Goal: Task Accomplishment & Management: Manage account settings

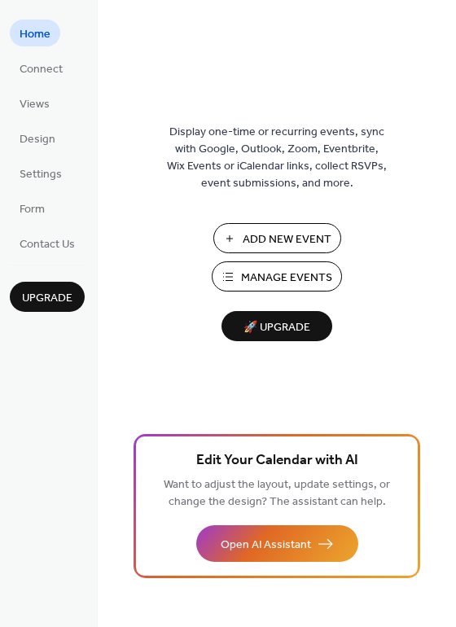
click at [295, 242] on span "Add New Event" at bounding box center [286, 239] width 89 height 17
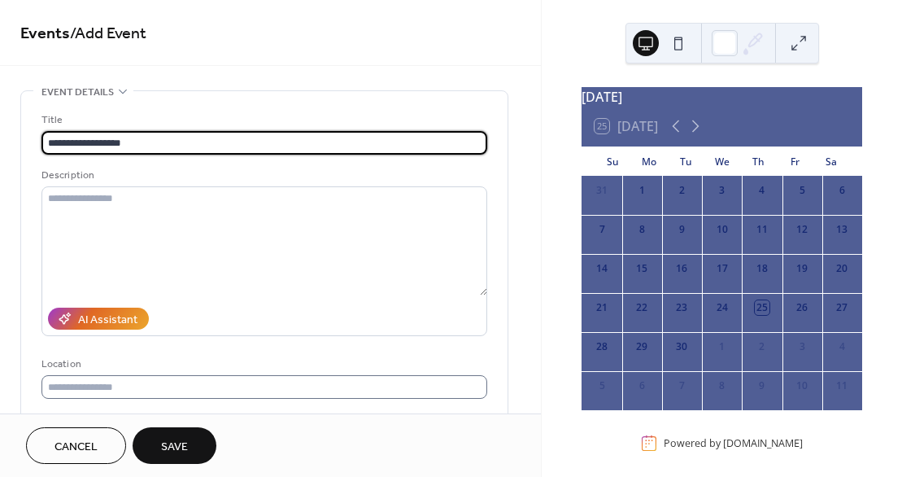
type input "**********"
click at [111, 385] on input "text" at bounding box center [264, 387] width 446 height 24
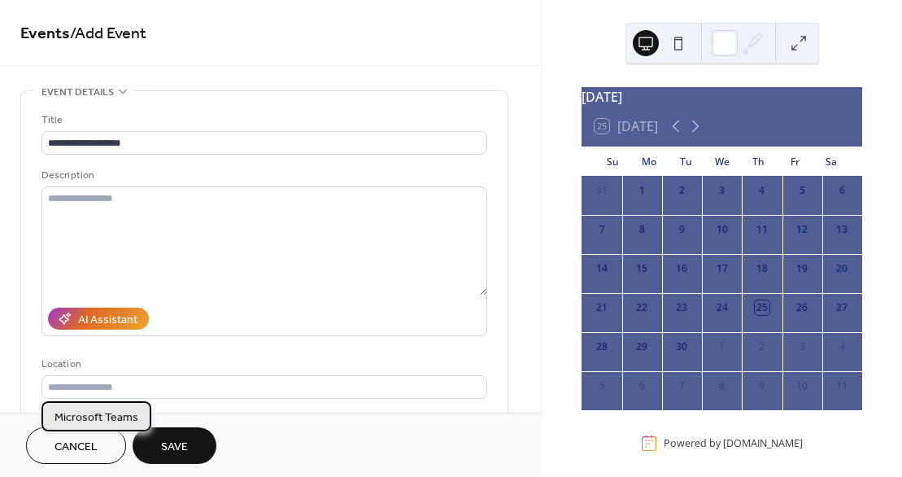
click at [118, 419] on span "Microsoft Teams" at bounding box center [97, 417] width 84 height 17
type input "**********"
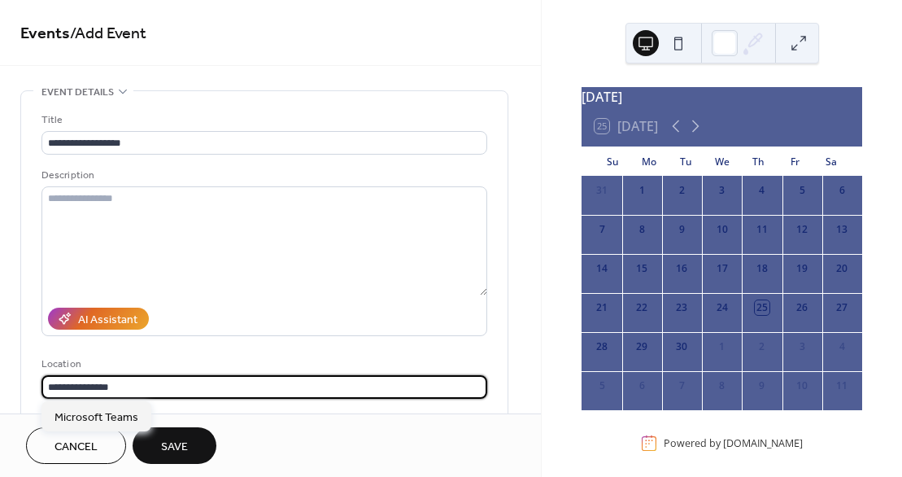
click at [131, 390] on input "**********" at bounding box center [264, 387] width 446 height 24
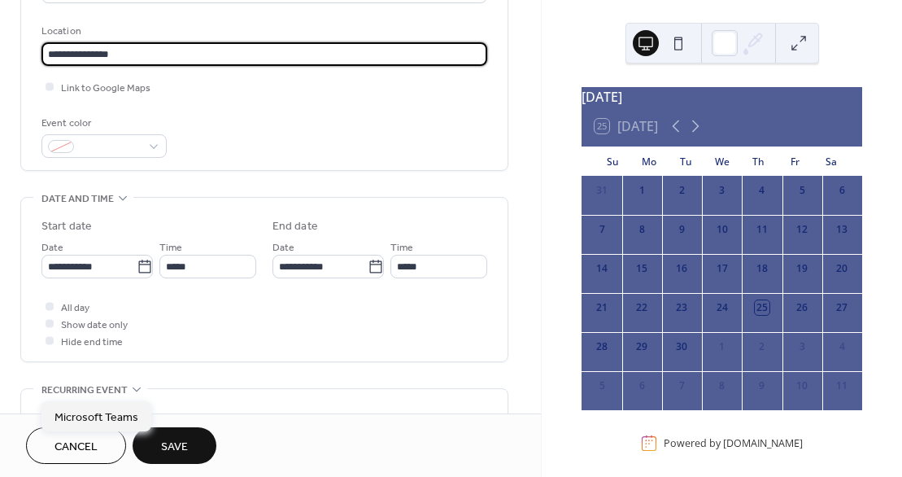
scroll to position [338, 0]
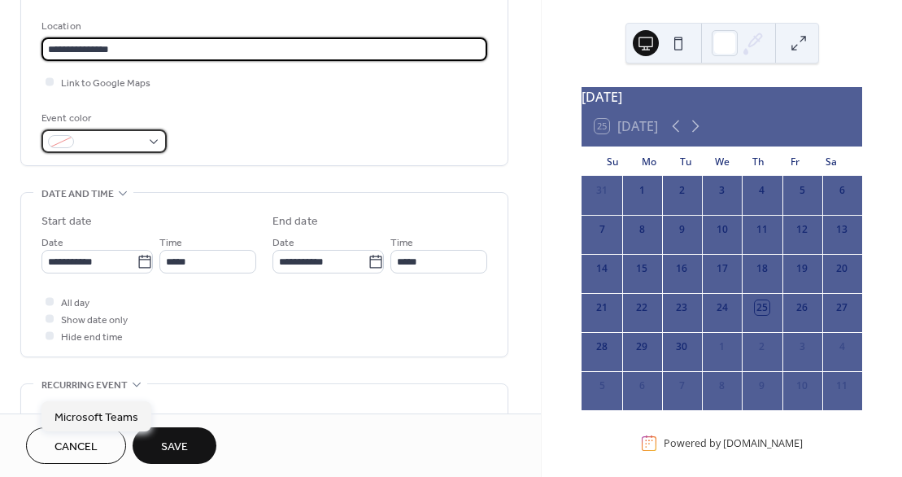
click at [154, 142] on div at bounding box center [103, 141] width 125 height 24
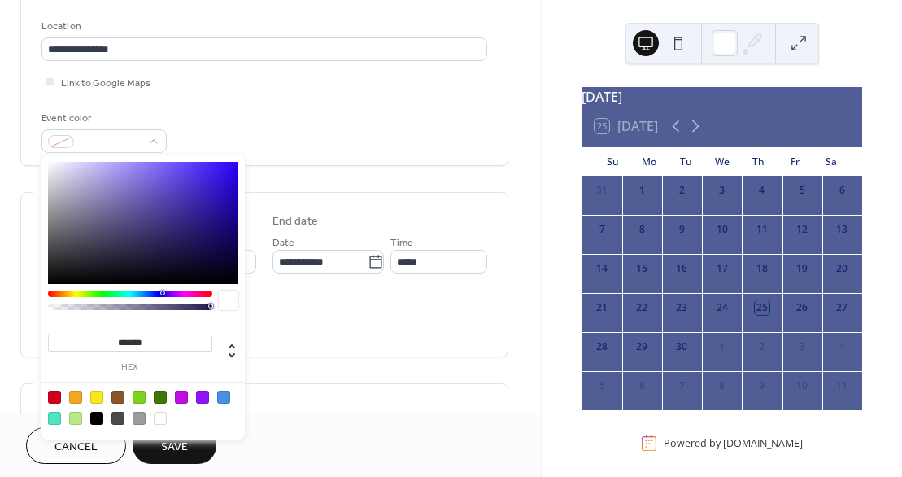
type input "*******"
click at [225, 171] on div at bounding box center [143, 223] width 190 height 122
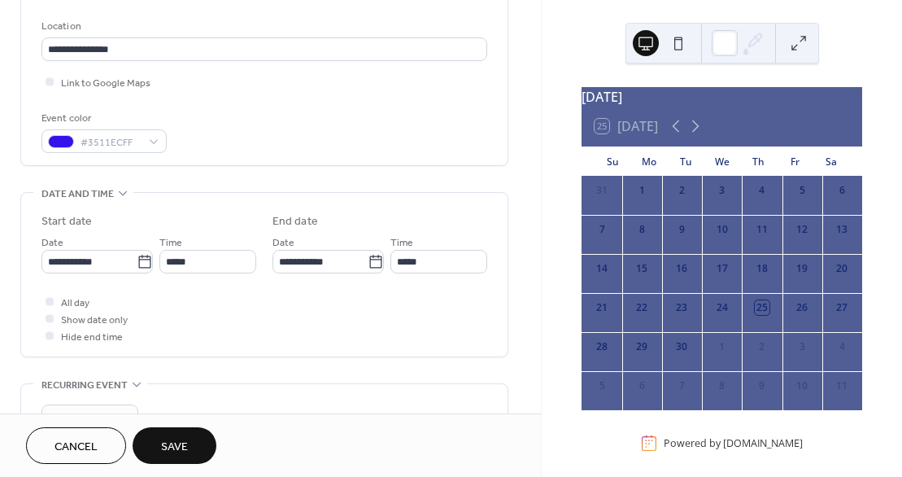
click at [303, 326] on div "All day Show date only Hide end time" at bounding box center [264, 318] width 446 height 51
click at [373, 259] on body "**********" at bounding box center [451, 238] width 902 height 477
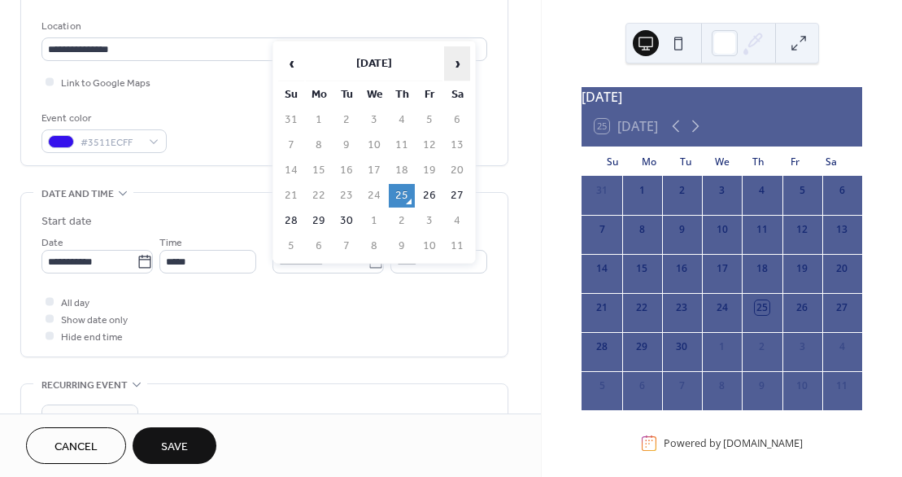
click at [457, 67] on span "›" at bounding box center [457, 63] width 24 height 33
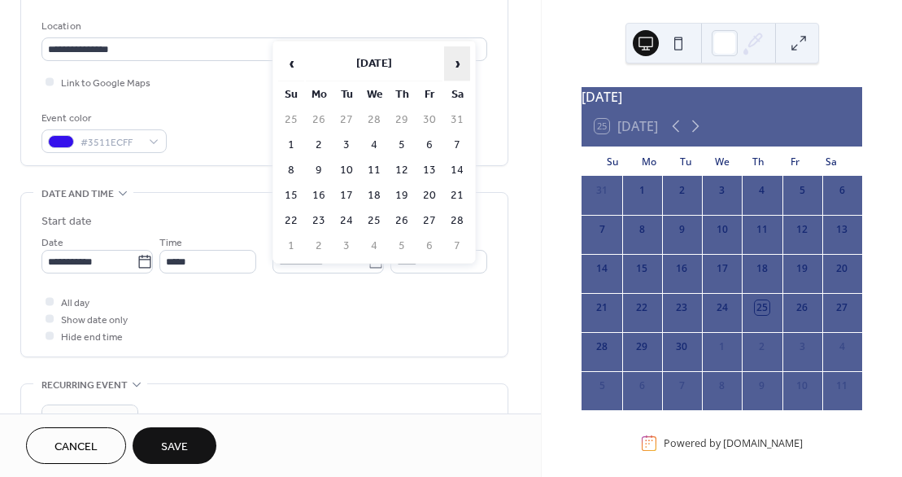
click at [457, 67] on span "›" at bounding box center [457, 63] width 24 height 33
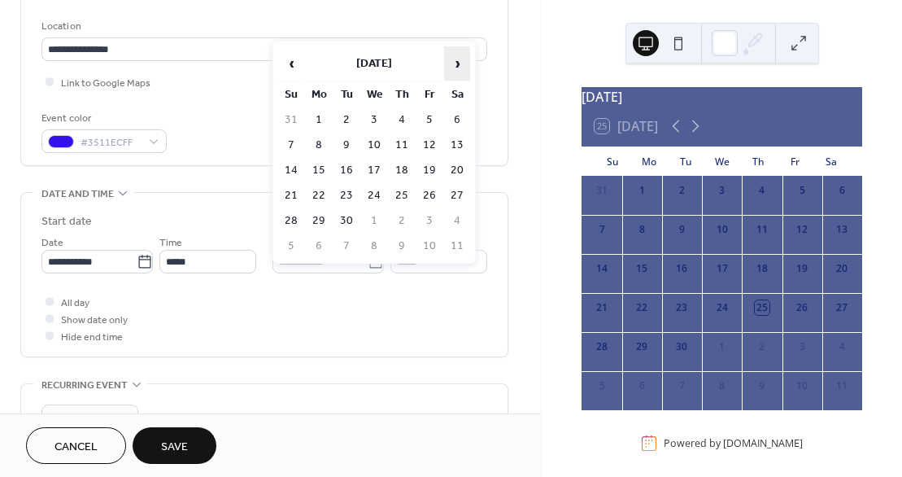
click at [457, 67] on span "›" at bounding box center [457, 63] width 24 height 33
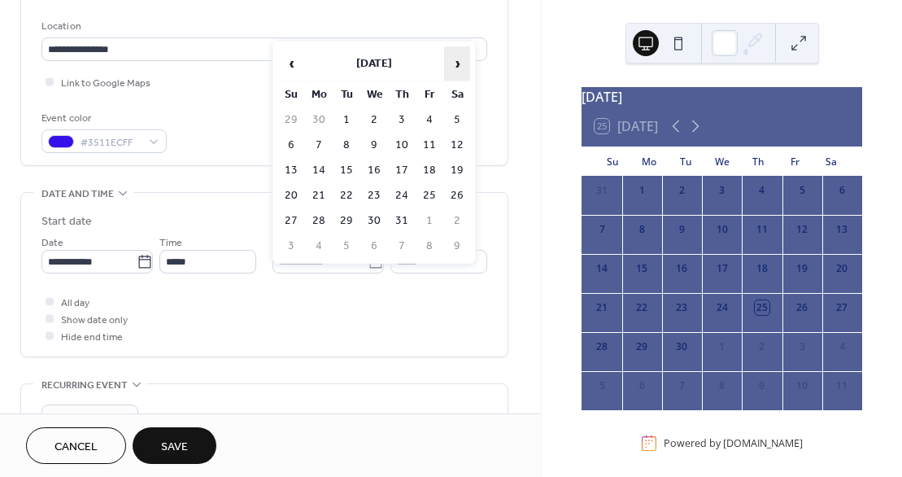
click at [457, 67] on span "›" at bounding box center [457, 63] width 24 height 33
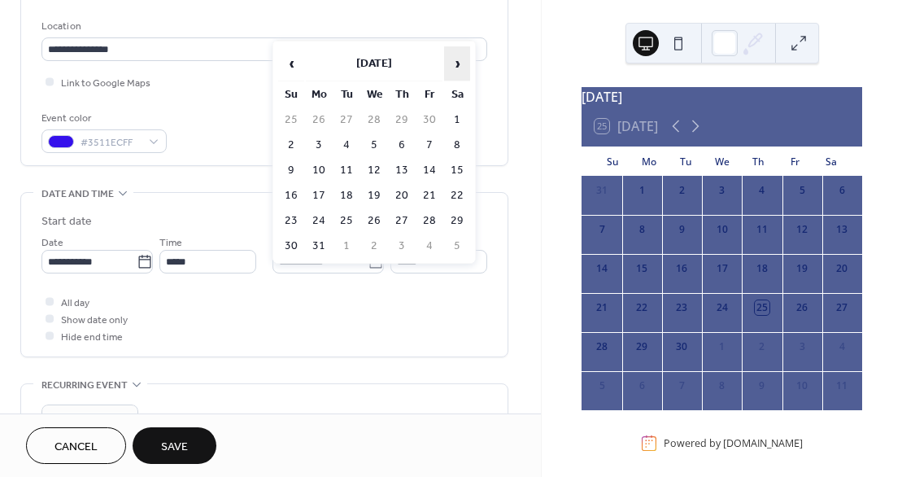
click at [457, 67] on span "›" at bounding box center [457, 63] width 24 height 33
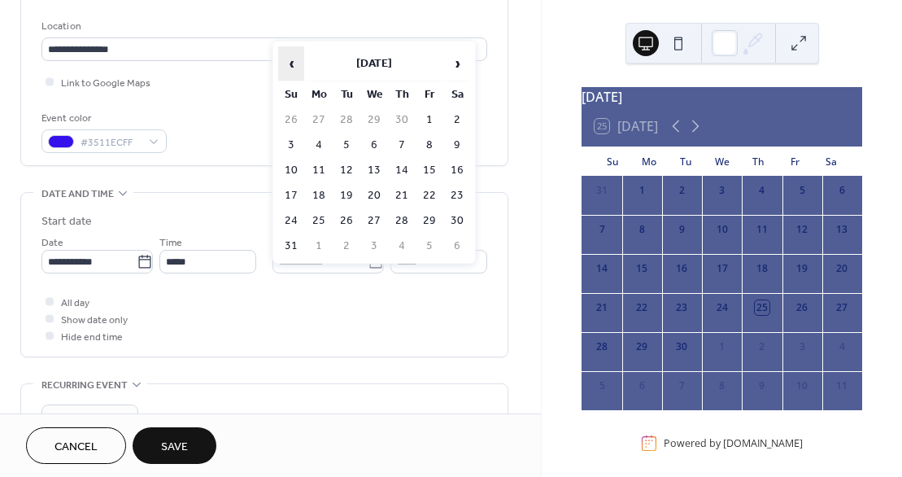
click at [293, 60] on span "‹" at bounding box center [291, 63] width 24 height 33
click at [405, 114] on td "2" at bounding box center [402, 120] width 26 height 24
type input "**********"
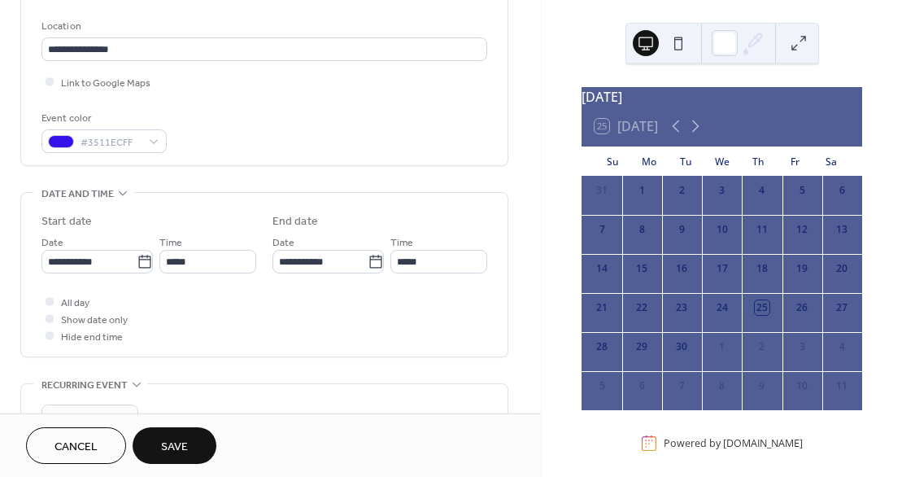
click at [421, 306] on div "All day Show date only Hide end time" at bounding box center [264, 318] width 446 height 51
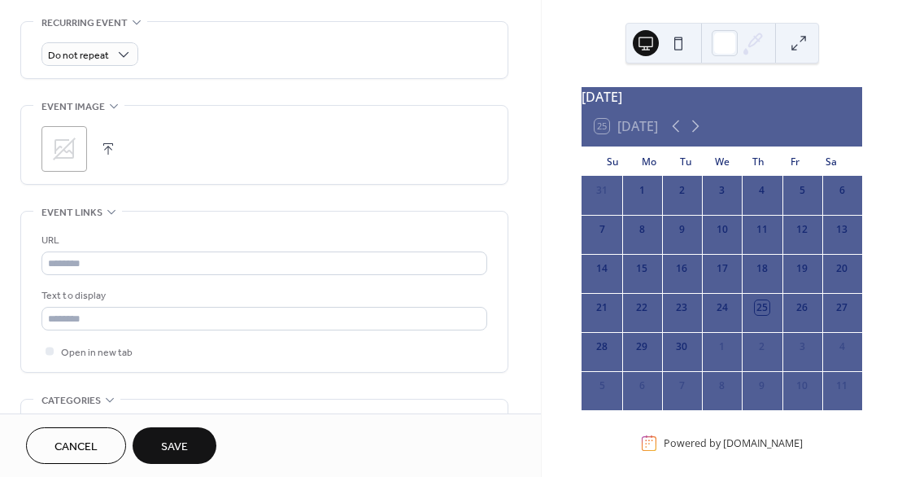
scroll to position [862, 0]
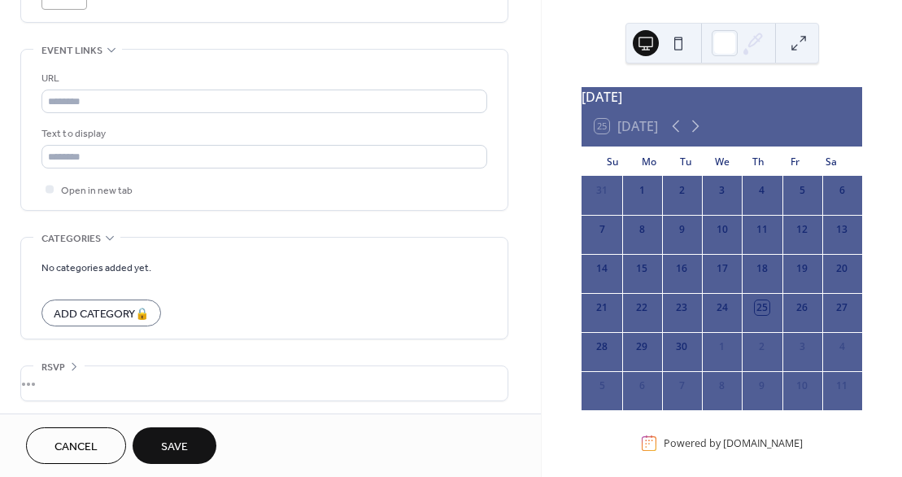
click at [189, 438] on button "Save" at bounding box center [175, 445] width 84 height 37
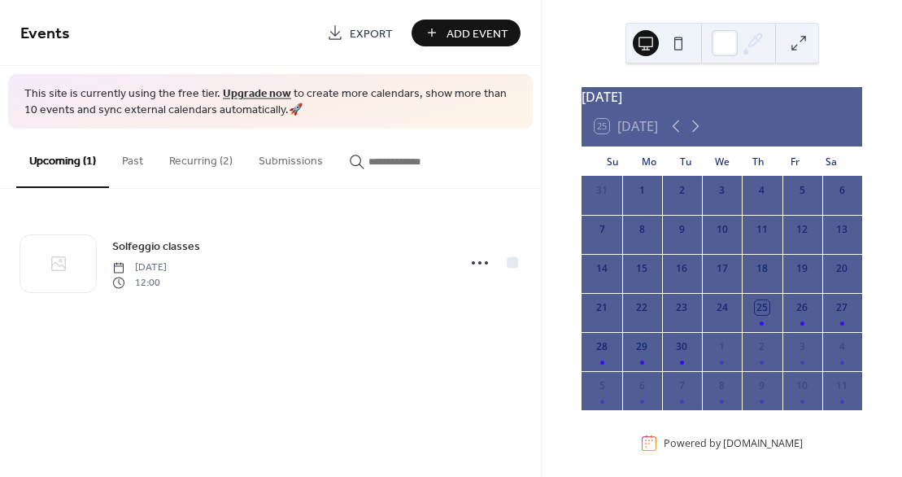
click at [247, 90] on link "Upgrade now" at bounding box center [257, 94] width 68 height 22
click at [692, 135] on icon at bounding box center [696, 126] width 20 height 20
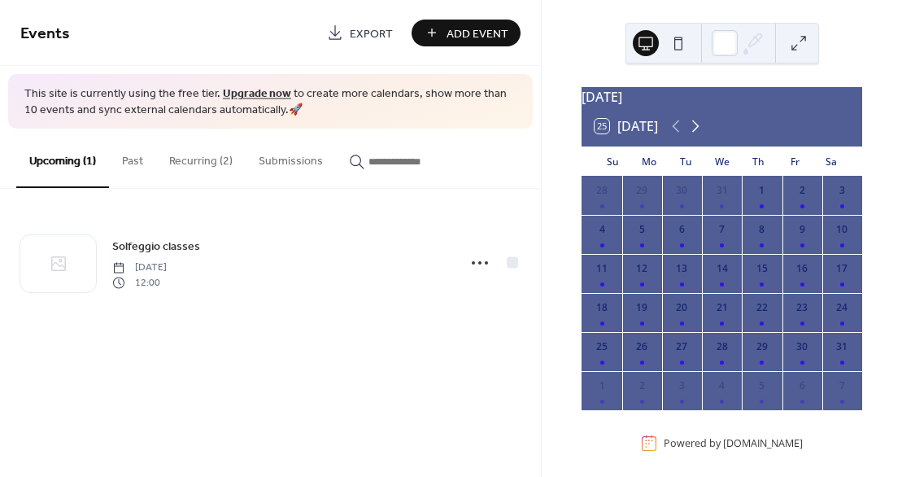
click at [692, 135] on icon at bounding box center [696, 126] width 20 height 20
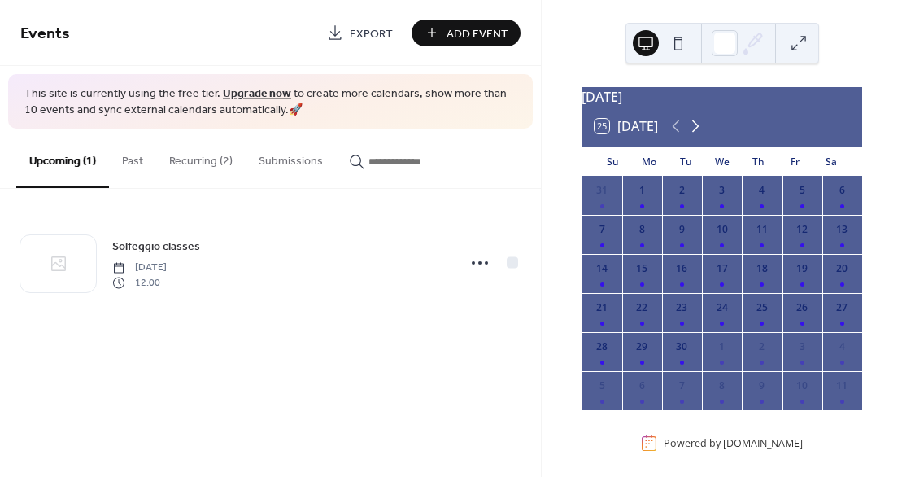
click at [692, 135] on icon at bounding box center [696, 126] width 20 height 20
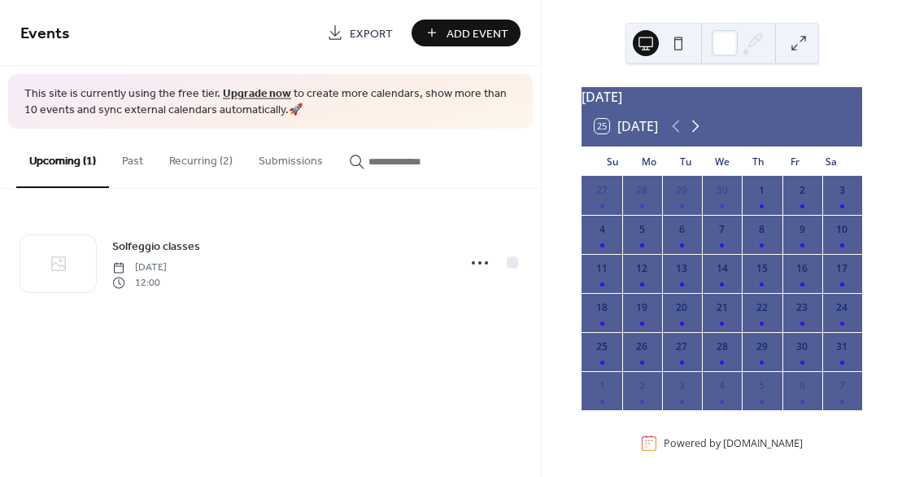
click at [692, 135] on icon at bounding box center [696, 126] width 20 height 20
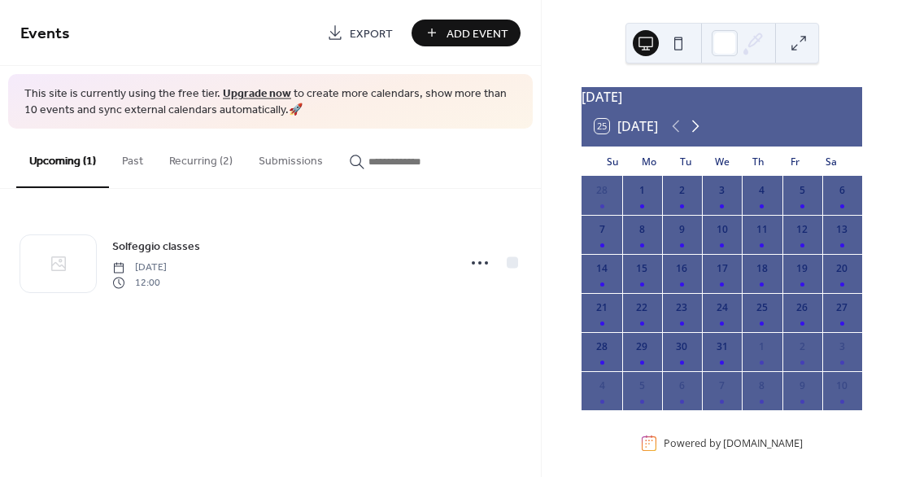
click at [692, 135] on icon at bounding box center [696, 126] width 20 height 20
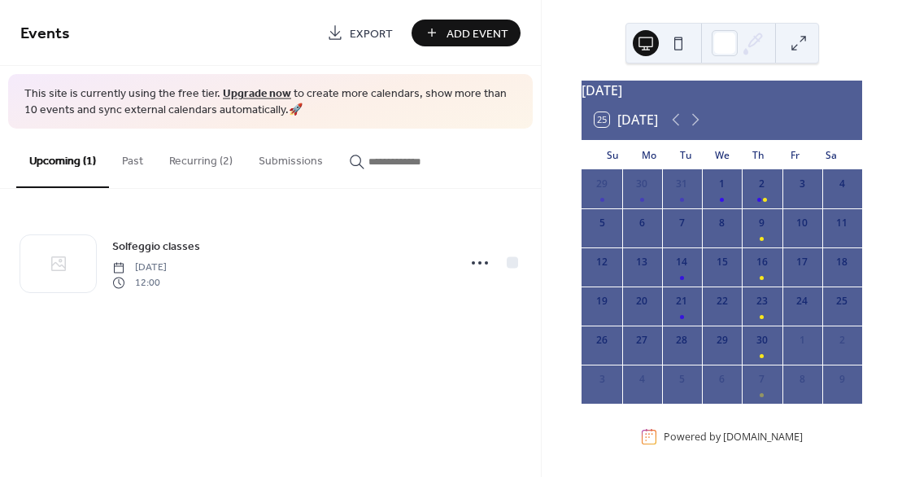
scroll to position [18, 0]
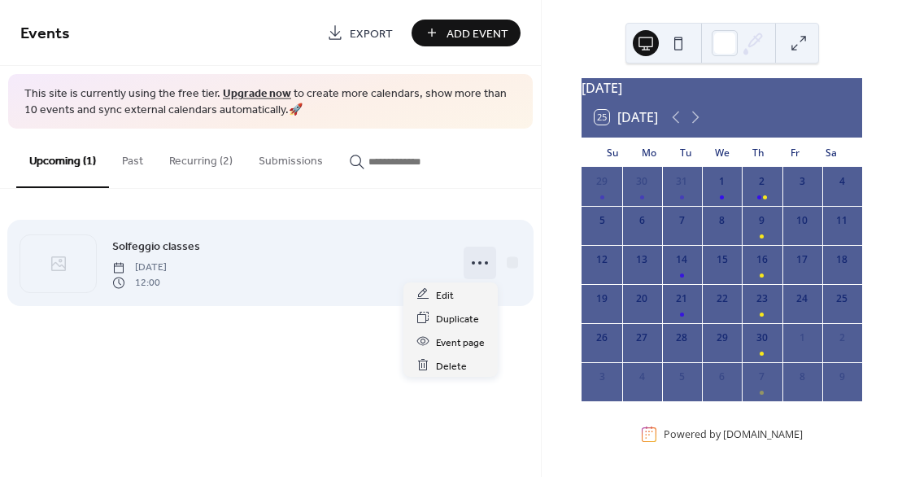
click at [484, 262] on icon at bounding box center [480, 263] width 26 height 26
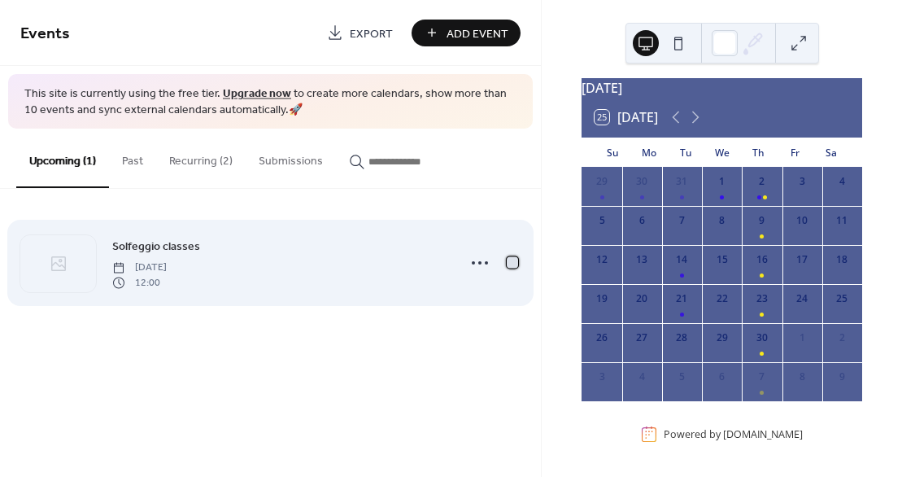
click at [513, 262] on div at bounding box center [512, 262] width 11 height 11
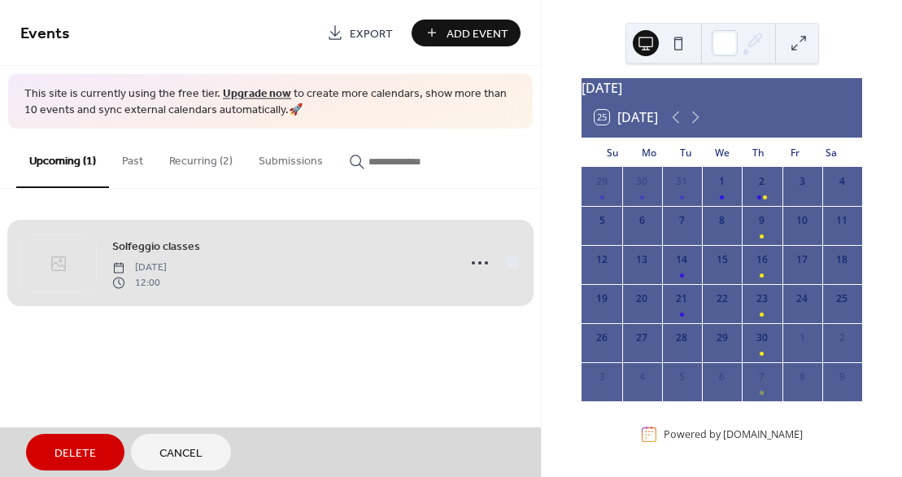
click at [189, 461] on span "Cancel" at bounding box center [180, 453] width 43 height 17
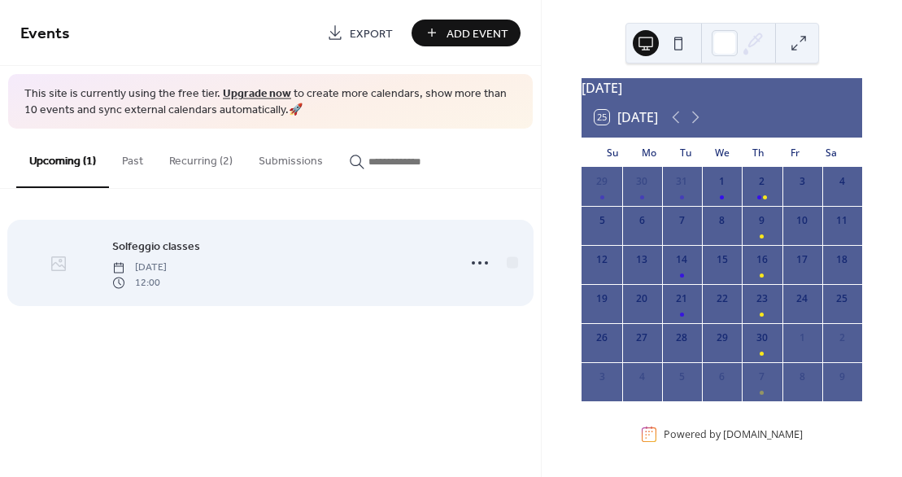
click at [55, 267] on icon at bounding box center [59, 264] width 20 height 20
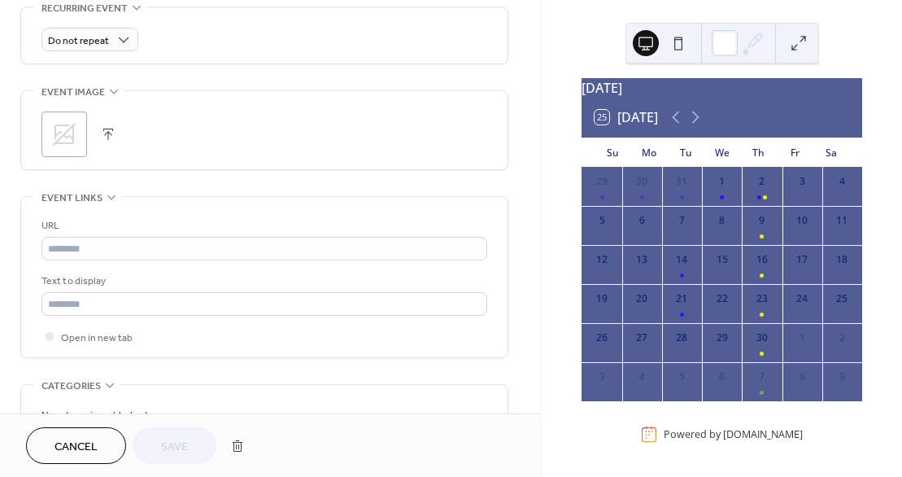
scroll to position [747, 0]
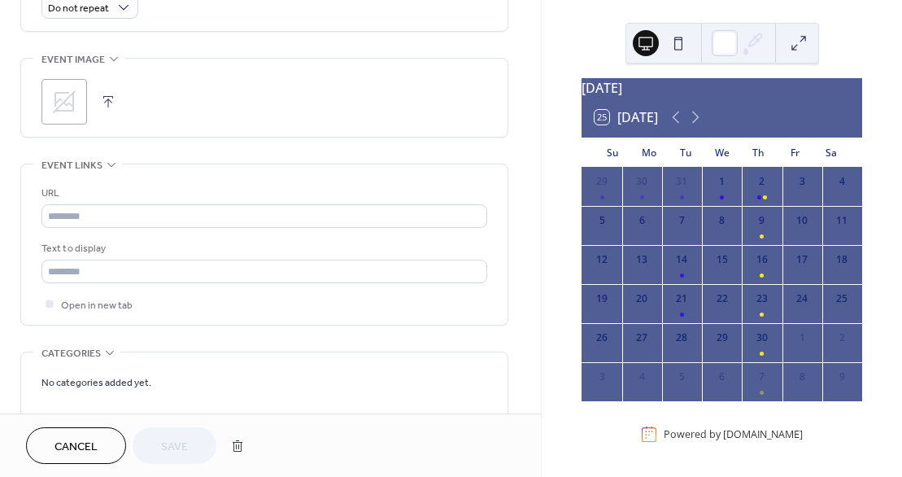
click at [61, 96] on icon at bounding box center [64, 102] width 26 height 26
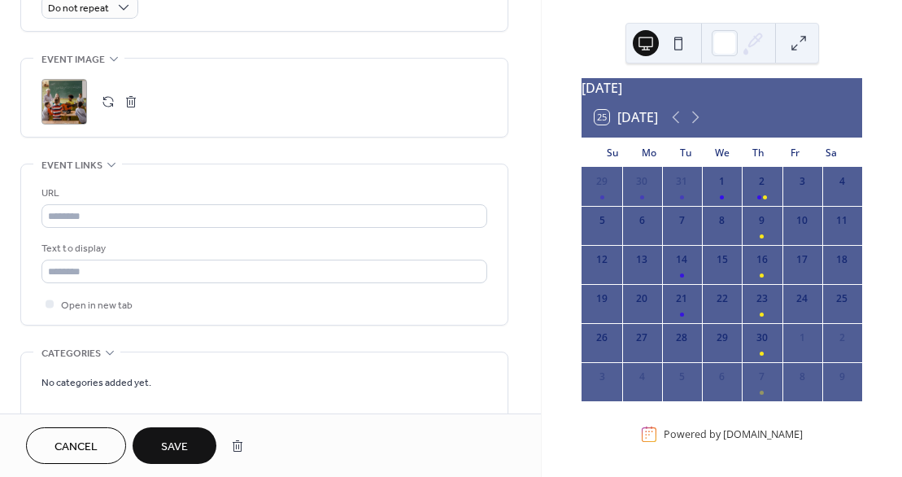
click at [181, 443] on span "Save" at bounding box center [174, 447] width 27 height 17
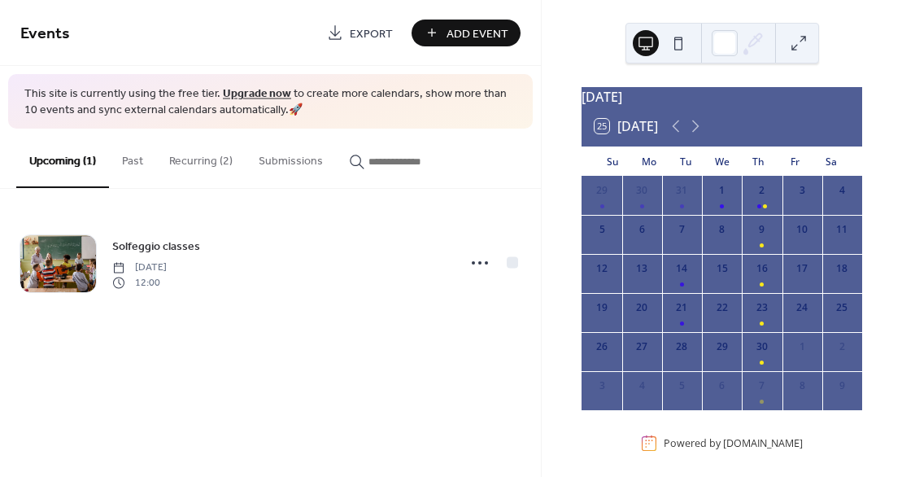
scroll to position [16, 0]
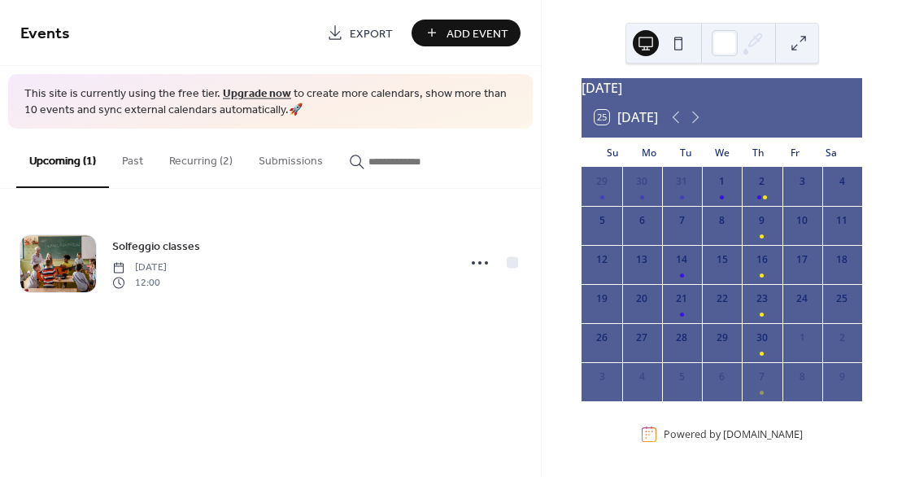
click at [793, 44] on button at bounding box center [799, 43] width 26 height 26
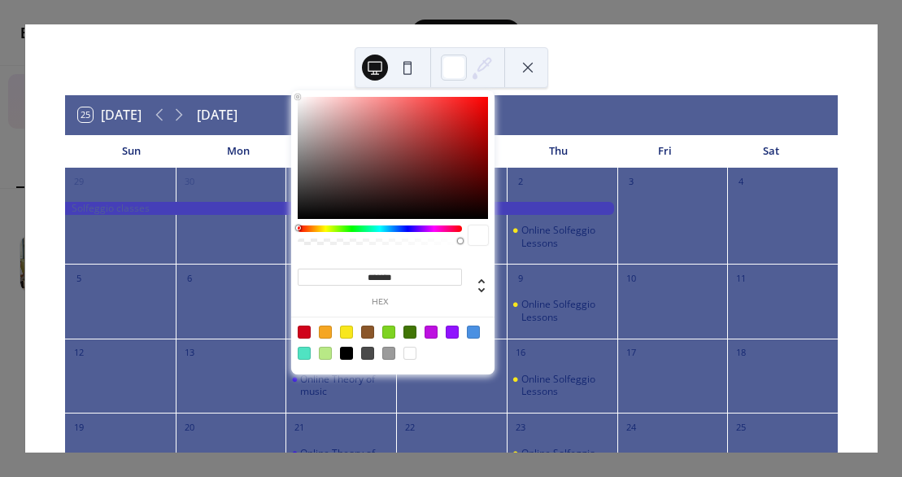
click at [477, 75] on icon at bounding box center [475, 75] width 5 height 7
click at [411, 352] on div at bounding box center [410, 353] width 13 height 13
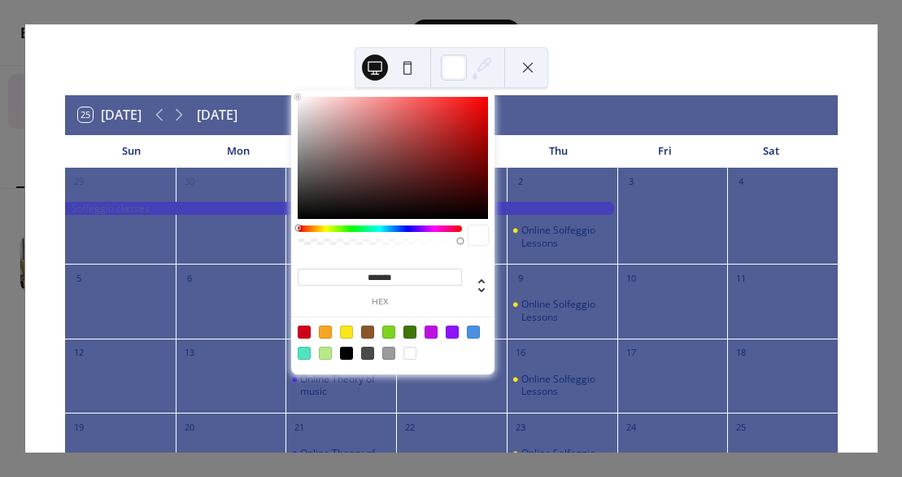
click at [411, 352] on div at bounding box center [410, 353] width 13 height 13
click at [414, 352] on div at bounding box center [410, 353] width 13 height 13
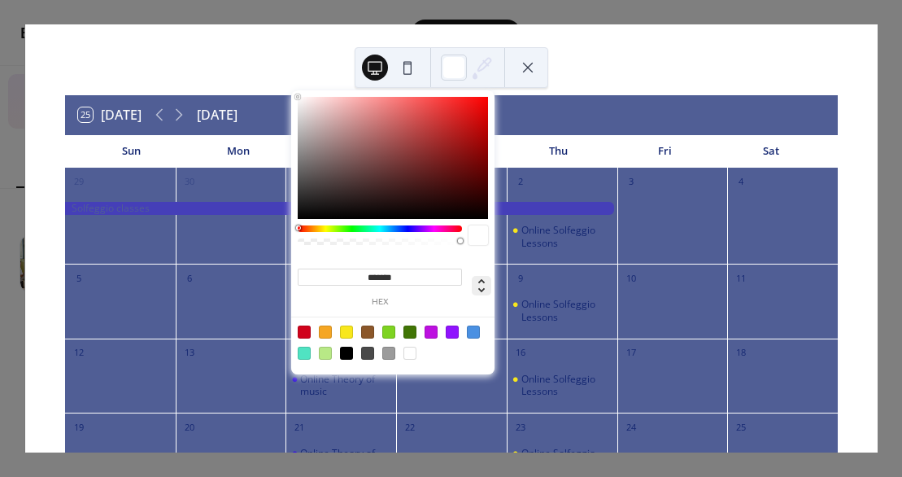
click at [478, 286] on icon at bounding box center [482, 286] width 20 height 20
type input "***"
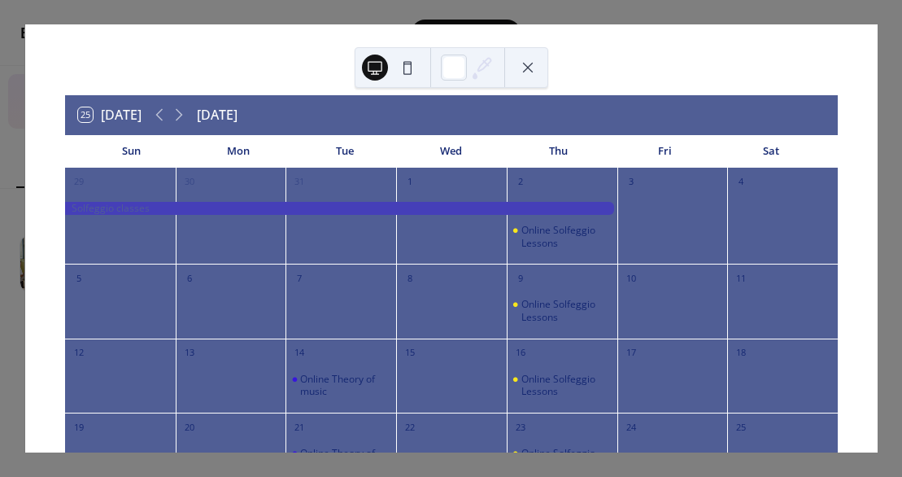
click at [700, 61] on div "25 Today September 2027 Sun Mon Tue Wed Thu Fri Sat 29 30 31 1 2 Online Solfegg…" at bounding box center [451, 238] width 853 height 428
drag, startPoint x: 329, startPoint y: 338, endPoint x: 319, endPoint y: 321, distance: 20.4
click at [319, 321] on div at bounding box center [341, 311] width 111 height 42
click at [482, 75] on icon at bounding box center [482, 67] width 24 height 24
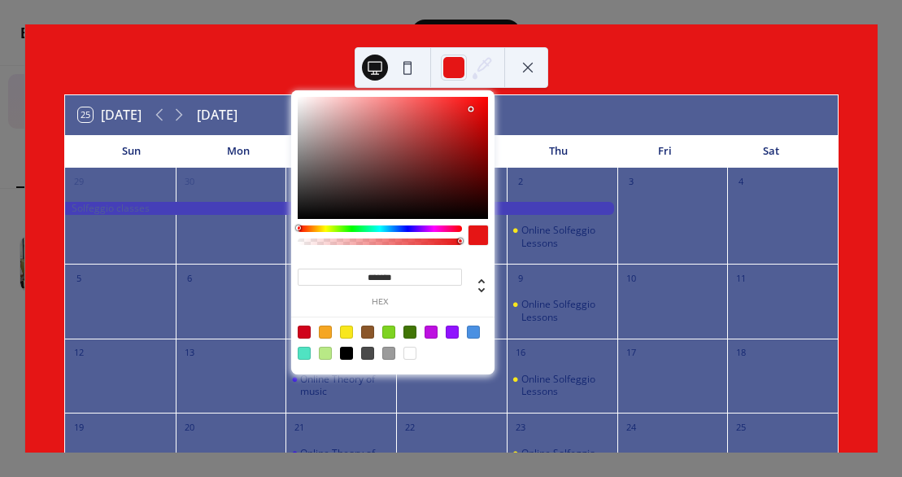
click at [471, 109] on div at bounding box center [393, 158] width 190 height 122
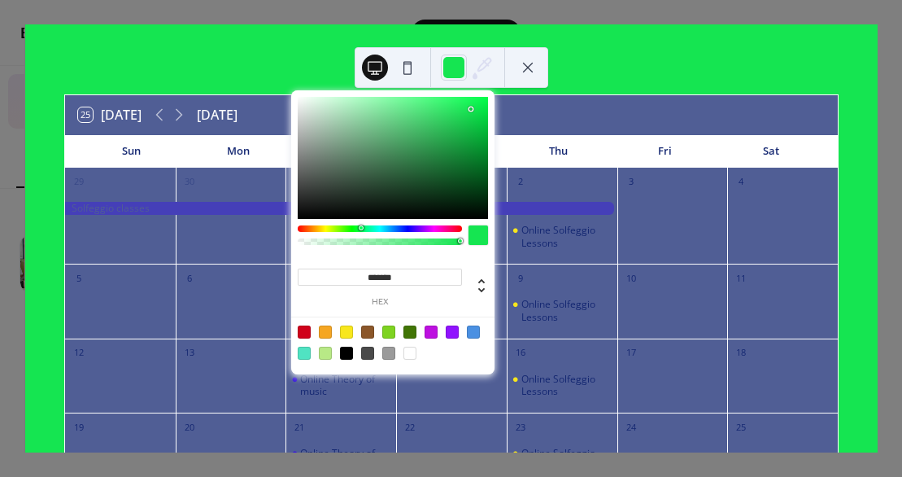
click at [360, 228] on div at bounding box center [380, 228] width 164 height 7
click at [408, 351] on div at bounding box center [410, 353] width 13 height 13
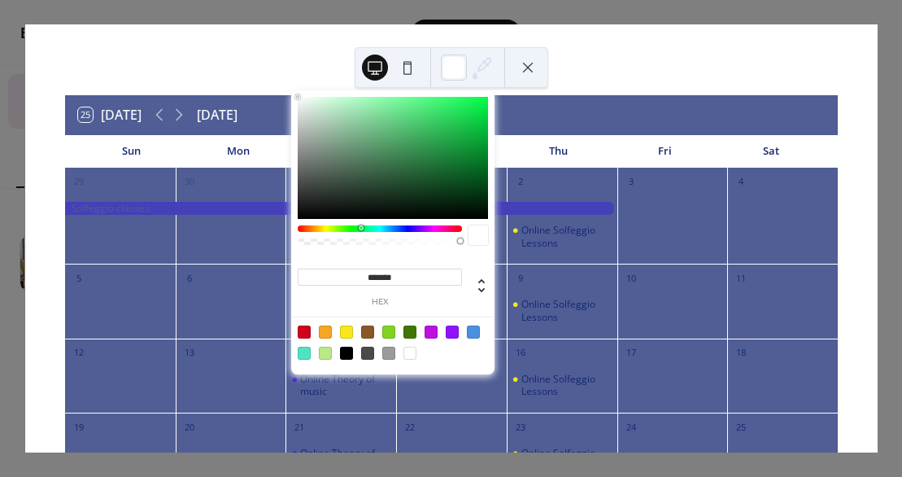
click at [461, 239] on div at bounding box center [460, 240] width 5 height 5
click at [483, 290] on icon at bounding box center [481, 285] width 7 height 14
type input "***"
type input "**"
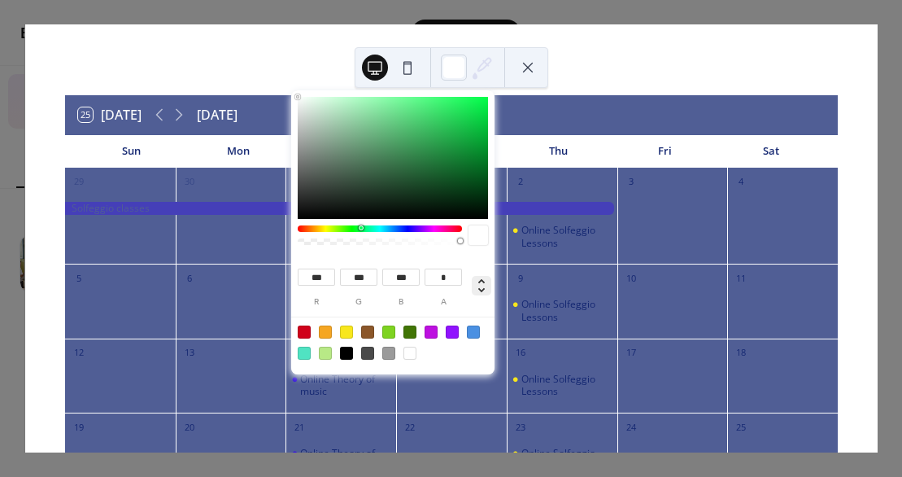
type input "****"
click at [483, 276] on icon at bounding box center [482, 286] width 20 height 20
type input "*******"
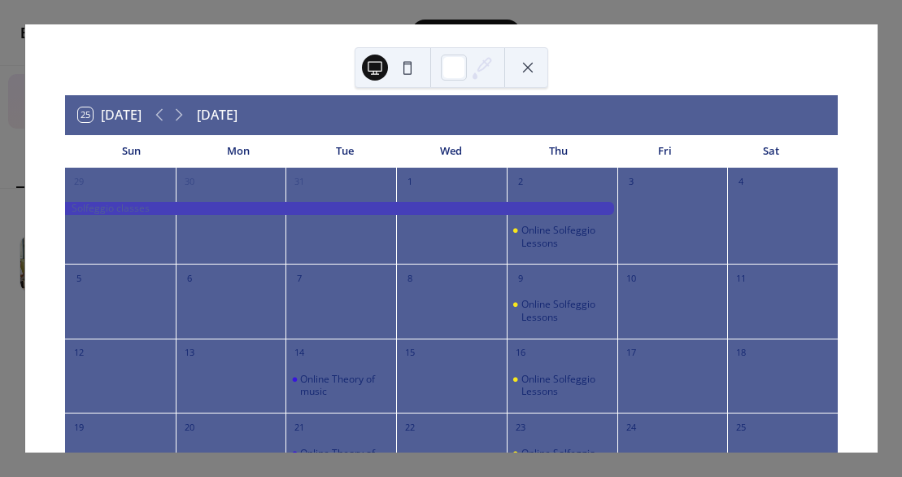
click at [649, 303] on div at bounding box center [673, 311] width 111 height 42
click at [411, 68] on button at bounding box center [408, 68] width 26 height 26
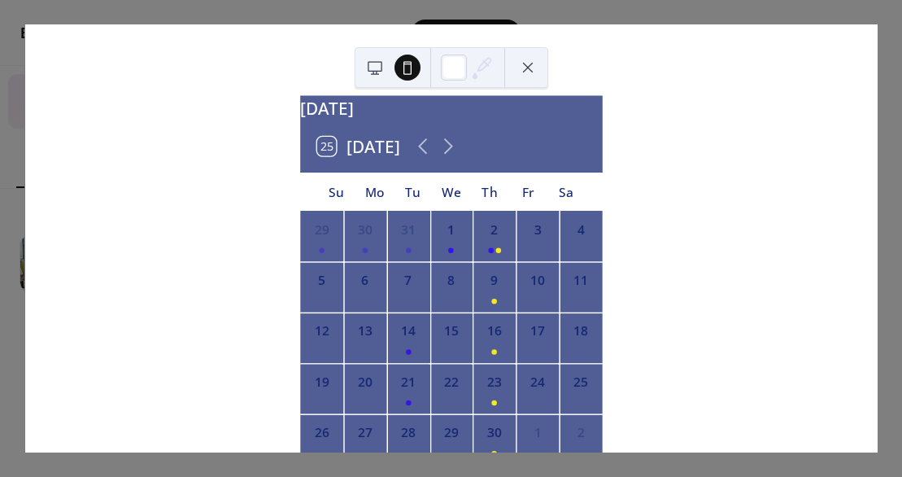
click at [411, 68] on button at bounding box center [408, 68] width 26 height 26
click at [370, 71] on button at bounding box center [375, 68] width 26 height 26
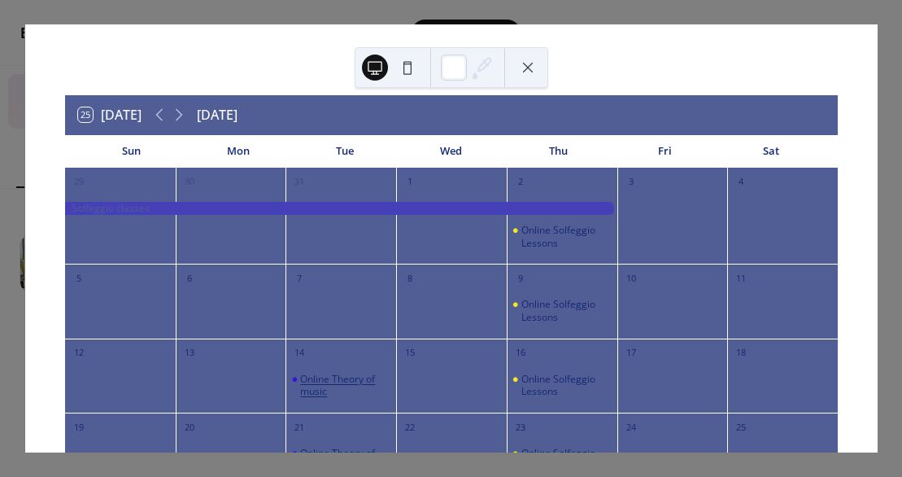
click at [310, 389] on div "Online Theory of music" at bounding box center [345, 385] width 90 height 25
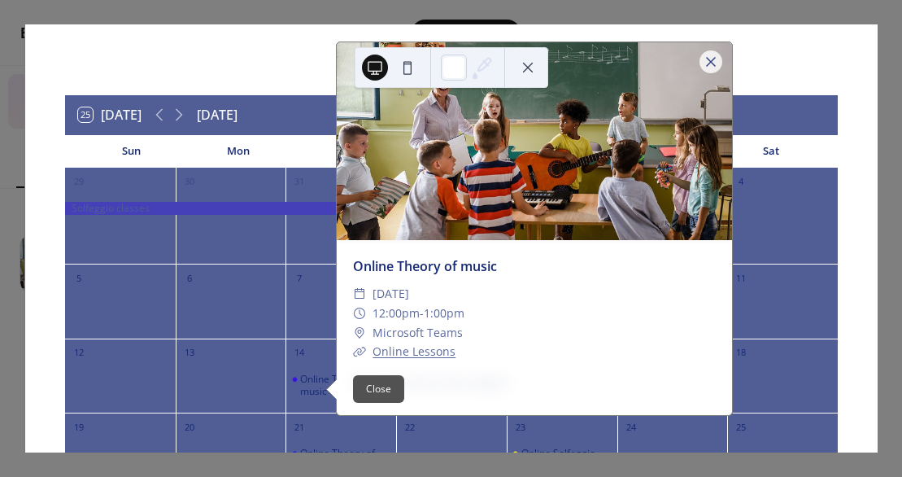
click at [382, 383] on button "Close" at bounding box center [378, 389] width 51 height 28
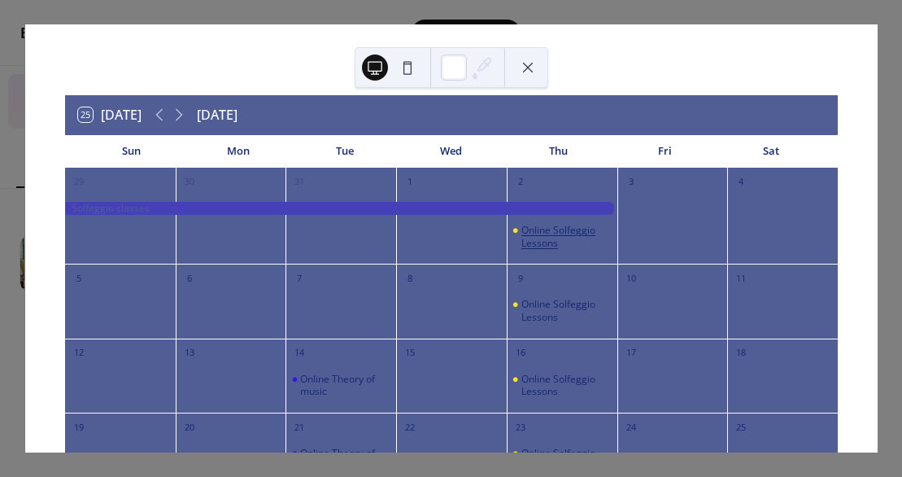
drag, startPoint x: 545, startPoint y: 247, endPoint x: 519, endPoint y: 233, distance: 29.9
click at [522, 233] on div "Online Solfeggio Lessons" at bounding box center [567, 236] width 90 height 25
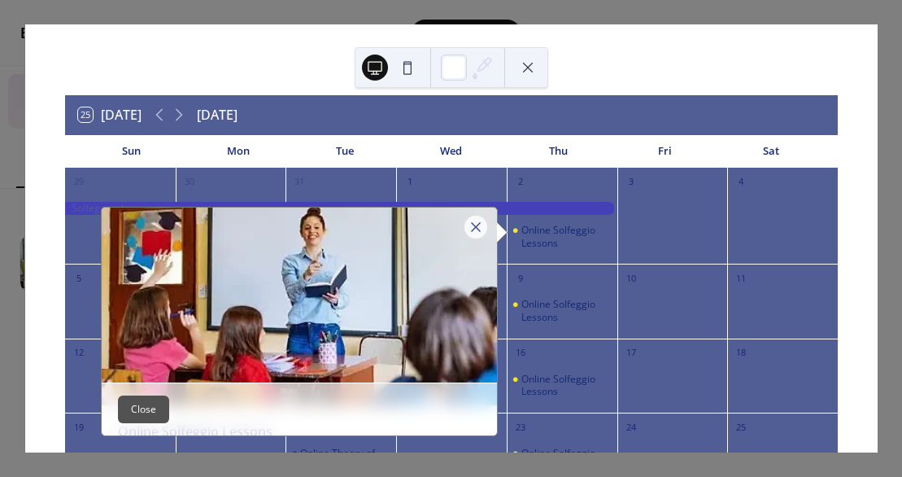
click at [207, 47] on div "25 Today September 2027 Sun Mon Tue Wed Thu Fri Sat 29 30 31 1 2 Online Solfegg…" at bounding box center [451, 238] width 853 height 428
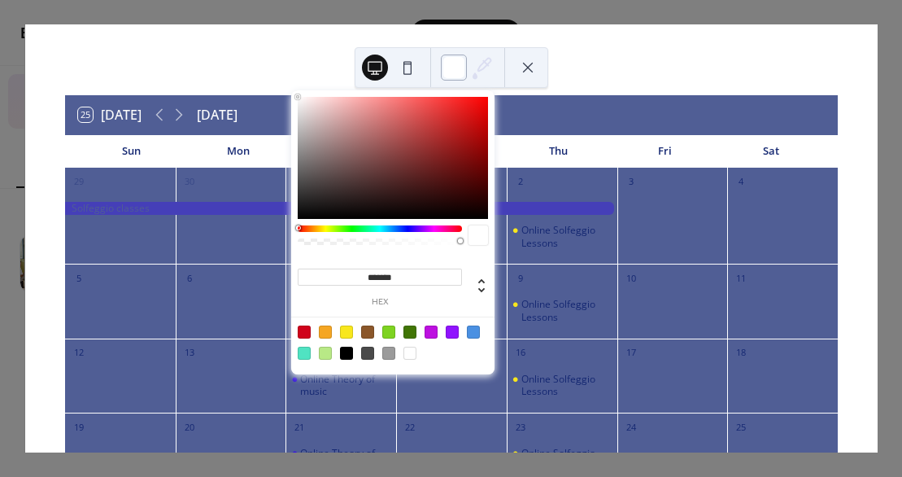
click at [463, 72] on div at bounding box center [454, 68] width 26 height 26
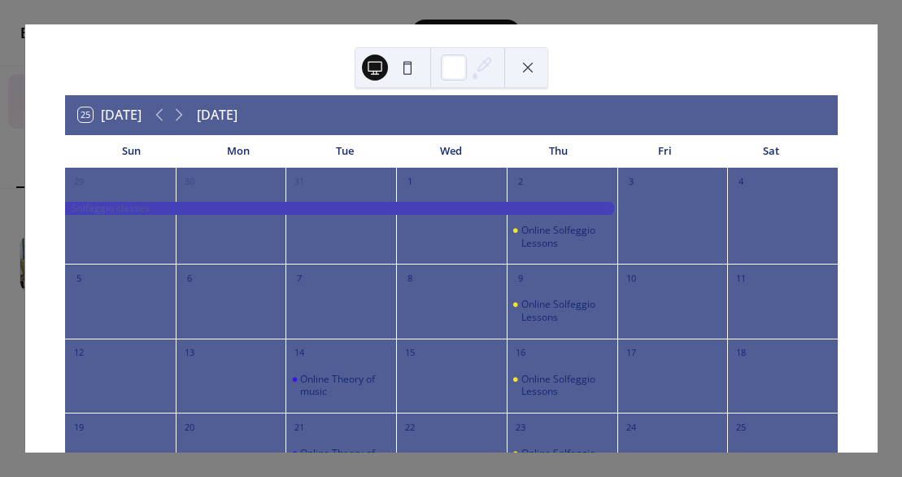
click at [321, 418] on div "21" at bounding box center [341, 426] width 111 height 26
click at [526, 68] on button at bounding box center [528, 68] width 26 height 26
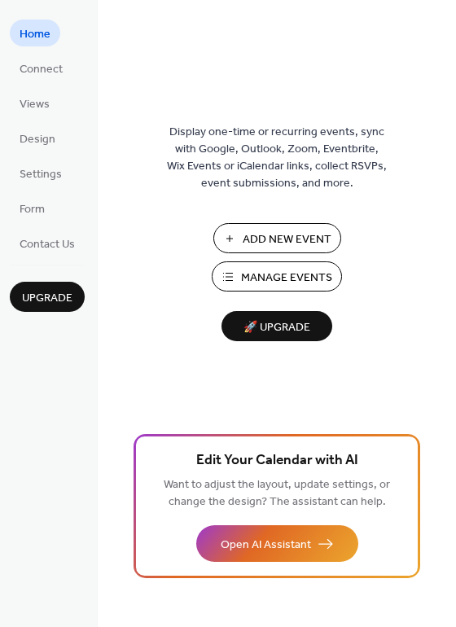
click at [277, 76] on img at bounding box center [277, 73] width 0 height 41
click at [43, 137] on span "Design" at bounding box center [38, 139] width 36 height 17
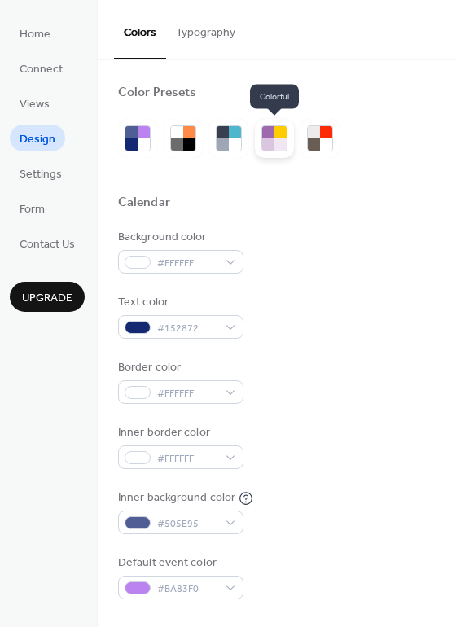
click at [278, 142] on div at bounding box center [280, 144] width 12 height 12
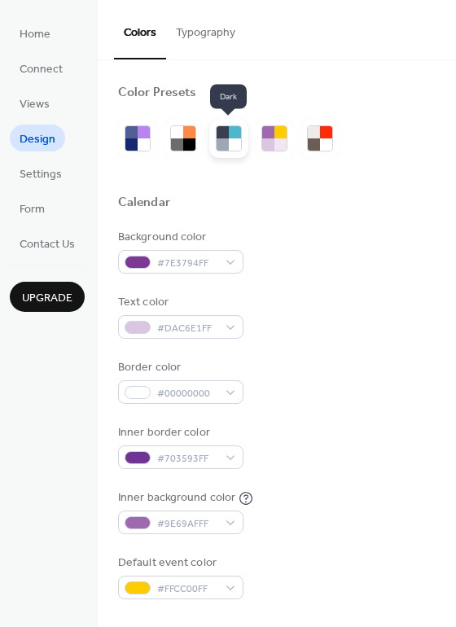
click at [229, 144] on div at bounding box center [235, 144] width 12 height 12
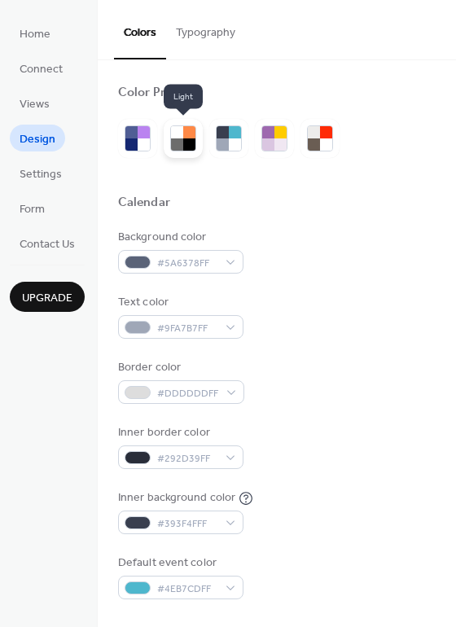
click at [180, 140] on div at bounding box center [177, 144] width 12 height 12
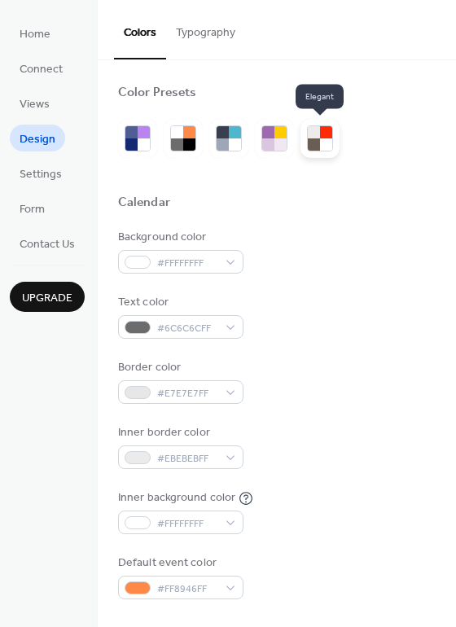
click at [321, 140] on div at bounding box center [326, 144] width 12 height 12
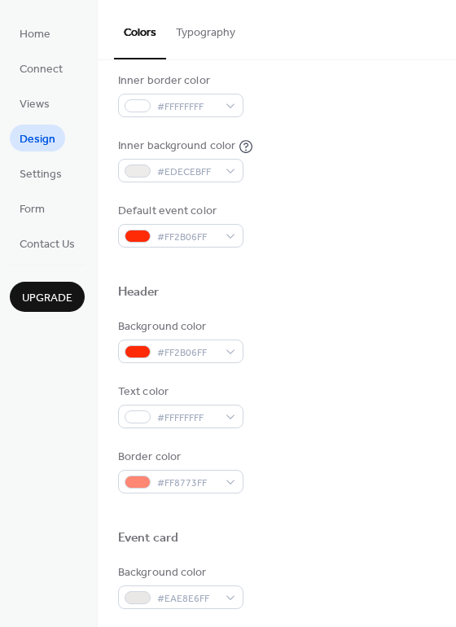
scroll to position [356, 0]
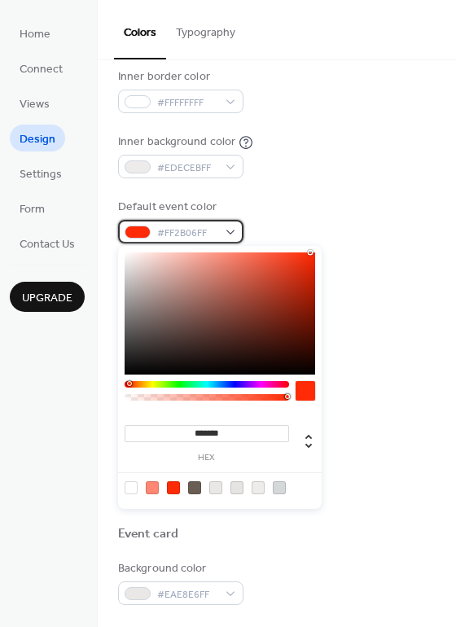
click at [229, 229] on div "#FF2B06FF" at bounding box center [180, 232] width 125 height 24
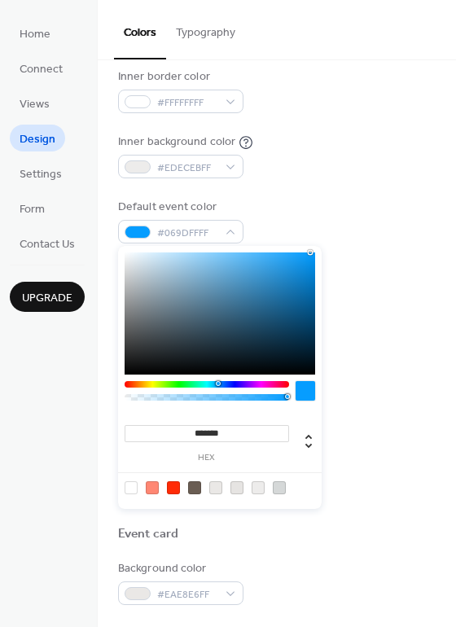
click at [217, 382] on div at bounding box center [206, 384] width 164 height 7
click at [278, 269] on div at bounding box center [219, 313] width 190 height 122
click at [278, 269] on div at bounding box center [278, 268] width 3 height 3
click at [302, 260] on div at bounding box center [219, 313] width 190 height 122
click at [302, 260] on div at bounding box center [301, 260] width 3 height 3
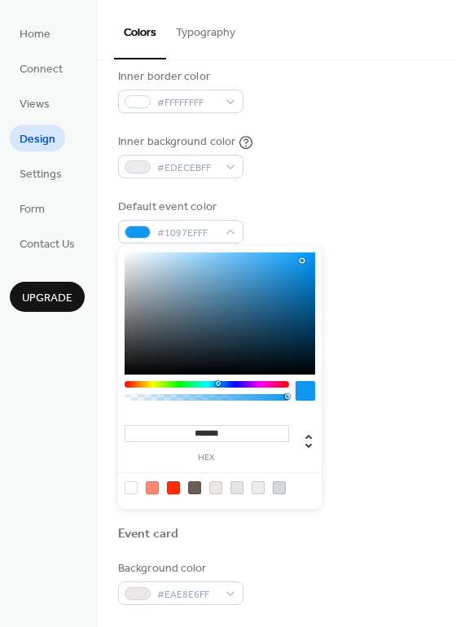
type input "*******"
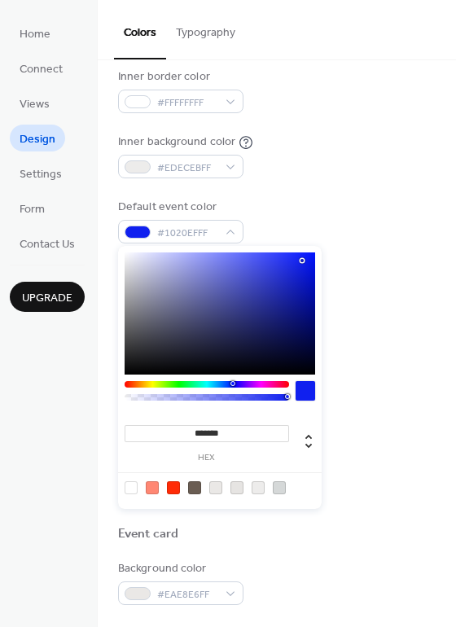
click at [232, 382] on div at bounding box center [206, 384] width 164 height 7
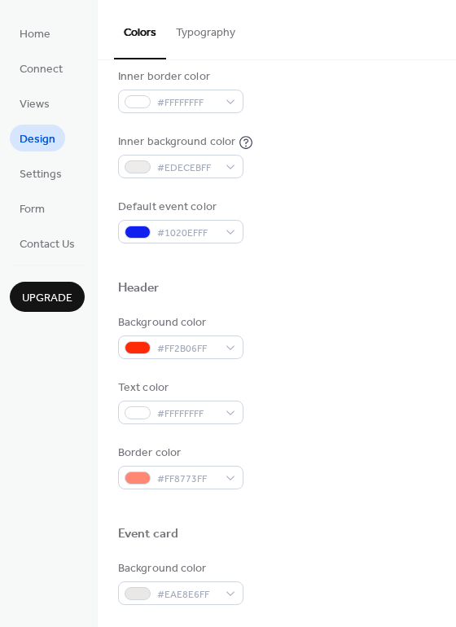
click at [404, 353] on div "Background color #FF2B06FF" at bounding box center [276, 336] width 317 height 45
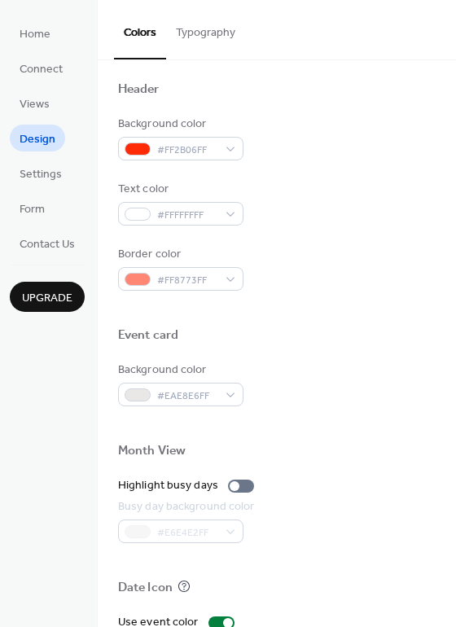
scroll to position [555, 0]
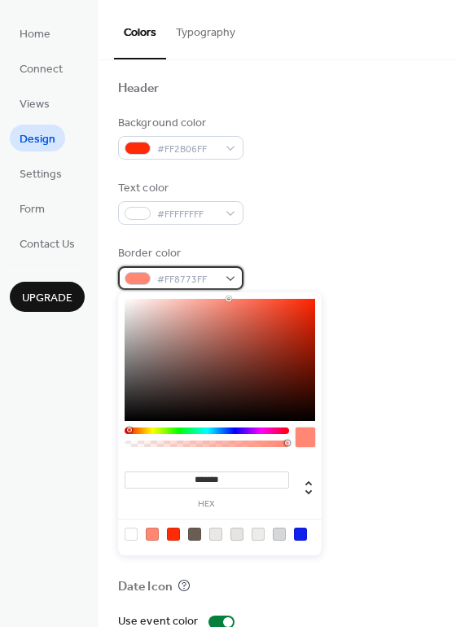
click at [232, 275] on div "#FF8773FF" at bounding box center [180, 278] width 125 height 24
type input "*******"
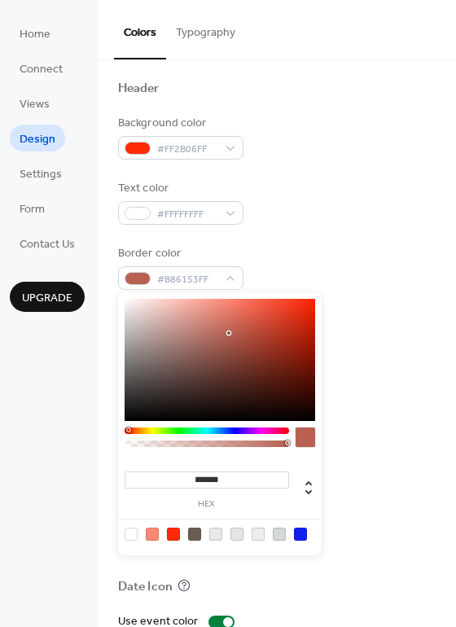
click at [229, 333] on div at bounding box center [219, 360] width 190 height 122
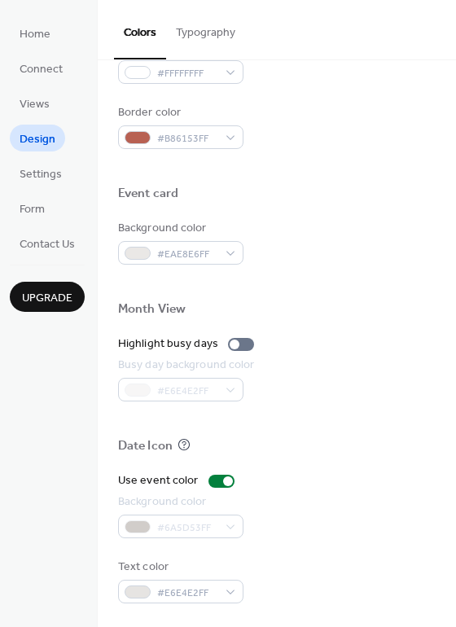
scroll to position [200, 0]
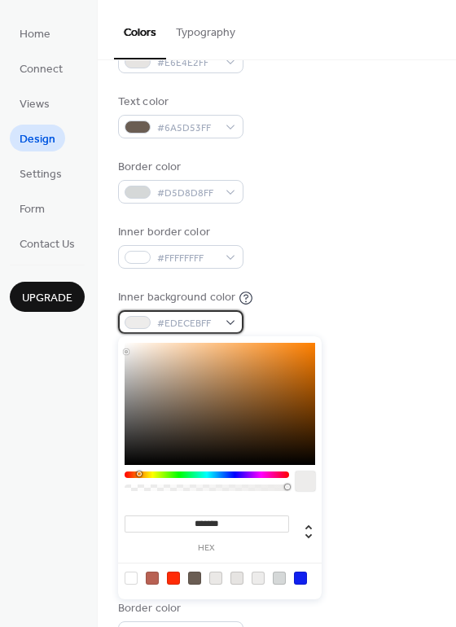
click at [214, 321] on span "#EDECEBFF" at bounding box center [187, 323] width 60 height 17
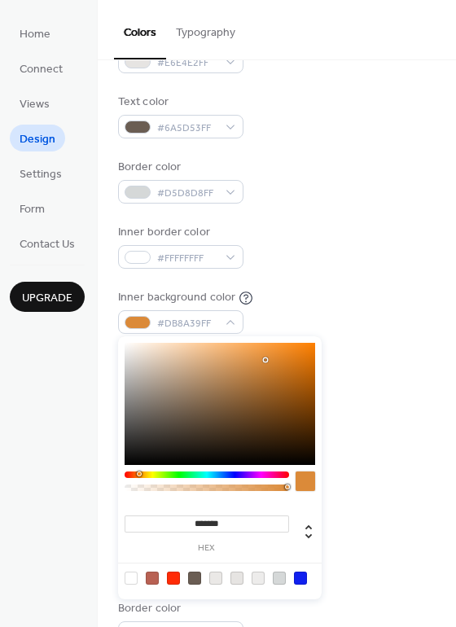
click at [265, 360] on div at bounding box center [219, 404] width 190 height 122
click at [151, 358] on div at bounding box center [219, 404] width 190 height 122
type input "*******"
click at [134, 353] on div at bounding box center [219, 404] width 190 height 122
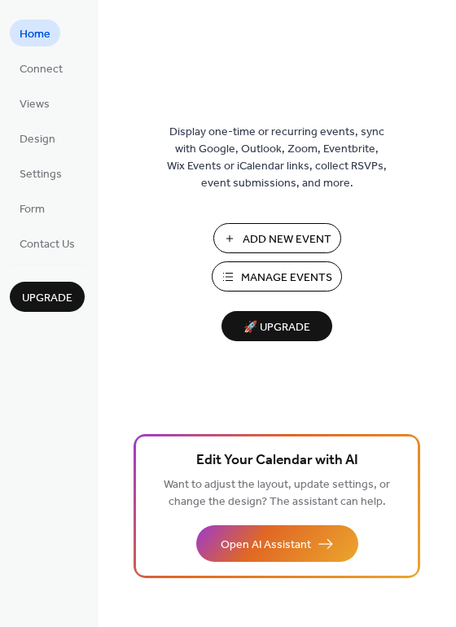
drag, startPoint x: 451, startPoint y: 194, endPoint x: 443, endPoint y: 238, distance: 45.3
click at [443, 238] on div "Display one-time or recurring events, sync with Google, Outlook, Zoom, Eventbri…" at bounding box center [277, 340] width 358 height 574
drag, startPoint x: 449, startPoint y: 192, endPoint x: 448, endPoint y: 238, distance: 45.6
click at [448, 238] on div "Display one-time or recurring events, sync with Google, Outlook, Zoom, Eventbri…" at bounding box center [277, 340] width 358 height 574
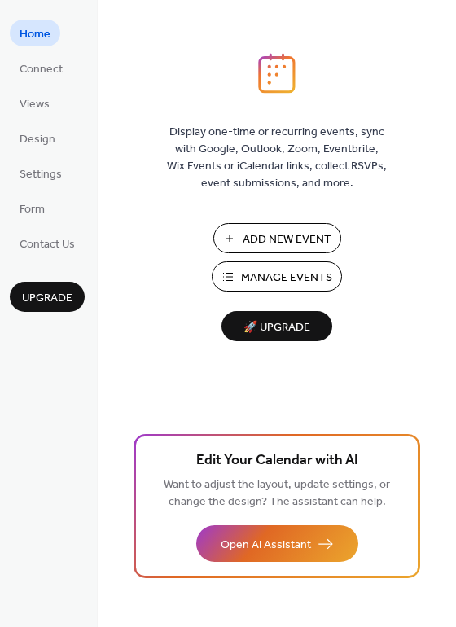
click at [452, 241] on div "Display one-time or recurring events, sync with Google, Outlook, Zoom, Eventbri…" at bounding box center [277, 340] width 358 height 574
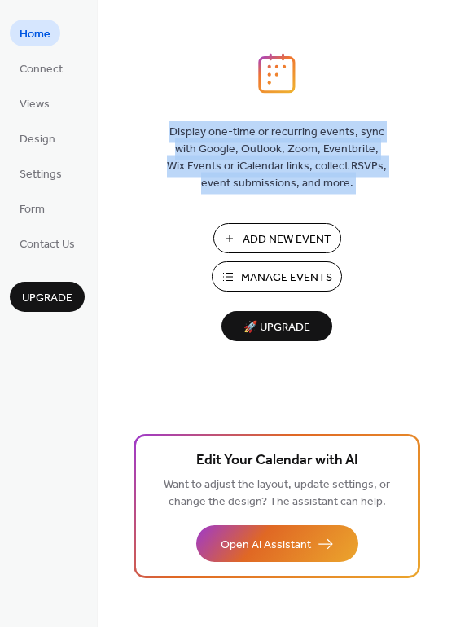
click at [452, 241] on div "Display one-time or recurring events, sync with Google, Outlook, Zoom, Eventbri…" at bounding box center [277, 340] width 358 height 574
click at [295, 234] on span "Add New Event" at bounding box center [286, 239] width 89 height 17
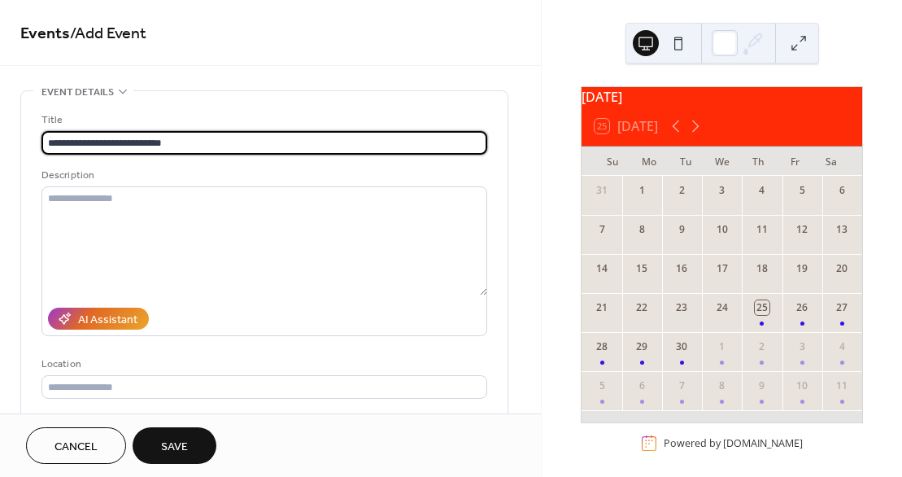
click at [90, 140] on input "**********" at bounding box center [264, 143] width 446 height 24
click at [110, 142] on input "**********" at bounding box center [264, 143] width 446 height 24
click at [138, 140] on input "**********" at bounding box center [264, 143] width 446 height 24
click at [76, 142] on input "**********" at bounding box center [264, 143] width 446 height 24
type input "**********"
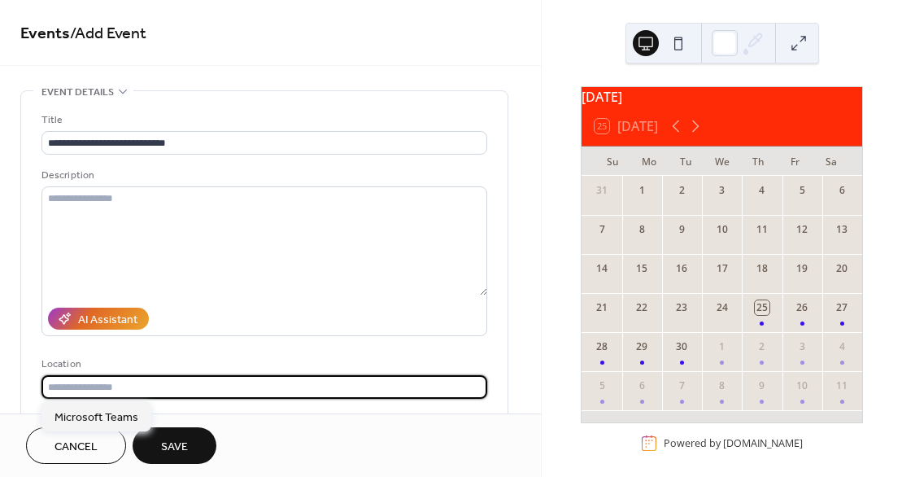
click at [81, 385] on input "text" at bounding box center [264, 387] width 446 height 24
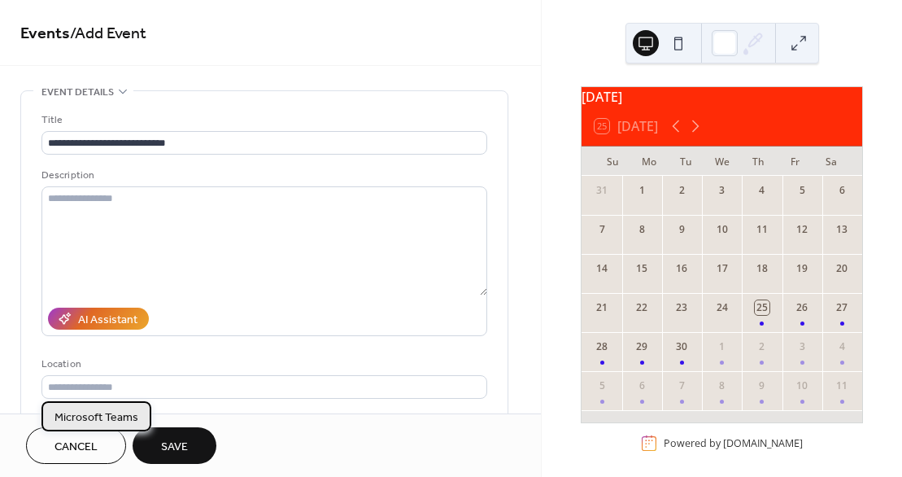
click at [129, 421] on span "Microsoft Teams" at bounding box center [97, 417] width 84 height 17
type input "**********"
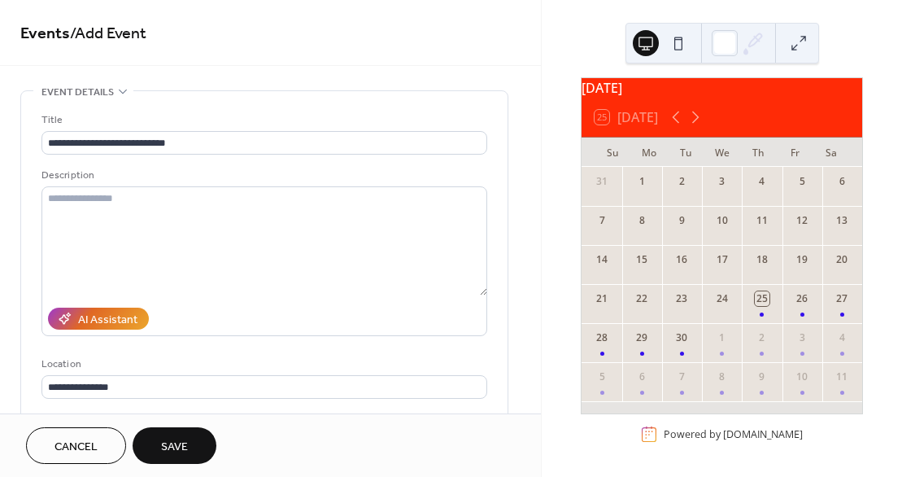
scroll to position [362, 0]
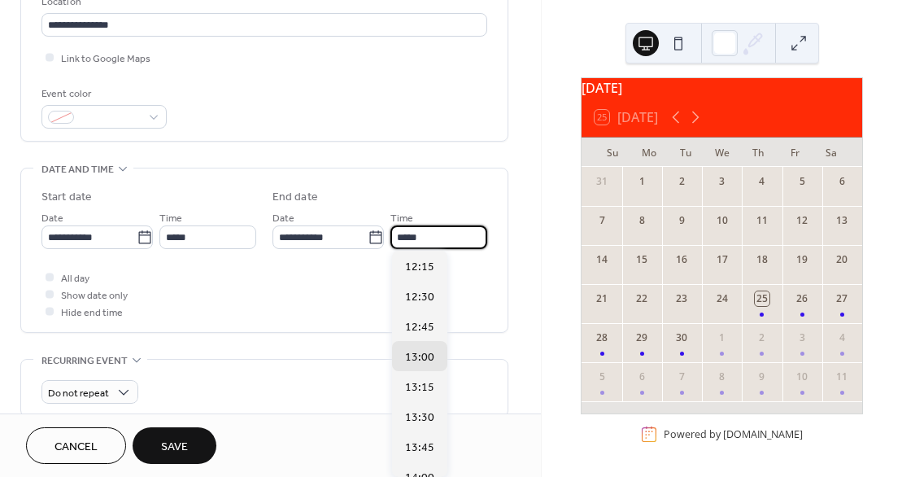
click at [434, 235] on input "*****" at bounding box center [439, 237] width 97 height 24
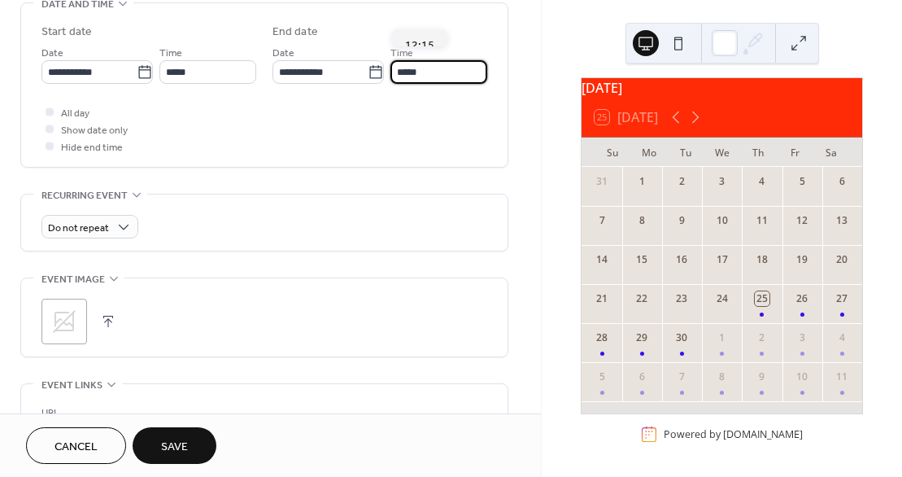
scroll to position [526, 0]
click at [429, 76] on input "*****" at bounding box center [439, 74] width 97 height 24
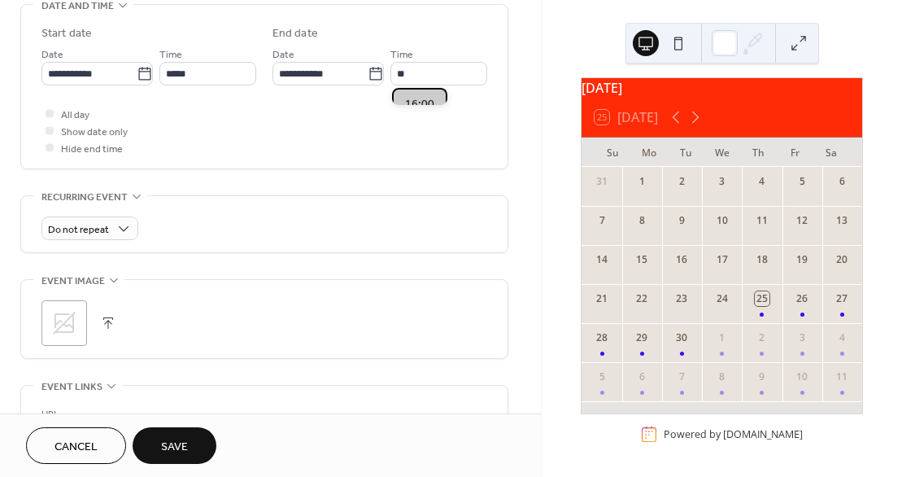
click at [431, 99] on span "16:00" at bounding box center [419, 103] width 29 height 17
type input "*****"
click at [107, 317] on button "button" at bounding box center [108, 323] width 23 height 23
click at [131, 325] on button "button" at bounding box center [131, 323] width 23 height 23
click at [107, 324] on button "button" at bounding box center [108, 323] width 23 height 23
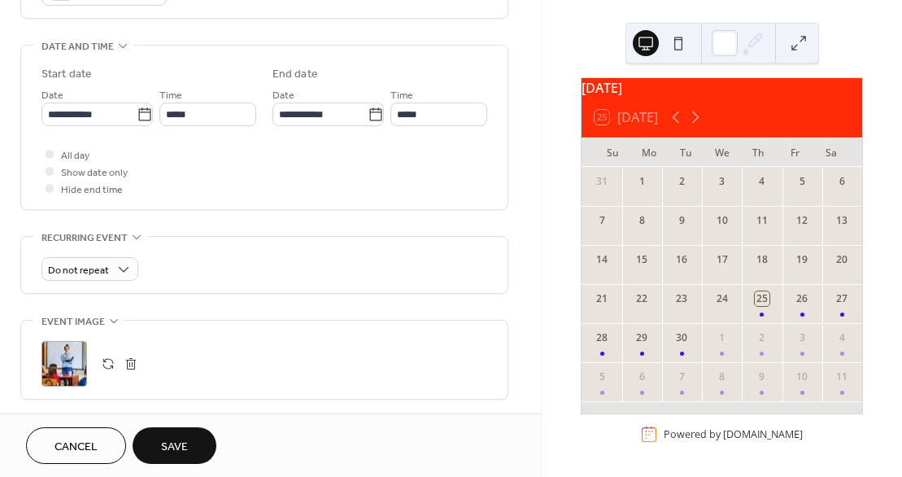
scroll to position [482, 0]
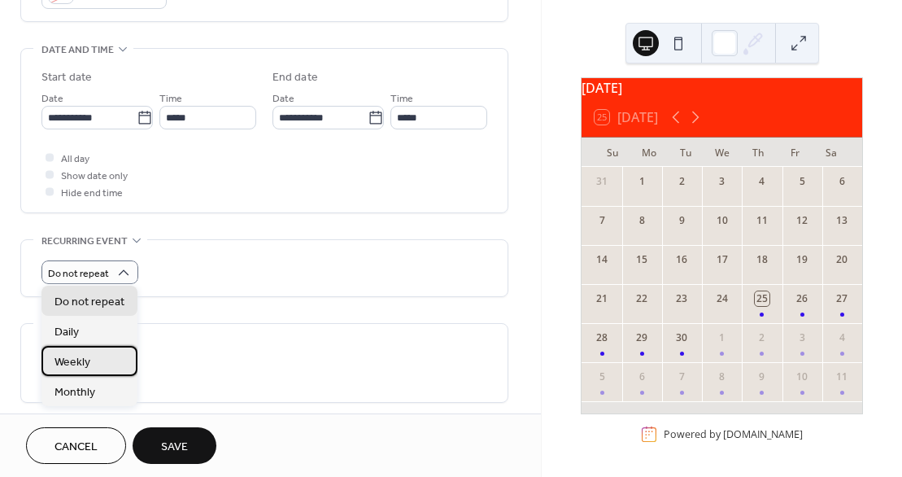
click at [90, 359] on div "Weekly" at bounding box center [89, 361] width 96 height 30
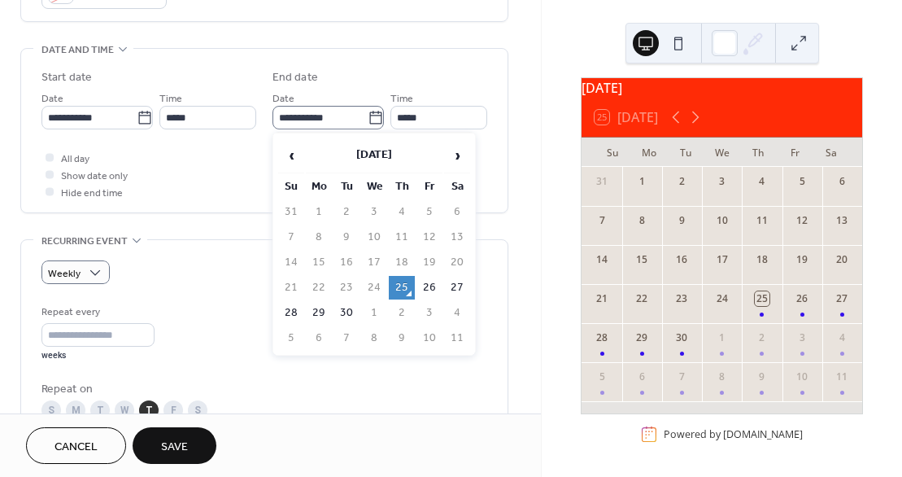
click at [370, 119] on icon at bounding box center [376, 118] width 16 height 16
click at [368, 119] on input "**********" at bounding box center [320, 118] width 95 height 24
click at [319, 312] on td "29" at bounding box center [319, 313] width 26 height 24
type input "**********"
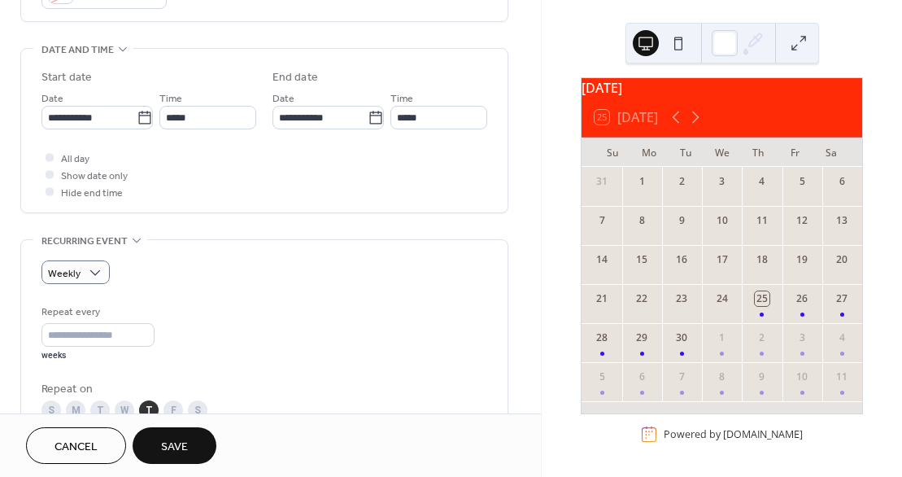
click at [72, 412] on div "M" at bounding box center [76, 410] width 20 height 20
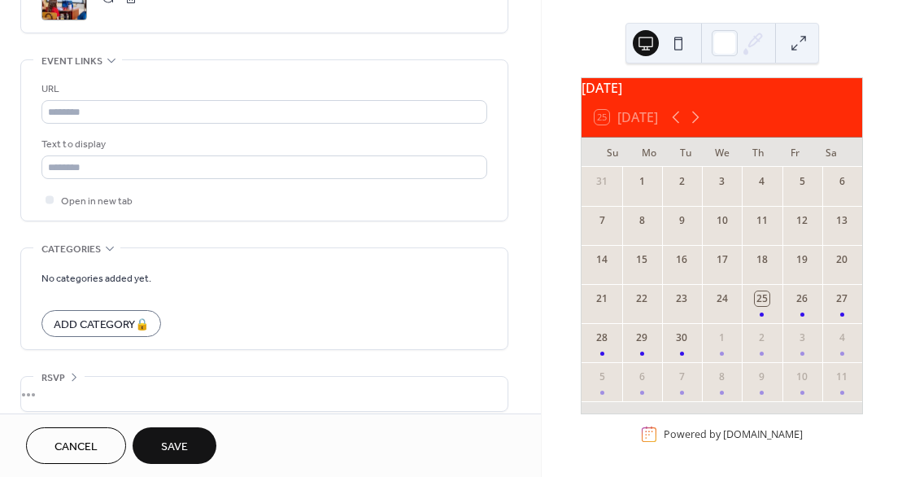
scroll to position [1146, 0]
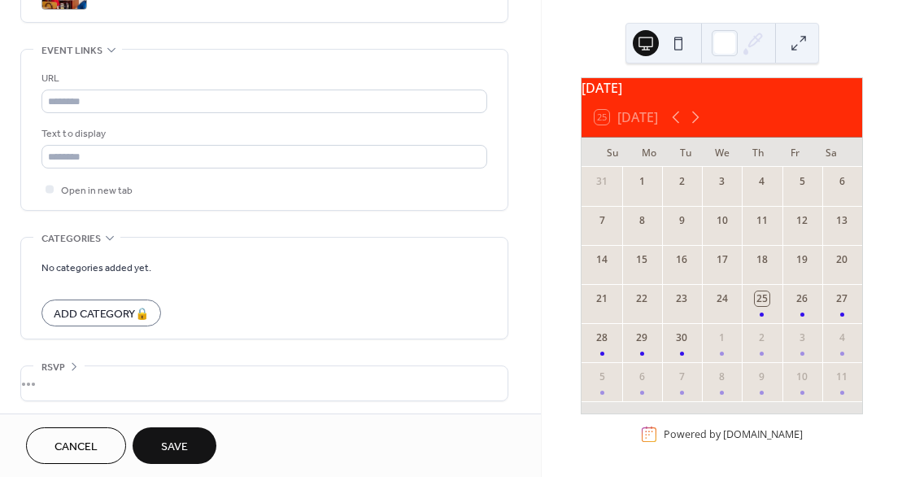
click at [183, 439] on span "Save" at bounding box center [174, 447] width 27 height 17
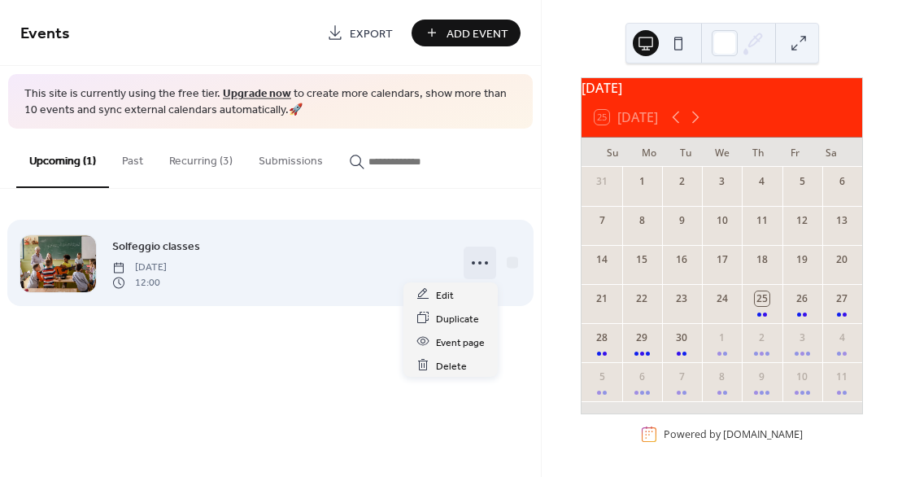
click at [483, 263] on icon at bounding box center [480, 263] width 26 height 26
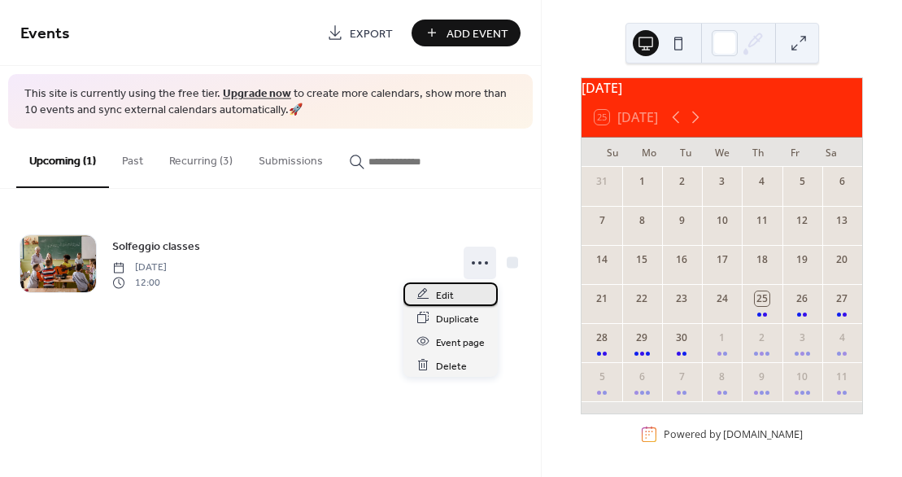
click at [452, 293] on span "Edit" at bounding box center [445, 294] width 18 height 17
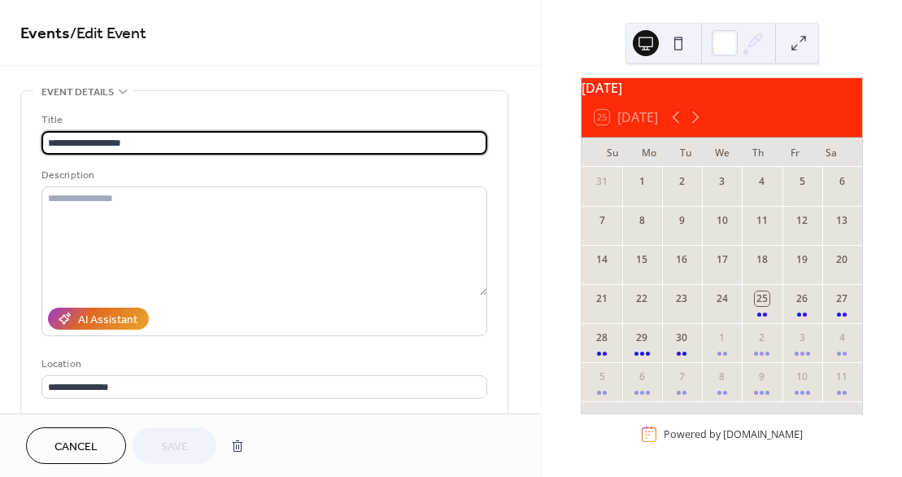
click at [90, 141] on input "**********" at bounding box center [264, 143] width 446 height 24
type input "**********"
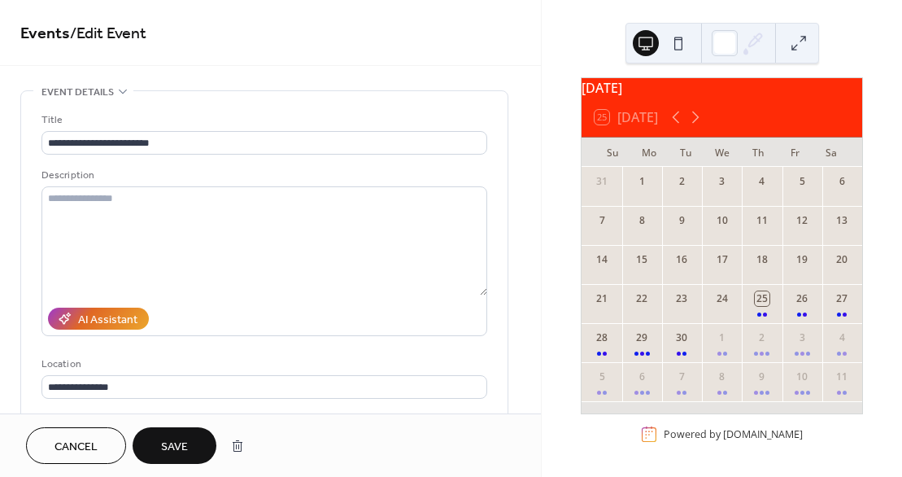
click at [198, 442] on button "Save" at bounding box center [175, 445] width 84 height 37
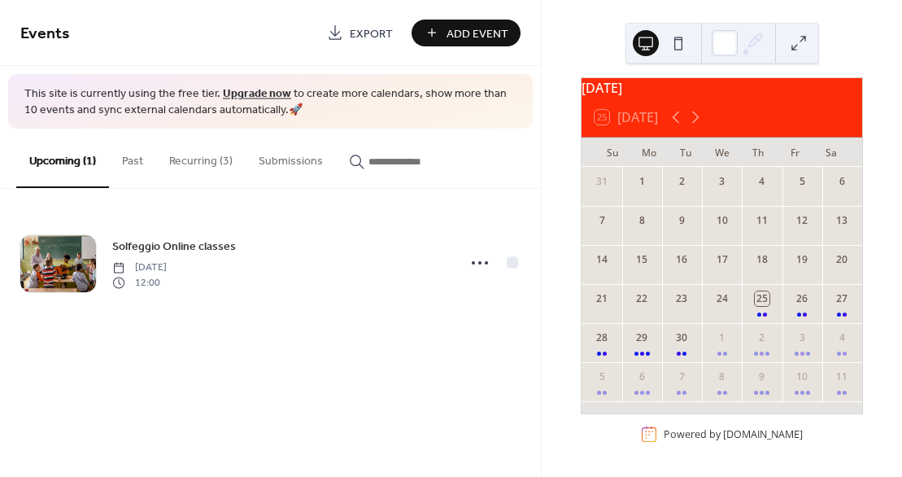
click at [492, 29] on span "Add Event" at bounding box center [478, 33] width 62 height 17
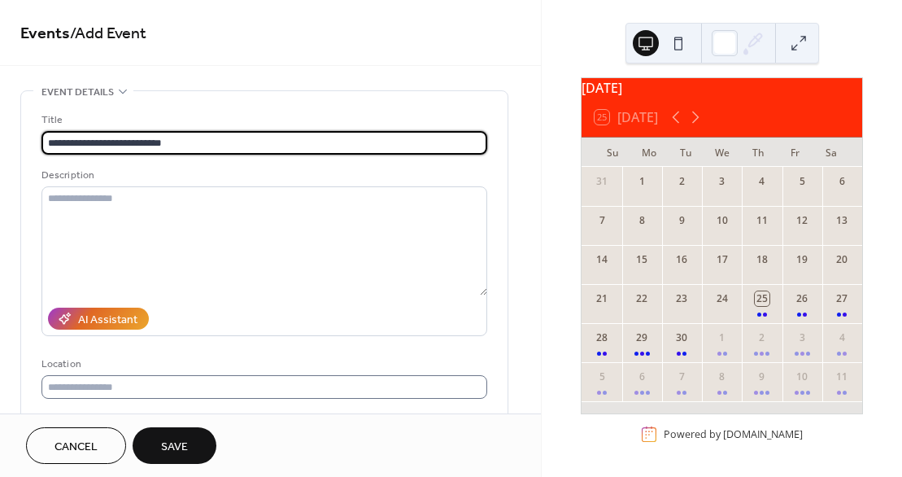
type input "**********"
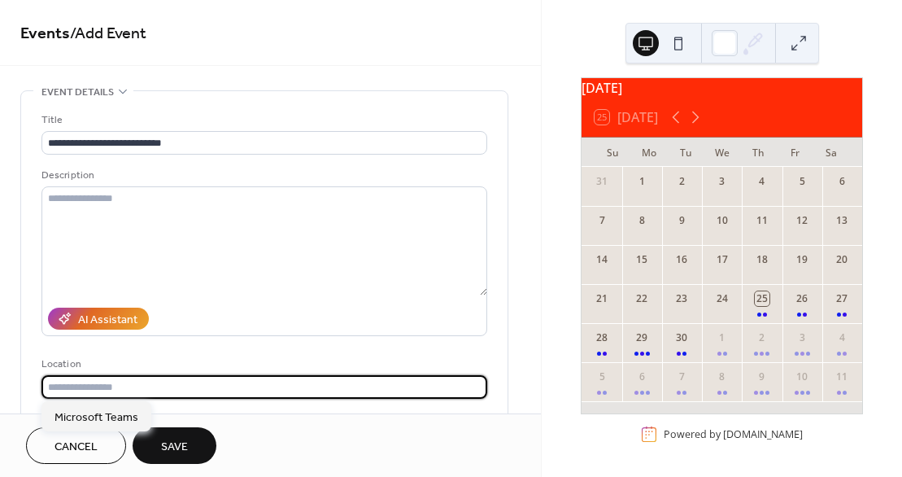
click at [98, 388] on input "text" at bounding box center [264, 387] width 446 height 24
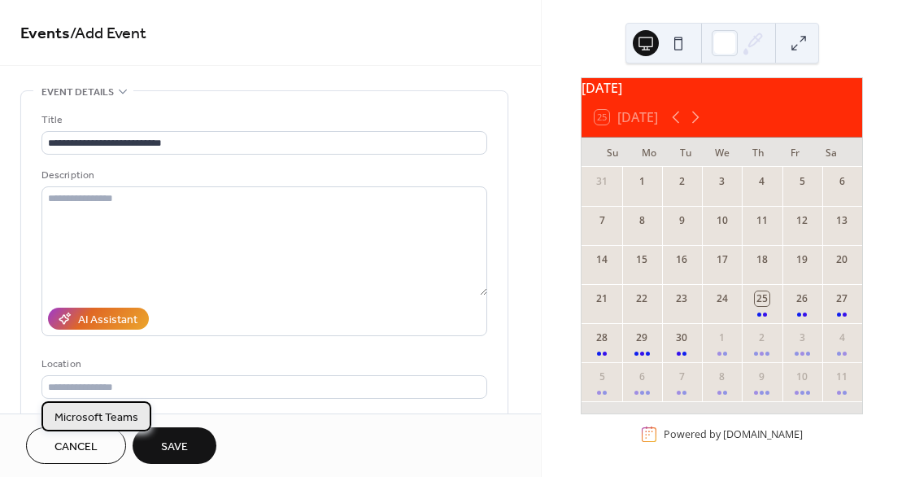
click at [120, 418] on span "Microsoft Teams" at bounding box center [97, 417] width 84 height 17
type input "**********"
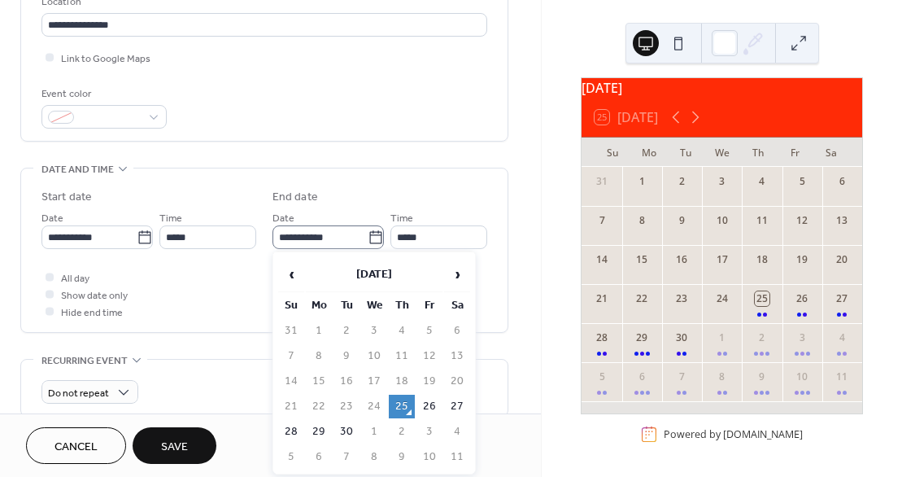
click at [373, 238] on icon at bounding box center [376, 237] width 16 height 16
click at [368, 238] on input "**********" at bounding box center [320, 237] width 95 height 24
click at [320, 428] on td "29" at bounding box center [319, 432] width 26 height 24
type input "**********"
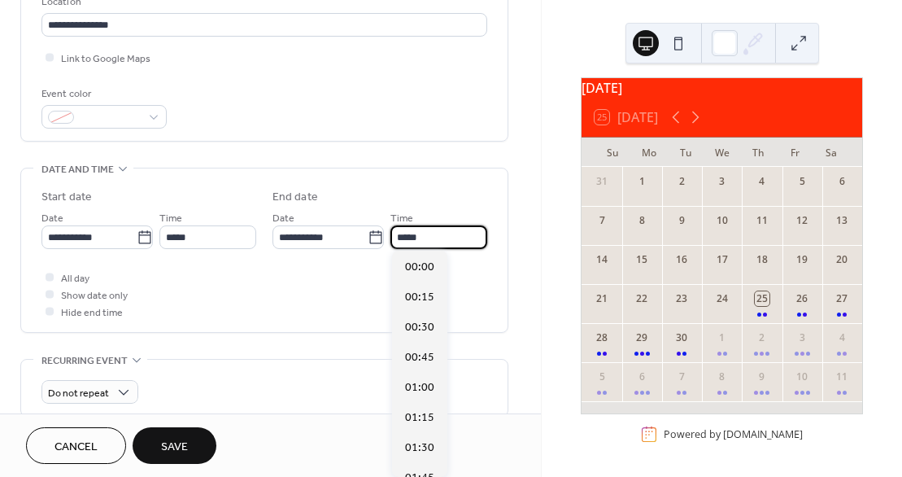
scroll to position [1566, 0]
click at [435, 238] on input "*****" at bounding box center [439, 237] width 97 height 24
type input "*"
click at [426, 269] on span "16:00" at bounding box center [419, 267] width 29 height 17
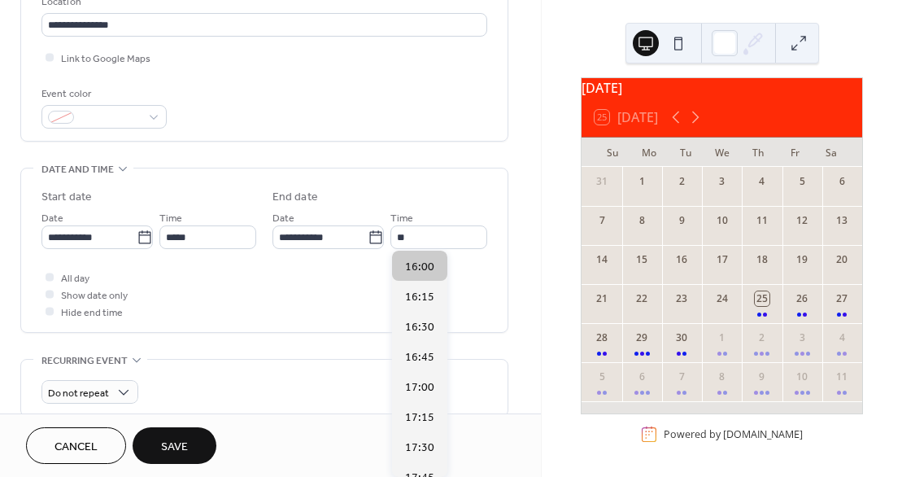
type input "*****"
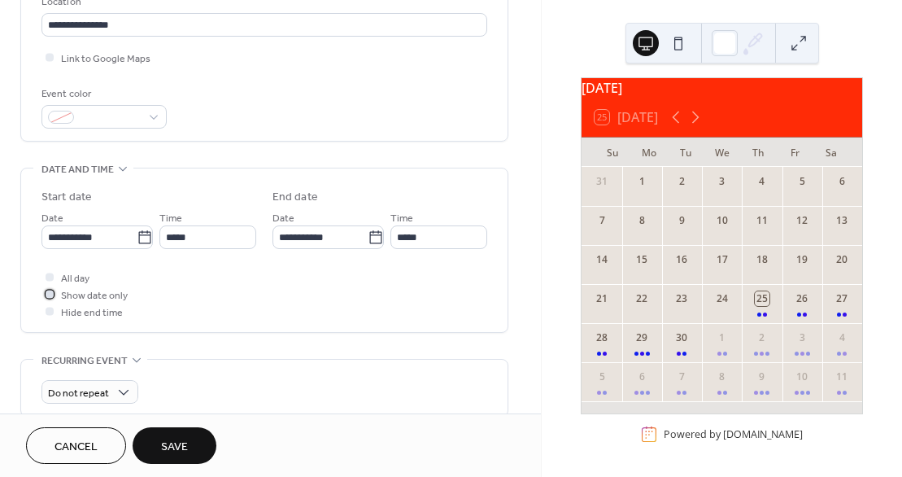
click at [46, 290] on div at bounding box center [50, 294] width 8 height 8
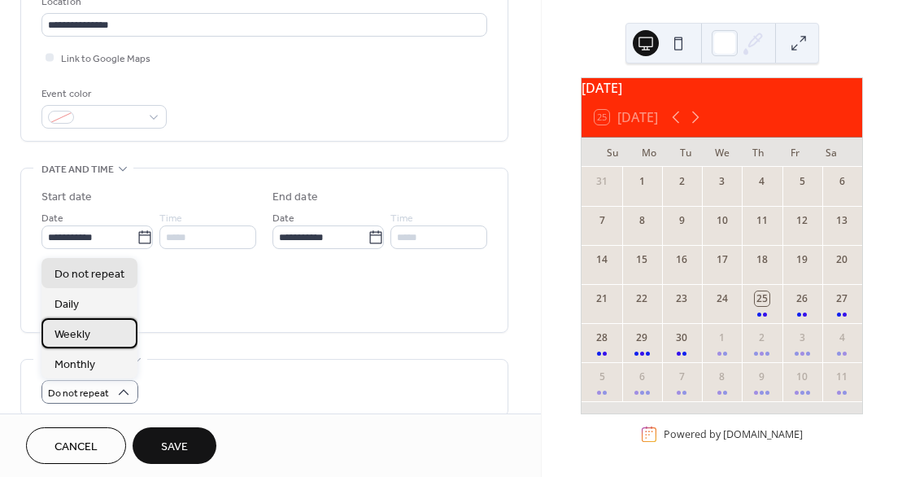
click at [102, 334] on div "Weekly" at bounding box center [89, 333] width 96 height 30
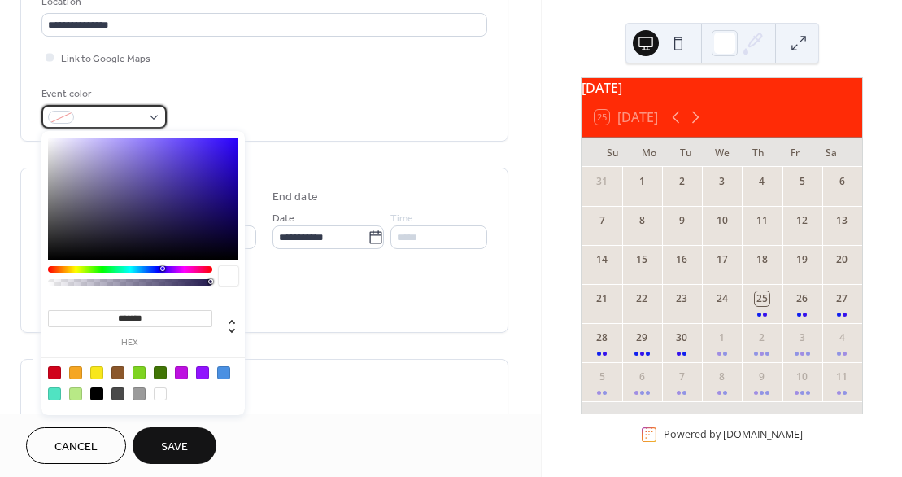
click at [151, 116] on div at bounding box center [103, 117] width 125 height 24
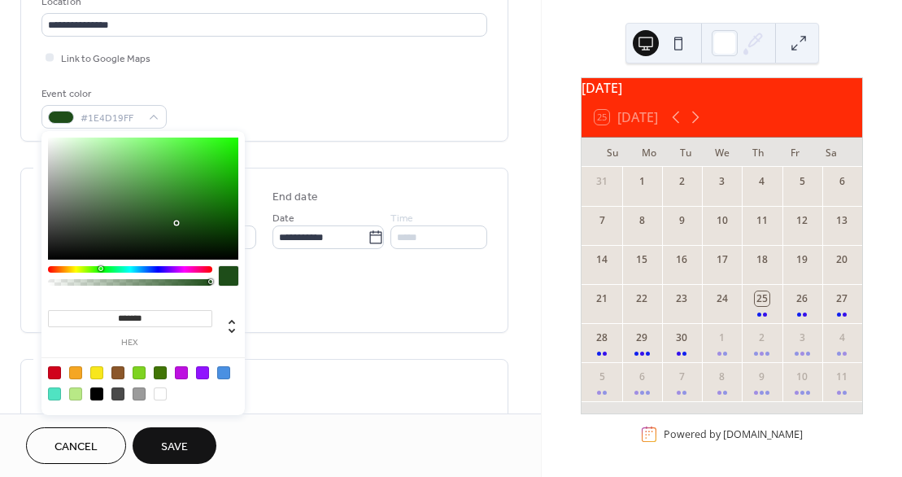
click at [100, 266] on div at bounding box center [130, 269] width 164 height 7
type input "*******"
click at [221, 159] on div at bounding box center [143, 199] width 190 height 122
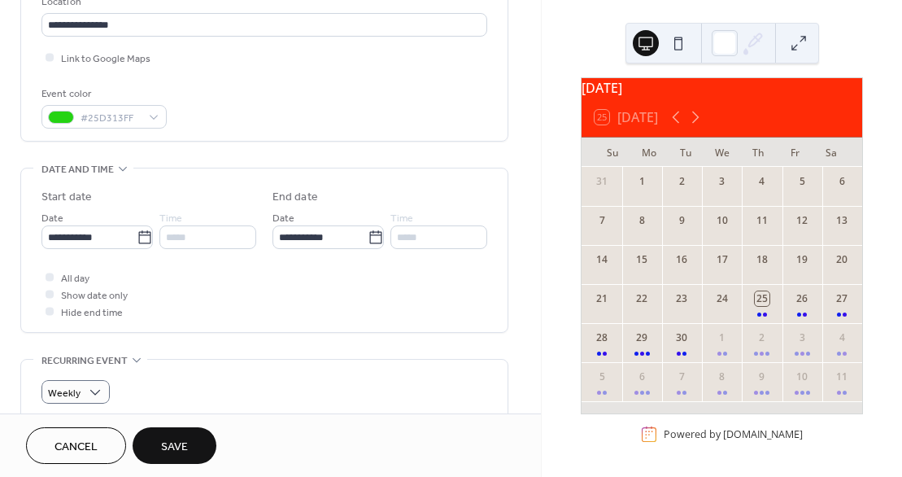
click at [178, 446] on span "Save" at bounding box center [174, 447] width 27 height 17
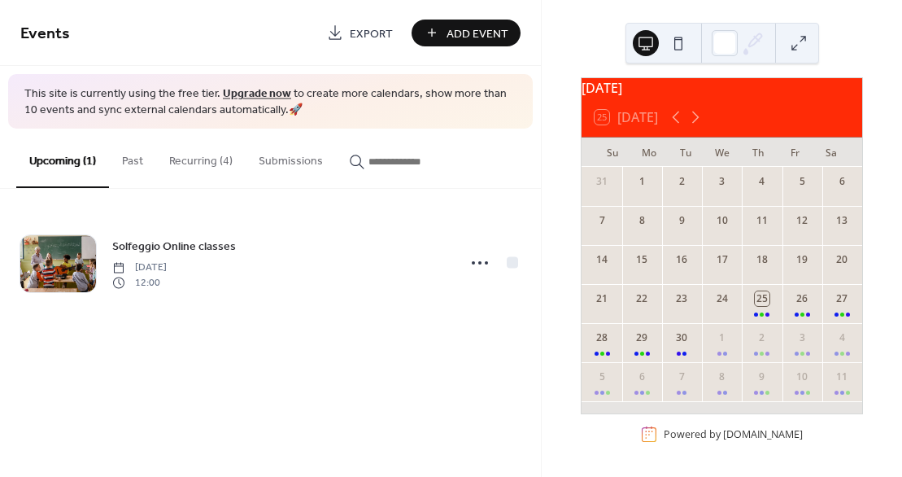
click at [479, 32] on span "Add Event" at bounding box center [478, 33] width 62 height 17
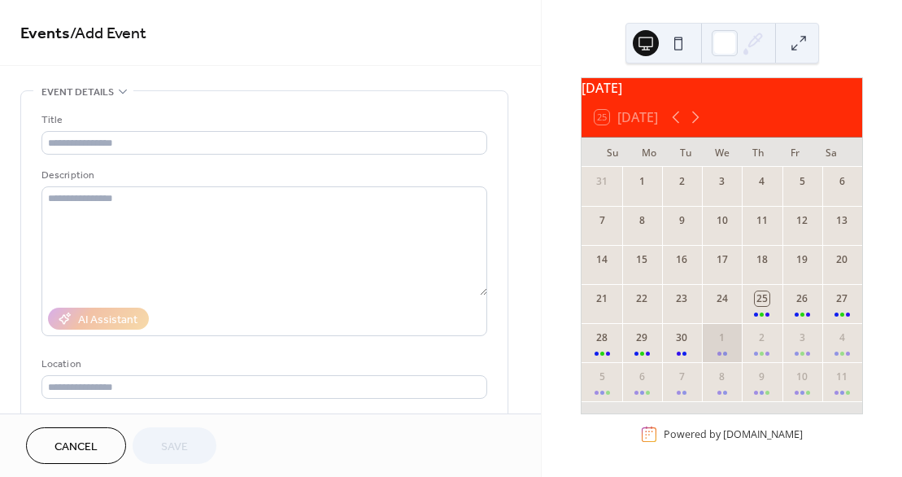
click at [723, 349] on div at bounding box center [723, 353] width 10 height 12
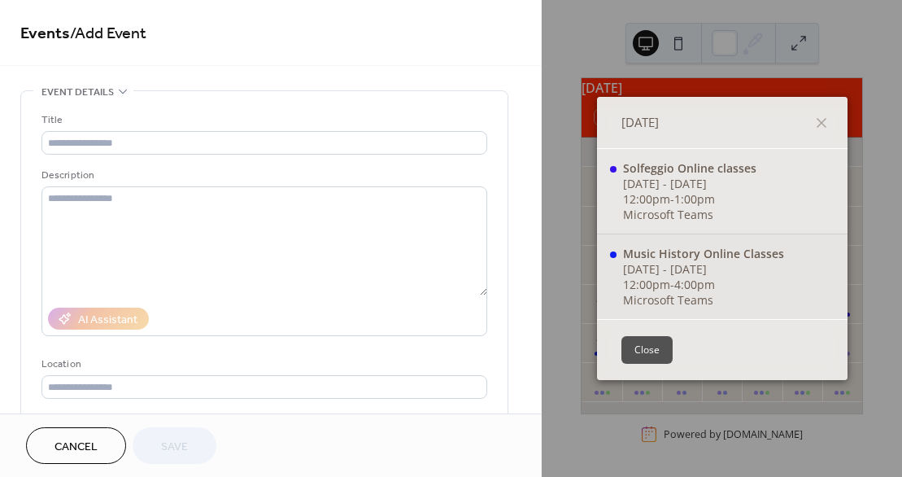
click at [679, 293] on div "Microsoft Teams" at bounding box center [703, 299] width 161 height 15
click at [740, 304] on div "Microsoft Teams" at bounding box center [703, 299] width 161 height 15
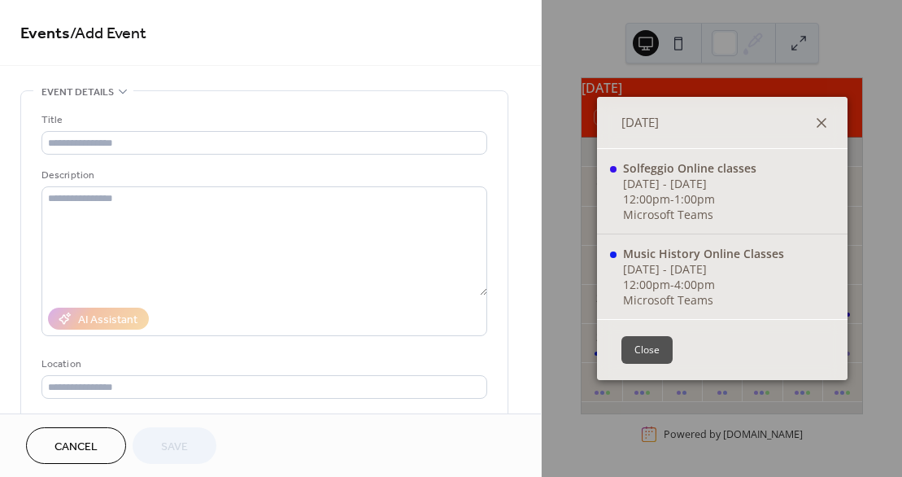
click at [823, 124] on icon at bounding box center [822, 123] width 20 height 20
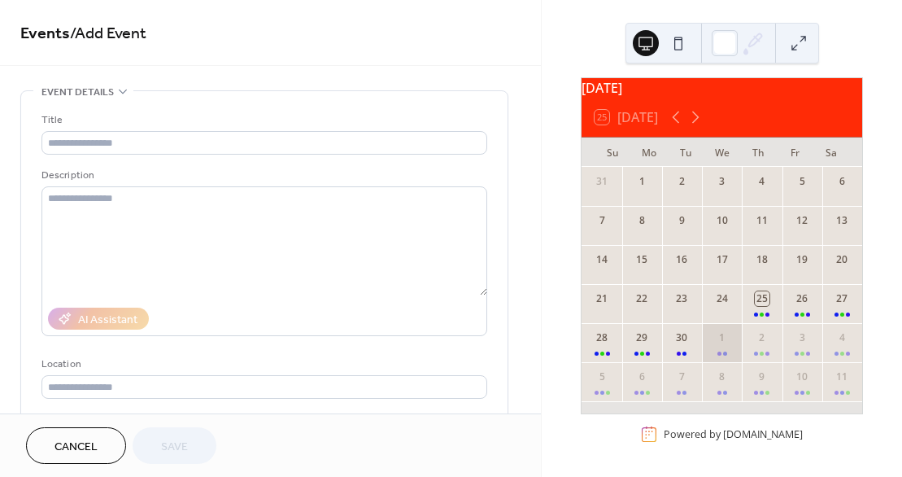
click at [725, 352] on div "1" at bounding box center [722, 342] width 40 height 39
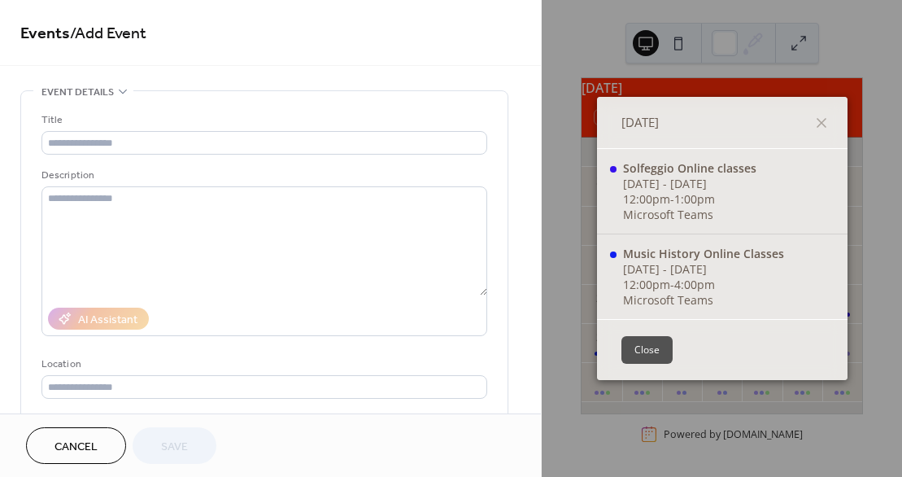
click at [606, 448] on div "Wed, Oct 1, 2025 Solfeggio Online classes Thu, Sep 25, 2025 - Thu, Sep 2, 2027 …" at bounding box center [722, 238] width 360 height 477
click at [643, 347] on button "Close" at bounding box center [647, 350] width 51 height 28
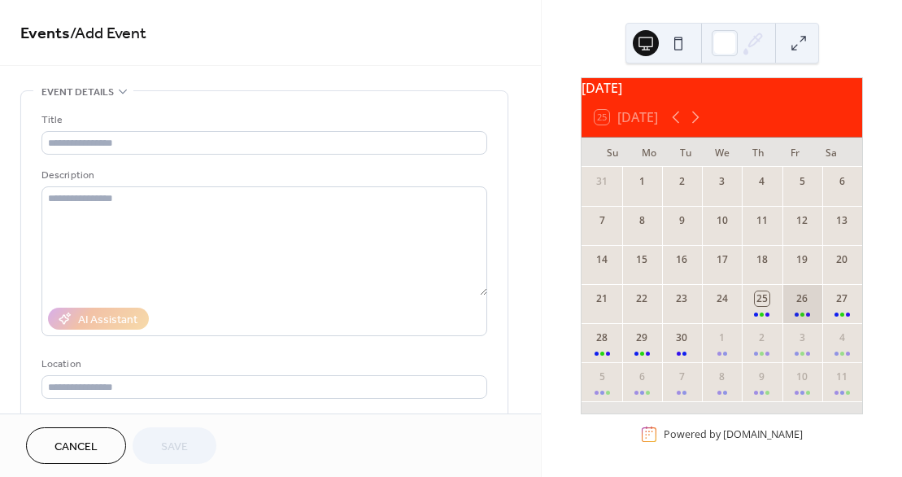
click at [790, 302] on div "26" at bounding box center [803, 303] width 40 height 39
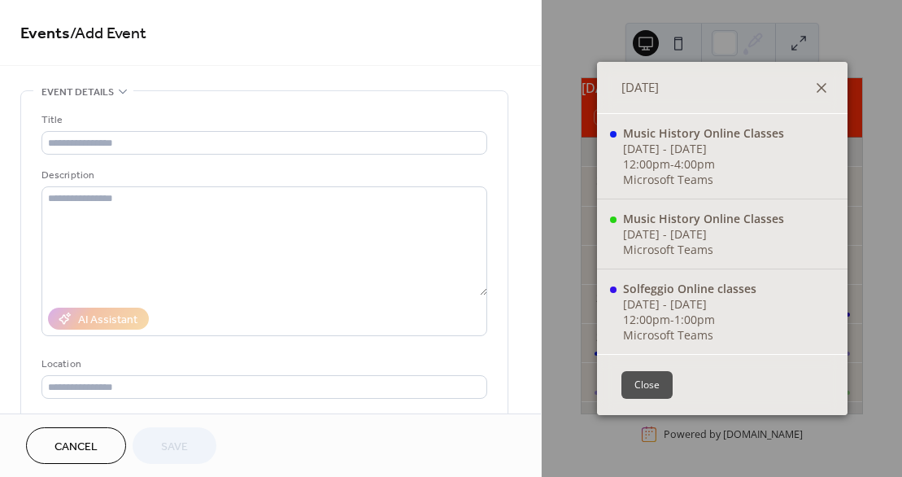
click at [820, 91] on icon at bounding box center [822, 88] width 10 height 10
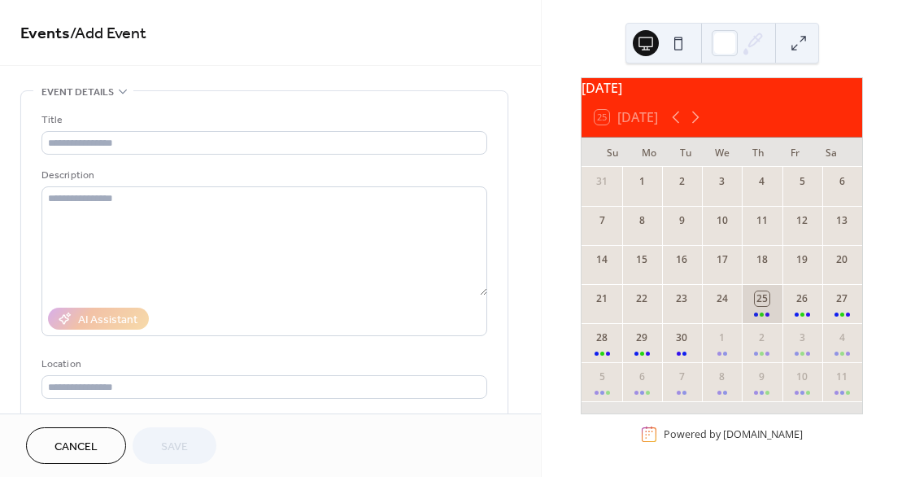
click at [760, 306] on div "25" at bounding box center [762, 303] width 40 height 39
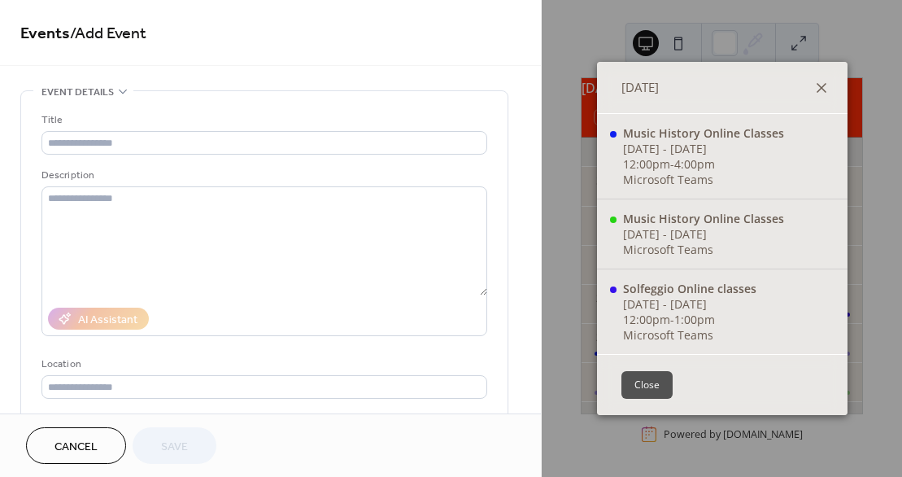
click at [824, 91] on icon at bounding box center [822, 88] width 20 height 20
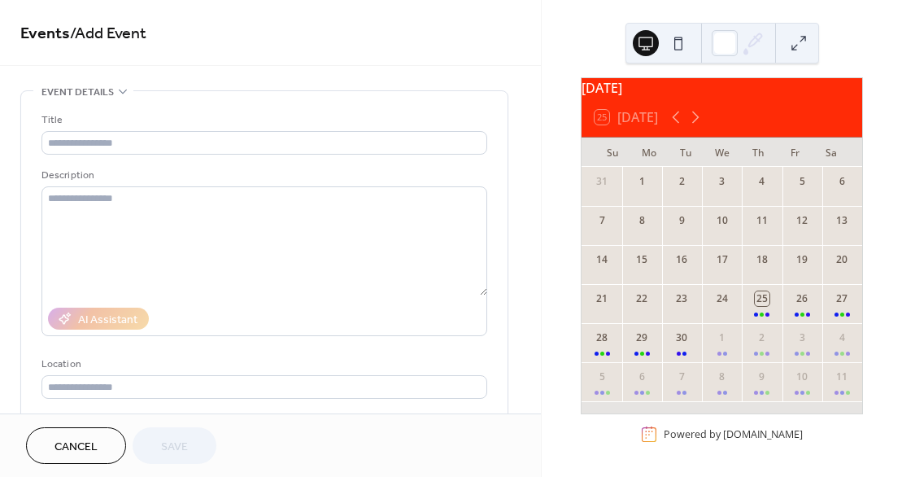
click at [644, 433] on rect at bounding box center [649, 434] width 16 height 16
click at [92, 446] on span "Cancel" at bounding box center [76, 447] width 43 height 17
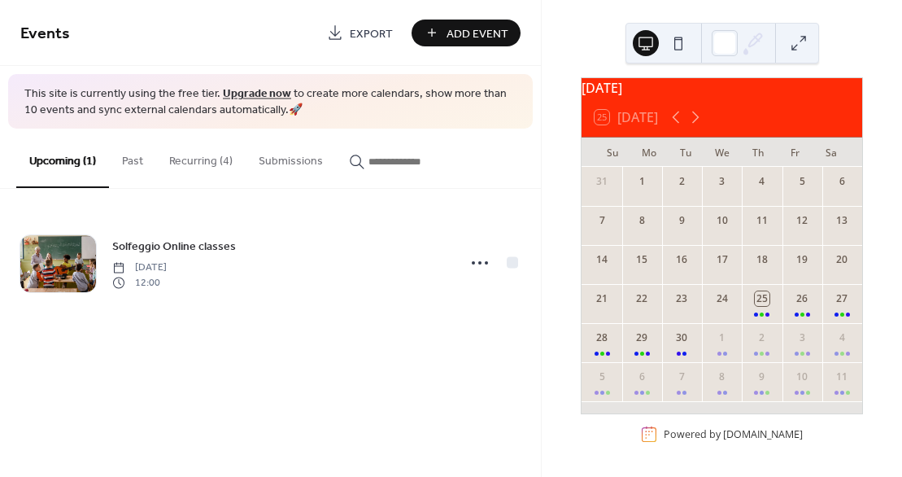
drag, startPoint x: 897, startPoint y: 436, endPoint x: 895, endPoint y: 448, distance: 11.7
click at [895, 448] on div "September 2025 25 Today Su Mo Tu We Th Fr Sa 31 1 2 3 4 5 6 7 8 9 10 11 12 13 1…" at bounding box center [722, 238] width 360 height 477
click at [194, 163] on button "Recurring (4)" at bounding box center [201, 158] width 90 height 58
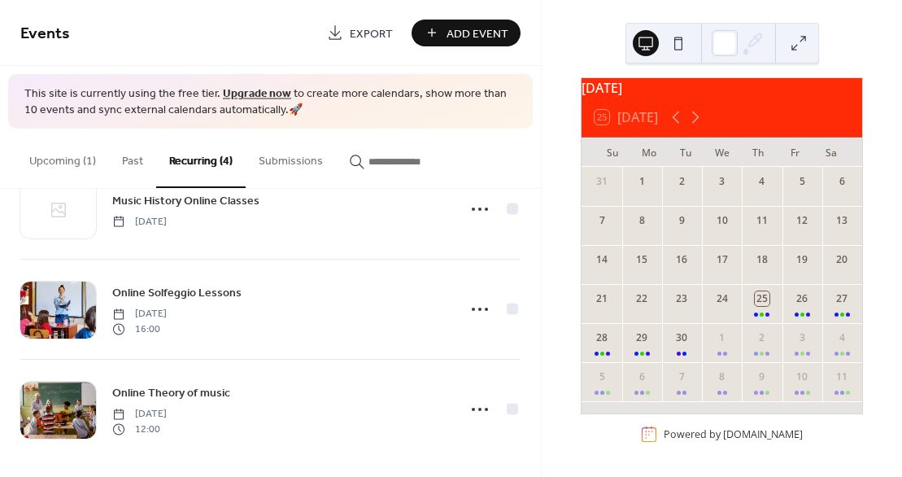
scroll to position [159, 0]
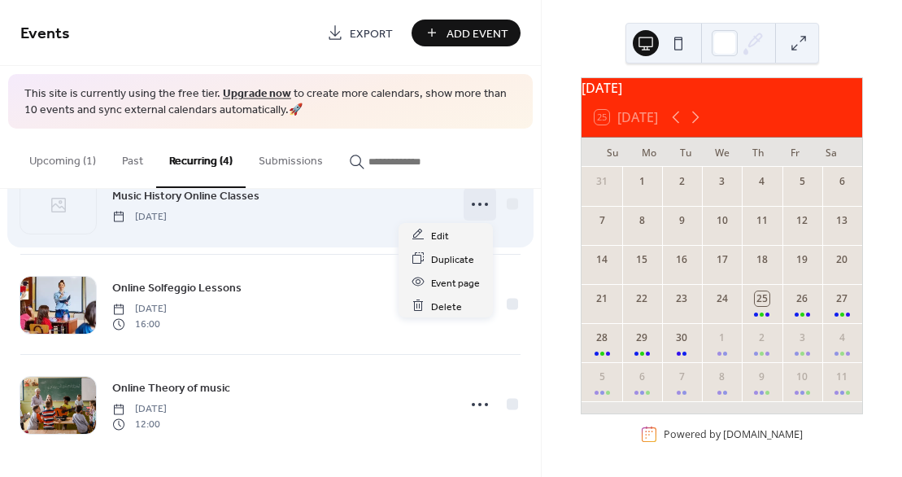
click at [478, 203] on circle at bounding box center [479, 204] width 3 height 3
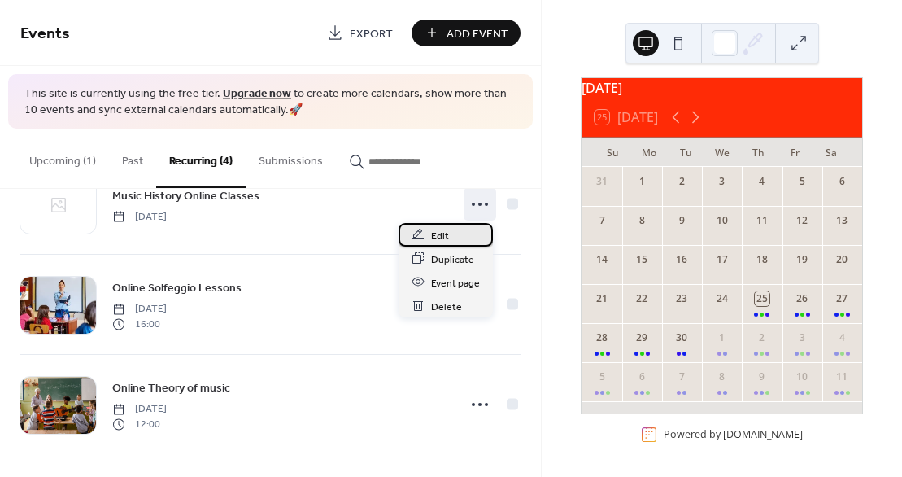
click at [442, 234] on span "Edit" at bounding box center [440, 235] width 18 height 17
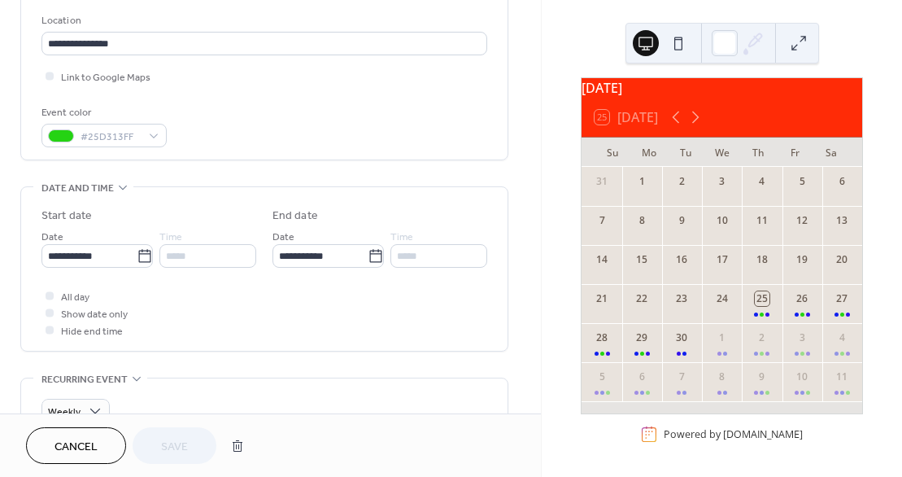
scroll to position [349, 0]
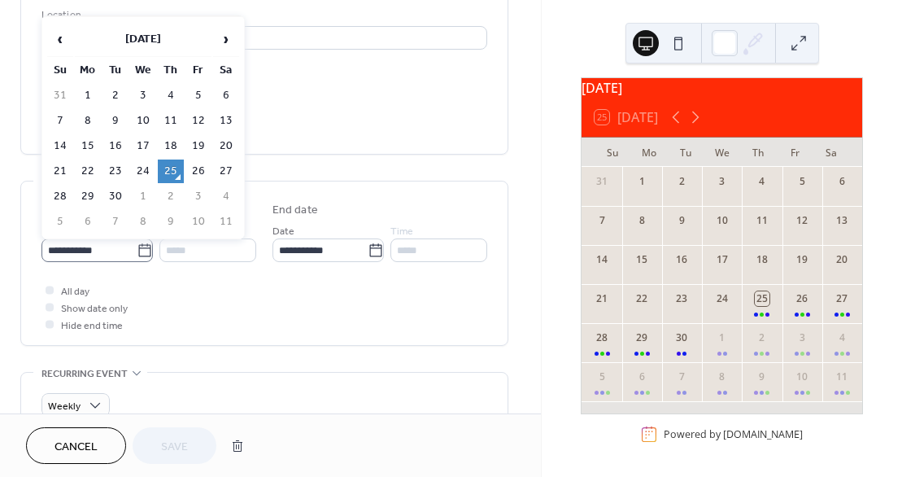
click at [138, 249] on icon at bounding box center [145, 250] width 16 height 16
click at [137, 249] on input "**********" at bounding box center [88, 250] width 95 height 24
click at [90, 194] on td "29" at bounding box center [88, 197] width 26 height 24
type input "**********"
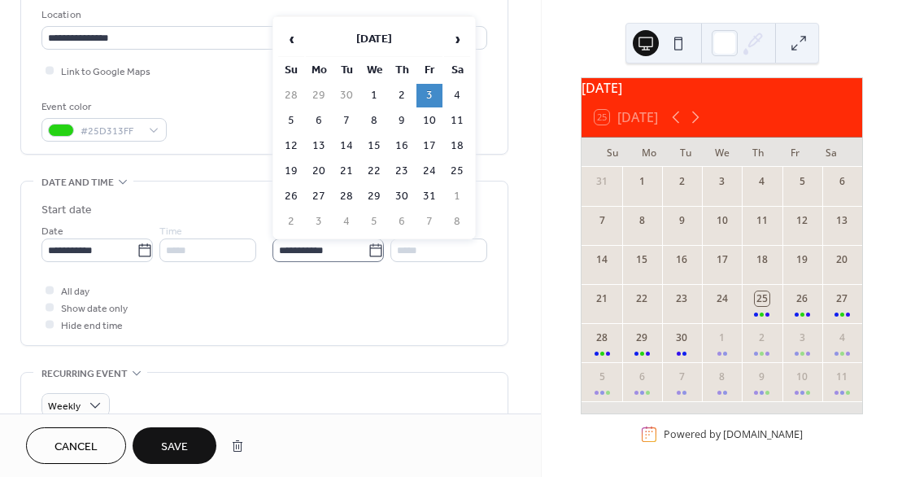
click at [376, 251] on icon at bounding box center [376, 250] width 16 height 16
click at [368, 251] on input "**********" at bounding box center [320, 250] width 95 height 24
click at [288, 39] on span "‹" at bounding box center [291, 39] width 24 height 33
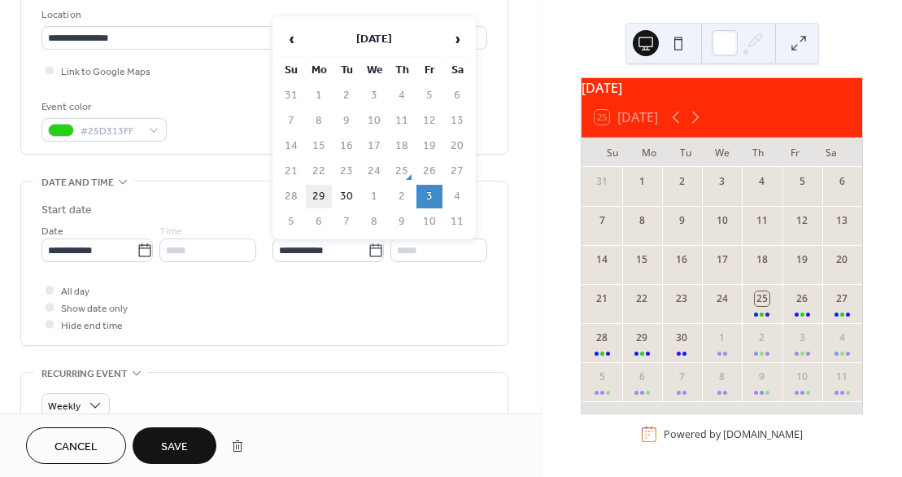
click at [318, 199] on td "29" at bounding box center [319, 197] width 26 height 24
type input "**********"
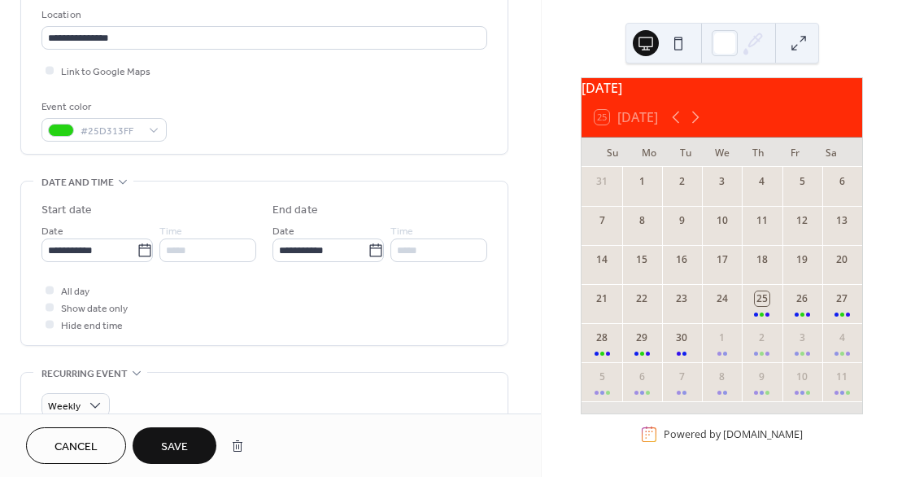
click at [193, 250] on div "*****" at bounding box center [207, 250] width 97 height 24
click at [48, 322] on div at bounding box center [50, 324] width 8 height 8
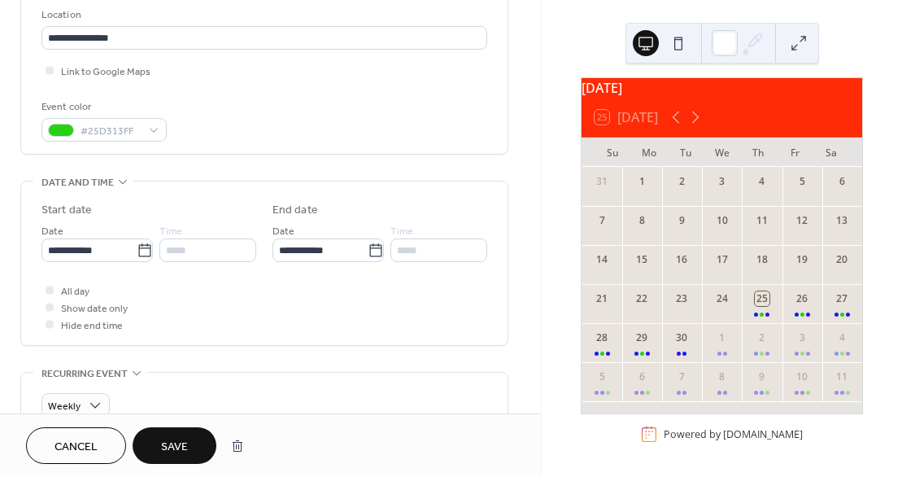
click at [48, 322] on div at bounding box center [50, 324] width 8 height 8
click at [201, 244] on div "*****" at bounding box center [207, 250] width 97 height 24
click at [423, 244] on div "*****" at bounding box center [439, 250] width 97 height 24
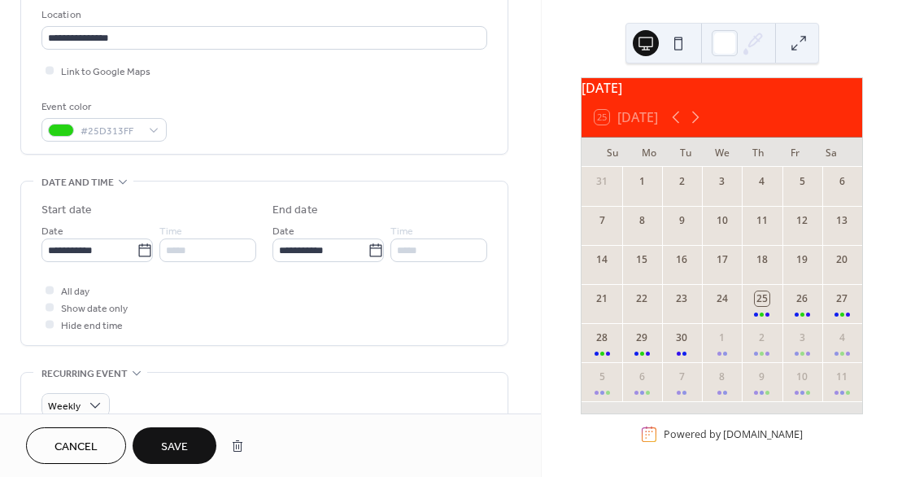
click at [423, 244] on div "*****" at bounding box center [439, 250] width 97 height 24
click at [180, 251] on div "*****" at bounding box center [207, 250] width 97 height 24
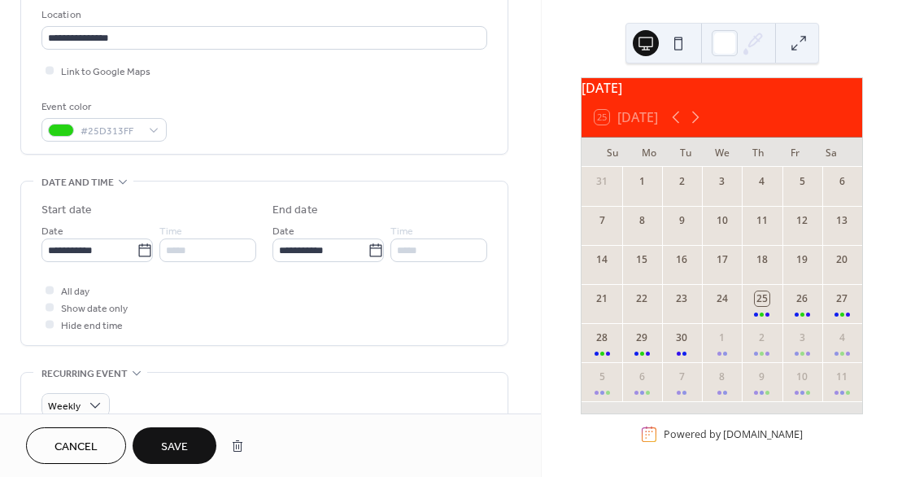
click at [180, 251] on div "*****" at bounding box center [207, 250] width 97 height 24
drag, startPoint x: 180, startPoint y: 251, endPoint x: 204, endPoint y: 280, distance: 38.1
click at [204, 282] on div "All day Show date only Hide end time" at bounding box center [264, 307] width 446 height 51
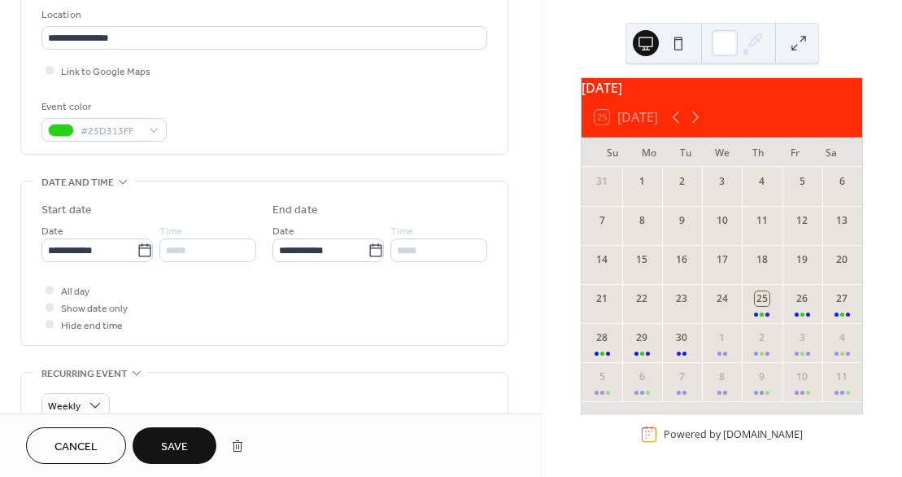
click at [119, 181] on div "•••" at bounding box center [264, 182] width 487 height 2
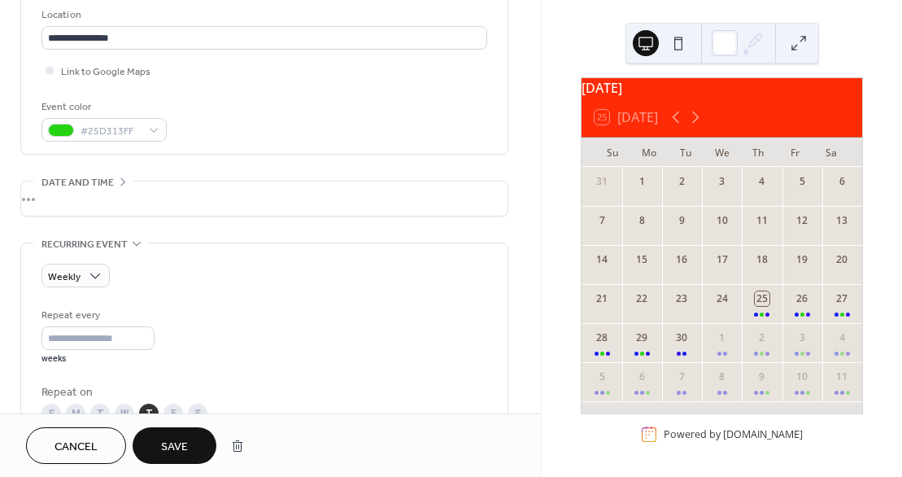
click at [71, 200] on div "•••" at bounding box center [264, 198] width 487 height 34
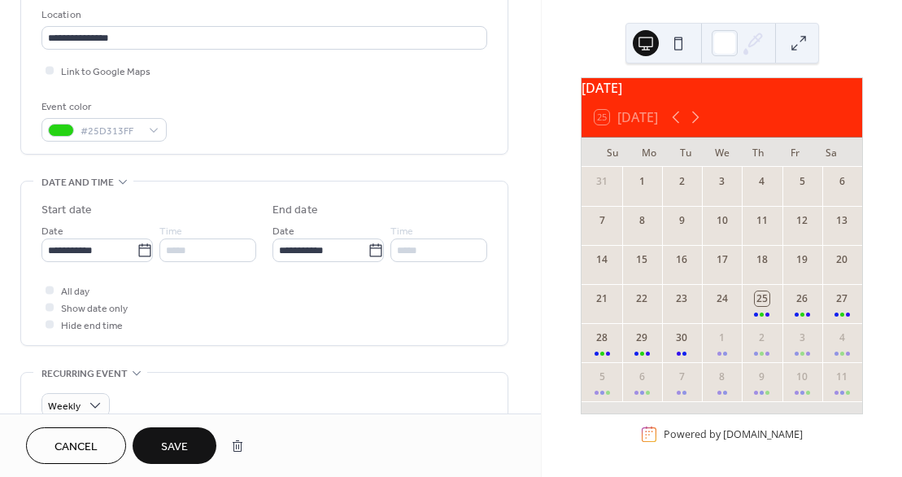
click at [47, 289] on div at bounding box center [50, 290] width 8 height 8
click at [49, 322] on div at bounding box center [50, 324] width 8 height 8
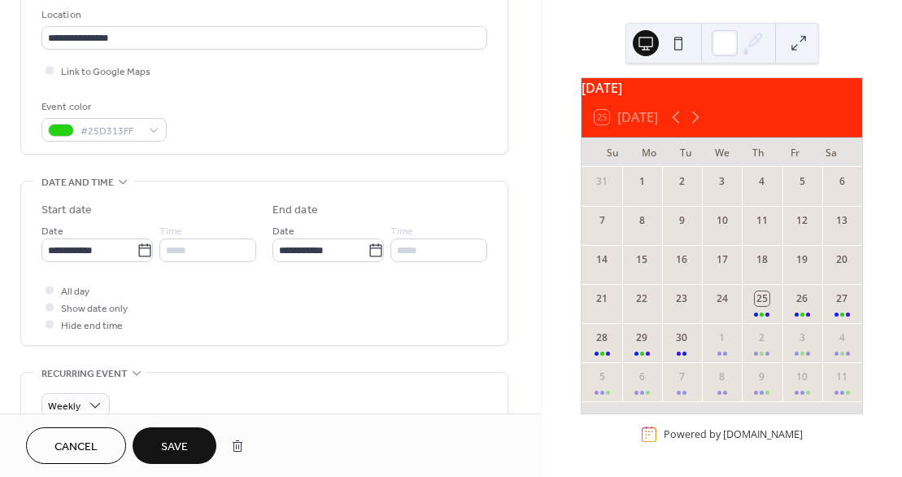
click at [49, 322] on div at bounding box center [50, 324] width 8 height 8
drag, startPoint x: 49, startPoint y: 322, endPoint x: 441, endPoint y: 306, distance: 392.5
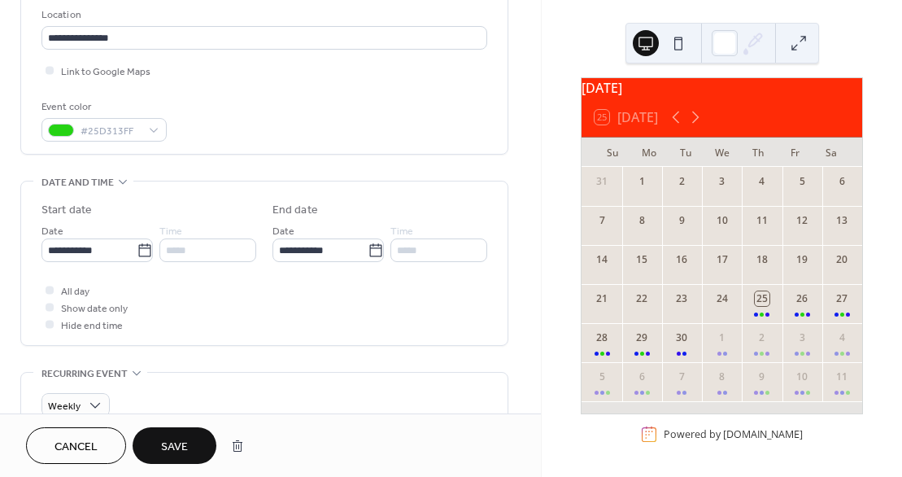
click at [441, 306] on div "All day Show date only Hide end time" at bounding box center [264, 307] width 446 height 51
click at [241, 446] on button "button" at bounding box center [237, 446] width 29 height 33
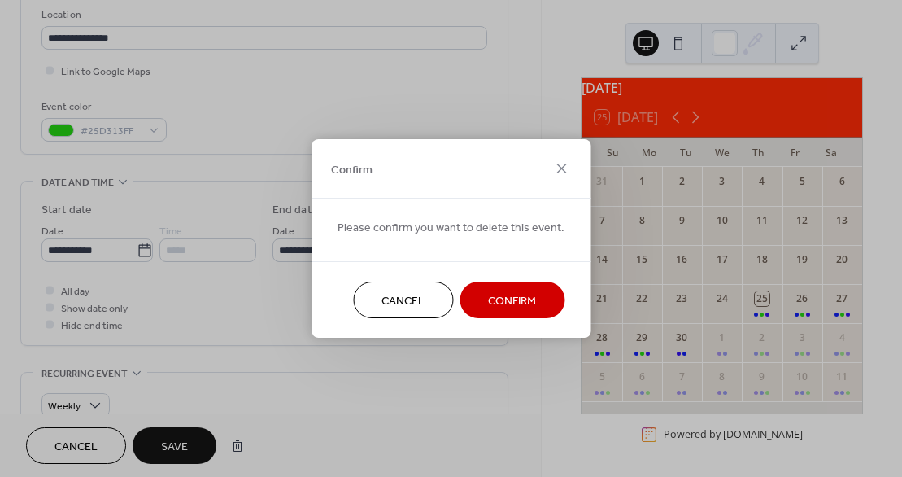
click at [526, 308] on span "Confirm" at bounding box center [512, 301] width 48 height 17
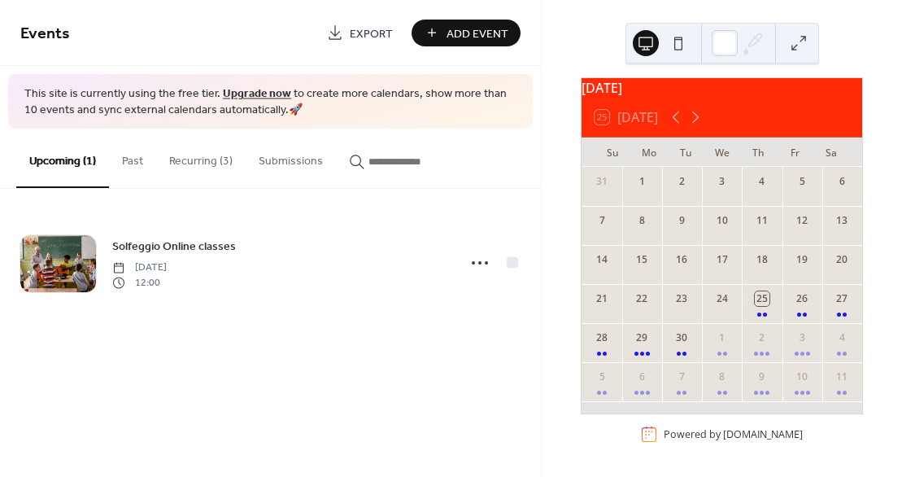
click at [204, 159] on button "Recurring (3)" at bounding box center [201, 158] width 90 height 58
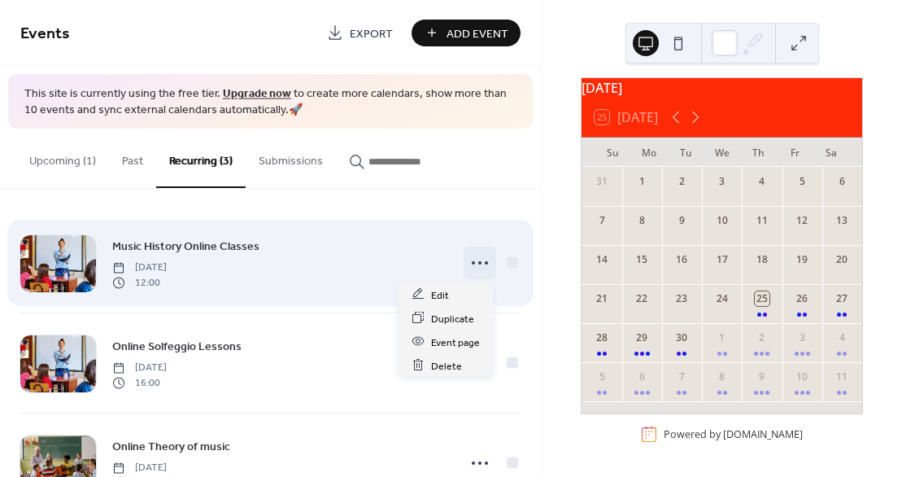
click at [475, 267] on icon at bounding box center [480, 263] width 26 height 26
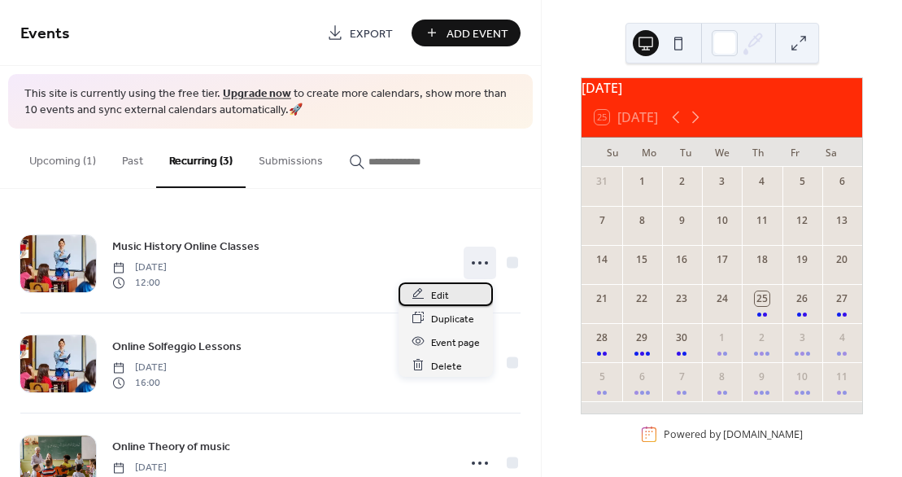
click at [443, 293] on span "Edit" at bounding box center [440, 294] width 18 height 17
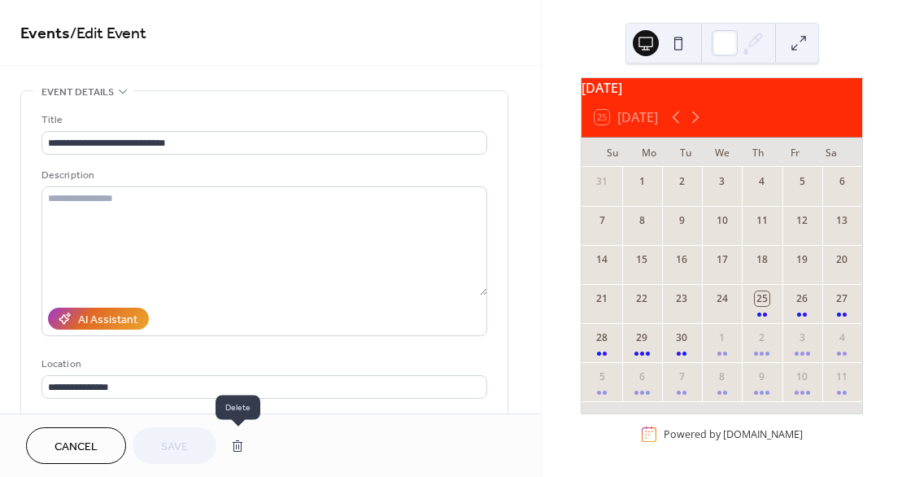
click at [234, 440] on button "button" at bounding box center [237, 446] width 29 height 33
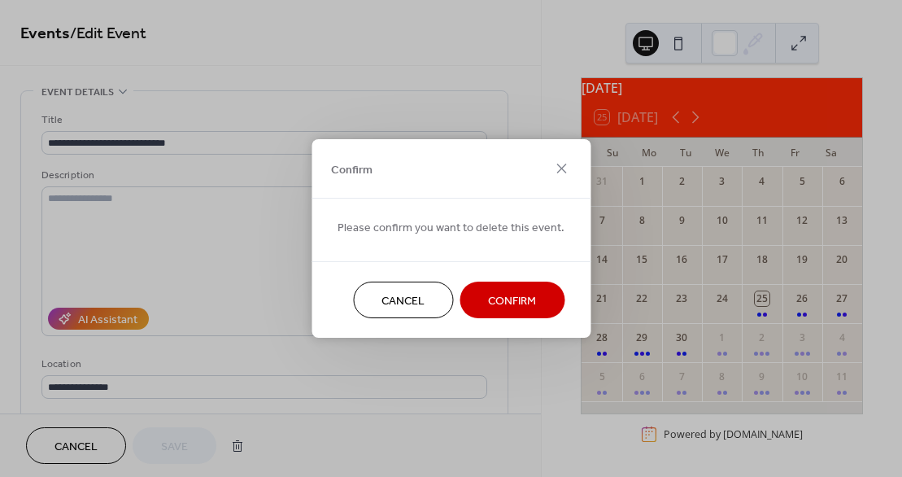
click at [500, 295] on span "Confirm" at bounding box center [512, 301] width 48 height 17
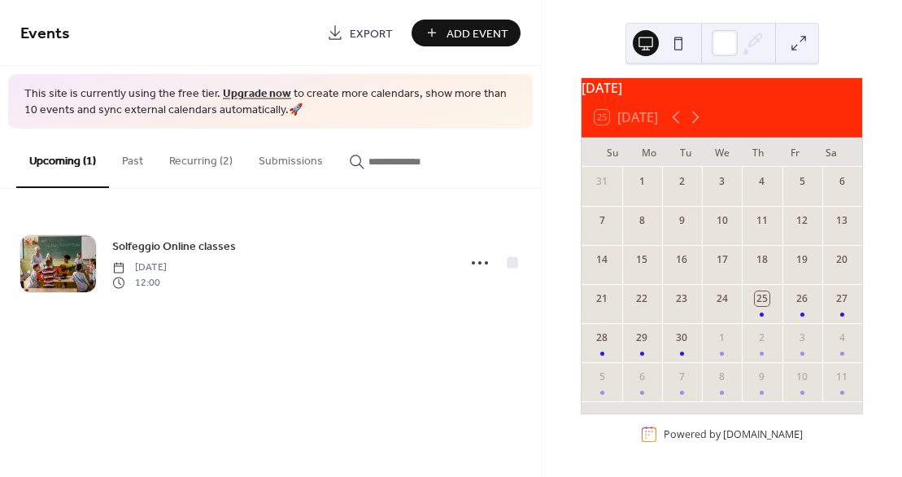
click at [190, 156] on button "Recurring (2)" at bounding box center [201, 158] width 90 height 58
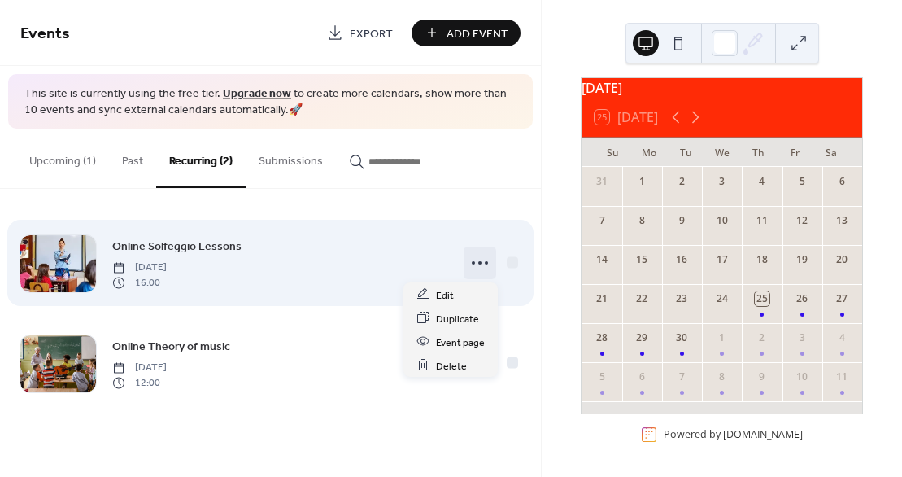
click at [478, 258] on icon at bounding box center [480, 263] width 26 height 26
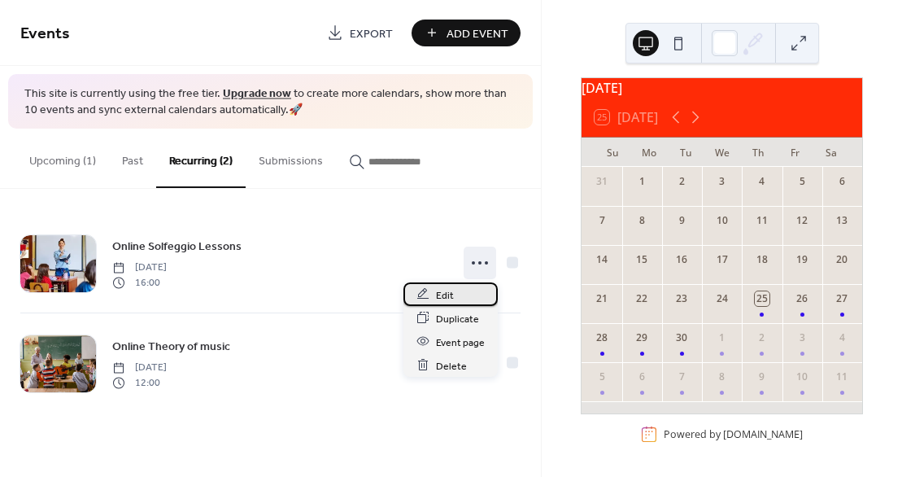
click at [444, 298] on span "Edit" at bounding box center [445, 294] width 18 height 17
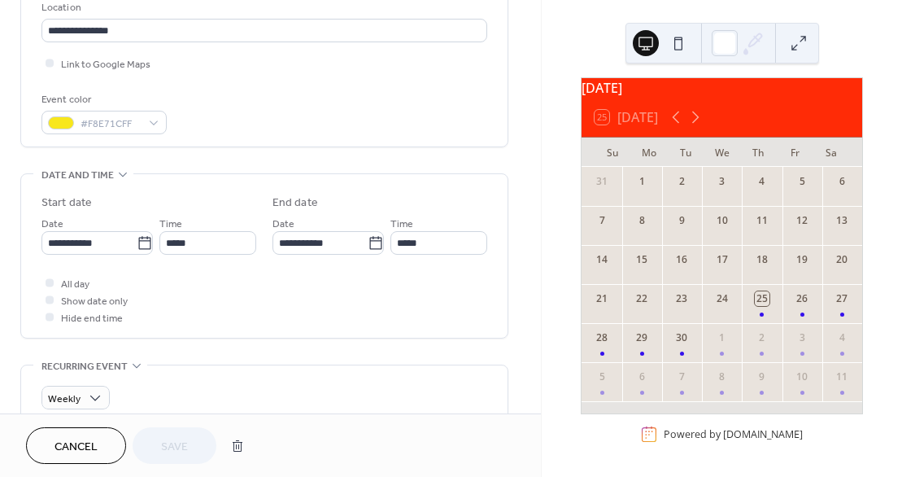
scroll to position [362, 0]
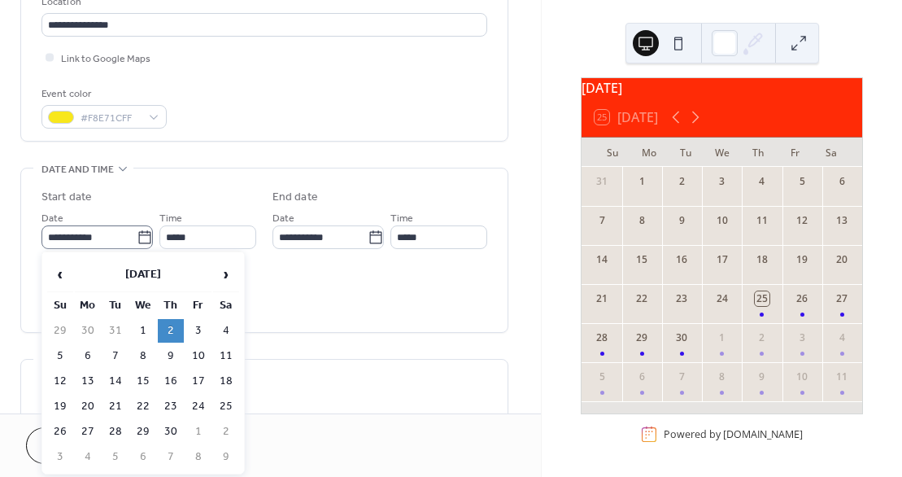
click at [137, 234] on icon at bounding box center [145, 237] width 16 height 16
click at [136, 234] on input "**********" at bounding box center [88, 237] width 95 height 24
click at [224, 277] on span "›" at bounding box center [226, 274] width 24 height 33
click at [92, 334] on td "1" at bounding box center [88, 331] width 26 height 24
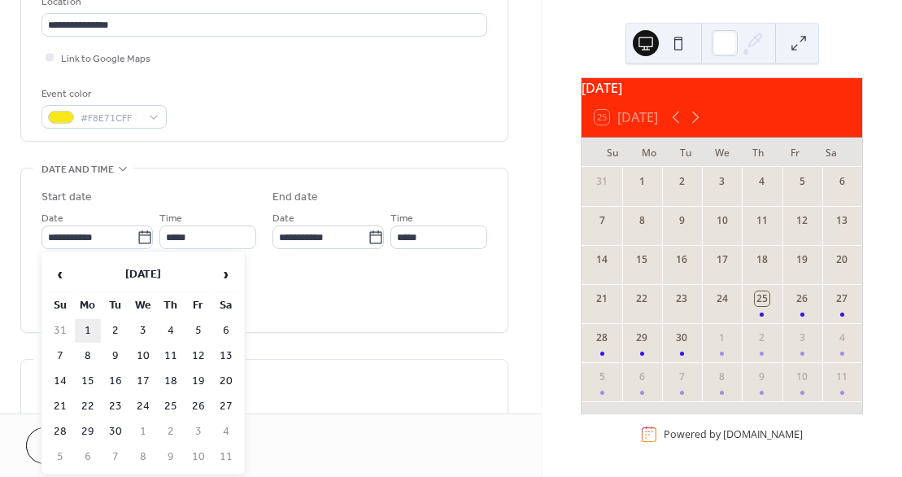
type input "**********"
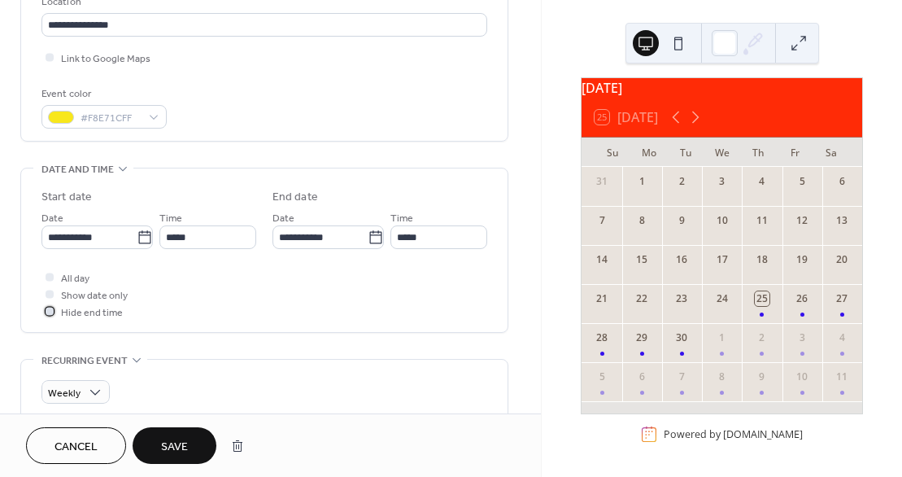
click at [50, 308] on div at bounding box center [50, 311] width 8 height 8
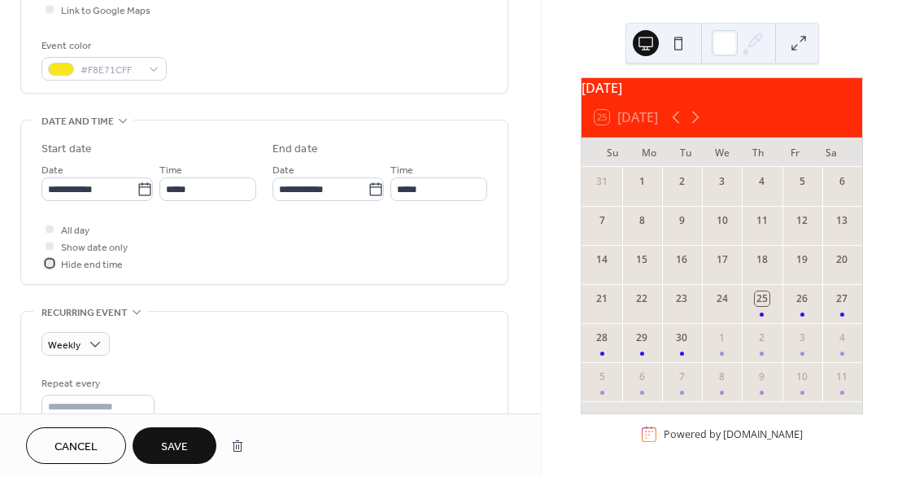
scroll to position [404, 0]
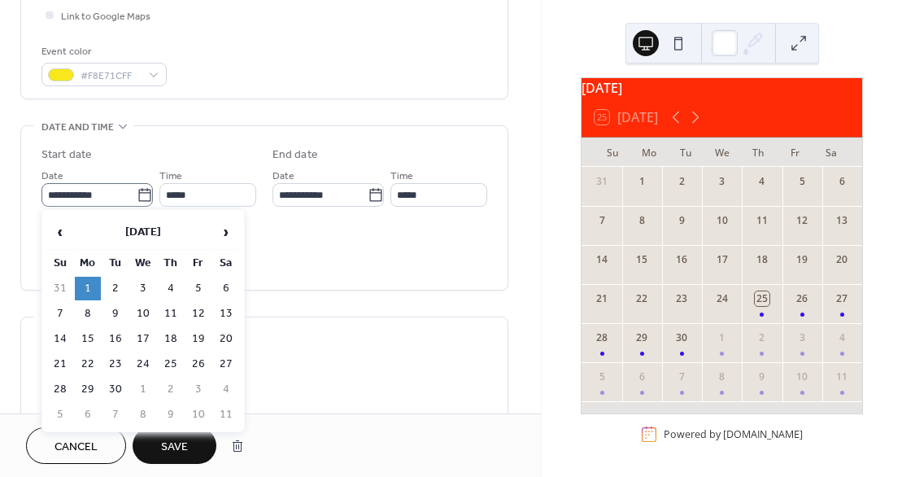
click at [137, 190] on icon at bounding box center [145, 195] width 16 height 16
click at [136, 190] on input "**********" at bounding box center [88, 195] width 95 height 24
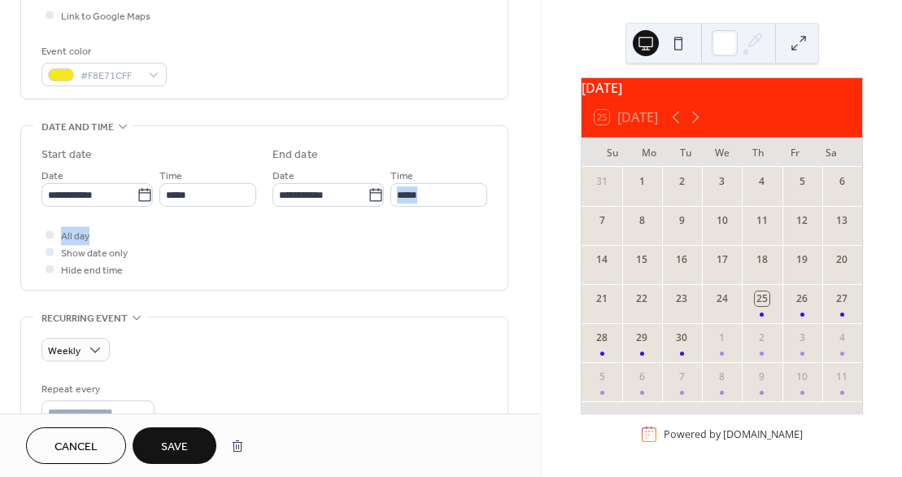
drag, startPoint x: 535, startPoint y: 208, endPoint x: 536, endPoint y: 233, distance: 24.4
click at [536, 233] on div "**********" at bounding box center [270, 206] width 541 height 413
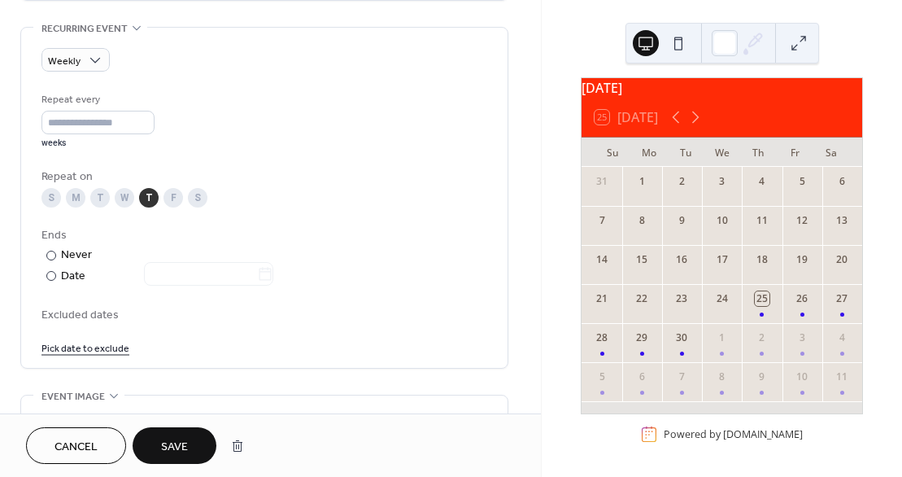
scroll to position [697, 0]
click at [72, 195] on div "M" at bounding box center [76, 196] width 20 height 20
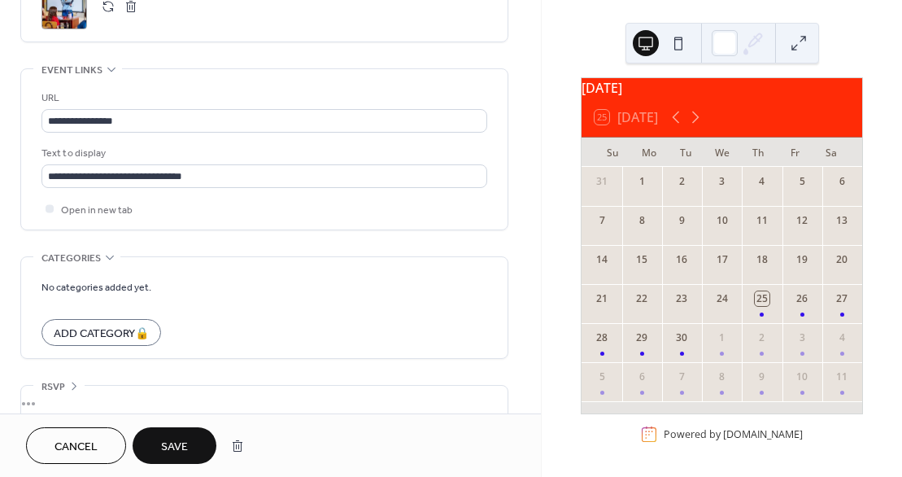
scroll to position [1146, 0]
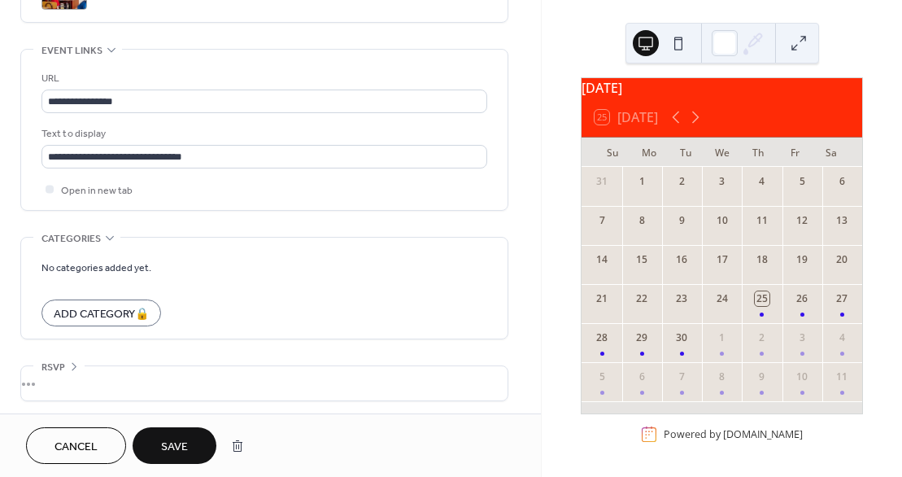
click at [163, 446] on span "Save" at bounding box center [174, 447] width 27 height 17
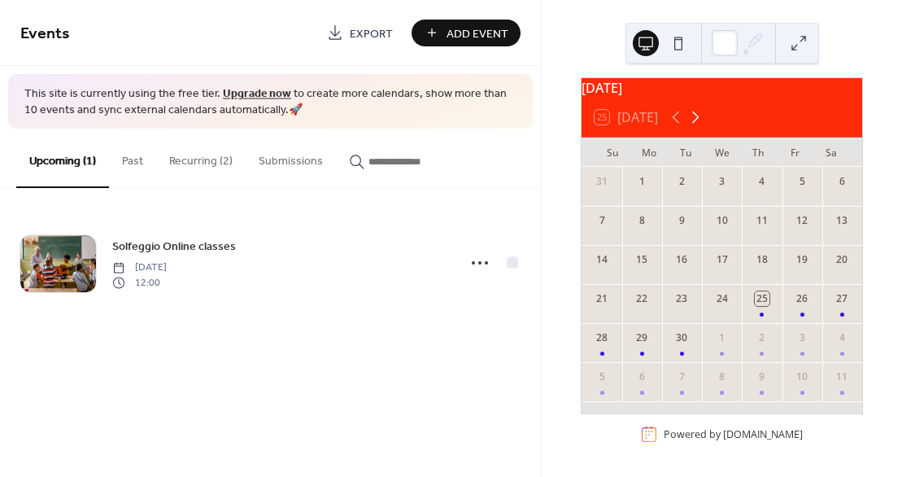
click at [696, 121] on icon at bounding box center [695, 117] width 7 height 12
click at [190, 160] on button "Recurring (2)" at bounding box center [201, 158] width 90 height 58
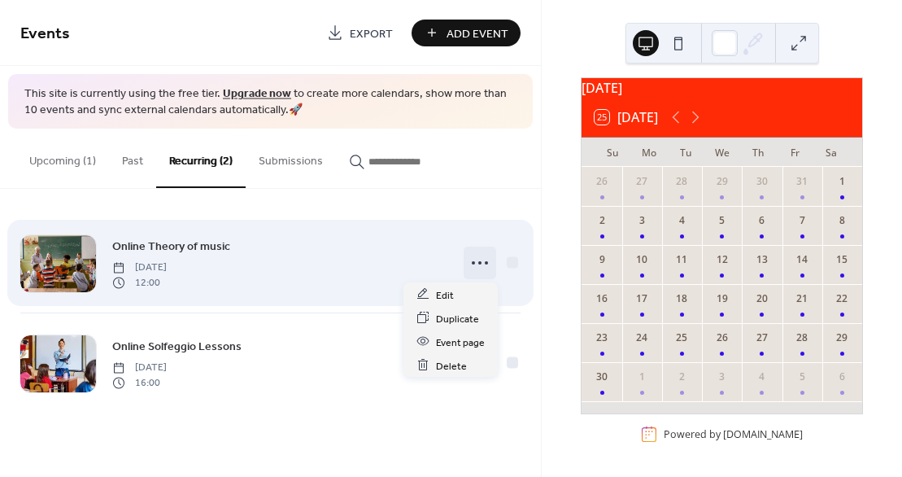
click at [481, 264] on circle at bounding box center [479, 262] width 3 height 3
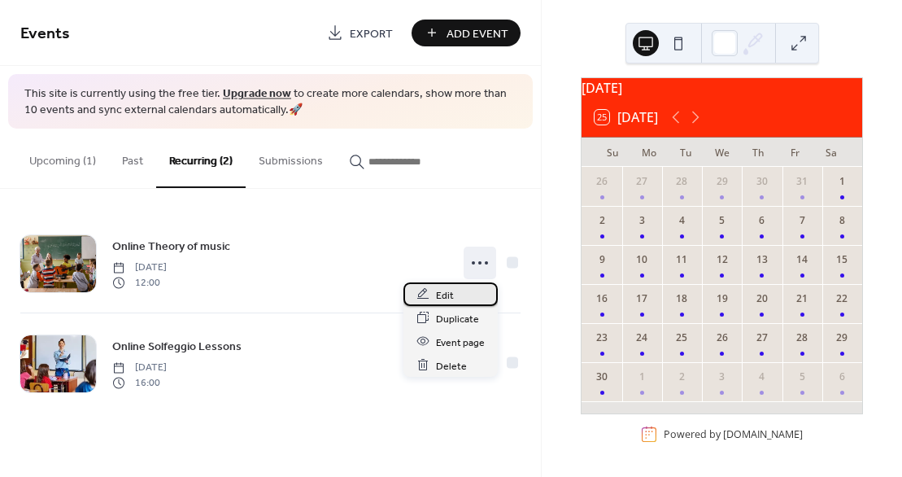
click at [447, 292] on span "Edit" at bounding box center [445, 294] width 18 height 17
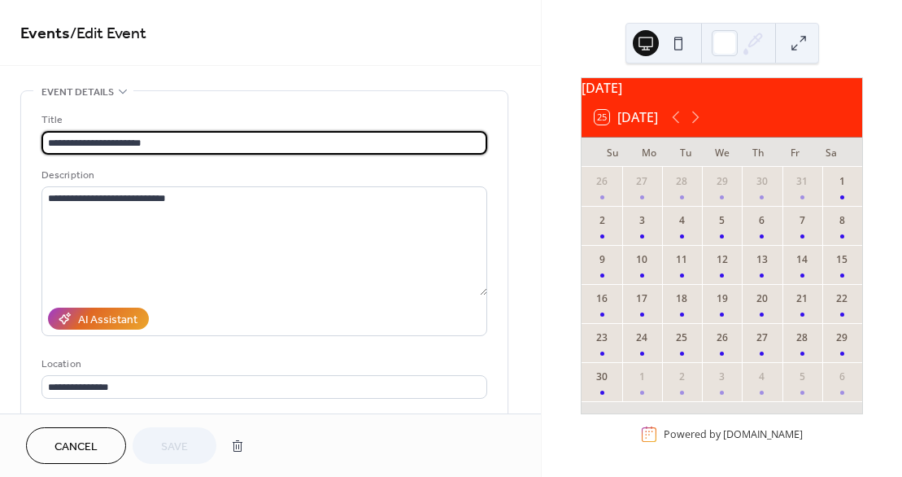
type input "**********"
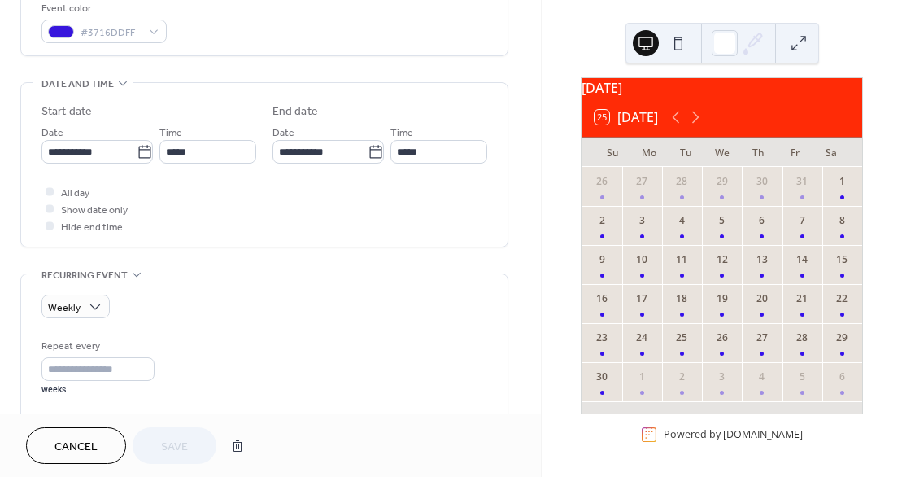
scroll to position [449, 0]
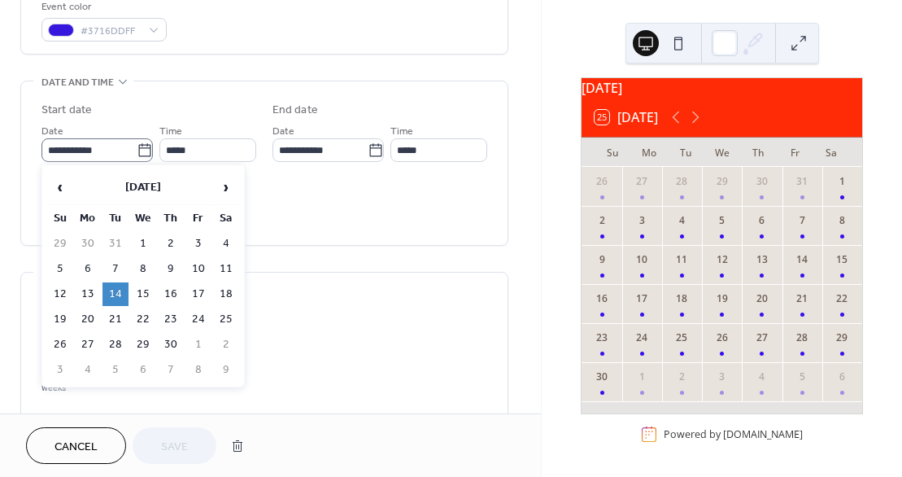
click at [139, 150] on icon at bounding box center [145, 150] width 16 height 16
click at [137, 150] on input "**********" at bounding box center [88, 150] width 95 height 24
click at [227, 186] on span "›" at bounding box center [226, 187] width 24 height 33
click at [172, 246] on td "4" at bounding box center [171, 244] width 26 height 24
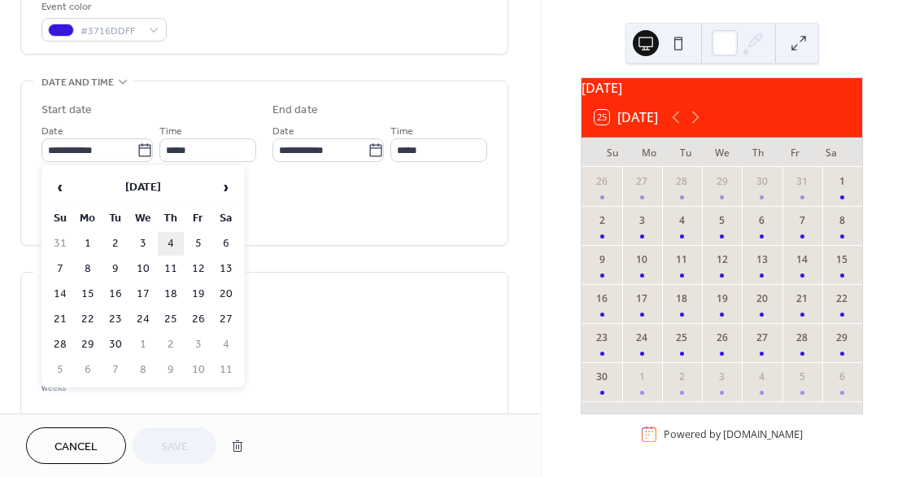
type input "**********"
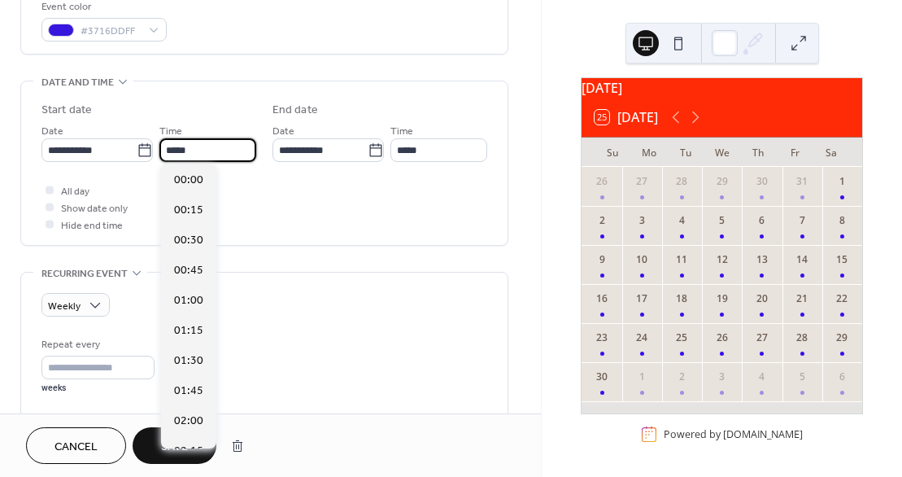
click at [201, 147] on input "*****" at bounding box center [207, 150] width 97 height 24
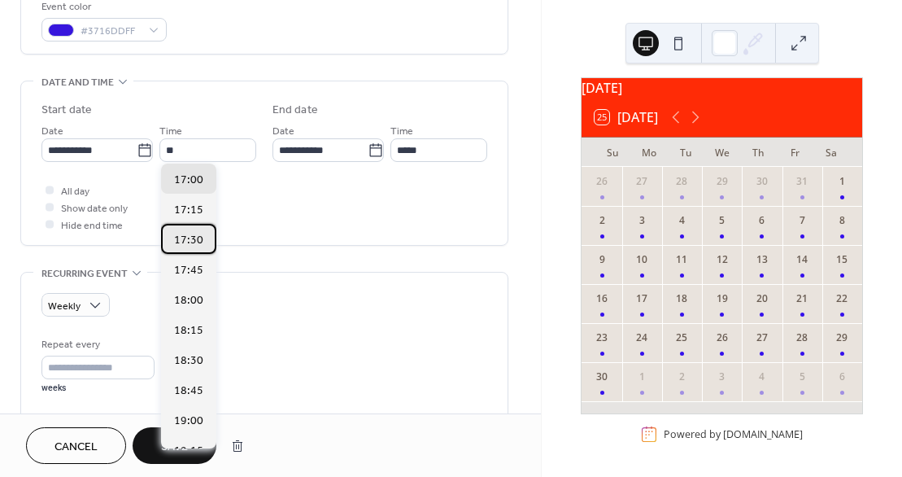
click at [194, 242] on span "17:30" at bounding box center [188, 240] width 29 height 17
type input "*****"
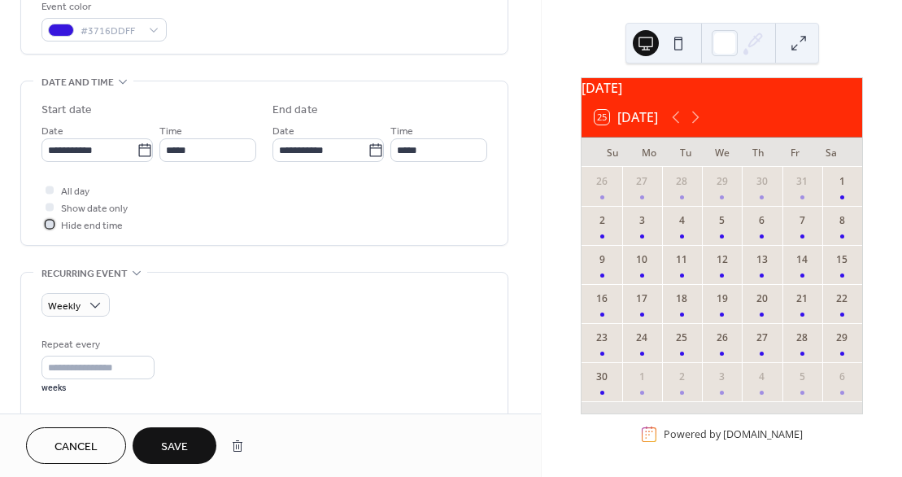
click at [48, 223] on div at bounding box center [50, 224] width 8 height 8
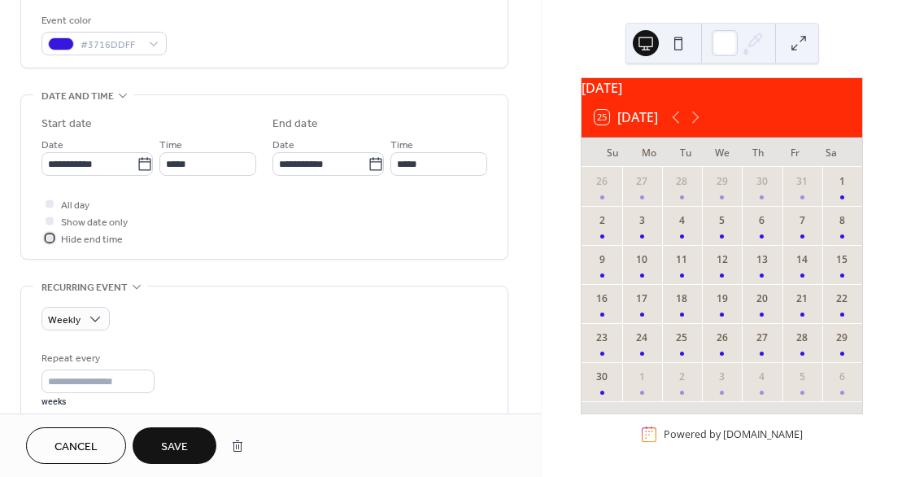
scroll to position [431, 0]
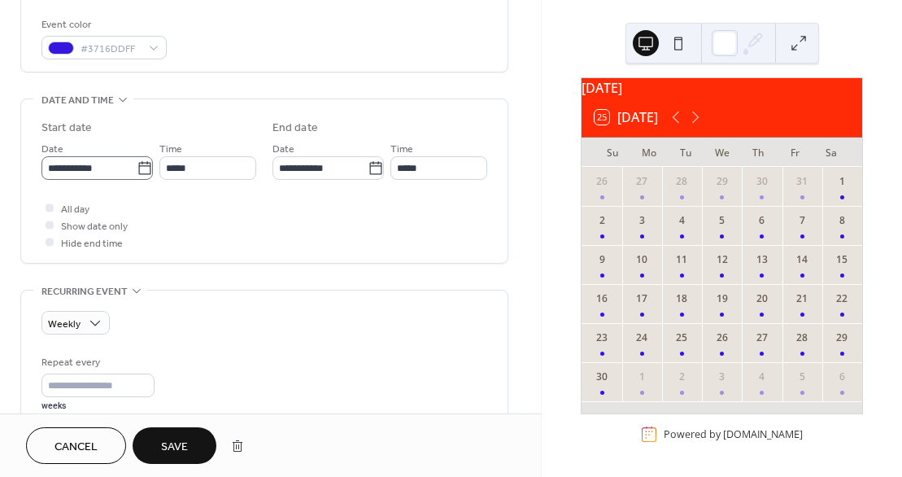
click at [142, 163] on icon at bounding box center [145, 168] width 16 height 16
click at [137, 163] on input "**********" at bounding box center [88, 168] width 95 height 24
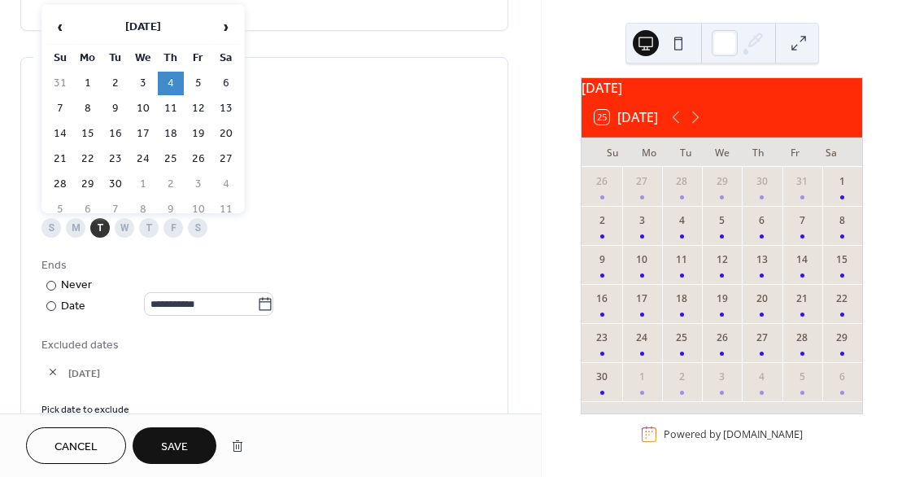
scroll to position [670, 0]
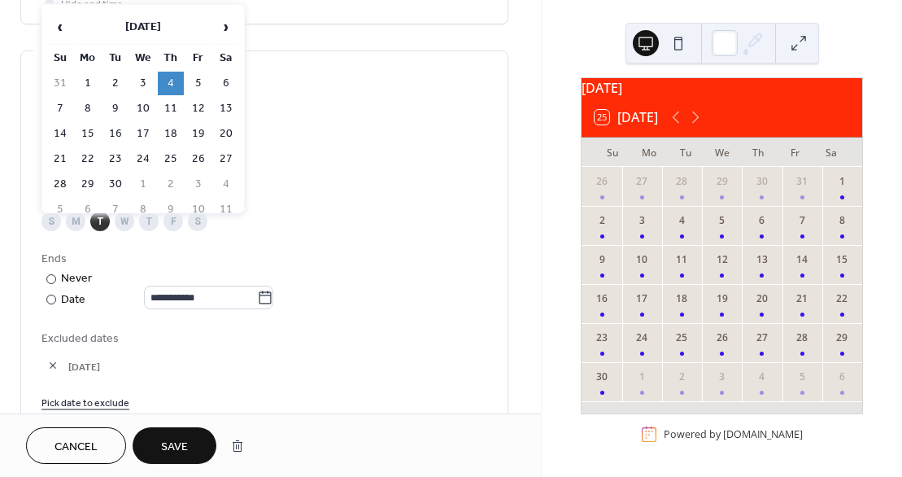
click at [437, 175] on div "**********" at bounding box center [264, 262] width 446 height 295
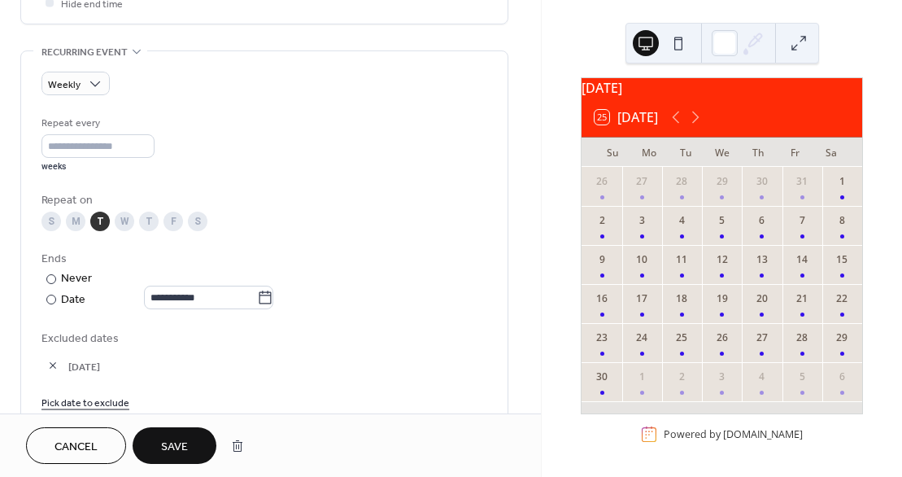
click at [148, 216] on div "T" at bounding box center [149, 222] width 20 height 20
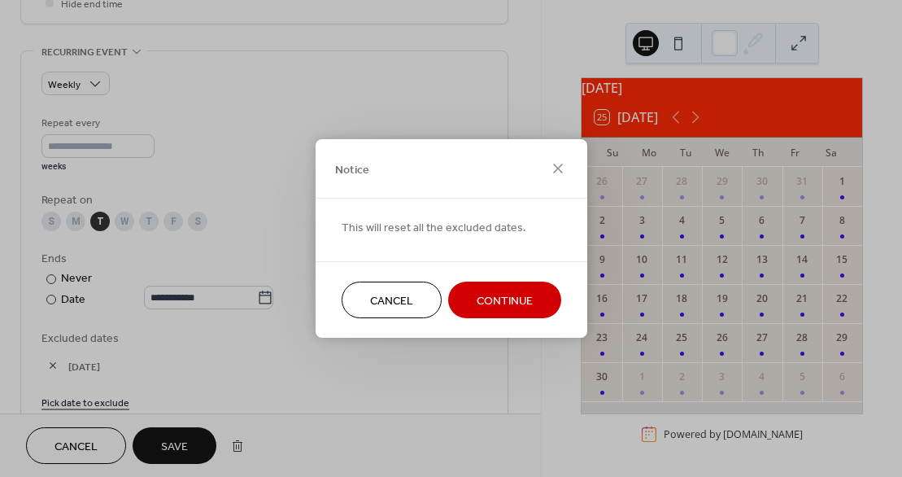
click at [525, 298] on span "Continue" at bounding box center [505, 301] width 56 height 17
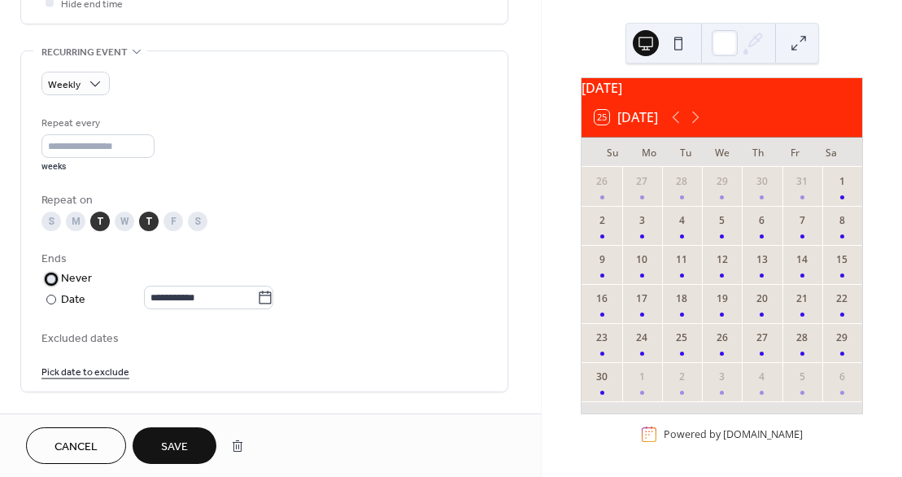
click at [49, 277] on div at bounding box center [51, 279] width 10 height 10
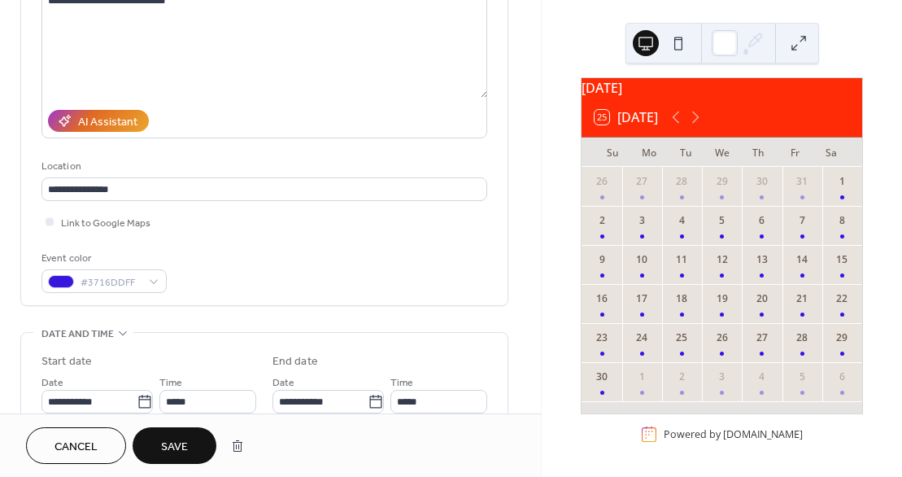
scroll to position [184, 0]
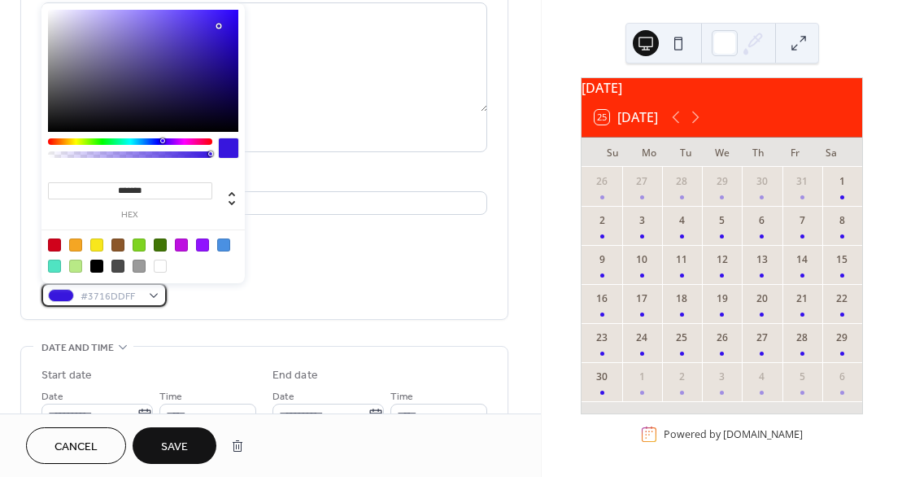
click at [152, 288] on div "#3716DDFF" at bounding box center [103, 295] width 125 height 24
click at [96, 242] on div at bounding box center [96, 244] width 13 height 13
type input "*******"
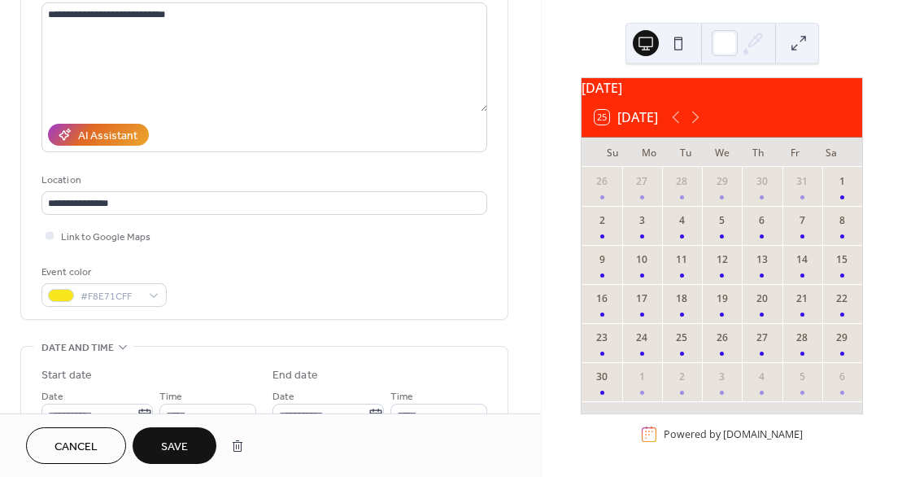
click at [184, 446] on span "Save" at bounding box center [174, 447] width 27 height 17
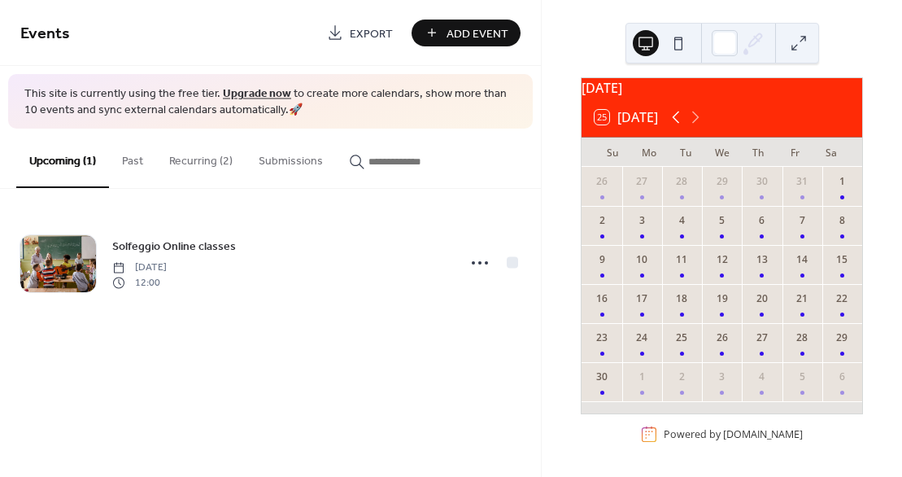
click at [675, 122] on icon at bounding box center [676, 117] width 20 height 20
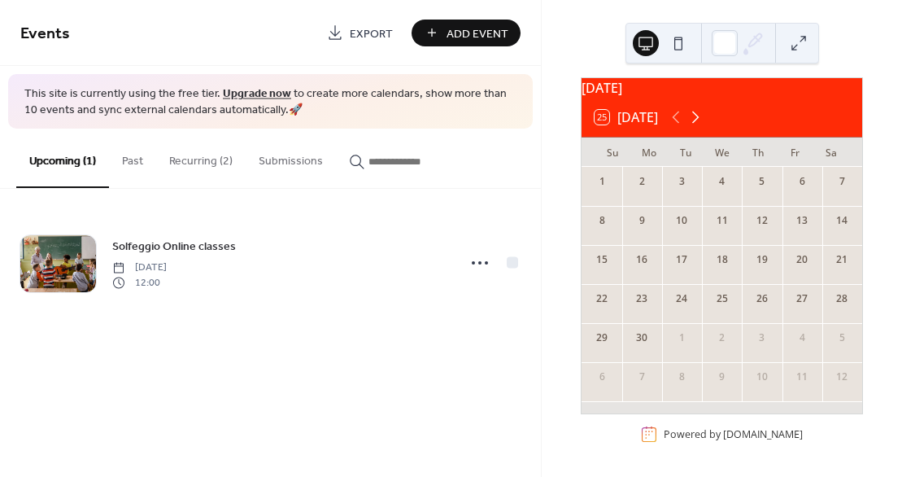
click at [698, 117] on icon at bounding box center [696, 117] width 20 height 20
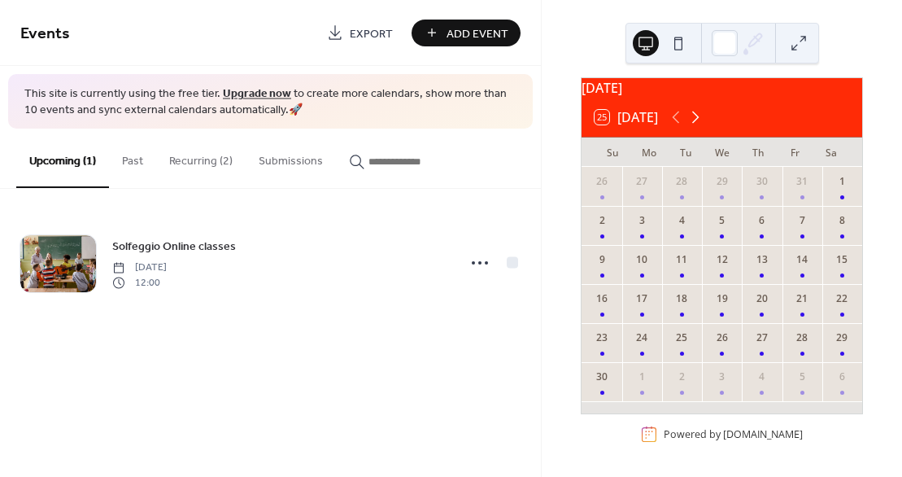
click at [698, 117] on icon at bounding box center [696, 117] width 20 height 20
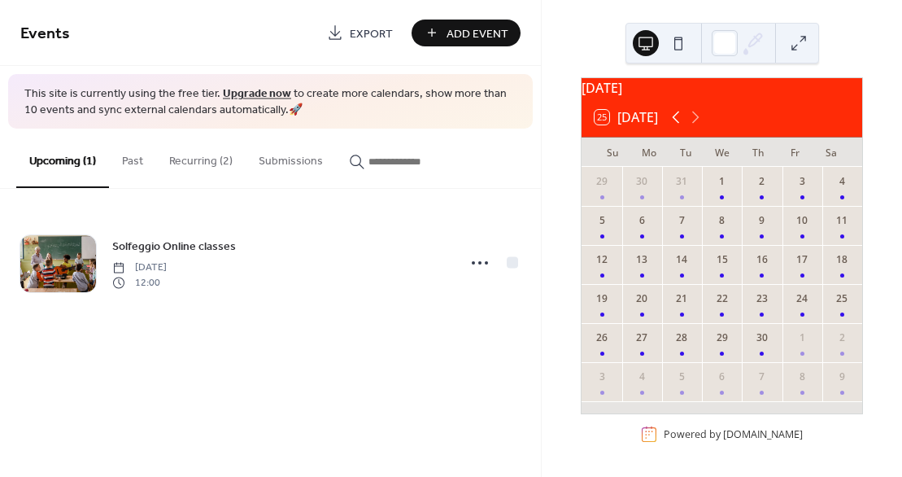
click at [671, 117] on icon at bounding box center [676, 117] width 20 height 20
click at [193, 156] on button "Recurring (2)" at bounding box center [201, 158] width 90 height 58
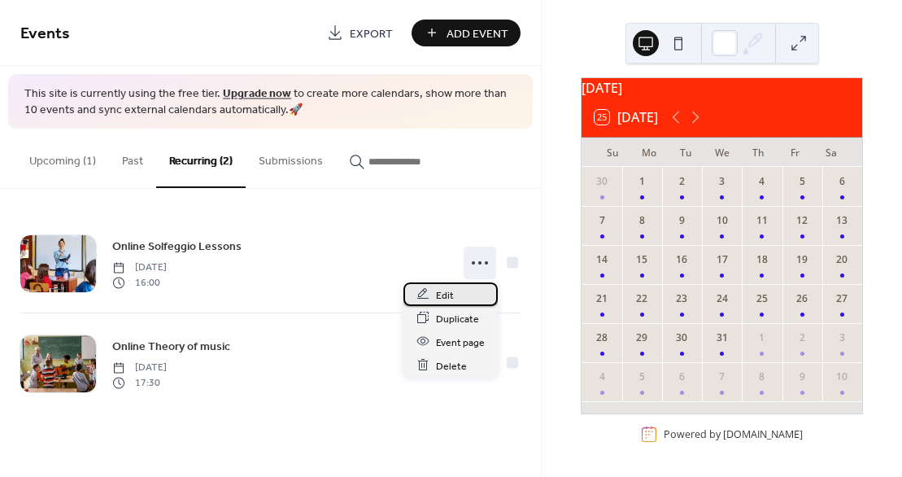
drag, startPoint x: 483, startPoint y: 262, endPoint x: 453, endPoint y: 293, distance: 42.6
click at [453, 293] on div "Edit" at bounding box center [451, 294] width 94 height 24
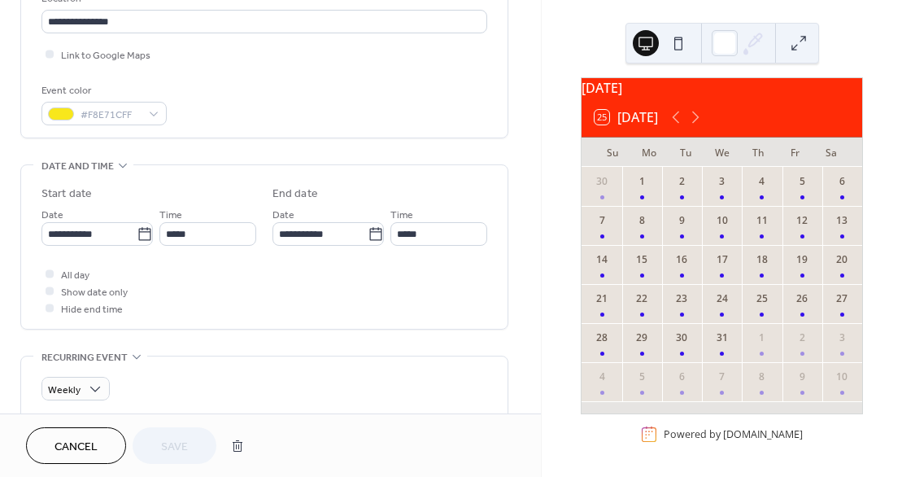
scroll to position [369, 0]
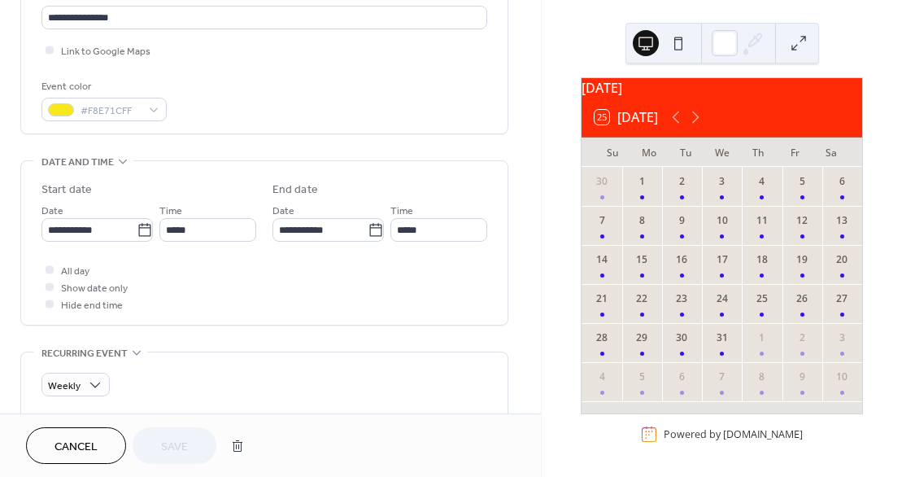
click at [84, 449] on span "Cancel" at bounding box center [76, 447] width 43 height 17
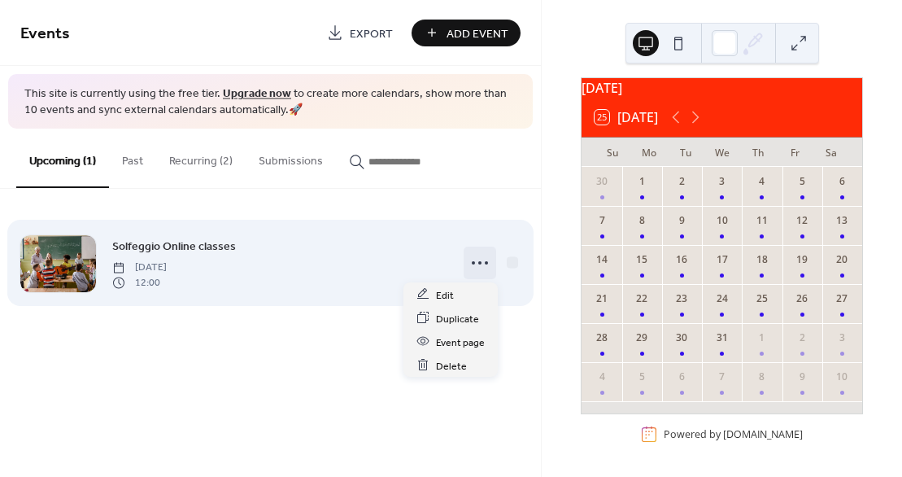
click at [477, 262] on icon at bounding box center [480, 263] width 26 height 26
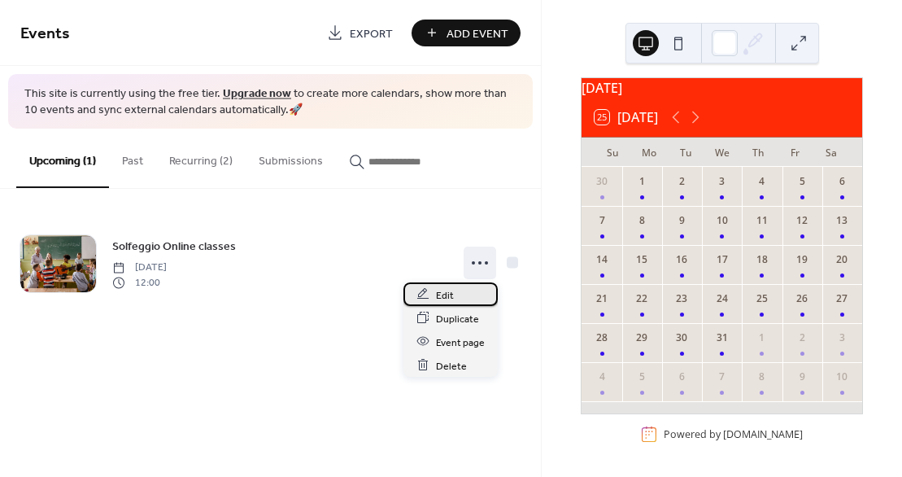
click at [440, 299] on span "Edit" at bounding box center [445, 294] width 18 height 17
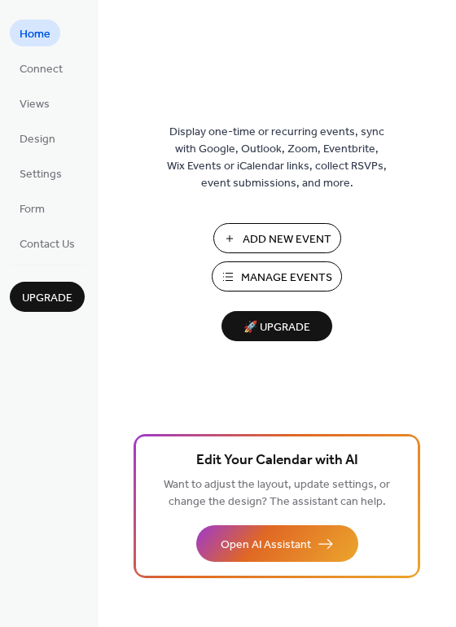
click at [298, 236] on span "Add New Event" at bounding box center [286, 239] width 89 height 17
drag, startPoint x: 450, startPoint y: 188, endPoint x: 449, endPoint y: 224, distance: 35.8
click at [449, 224] on div "Display one-time or recurring events, sync with Google, Outlook, Zoom, Eventbri…" at bounding box center [277, 340] width 358 height 574
click at [450, 225] on div "Display one-time or recurring events, sync with Google, Outlook, Zoom, Eventbri…" at bounding box center [277, 340] width 358 height 574
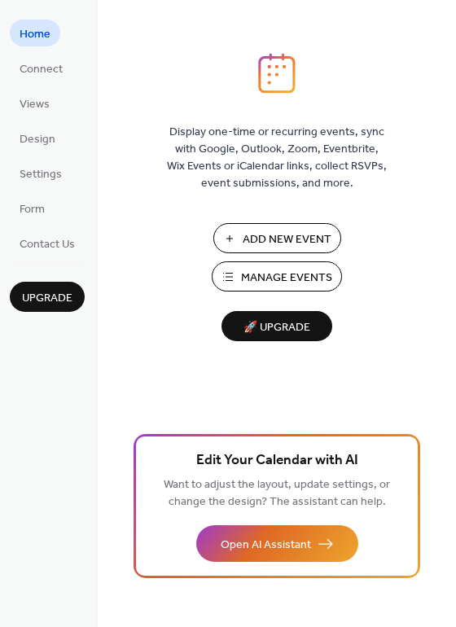
click at [450, 225] on div "Display one-time or recurring events, sync with Google, Outlook, Zoom, Eventbri…" at bounding box center [277, 340] width 358 height 574
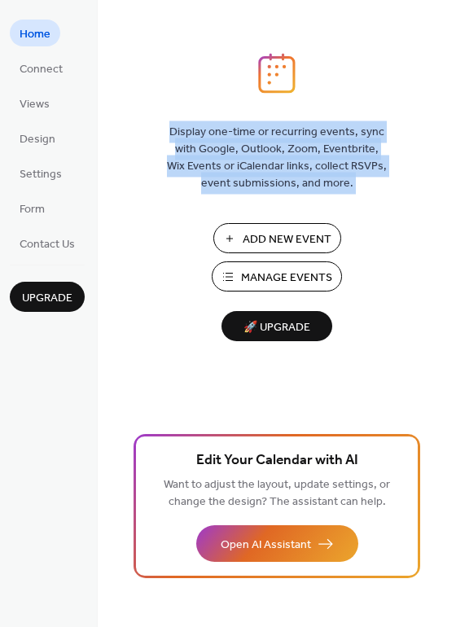
drag, startPoint x: 449, startPoint y: 224, endPoint x: 452, endPoint y: 210, distance: 14.0
click at [452, 210] on div "Display one-time or recurring events, sync with Google, Outlook, Zoom, Eventbri…" at bounding box center [277, 340] width 358 height 574
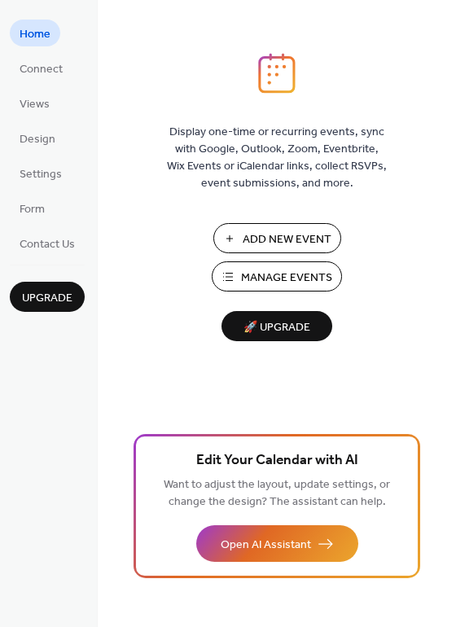
click at [452, 210] on div "Display one-time or recurring events, sync with Google, Outlook, Zoom, Eventbri…" at bounding box center [277, 340] width 358 height 574
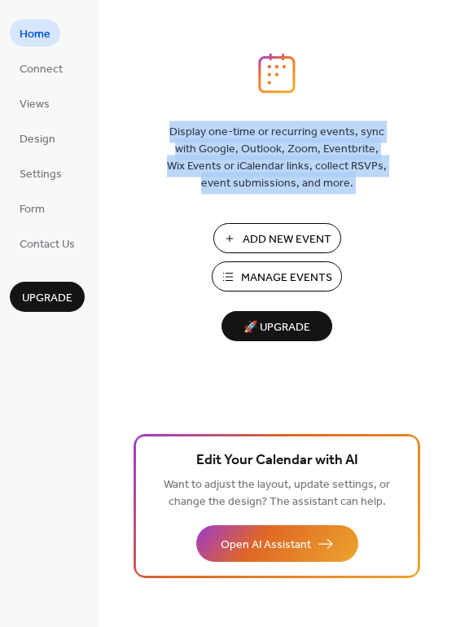
click at [452, 210] on div "Display one-time or recurring events, sync with Google, Outlook, Zoom, Eventbri…" at bounding box center [277, 340] width 358 height 574
drag, startPoint x: 452, startPoint y: 210, endPoint x: 448, endPoint y: 177, distance: 32.7
click at [448, 177] on div "Display one-time or recurring events, sync with Google, Outlook, Zoom, Eventbri…" at bounding box center [277, 340] width 358 height 574
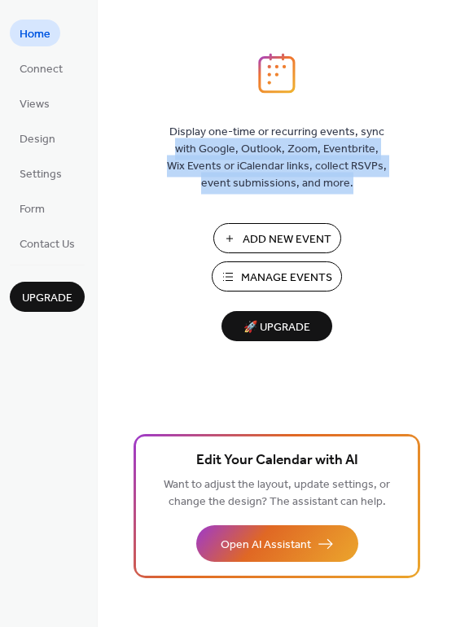
drag, startPoint x: 451, startPoint y: 96, endPoint x: 435, endPoint y: 238, distance: 143.3
click at [435, 238] on div "Display one-time or recurring events, sync with Google, Outlook, Zoom, Eventbri…" at bounding box center [277, 340] width 358 height 574
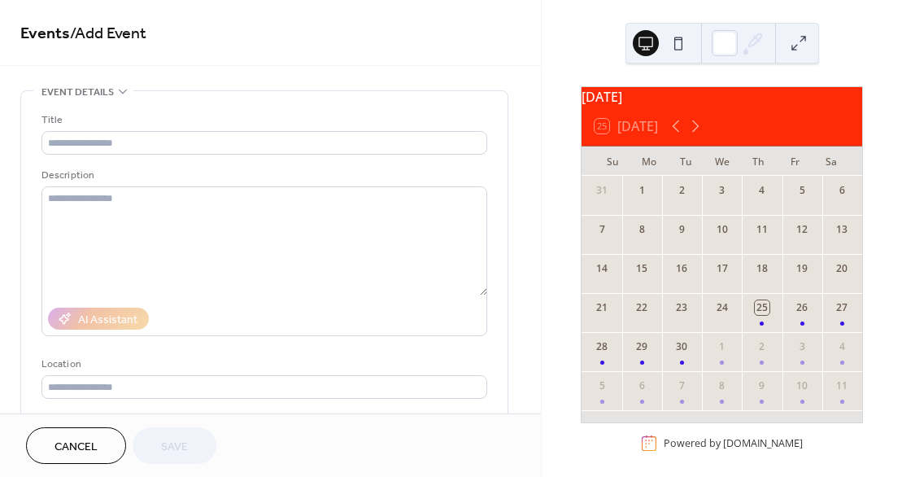
click at [107, 449] on button "Cancel" at bounding box center [76, 445] width 100 height 37
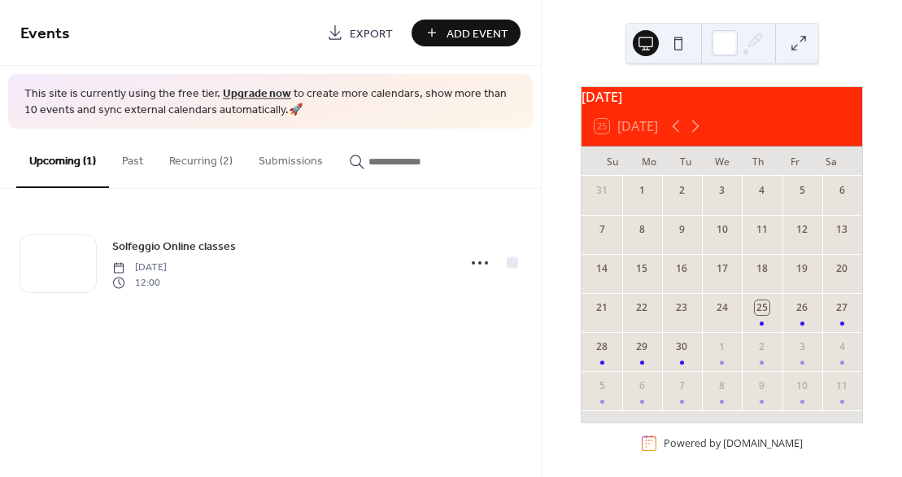
click at [198, 166] on button "Recurring (2)" at bounding box center [201, 158] width 90 height 58
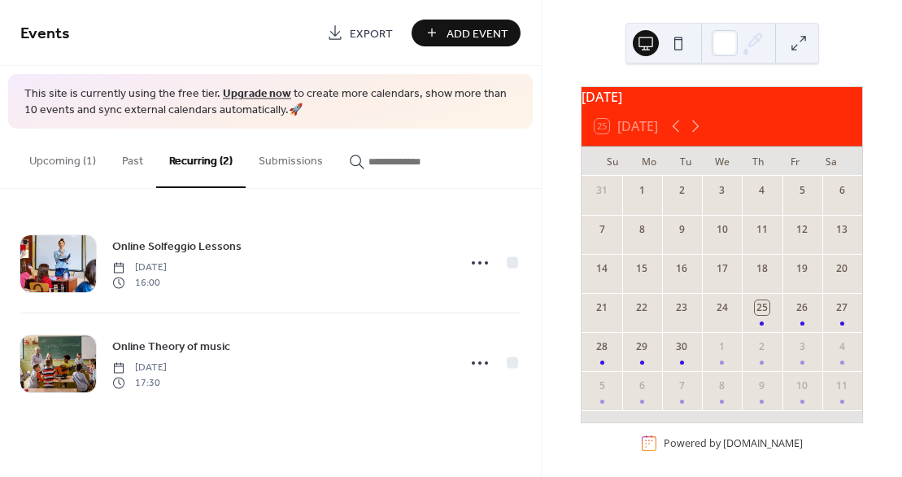
click at [365, 36] on span "Export" at bounding box center [371, 33] width 43 height 17
click at [269, 39] on span "Events" at bounding box center [167, 34] width 295 height 33
click at [298, 161] on button "Submissions" at bounding box center [291, 158] width 90 height 58
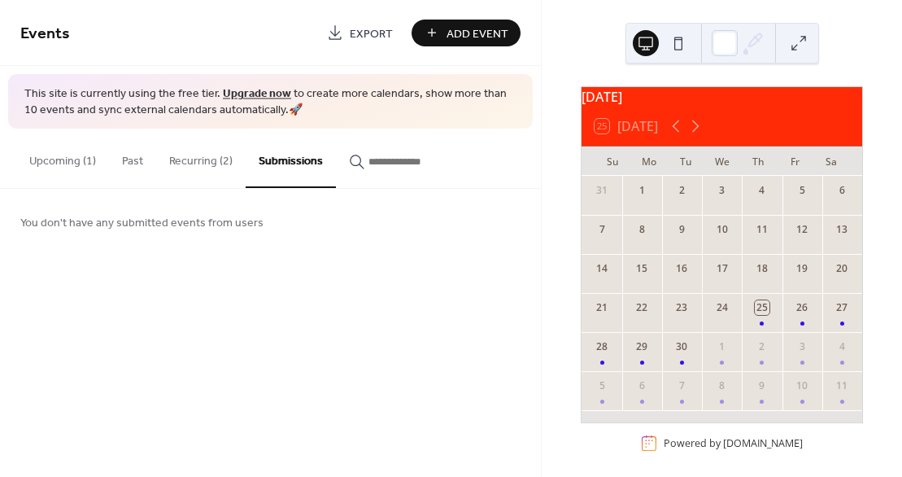
click at [63, 155] on button "Upcoming (1)" at bounding box center [62, 158] width 93 height 58
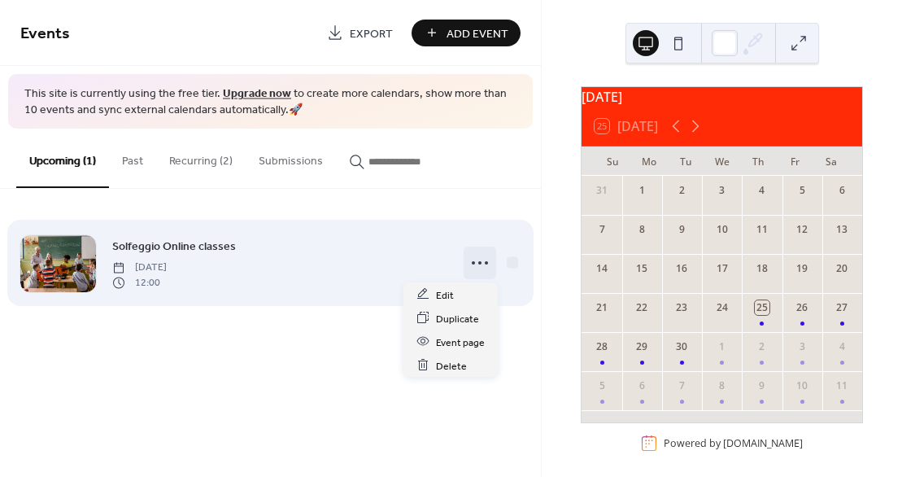
click at [479, 265] on icon at bounding box center [480, 263] width 26 height 26
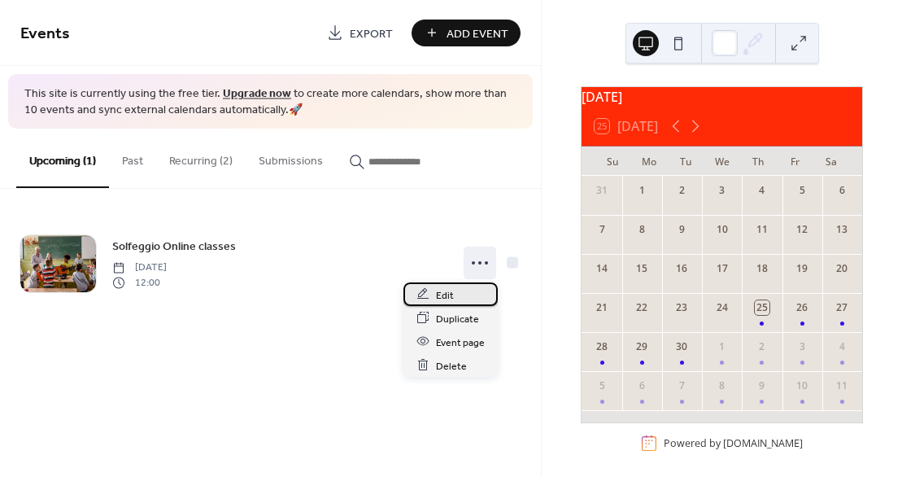
click at [448, 300] on span "Edit" at bounding box center [445, 294] width 18 height 17
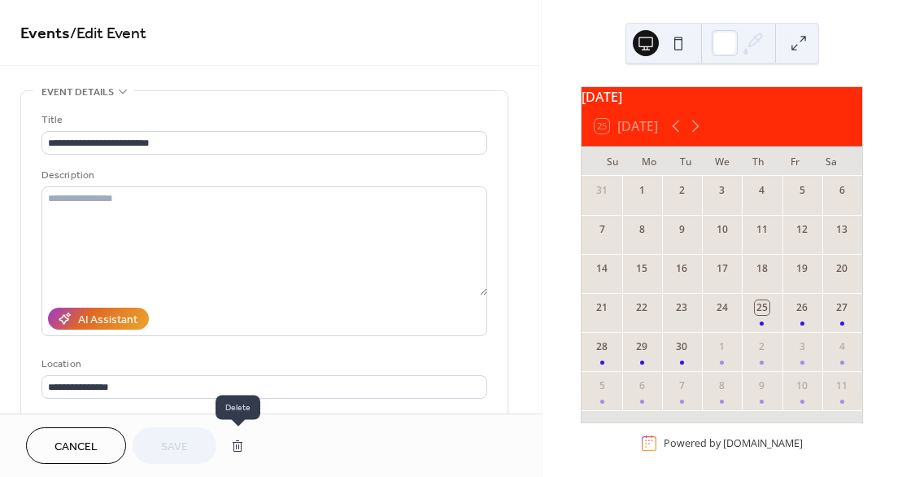
click at [243, 443] on button "button" at bounding box center [237, 446] width 29 height 33
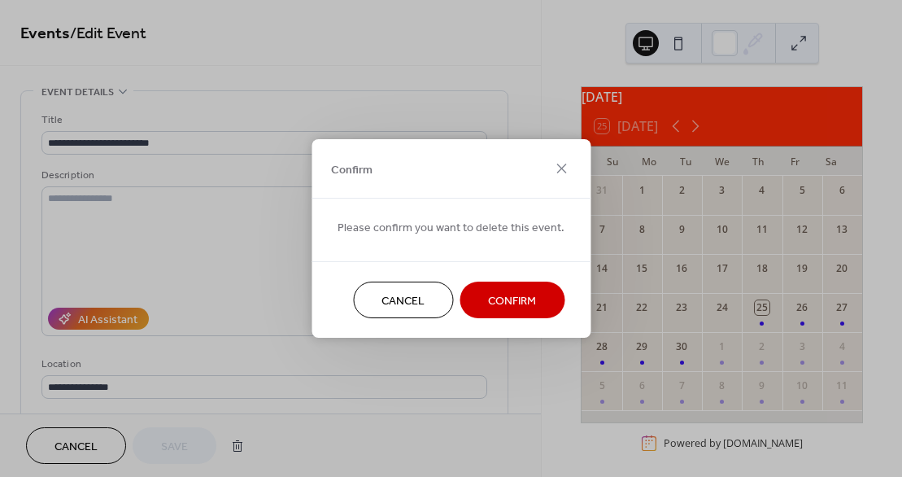
click at [494, 303] on span "Confirm" at bounding box center [512, 301] width 48 height 17
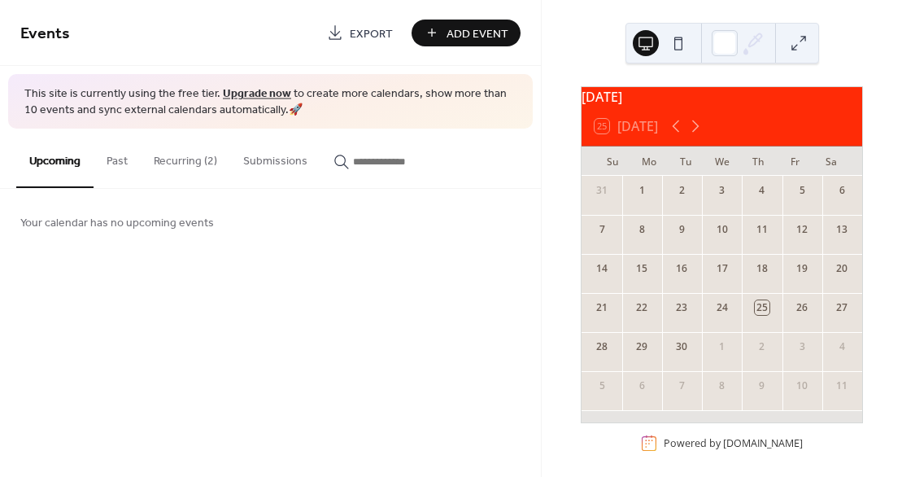
click at [172, 159] on button "Recurring (2)" at bounding box center [186, 158] width 90 height 58
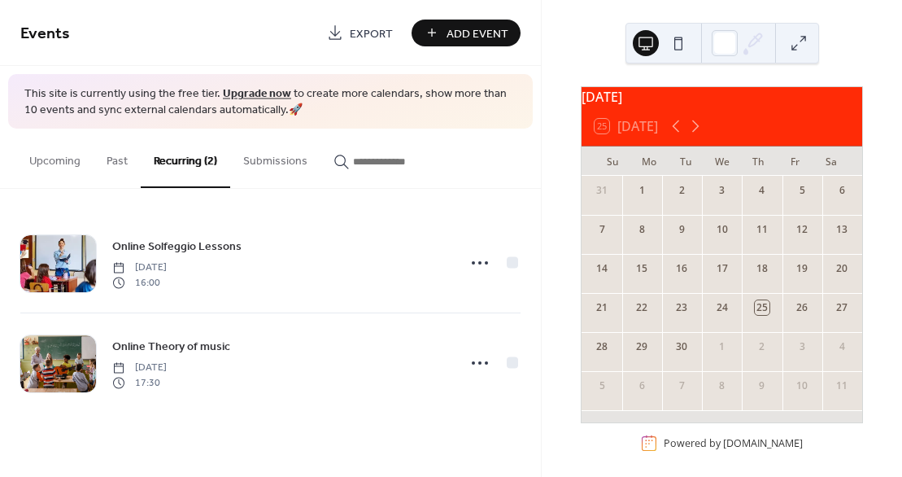
click at [646, 451] on rect at bounding box center [649, 443] width 16 height 16
click at [704, 136] on icon at bounding box center [696, 126] width 20 height 20
click at [692, 136] on icon at bounding box center [696, 126] width 20 height 20
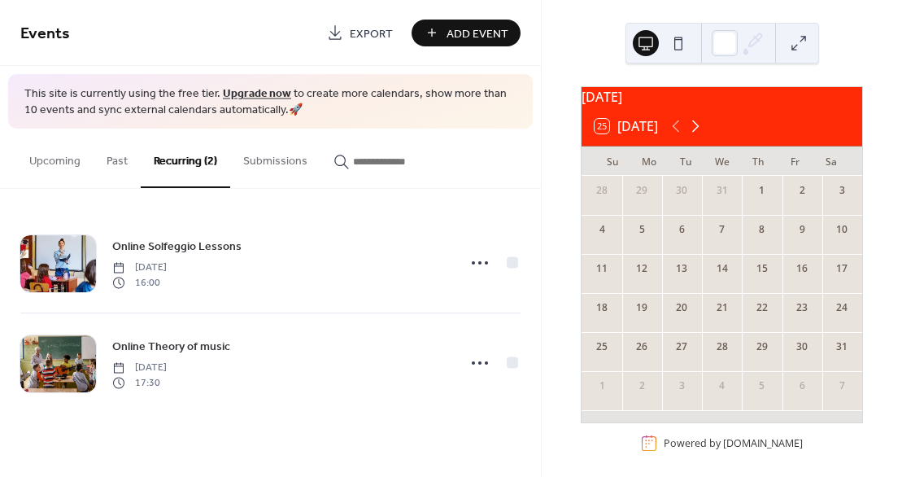
click at [692, 136] on icon at bounding box center [696, 126] width 20 height 20
click at [673, 133] on icon at bounding box center [676, 126] width 20 height 20
click at [43, 168] on button "Upcoming" at bounding box center [54, 158] width 77 height 58
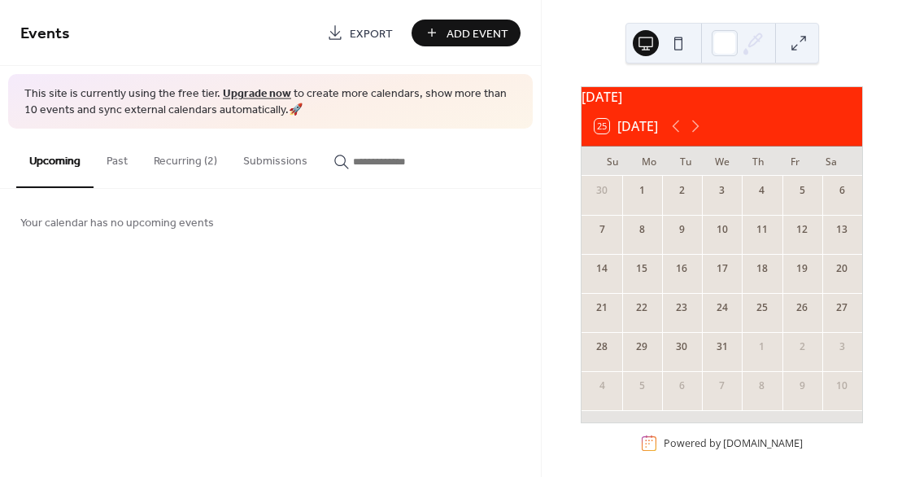
click at [196, 223] on span "Your calendar has no upcoming events" at bounding box center [117, 223] width 194 height 17
click at [447, 33] on button "Add Event" at bounding box center [466, 33] width 109 height 27
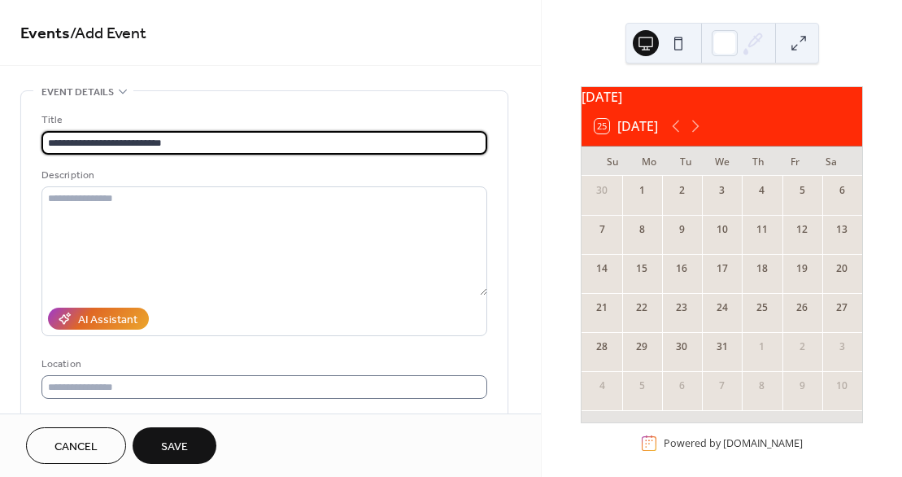
type input "**********"
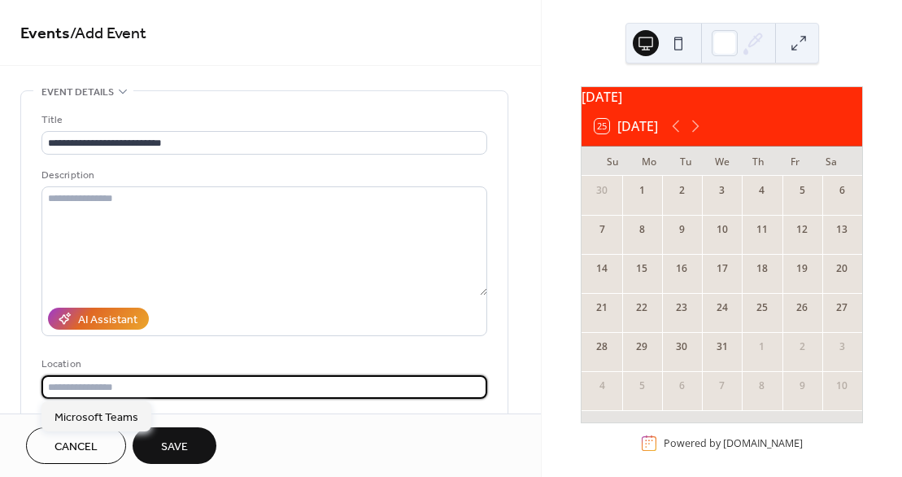
click at [111, 383] on input "text" at bounding box center [264, 387] width 446 height 24
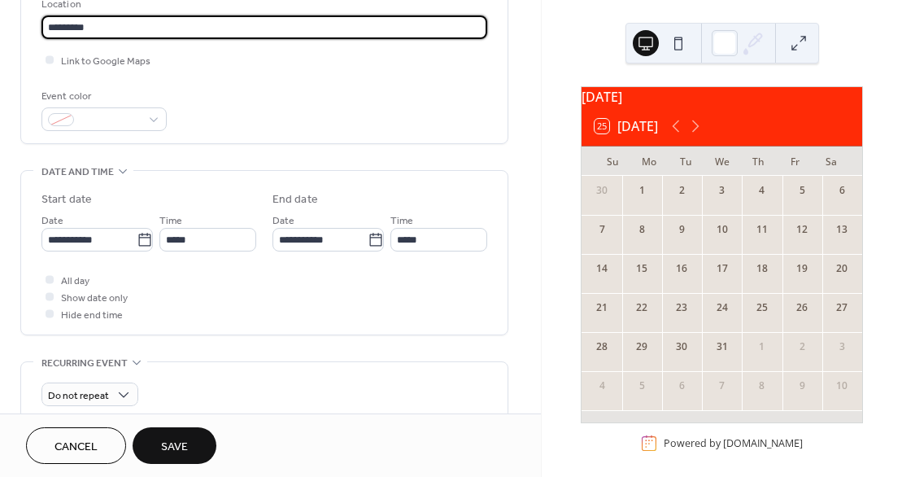
scroll to position [366, 0]
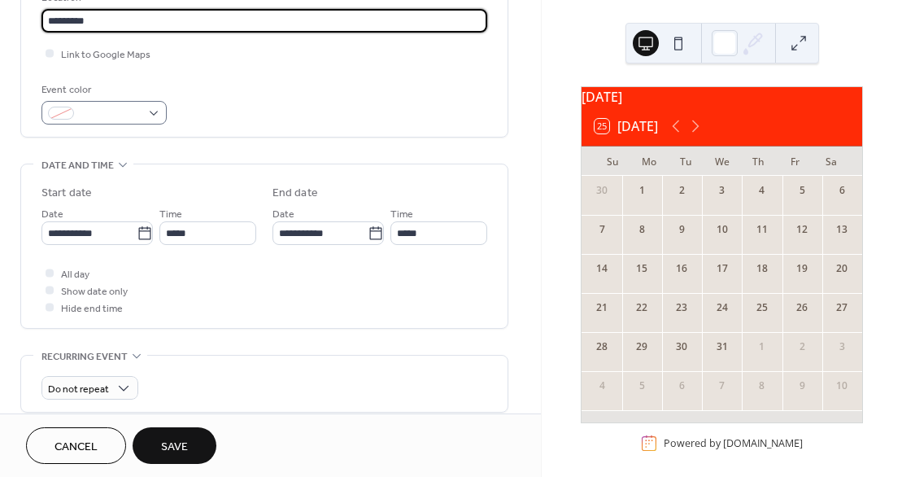
type input "*********"
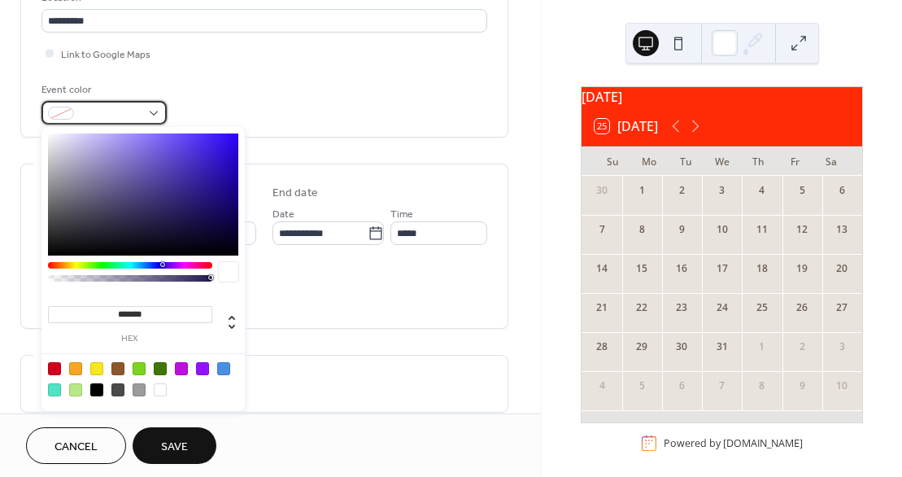
click at [151, 114] on div at bounding box center [103, 113] width 125 height 24
type input "*******"
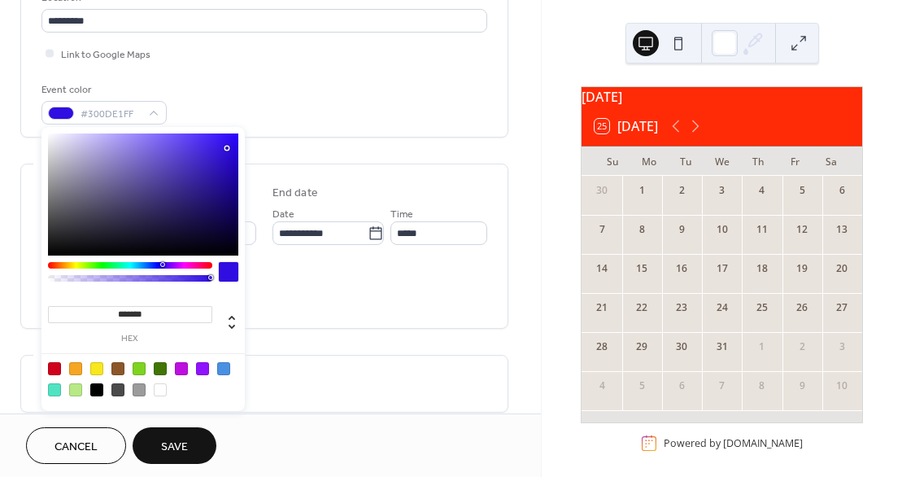
click at [227, 148] on div at bounding box center [143, 194] width 190 height 122
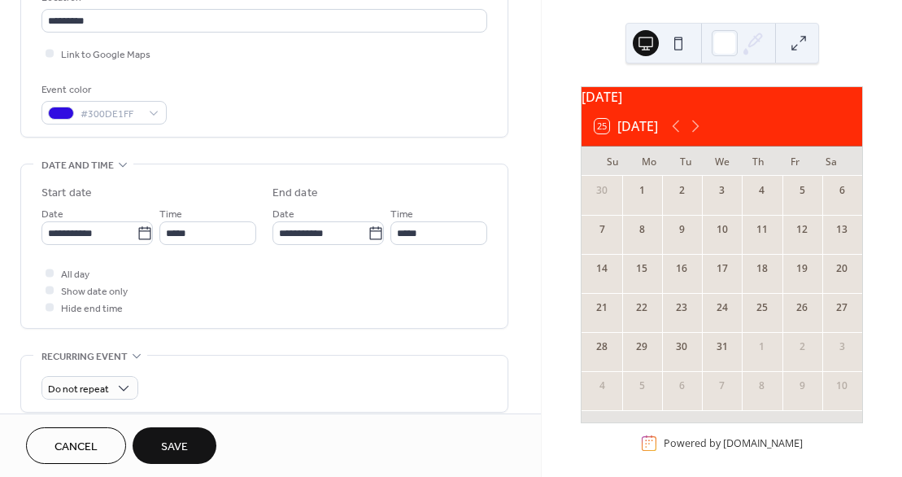
click at [391, 272] on div "All day Show date only Hide end time" at bounding box center [264, 289] width 446 height 51
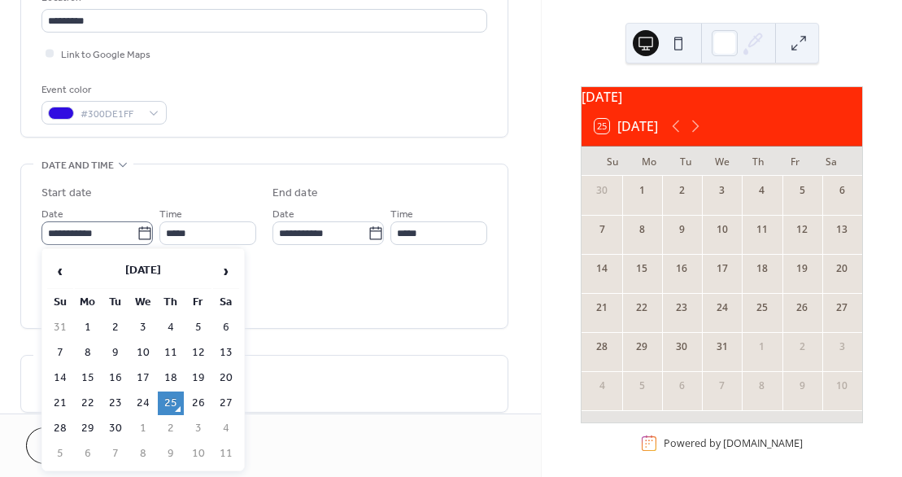
click at [145, 227] on icon at bounding box center [144, 232] width 12 height 13
click at [137, 227] on input "**********" at bounding box center [88, 233] width 95 height 24
click at [232, 270] on span "›" at bounding box center [226, 271] width 24 height 33
click at [223, 269] on span "›" at bounding box center [226, 271] width 24 height 33
click at [63, 270] on span "‹" at bounding box center [60, 271] width 24 height 33
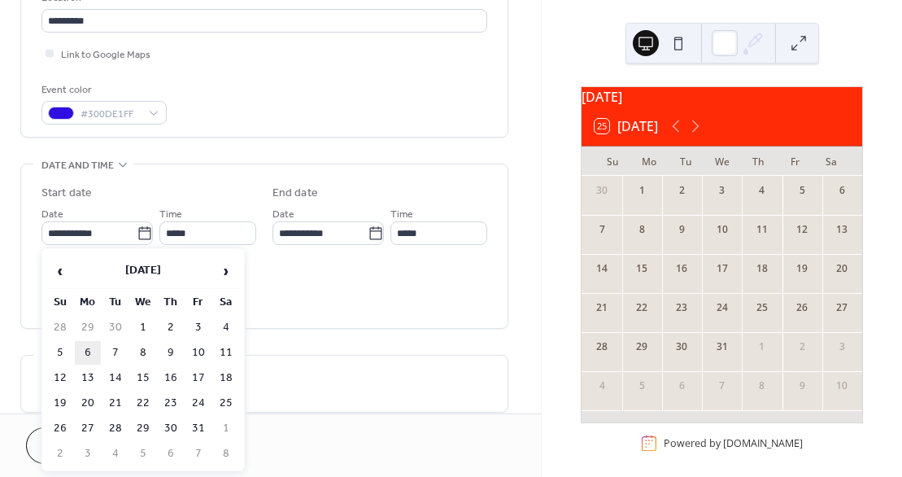
click at [88, 355] on td "6" at bounding box center [88, 353] width 26 height 24
type input "**********"
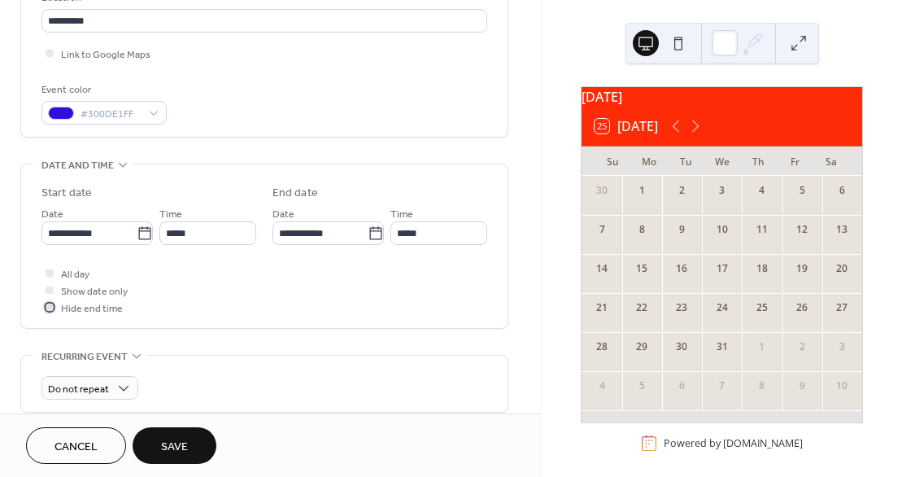
click at [50, 303] on div at bounding box center [50, 307] width 8 height 8
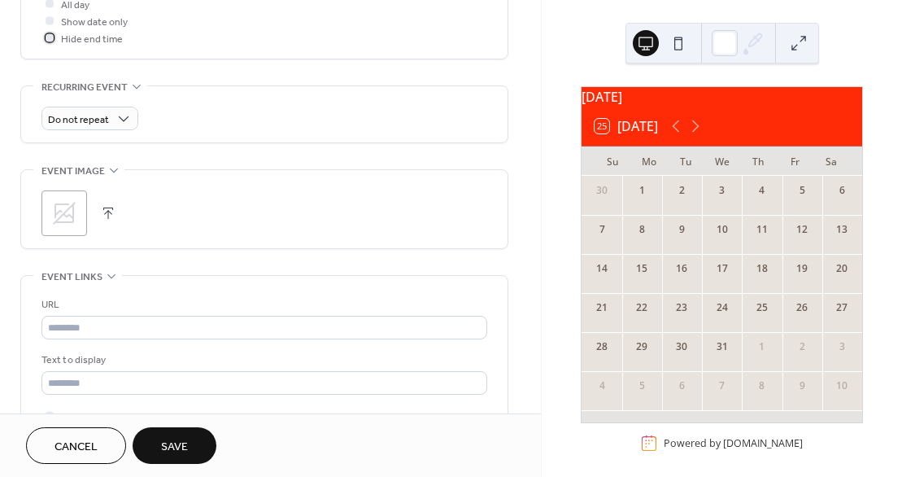
scroll to position [638, 0]
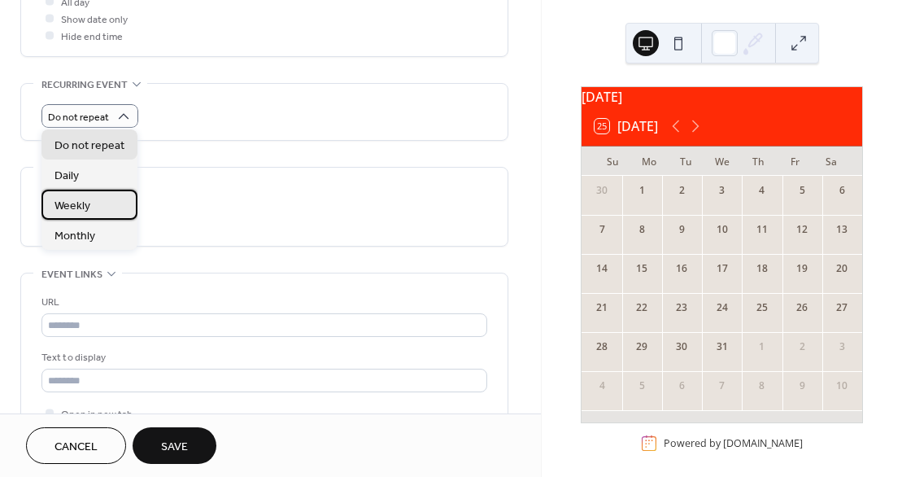
click at [87, 209] on span "Weekly" at bounding box center [73, 206] width 36 height 17
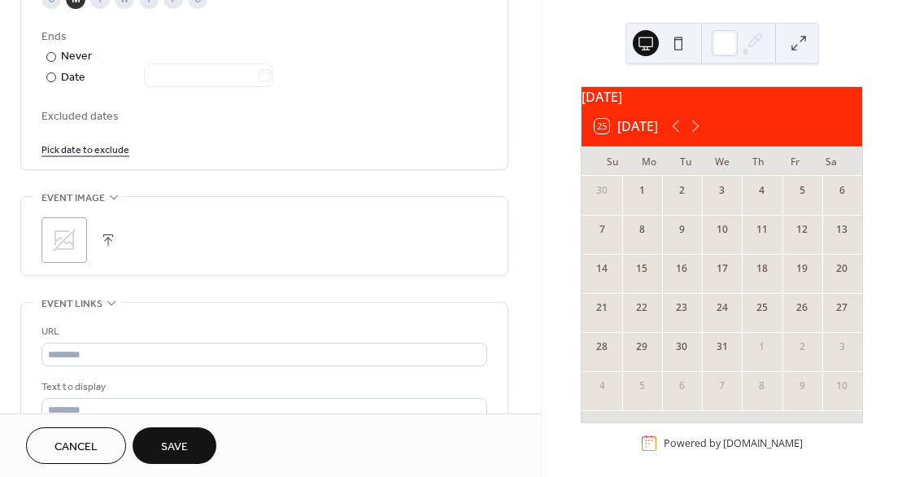
scroll to position [901, 0]
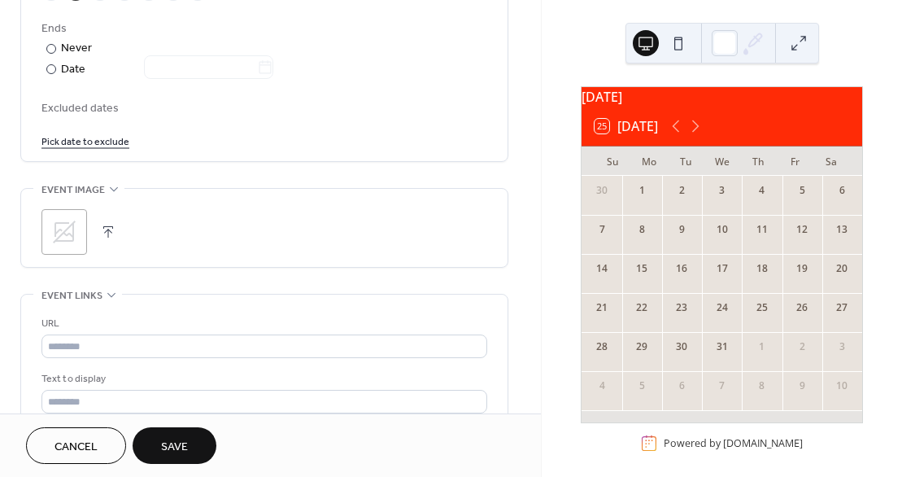
click at [65, 233] on icon at bounding box center [64, 232] width 23 height 23
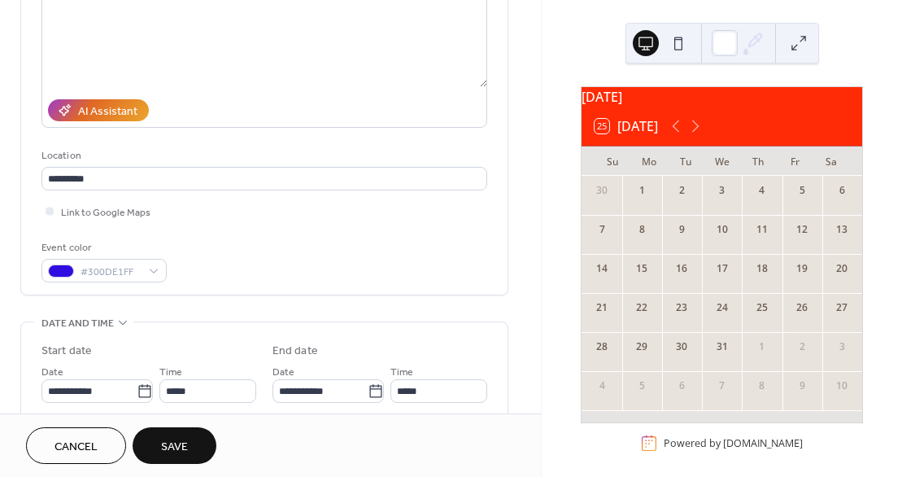
scroll to position [202, 0]
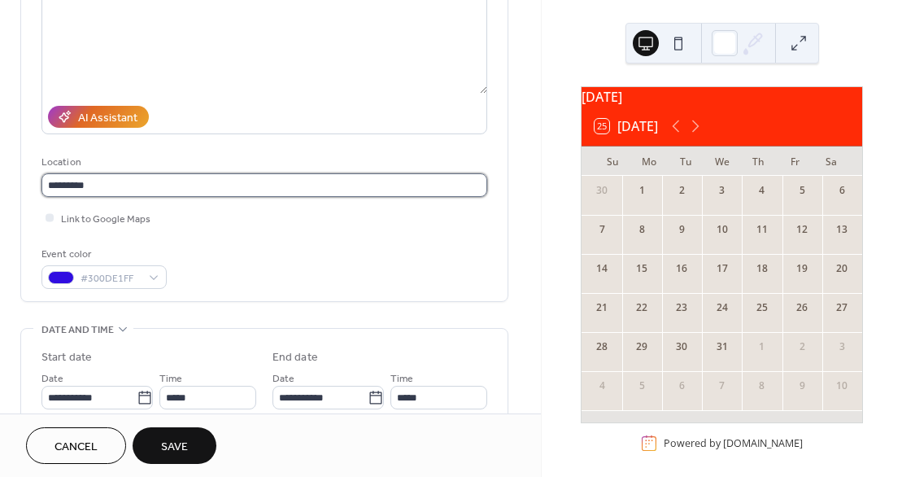
click at [95, 187] on input "*********" at bounding box center [264, 185] width 446 height 24
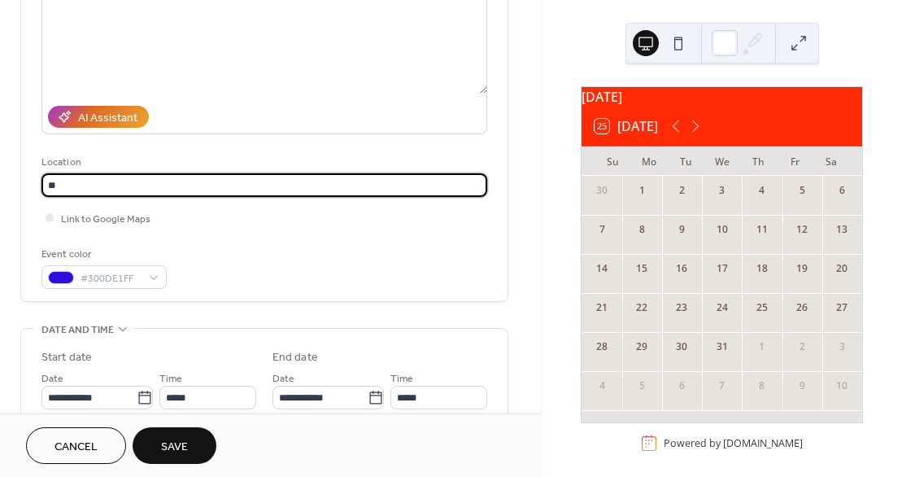
type input "*"
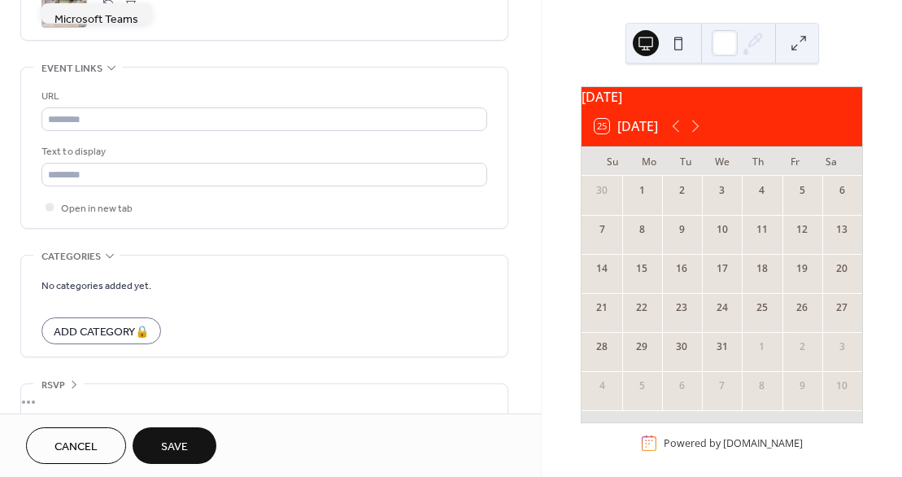
scroll to position [1146, 0]
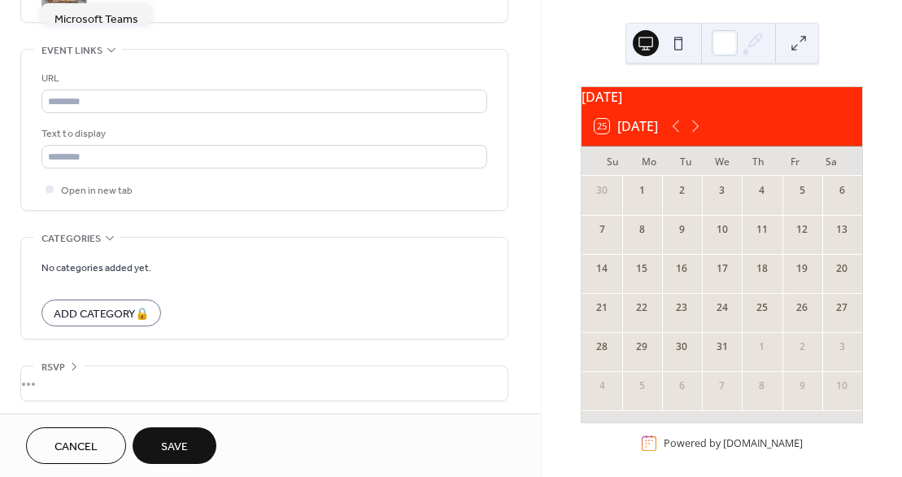
type input "**********"
click at [192, 439] on button "Save" at bounding box center [175, 445] width 84 height 37
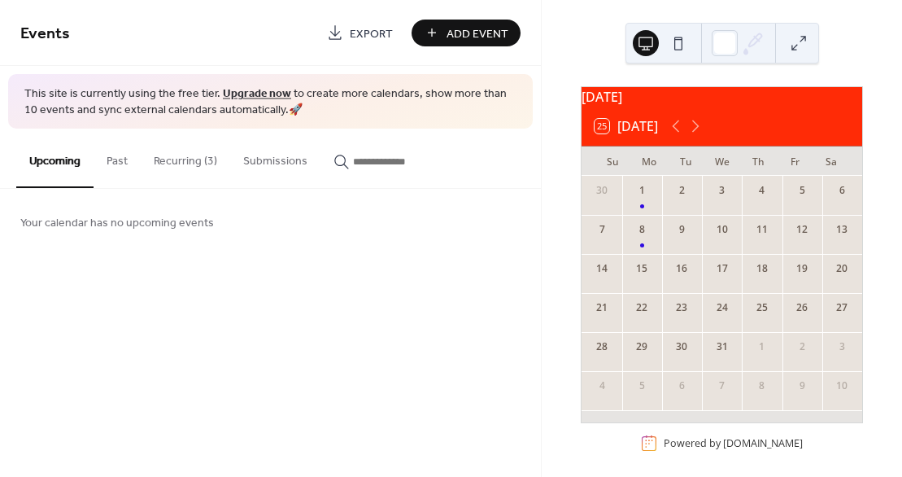
click at [192, 160] on button "Recurring (3)" at bounding box center [186, 158] width 90 height 58
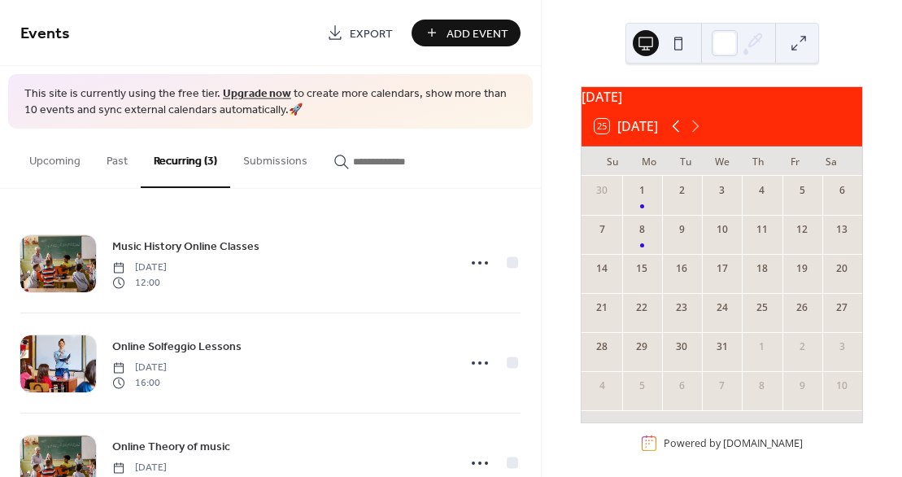
click at [676, 133] on icon at bounding box center [676, 126] width 7 height 12
click at [701, 135] on icon at bounding box center [696, 126] width 20 height 20
click at [55, 158] on button "Upcoming" at bounding box center [54, 158] width 77 height 58
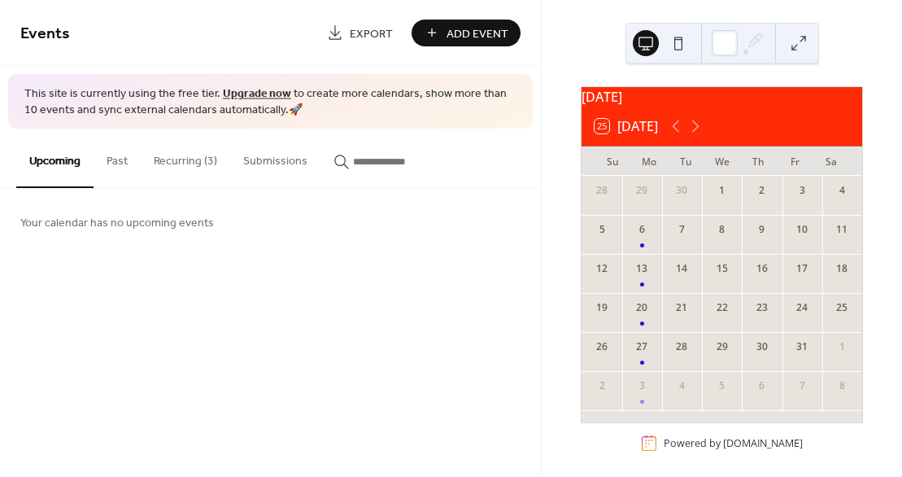
click at [464, 32] on span "Add Event" at bounding box center [478, 33] width 62 height 17
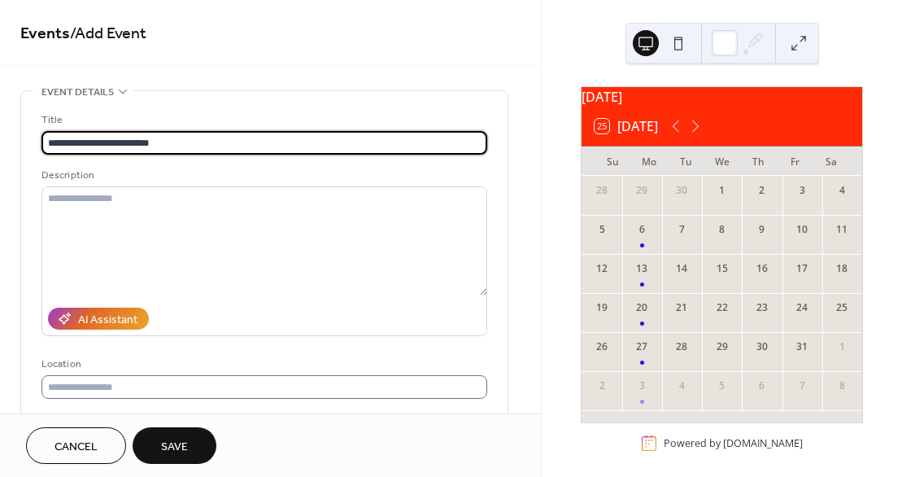
type input "**********"
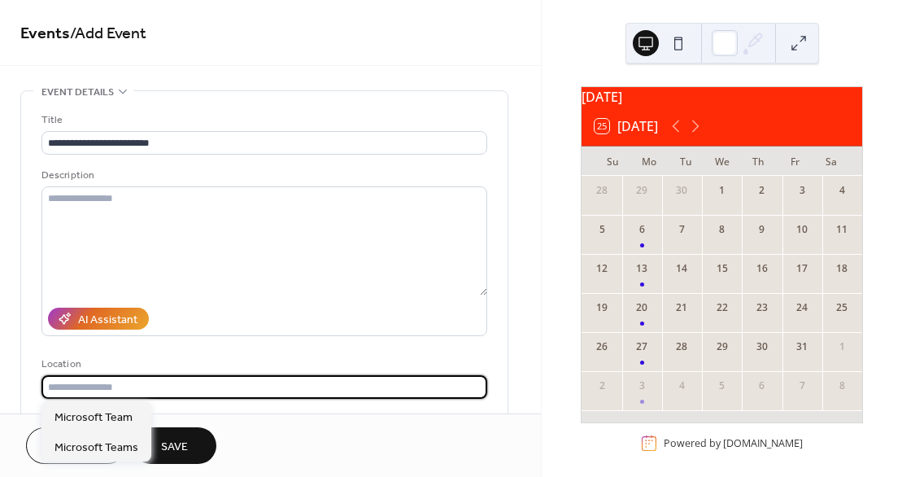
click at [92, 389] on input "text" at bounding box center [264, 387] width 446 height 24
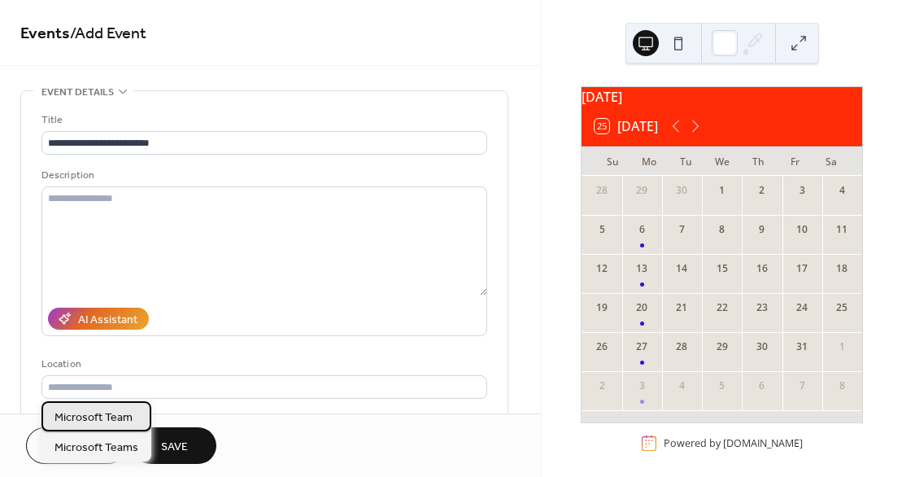
click at [109, 423] on span "Microsoft Team" at bounding box center [94, 417] width 78 height 17
type input "**********"
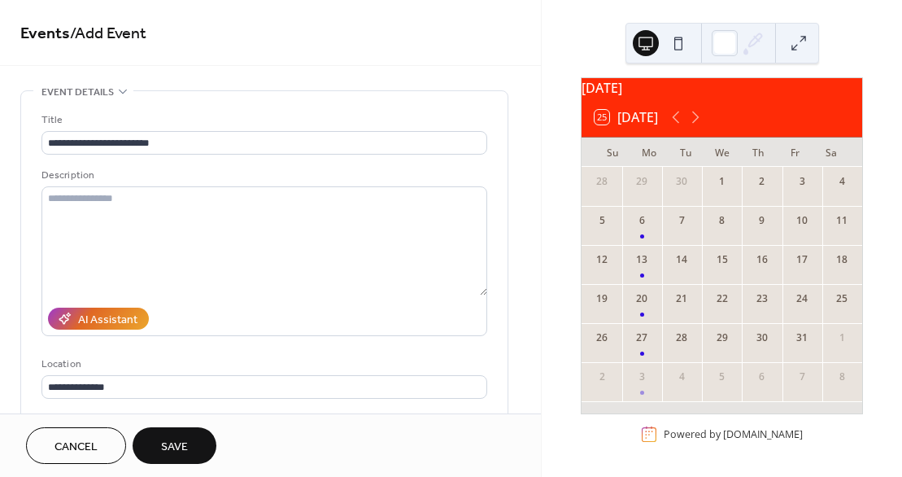
scroll to position [362, 0]
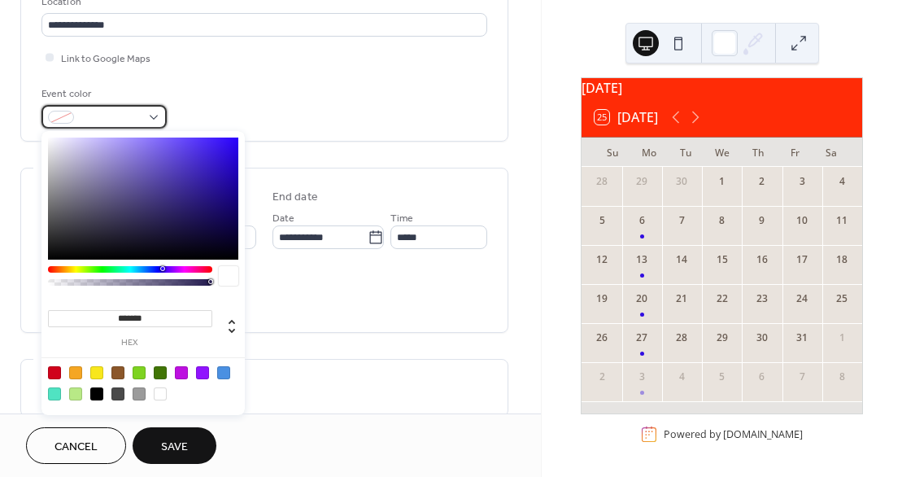
click at [156, 114] on div at bounding box center [103, 117] width 125 height 24
type input "*******"
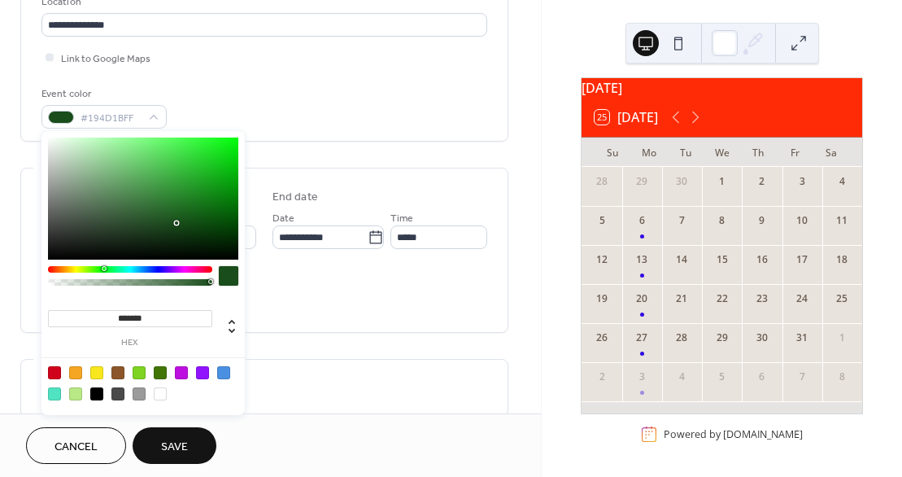
click at [103, 270] on div at bounding box center [130, 269] width 164 height 7
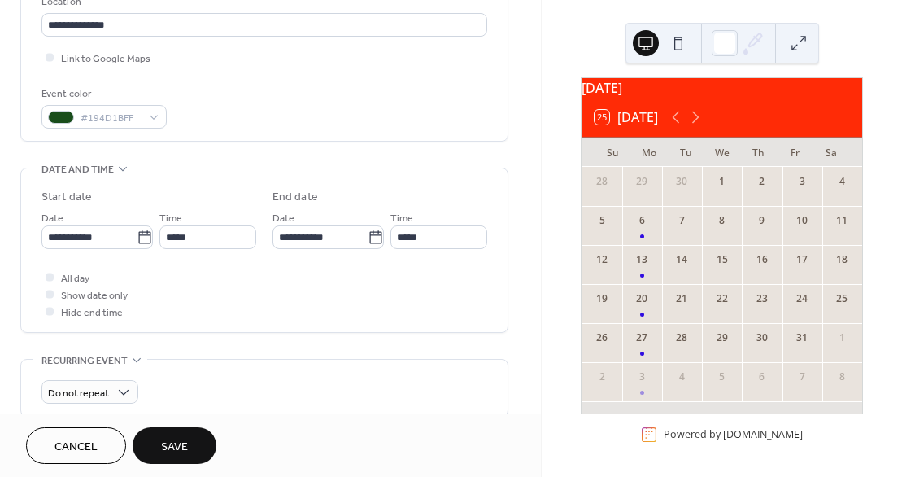
click at [168, 443] on span "Save" at bounding box center [174, 447] width 27 height 17
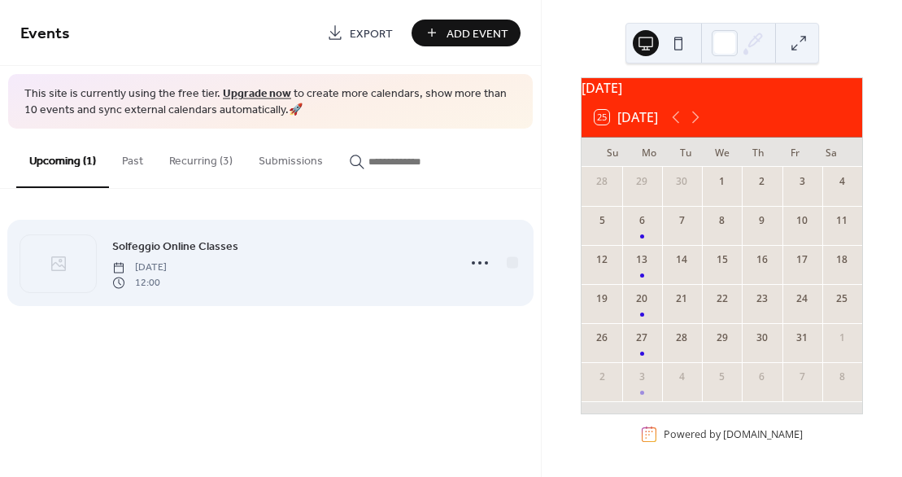
click at [167, 260] on span "Thursday, September 25, 2025" at bounding box center [139, 267] width 55 height 15
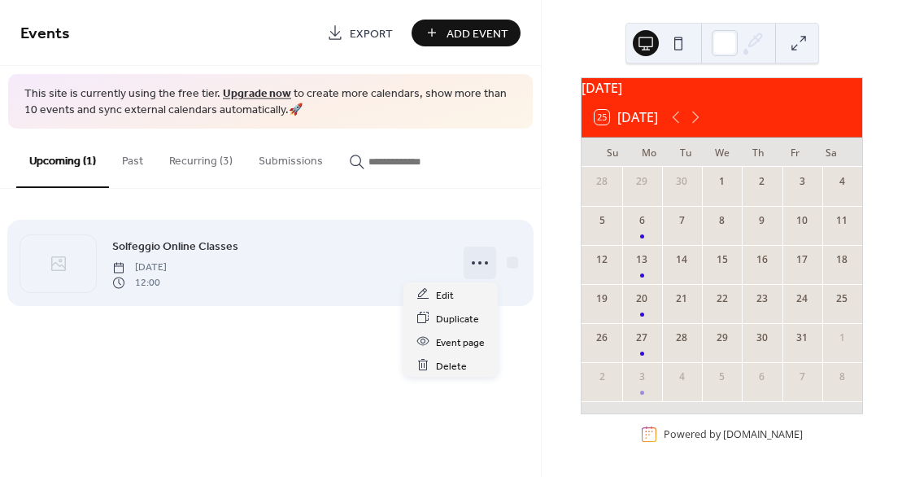
click at [487, 256] on icon at bounding box center [480, 263] width 26 height 26
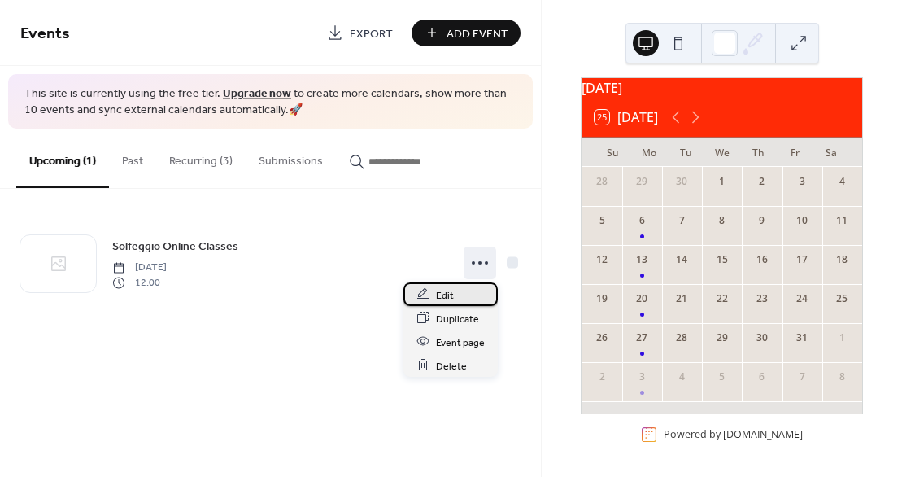
click at [443, 290] on span "Edit" at bounding box center [445, 294] width 18 height 17
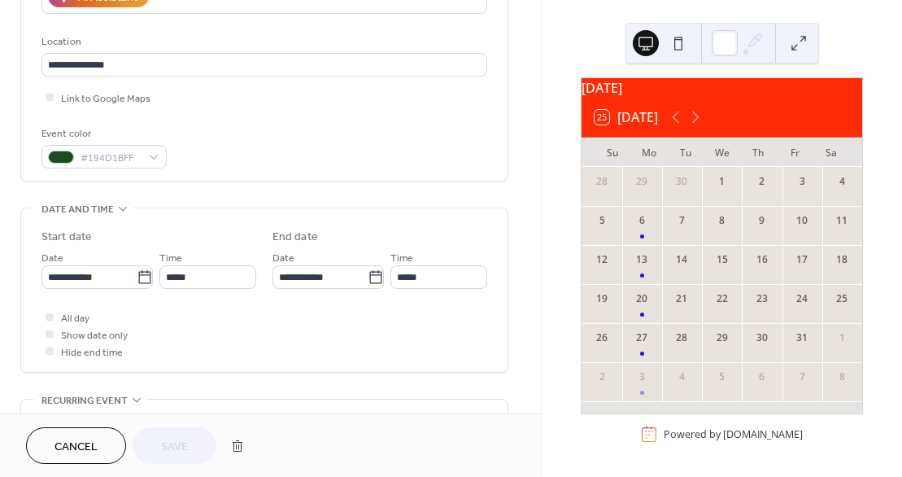
scroll to position [325, 0]
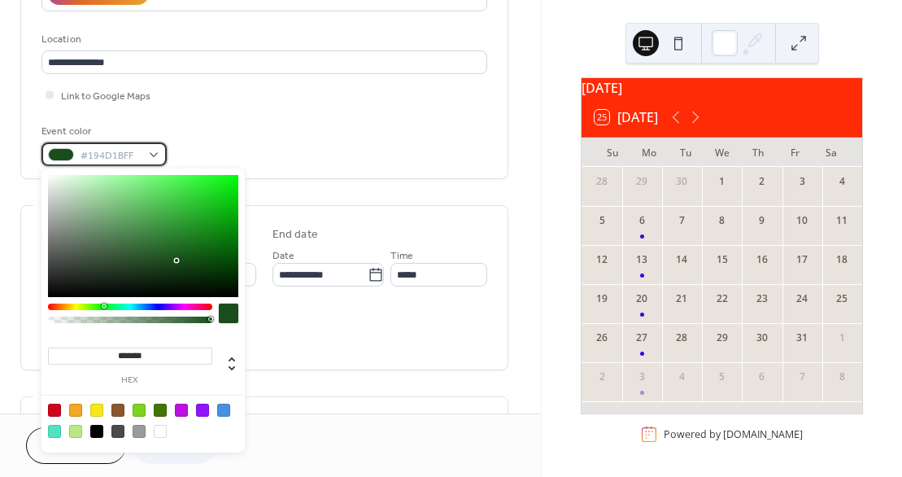
click at [153, 153] on div "#194D1BFF" at bounding box center [103, 154] width 125 height 24
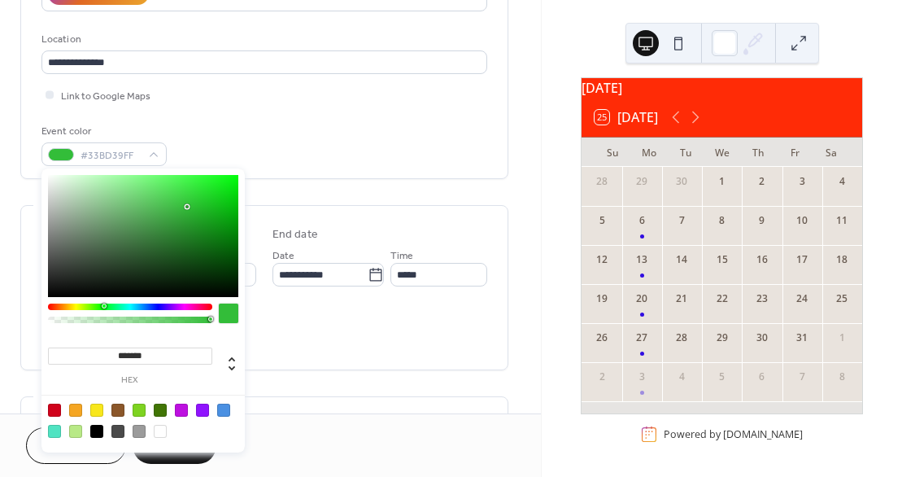
click at [186, 207] on div at bounding box center [143, 236] width 190 height 122
type input "*******"
click at [212, 189] on div at bounding box center [143, 236] width 190 height 122
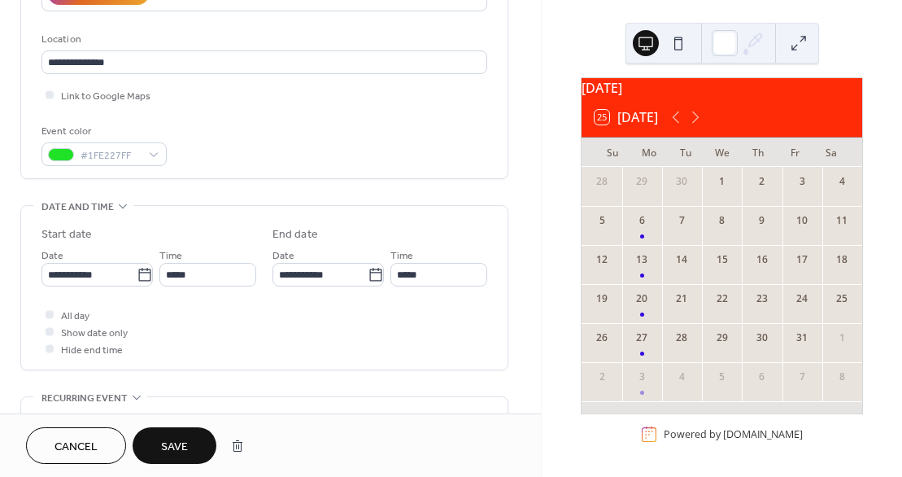
click at [302, 337] on div "All day Show date only Hide end time" at bounding box center [264, 331] width 446 height 51
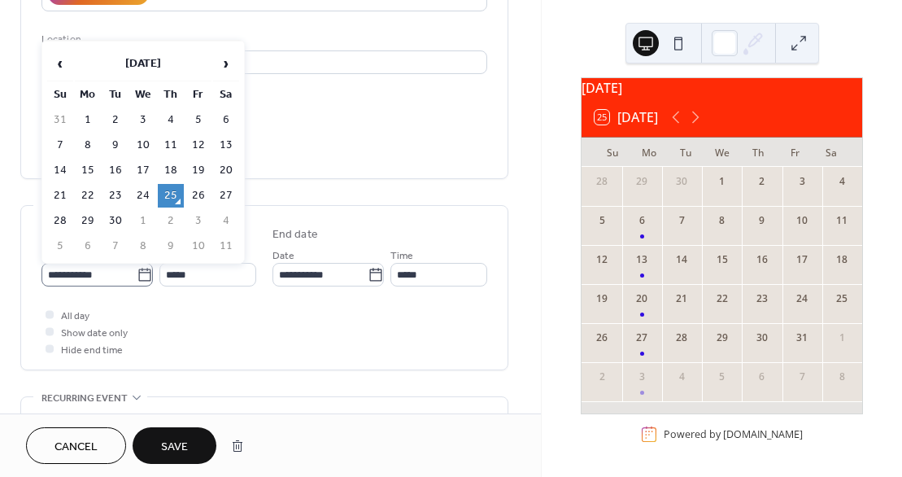
click at [138, 272] on icon at bounding box center [145, 275] width 16 height 16
click at [137, 272] on input "**********" at bounding box center [88, 275] width 95 height 24
click at [227, 59] on span "›" at bounding box center [226, 63] width 24 height 33
click at [173, 120] on td "2" at bounding box center [171, 120] width 26 height 24
type input "**********"
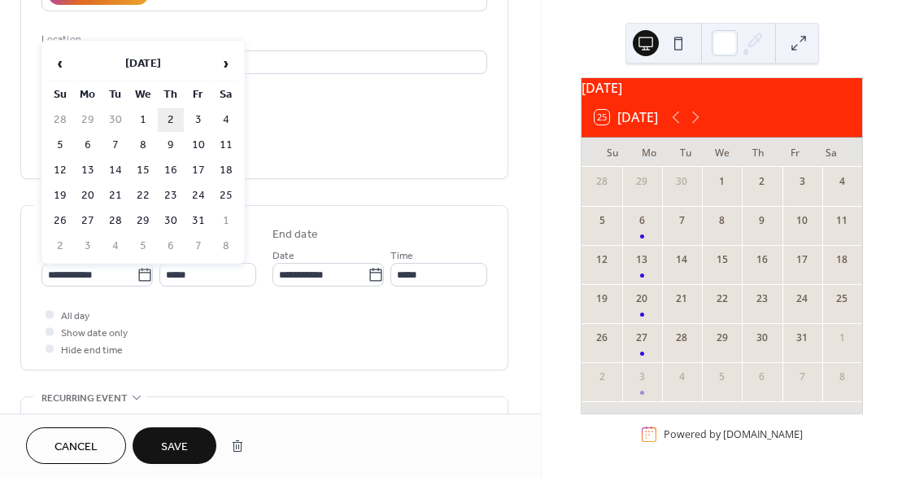
type input "**********"
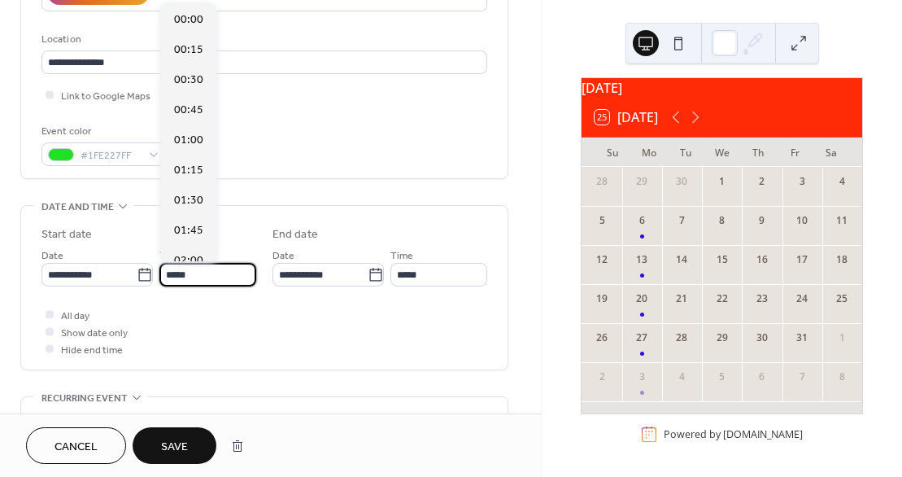
click at [197, 272] on input "*****" at bounding box center [207, 275] width 97 height 24
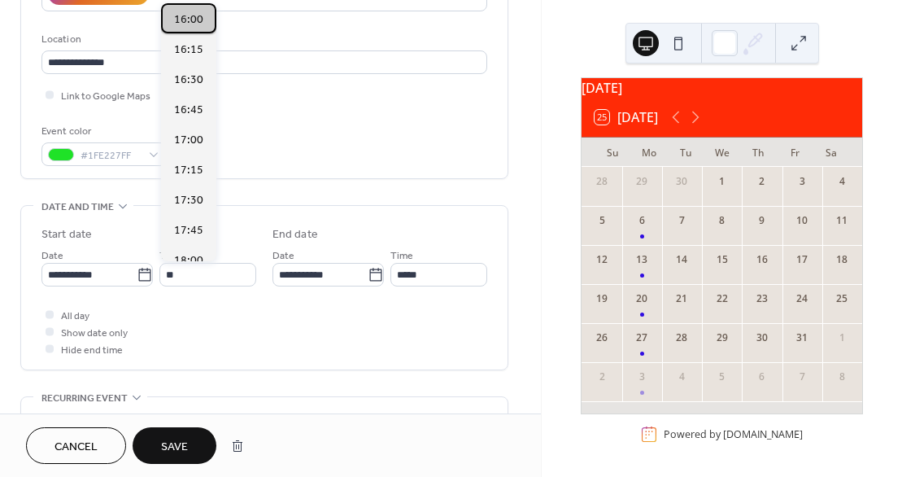
click at [198, 15] on span "16:00" at bounding box center [188, 19] width 29 height 17
type input "*****"
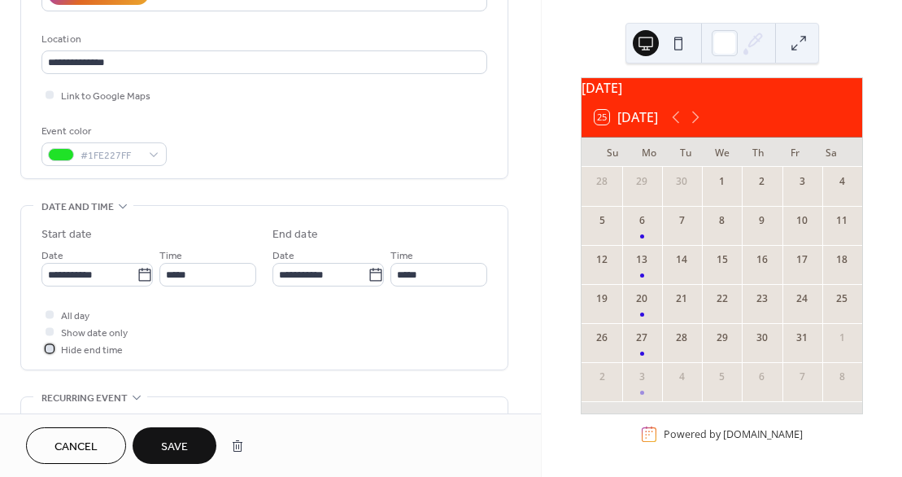
click at [48, 347] on div at bounding box center [50, 348] width 8 height 8
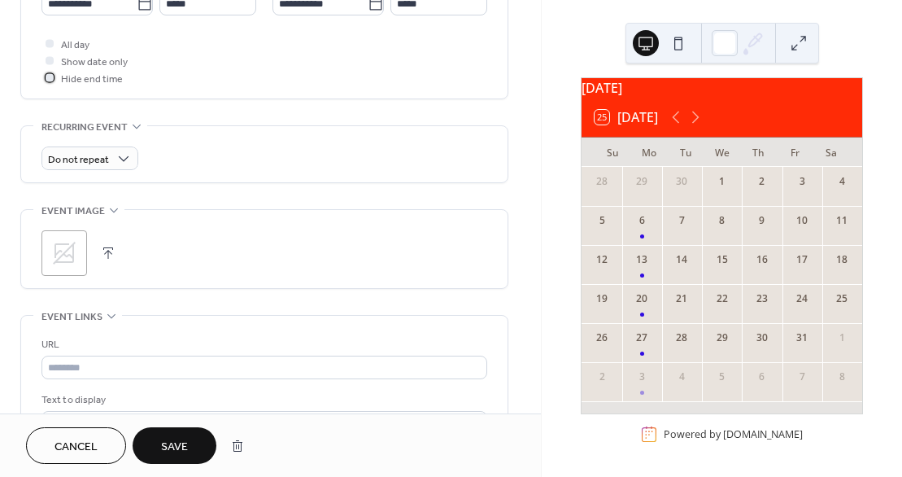
scroll to position [604, 0]
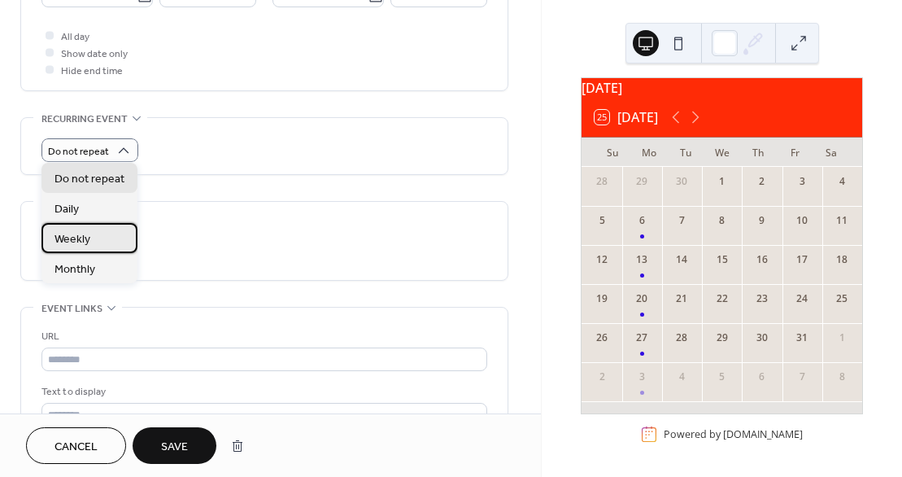
click at [81, 238] on span "Weekly" at bounding box center [73, 239] width 36 height 17
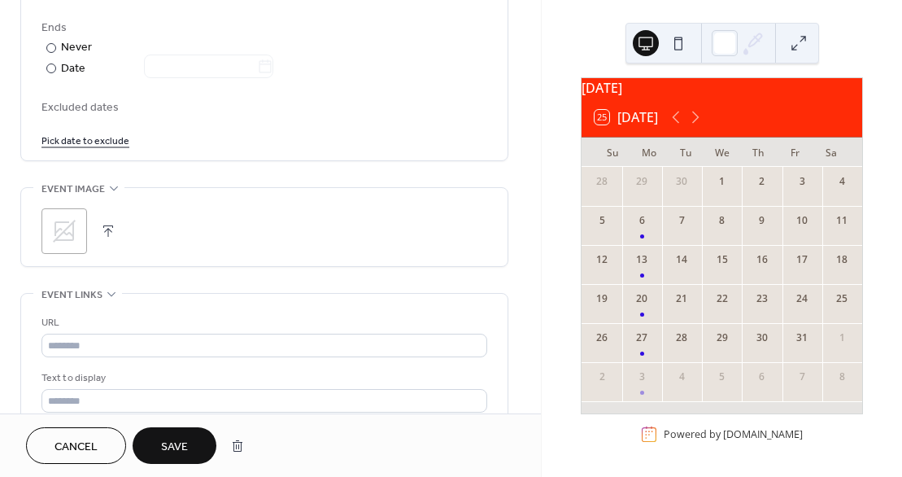
scroll to position [933, 0]
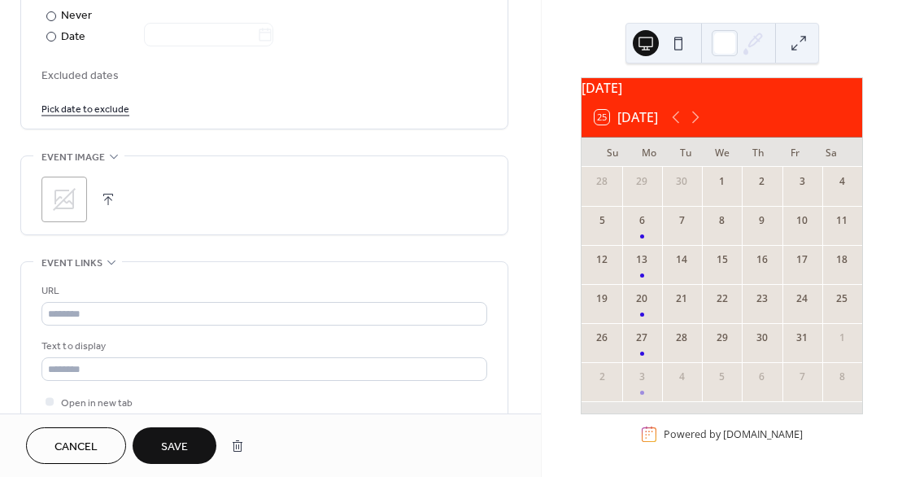
click at [63, 212] on div ";" at bounding box center [64, 200] width 46 height 46
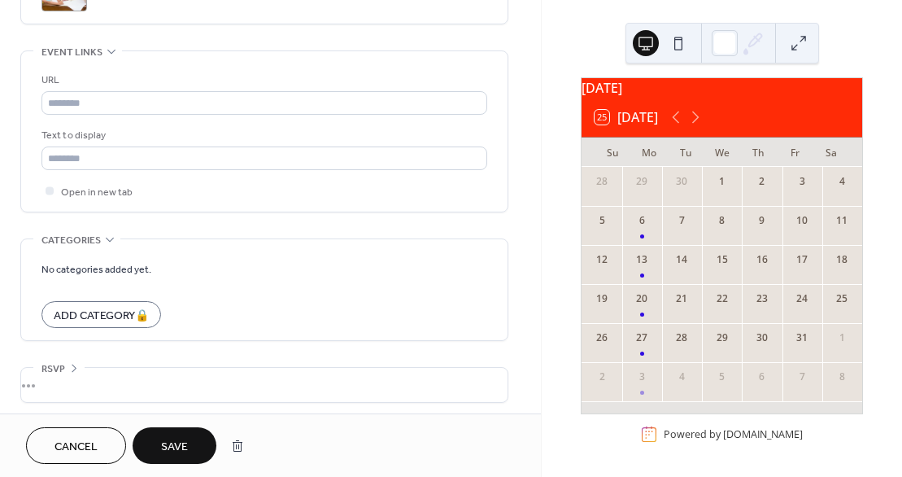
scroll to position [1146, 0]
click at [177, 451] on span "Save" at bounding box center [174, 447] width 27 height 17
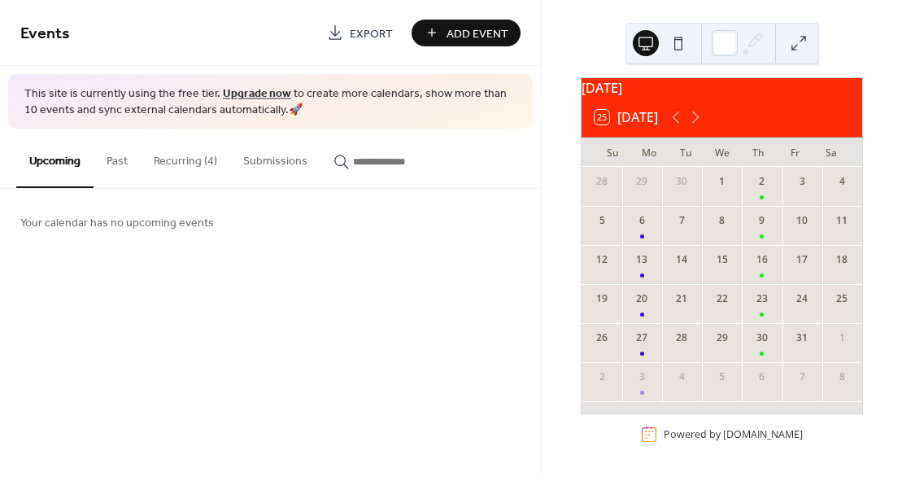
click at [177, 156] on button "Recurring (4)" at bounding box center [186, 158] width 90 height 58
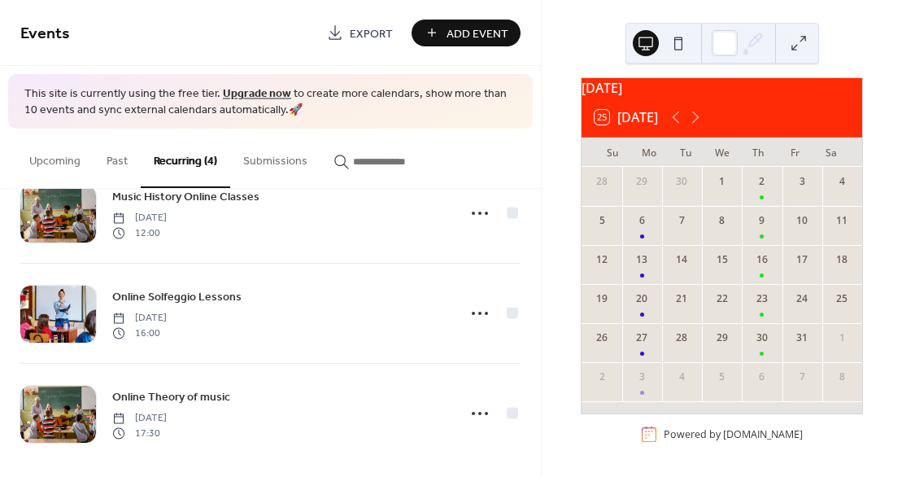
scroll to position [151, 0]
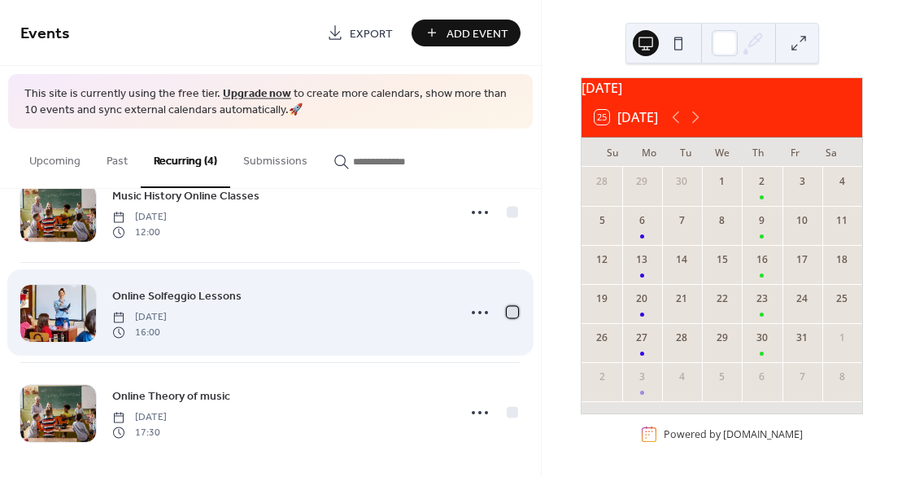
click at [507, 308] on div at bounding box center [512, 312] width 11 height 11
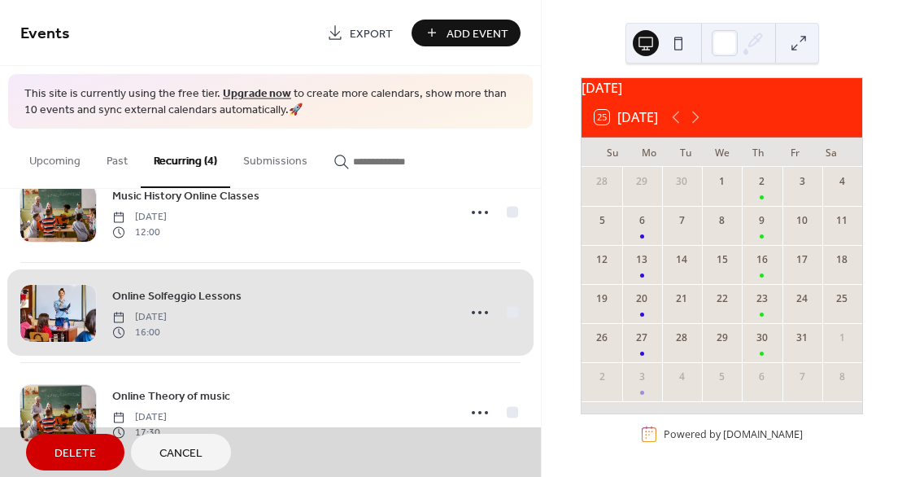
click at [75, 456] on span "Delete" at bounding box center [75, 453] width 41 height 17
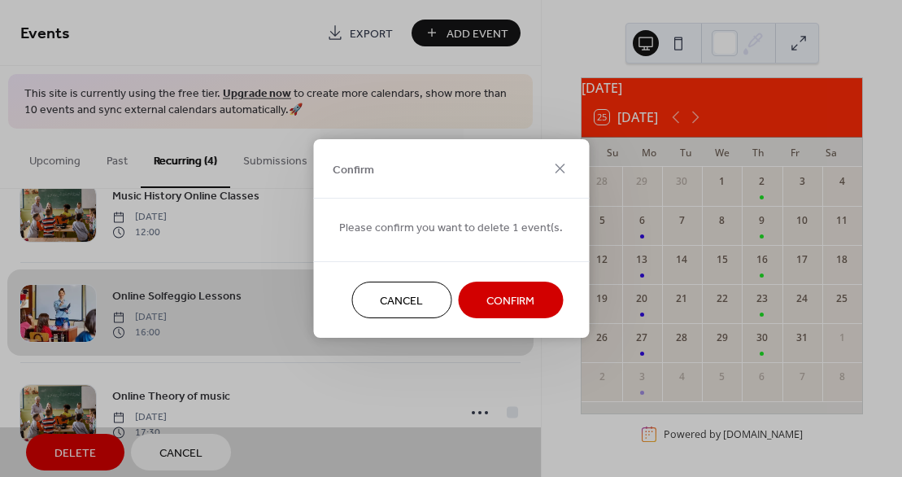
click at [525, 304] on span "Confirm" at bounding box center [511, 301] width 48 height 17
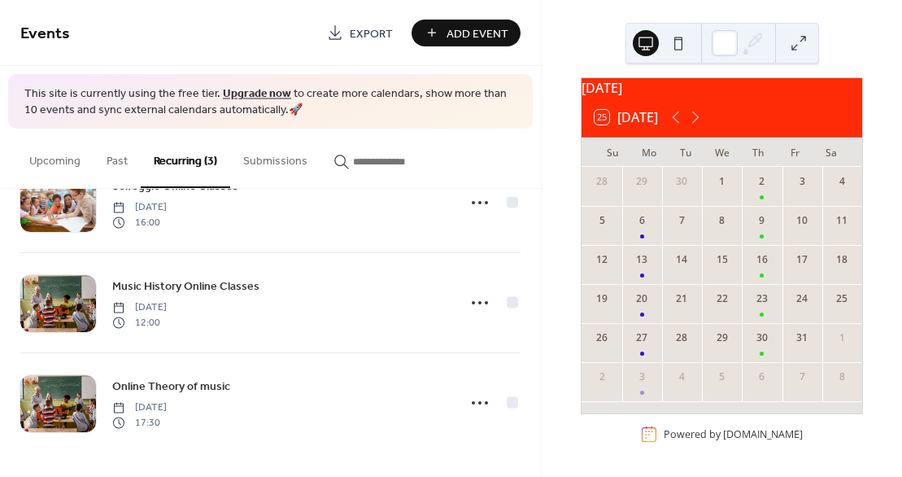
scroll to position [59, 0]
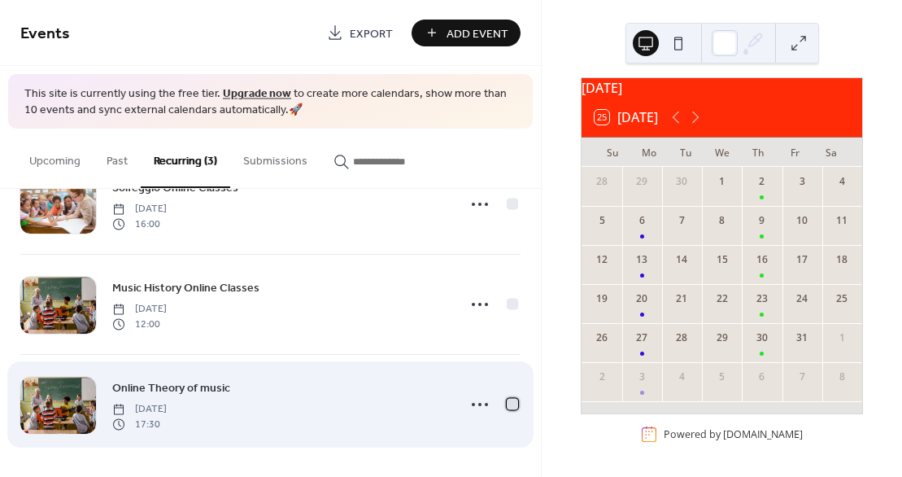
click at [509, 399] on div at bounding box center [512, 404] width 11 height 11
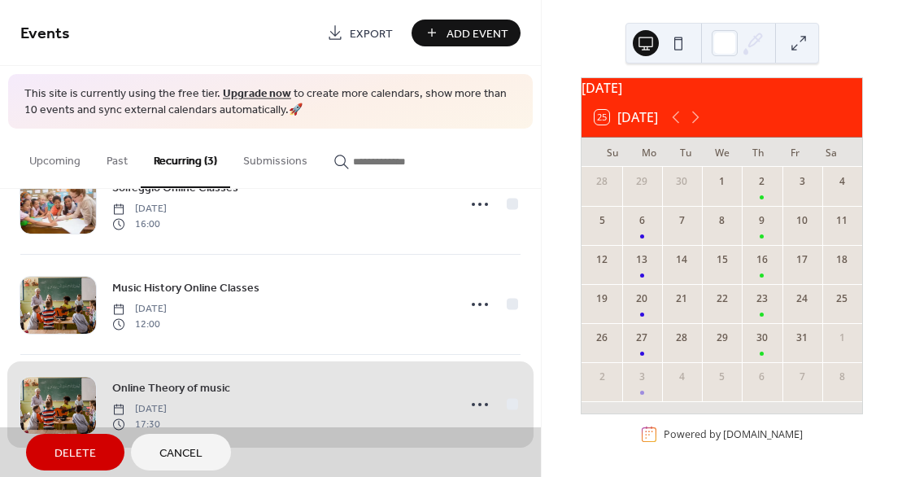
click at [83, 452] on span "Delete" at bounding box center [75, 453] width 41 height 17
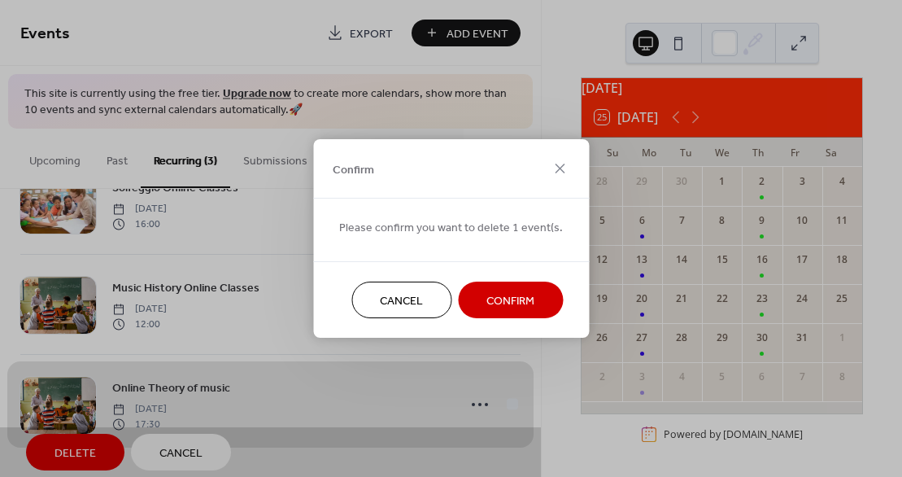
click at [509, 303] on span "Confirm" at bounding box center [511, 301] width 48 height 17
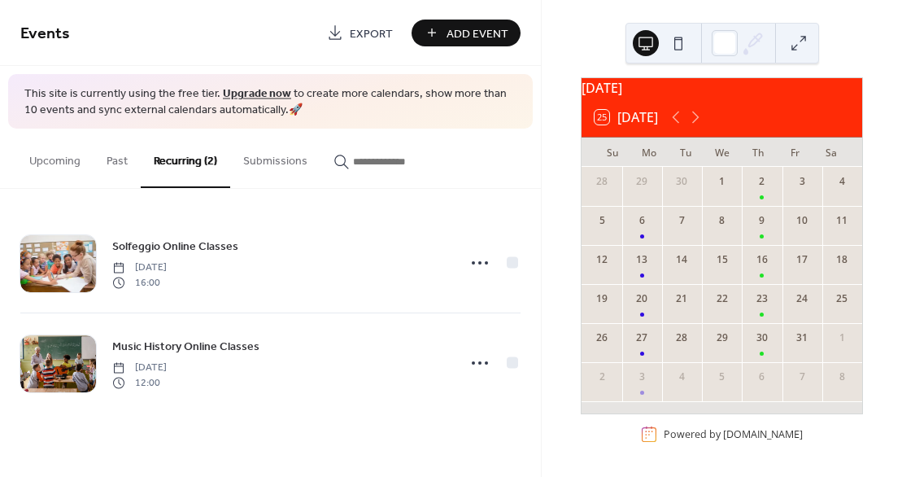
click at [801, 41] on button at bounding box center [799, 43] width 26 height 26
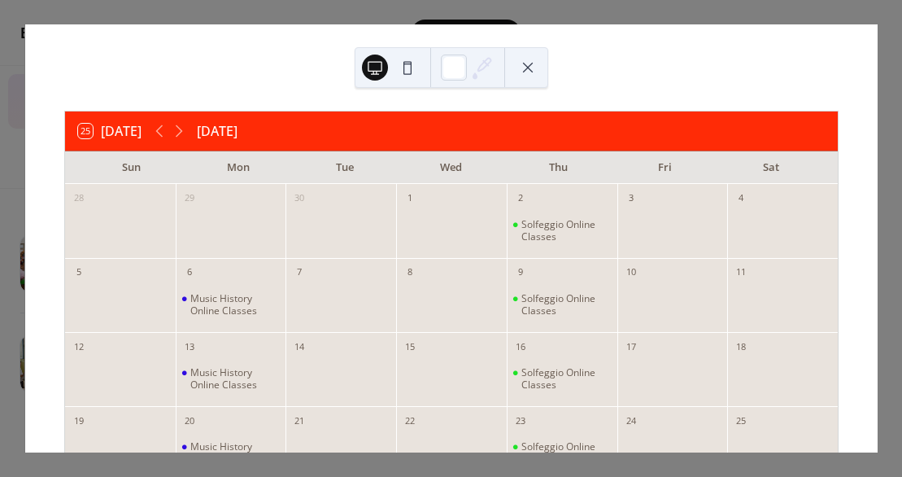
click at [686, 59] on div "25 Today October 2025 Sun Mon Tue Wed Thu Fri Sat 28 29 30 1 2 Solfeggio Online…" at bounding box center [451, 238] width 853 height 428
click at [376, 66] on button at bounding box center [375, 68] width 26 height 26
click at [411, 70] on button at bounding box center [408, 68] width 26 height 26
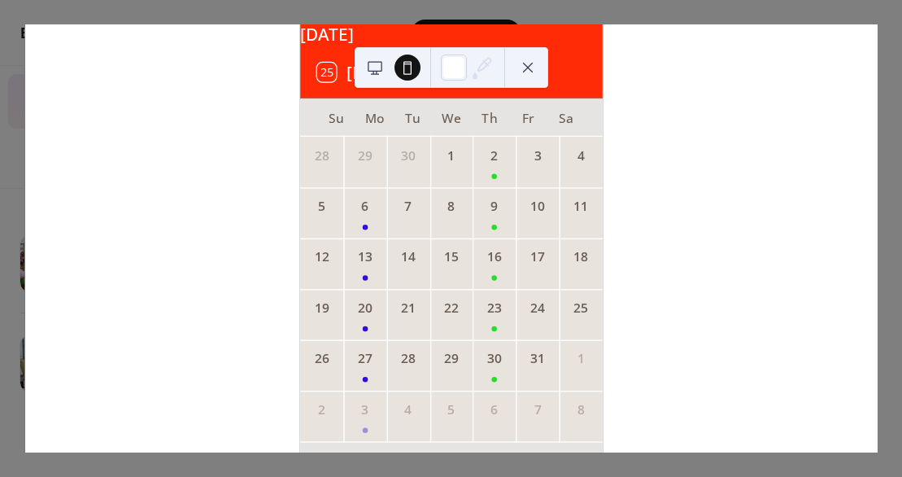
scroll to position [155, 0]
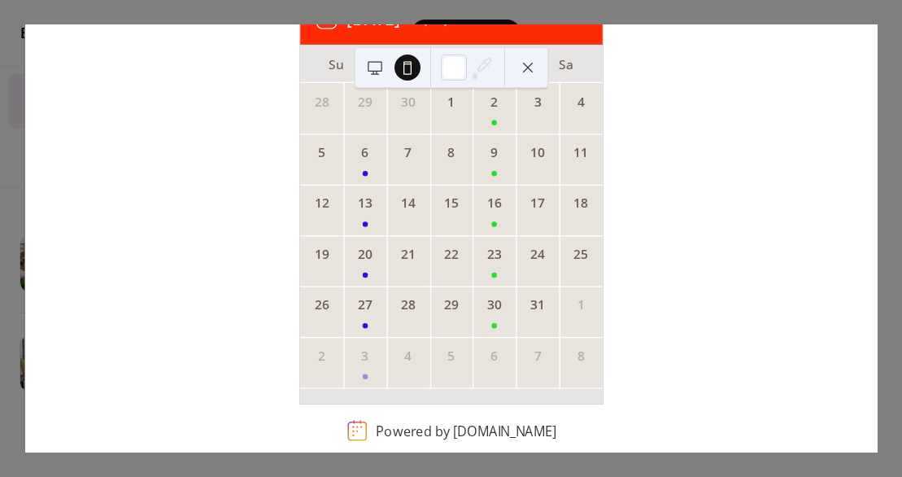
click at [752, 347] on div "October 2025 25 Today Su Mo Tu We Th Fr Sa 28 29 30 1 2 3 4 5 6 7 8 9 10 11 12 …" at bounding box center [451, 238] width 853 height 428
click at [98, 334] on div "October 2025 25 Today Su Mo Tu We Th Fr Sa 28 29 30 1 2 3 4 5 6 7 8 9 10 11 12 …" at bounding box center [451, 238] width 853 height 428
click at [347, 429] on rect at bounding box center [357, 430] width 21 height 21
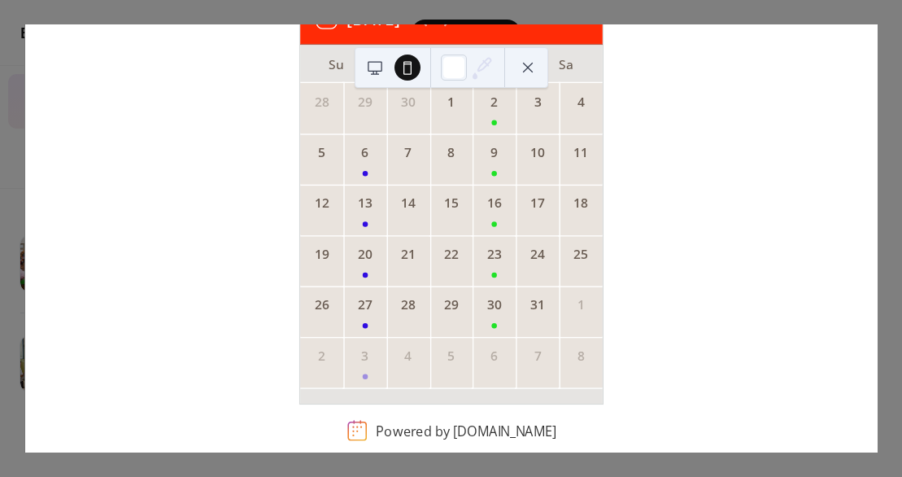
click at [347, 429] on rect at bounding box center [357, 430] width 21 height 21
click at [408, 429] on div "Powered by EventsCalendar.co" at bounding box center [466, 430] width 181 height 18
click at [518, 431] on link "[DOMAIN_NAME]" at bounding box center [504, 430] width 103 height 18
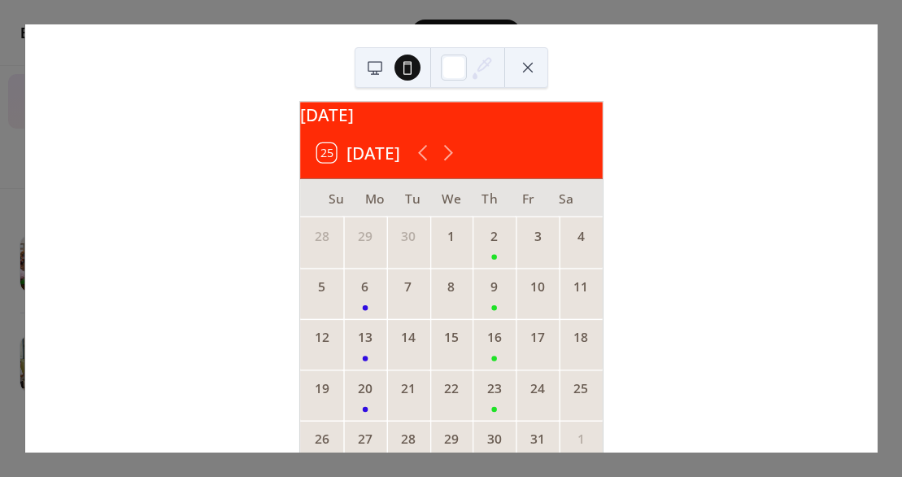
scroll to position [0, 0]
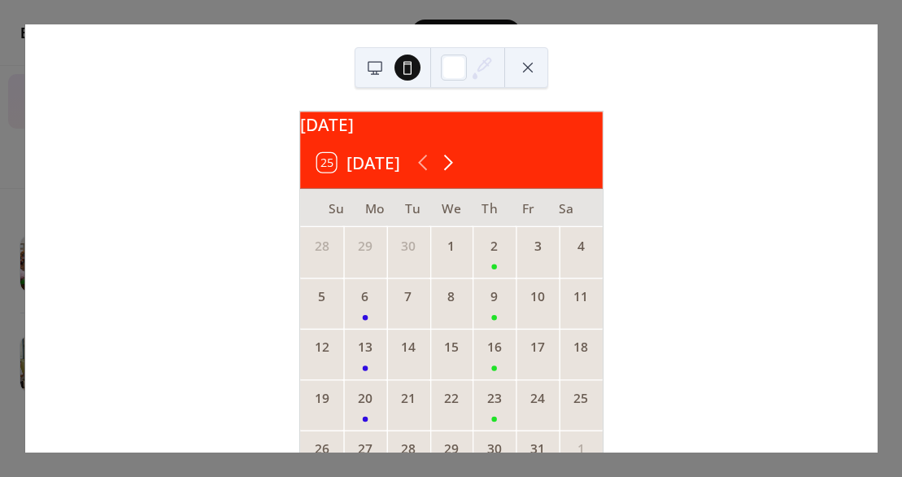
click at [450, 174] on icon at bounding box center [448, 162] width 25 height 25
click at [418, 171] on icon at bounding box center [422, 162] width 25 height 25
click at [373, 70] on button at bounding box center [375, 68] width 26 height 26
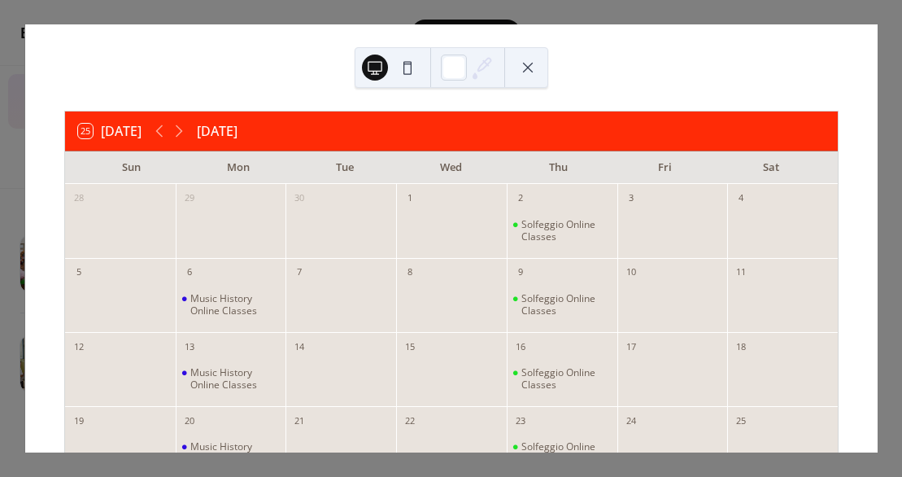
click at [536, 69] on button at bounding box center [528, 68] width 26 height 26
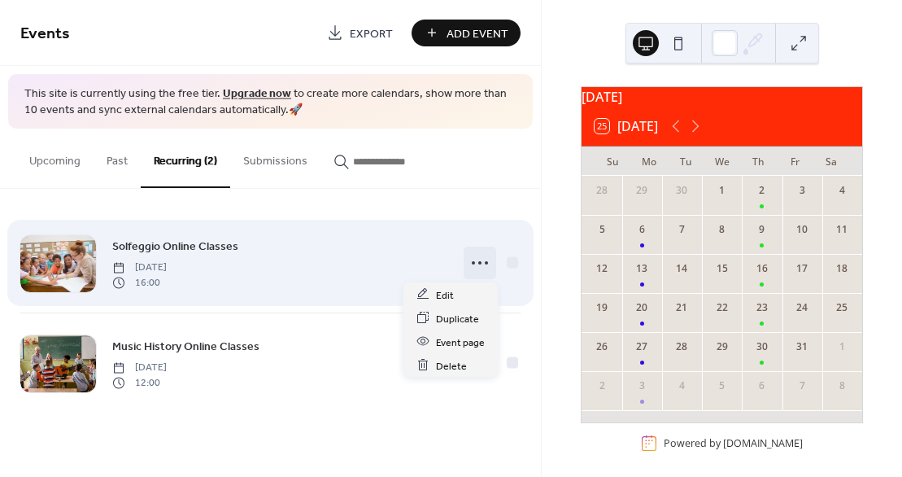
click at [484, 267] on icon at bounding box center [480, 263] width 26 height 26
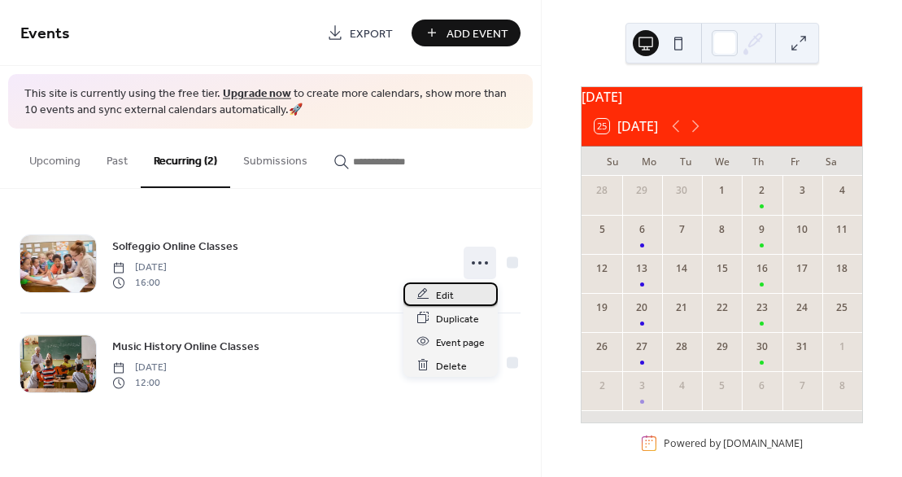
click at [455, 293] on div "Edit" at bounding box center [451, 294] width 94 height 24
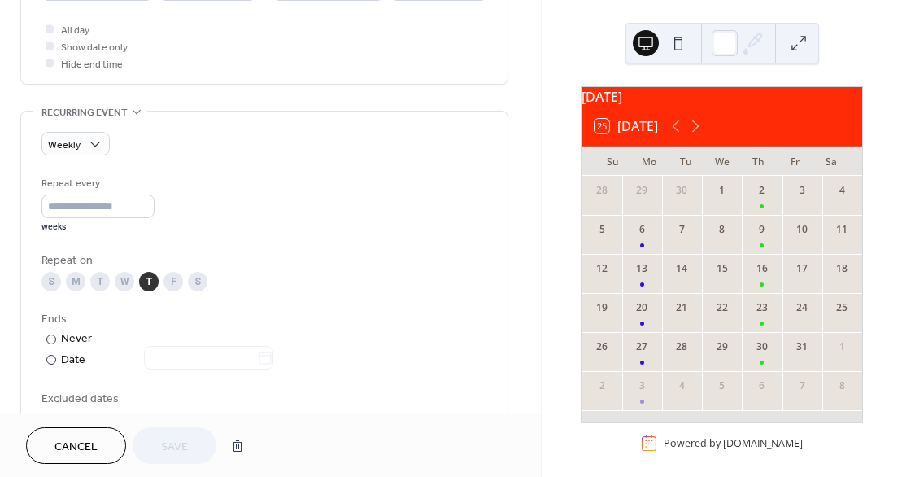
scroll to position [615, 0]
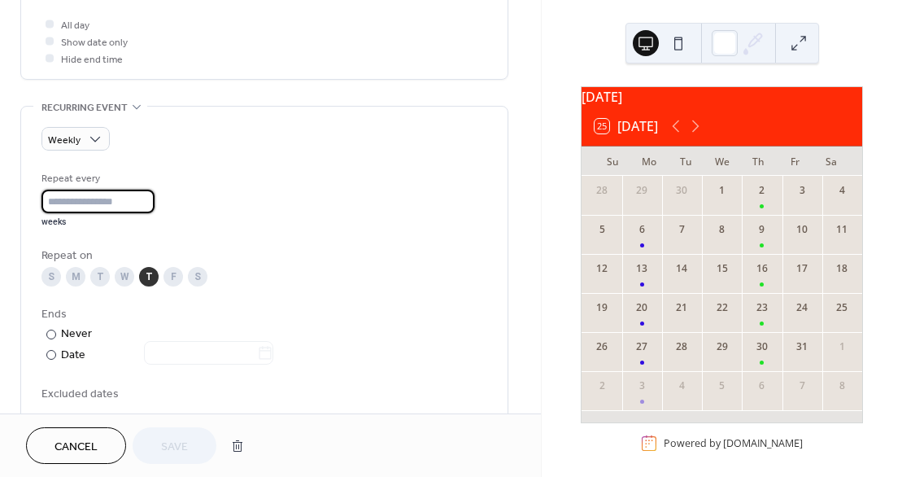
click at [148, 204] on input "*" at bounding box center [97, 202] width 113 height 24
click at [188, 207] on div "Repeat every * weeks" at bounding box center [264, 199] width 446 height 58
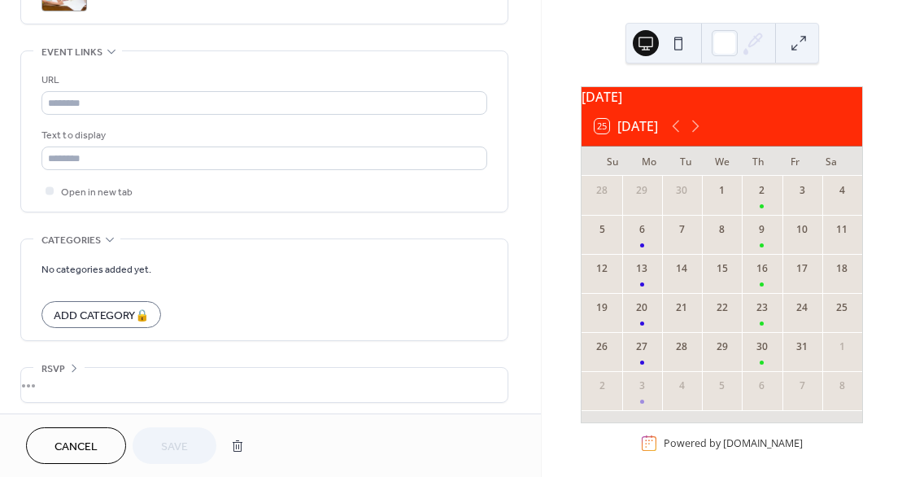
scroll to position [1146, 0]
click at [77, 387] on div "•••" at bounding box center [264, 383] width 487 height 34
click at [309, 395] on div "Enable RSVP 🔒" at bounding box center [264, 395] width 446 height 17
click at [345, 457] on div "Cancel Save" at bounding box center [270, 445] width 489 height 37
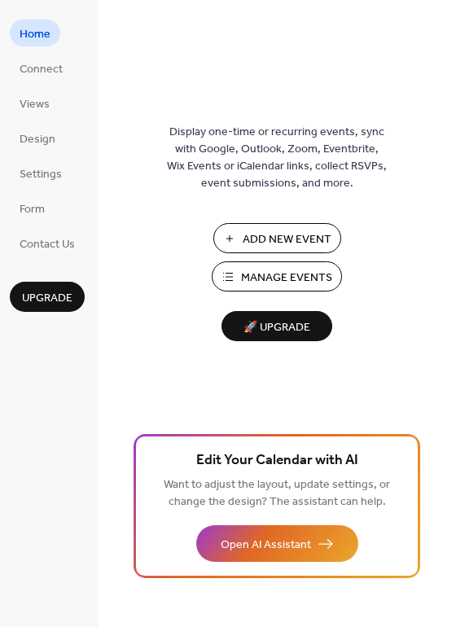
click at [299, 239] on span "Add New Event" at bounding box center [286, 239] width 89 height 17
click at [314, 237] on span "Add New Event" at bounding box center [286, 239] width 89 height 17
click at [272, 275] on span "Manage Events" at bounding box center [286, 277] width 91 height 17
click at [287, 331] on span "🚀 Upgrade" at bounding box center [276, 328] width 91 height 22
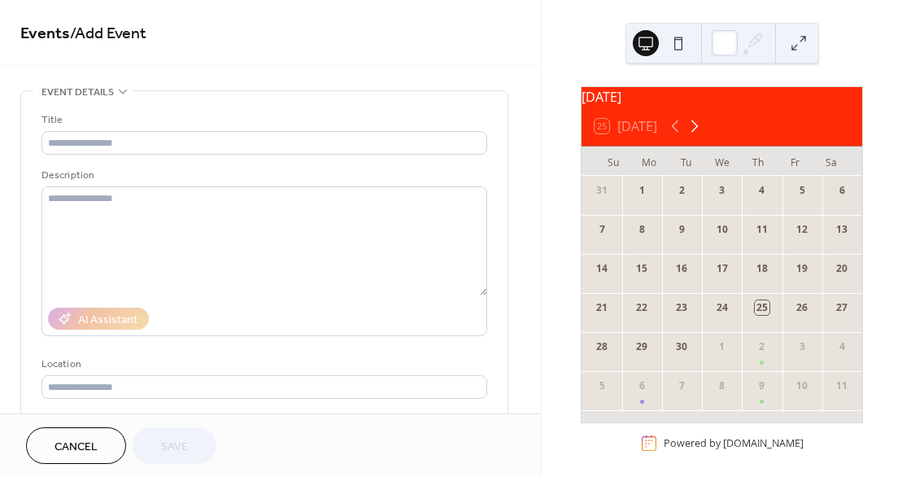
click at [694, 135] on icon at bounding box center [698, 126] width 20 height 20
click at [674, 136] on icon at bounding box center [678, 126] width 20 height 20
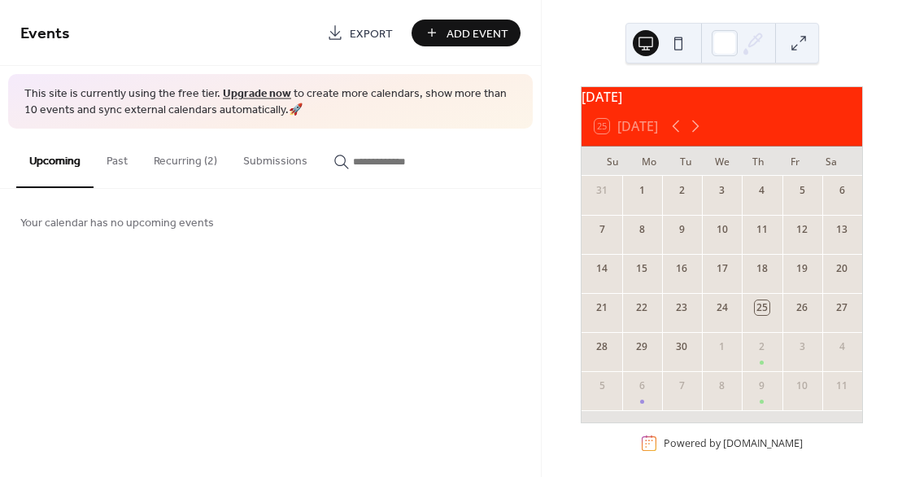
click at [180, 156] on button "Recurring (2)" at bounding box center [186, 158] width 90 height 58
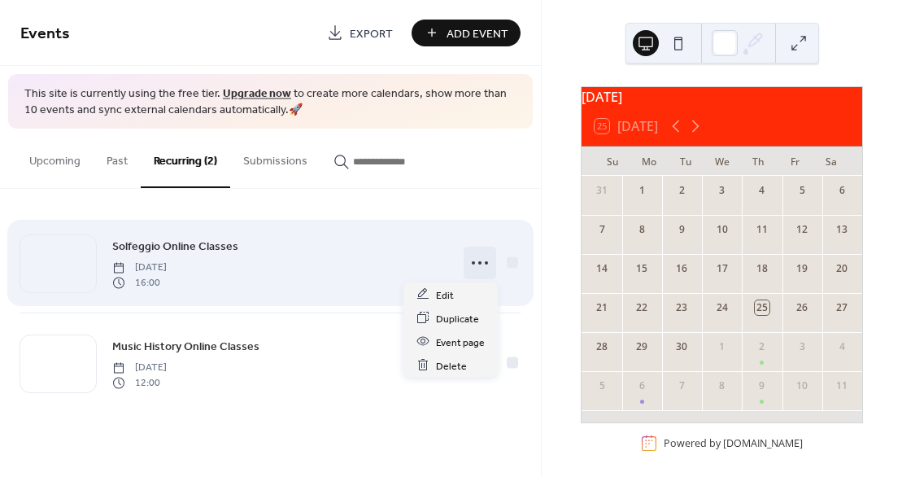
click at [487, 260] on icon at bounding box center [480, 263] width 26 height 26
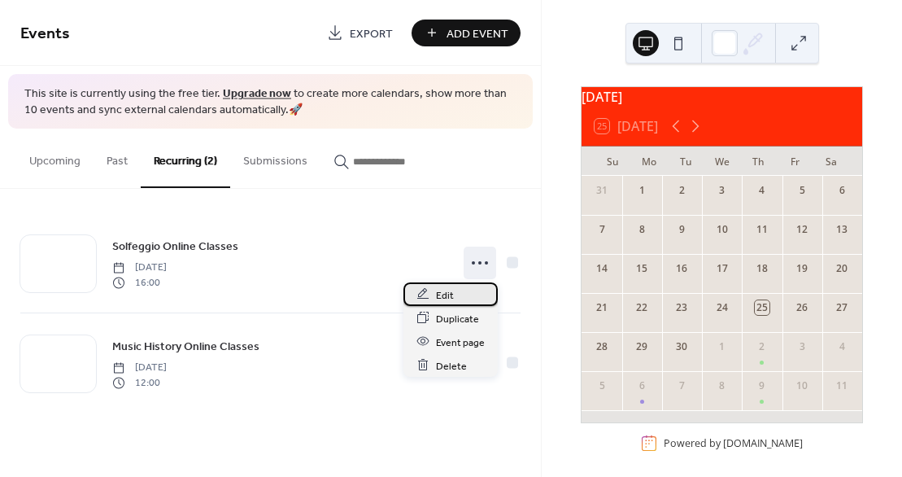
click at [453, 293] on div "Edit" at bounding box center [451, 294] width 94 height 24
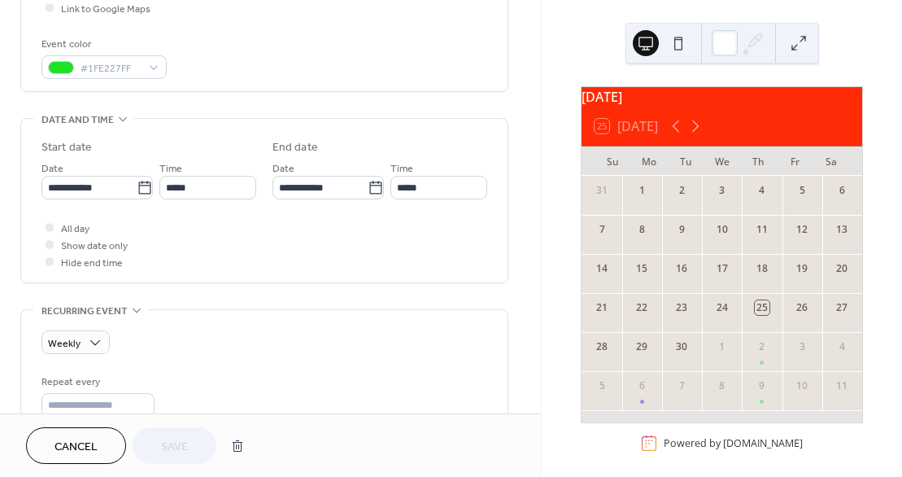
scroll to position [414, 0]
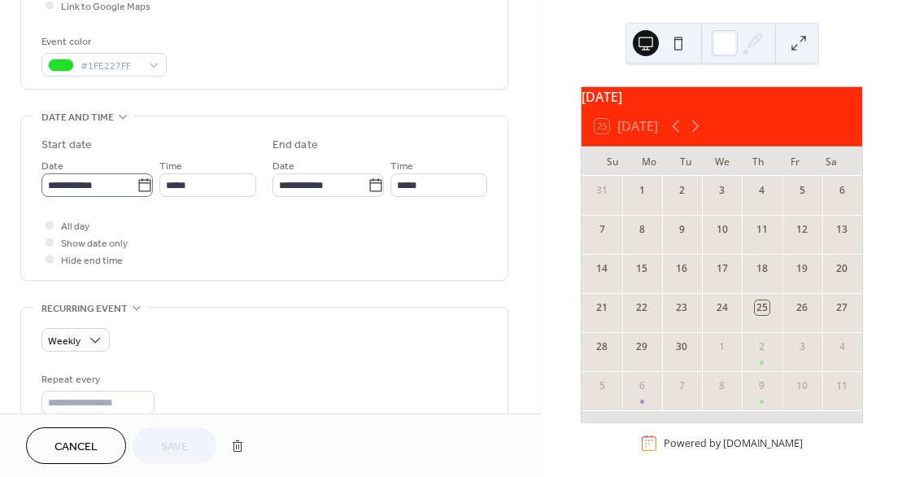
click at [139, 184] on icon at bounding box center [145, 185] width 16 height 16
click at [137, 184] on input "**********" at bounding box center [88, 185] width 95 height 24
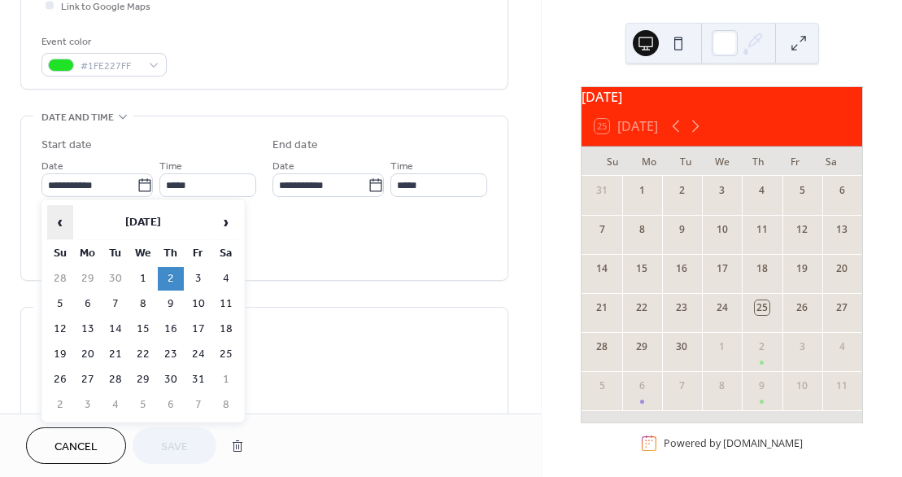
click at [59, 220] on span "‹" at bounding box center [60, 222] width 24 height 33
click at [171, 352] on td "25" at bounding box center [171, 355] width 26 height 24
type input "**********"
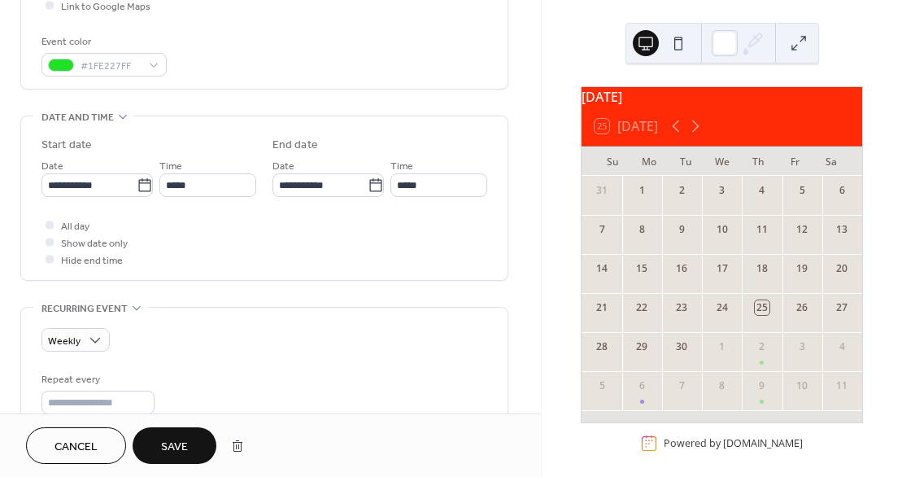
click at [175, 447] on span "Save" at bounding box center [174, 447] width 27 height 17
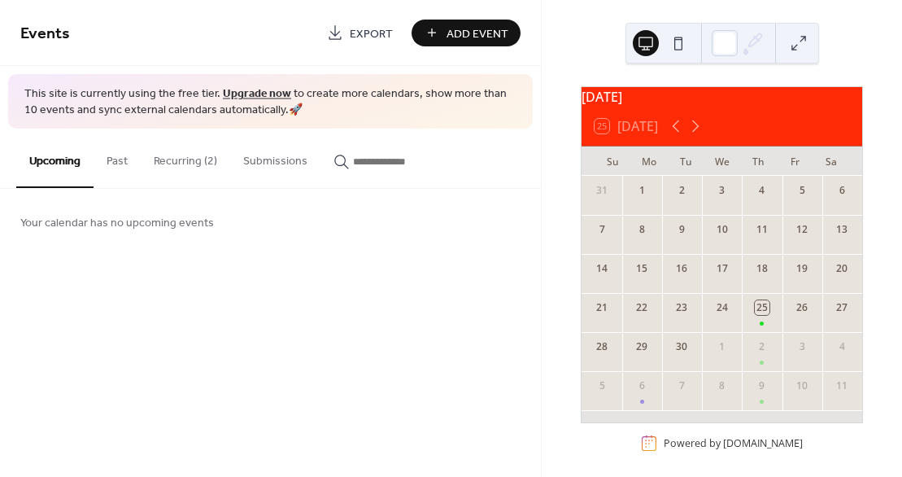
click at [183, 162] on button "Recurring (2)" at bounding box center [186, 158] width 90 height 58
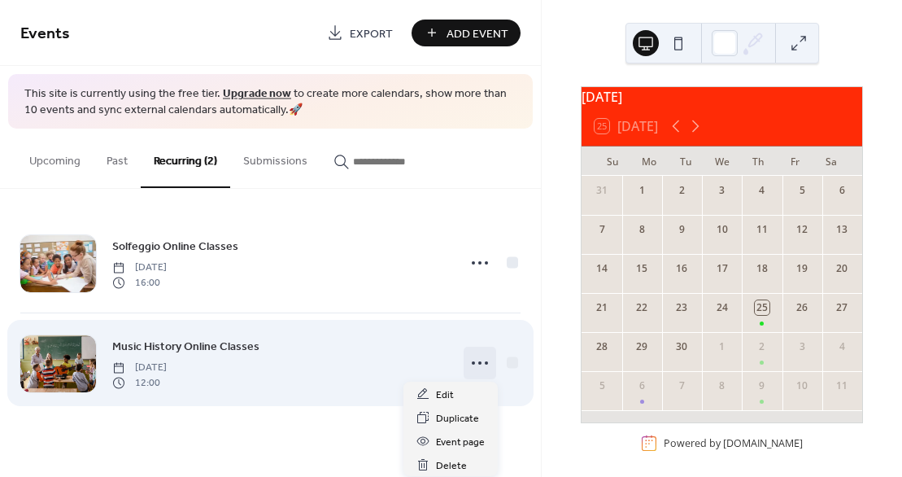
click at [479, 362] on circle at bounding box center [479, 362] width 3 height 3
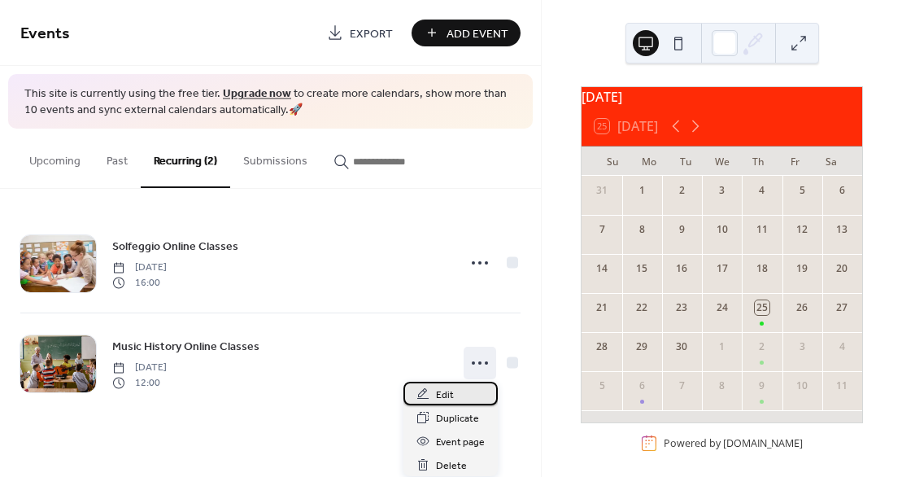
click at [448, 400] on span "Edit" at bounding box center [445, 395] width 18 height 17
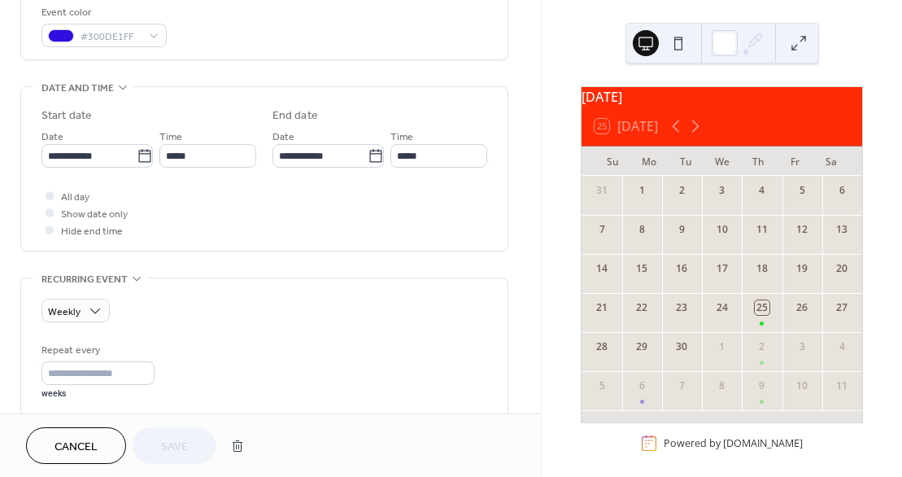
scroll to position [446, 0]
click at [138, 151] on icon at bounding box center [145, 154] width 16 height 16
click at [137, 151] on input "**********" at bounding box center [88, 154] width 95 height 24
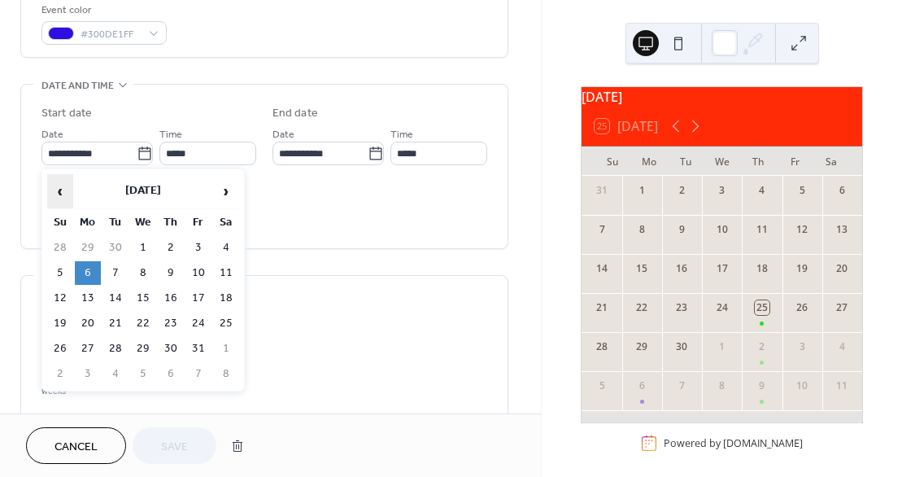
click at [63, 188] on span "‹" at bounding box center [60, 191] width 24 height 33
click at [90, 341] on td "29" at bounding box center [88, 349] width 26 height 24
type input "**********"
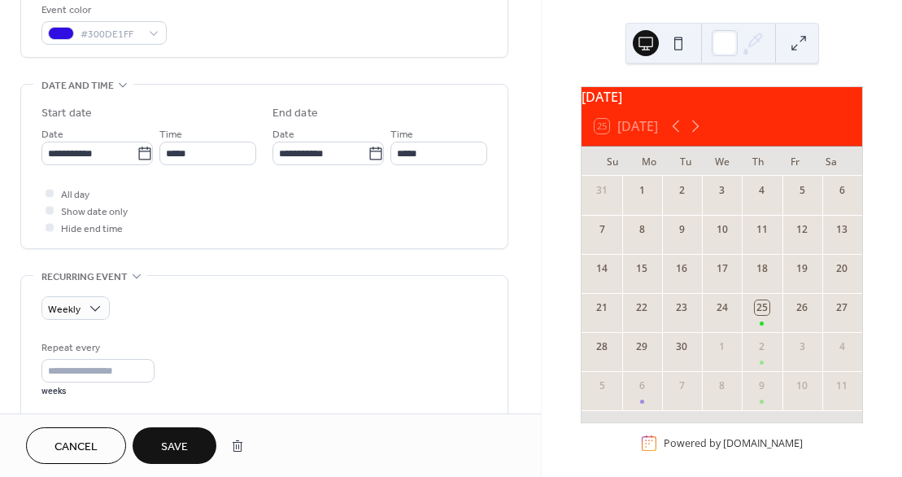
click at [177, 446] on span "Save" at bounding box center [174, 447] width 27 height 17
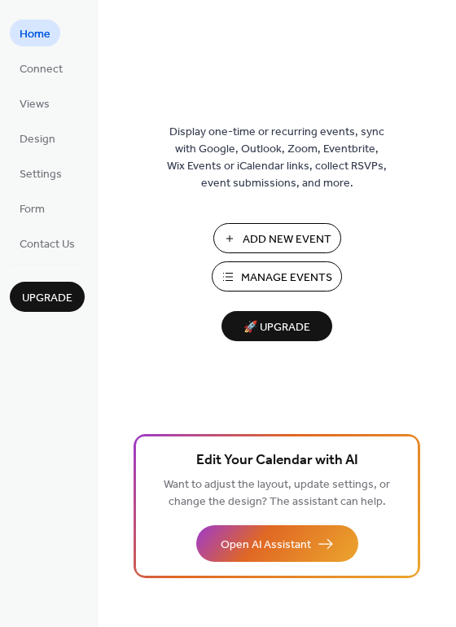
click at [308, 239] on span "Add New Event" at bounding box center [286, 239] width 89 height 17
click at [301, 278] on span "Manage Events" at bounding box center [286, 277] width 91 height 17
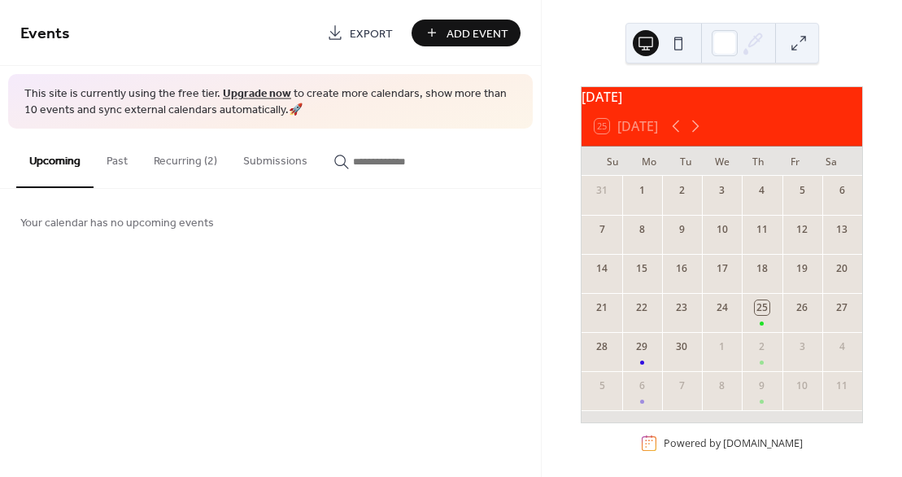
click at [474, 36] on span "Add Event" at bounding box center [478, 33] width 62 height 17
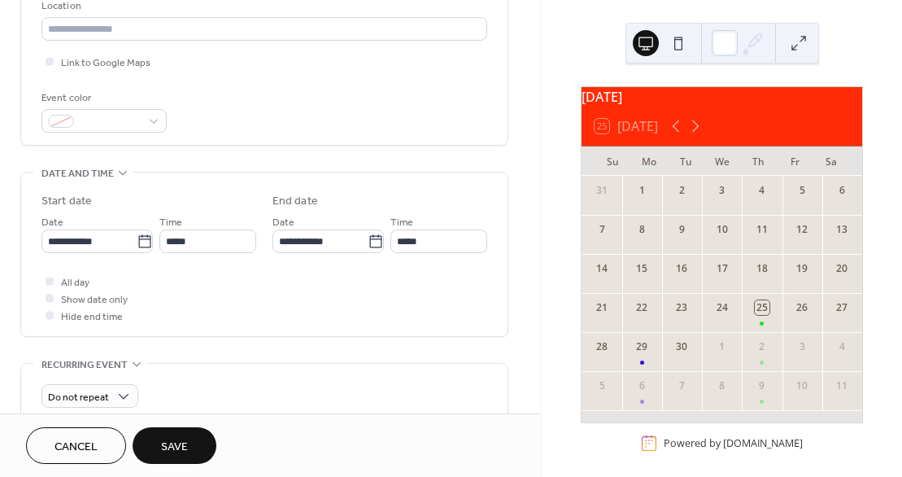
scroll to position [361, 0]
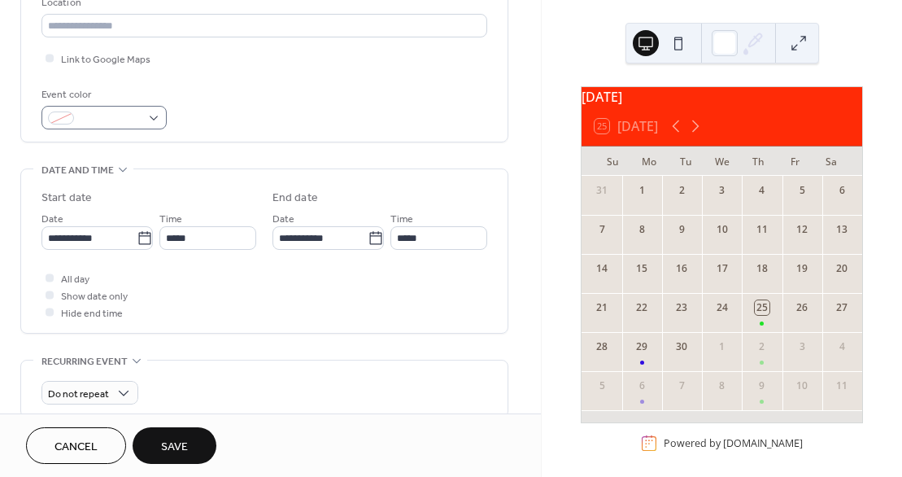
type input "**********"
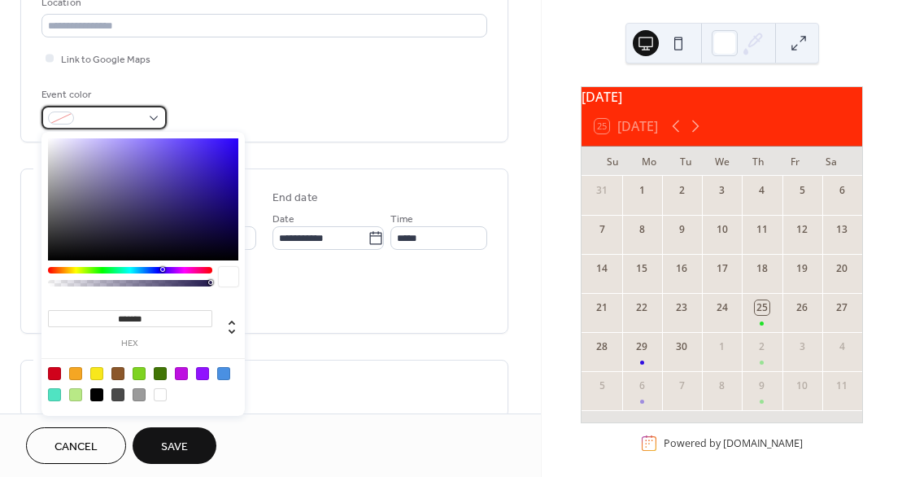
click at [154, 119] on div at bounding box center [103, 118] width 125 height 24
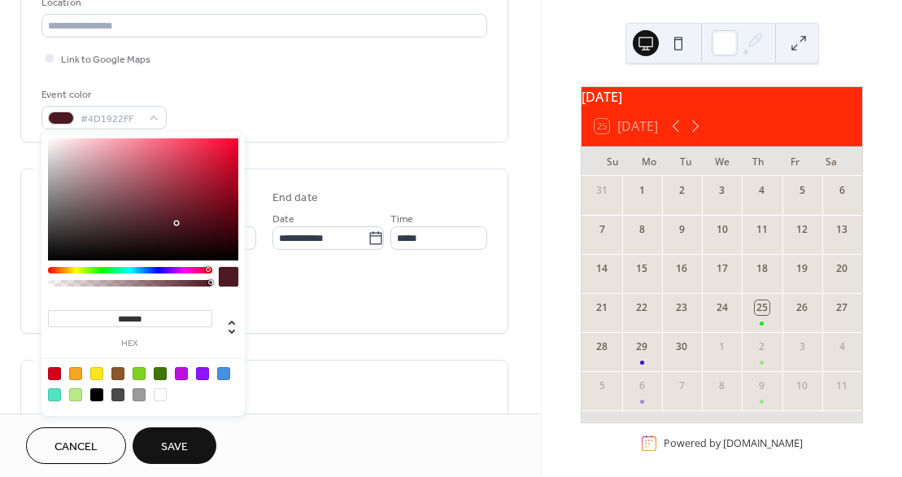
click at [207, 269] on div at bounding box center [130, 270] width 164 height 7
click at [224, 142] on div at bounding box center [143, 199] width 190 height 122
click at [201, 372] on div at bounding box center [202, 373] width 13 height 13
type input "*******"
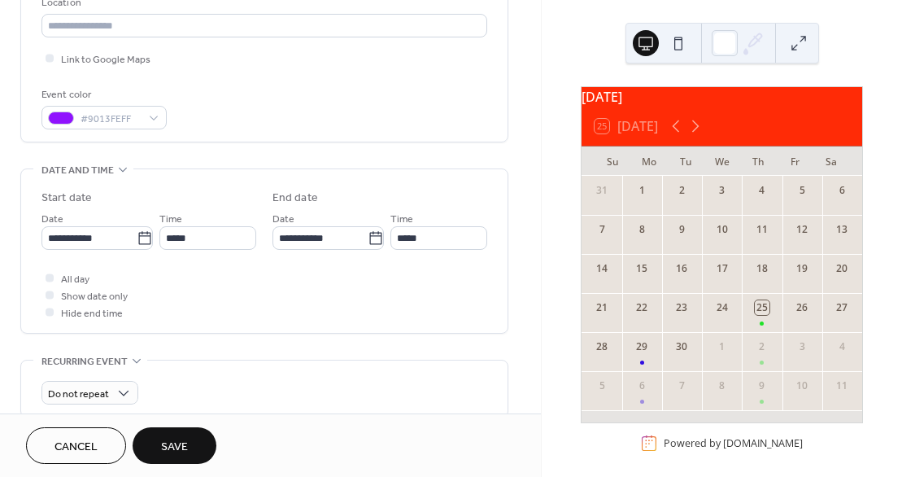
click at [184, 448] on span "Save" at bounding box center [174, 447] width 27 height 17
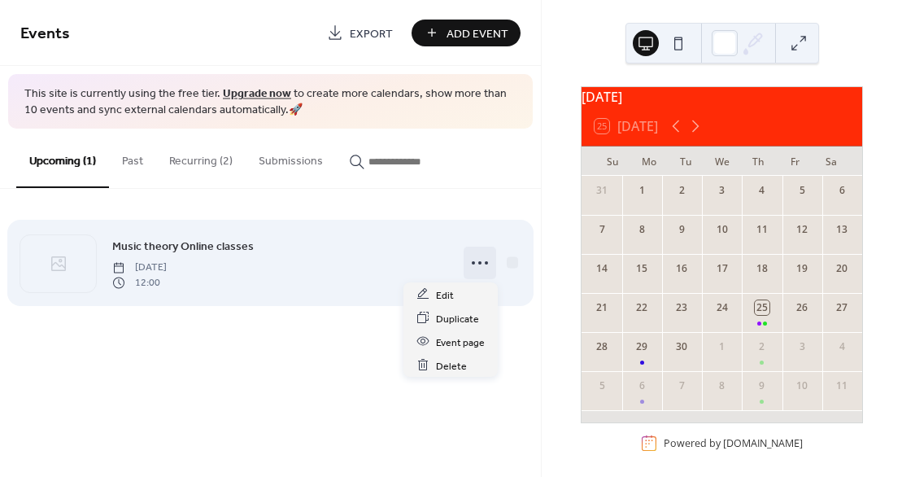
click at [484, 269] on icon at bounding box center [480, 263] width 26 height 26
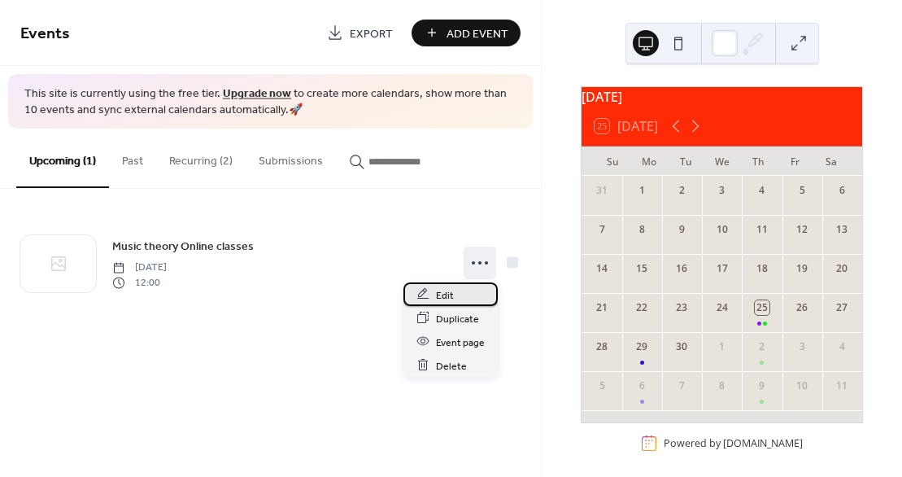
click at [449, 290] on span "Edit" at bounding box center [445, 294] width 18 height 17
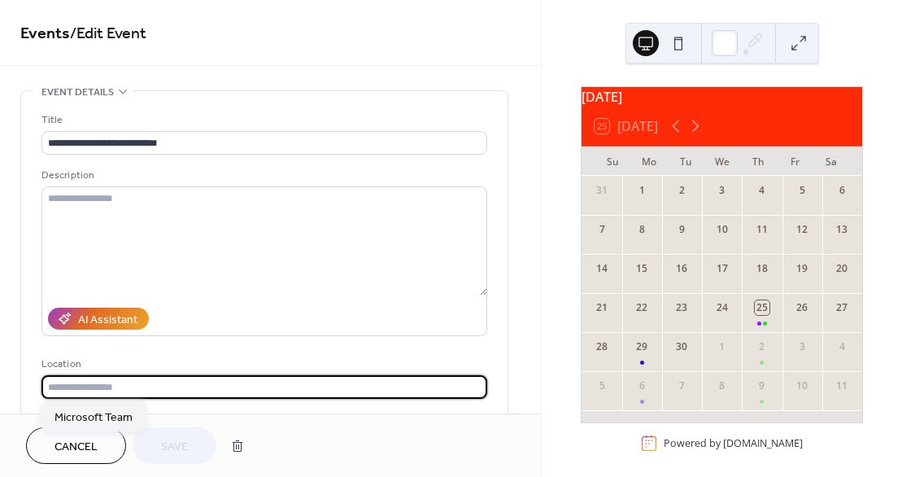
click at [85, 391] on input "text" at bounding box center [264, 387] width 446 height 24
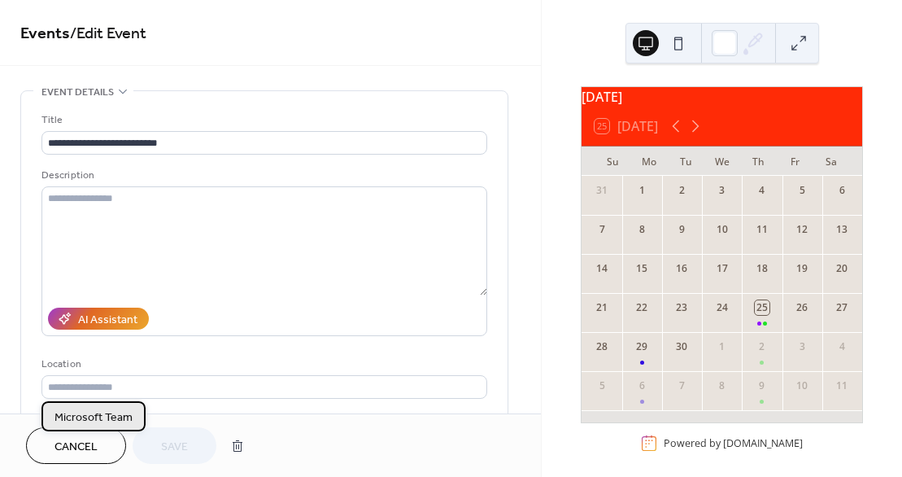
click at [103, 415] on span "Microsoft Team" at bounding box center [94, 417] width 78 height 17
type input "**********"
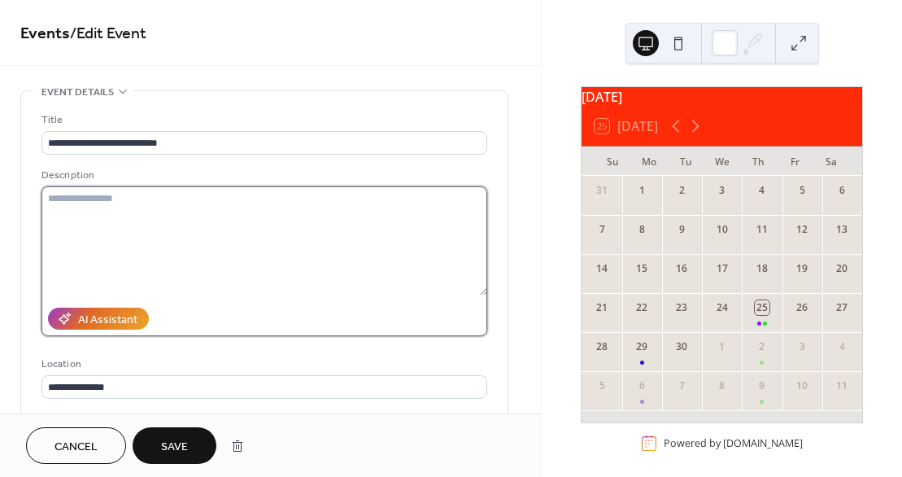
click at [82, 217] on textarea at bounding box center [264, 240] width 446 height 109
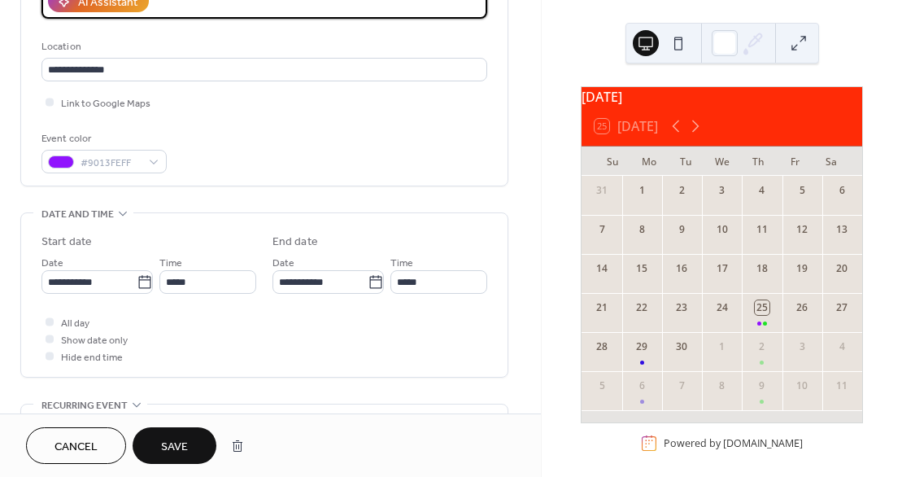
scroll to position [318, 0]
type textarea "**********"
click at [140, 280] on icon at bounding box center [145, 281] width 16 height 16
click at [137, 280] on input "**********" at bounding box center [88, 281] width 95 height 24
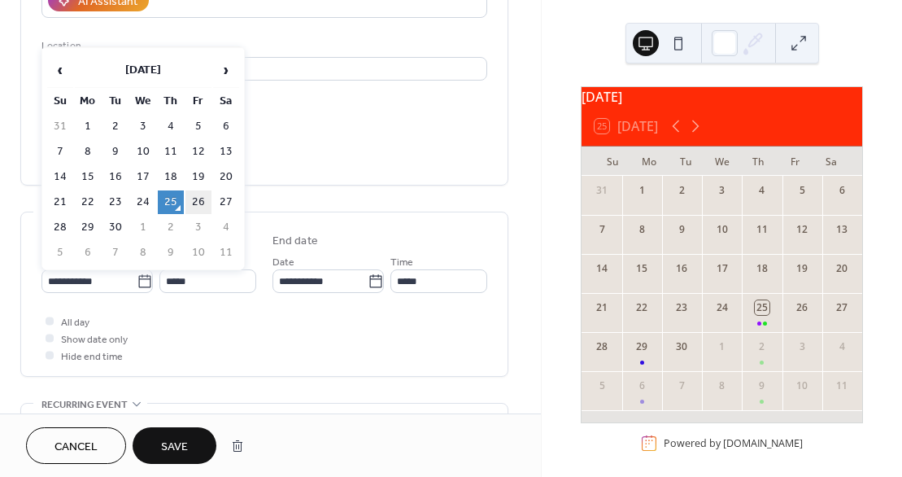
click at [204, 203] on td "26" at bounding box center [199, 202] width 26 height 24
type input "**********"
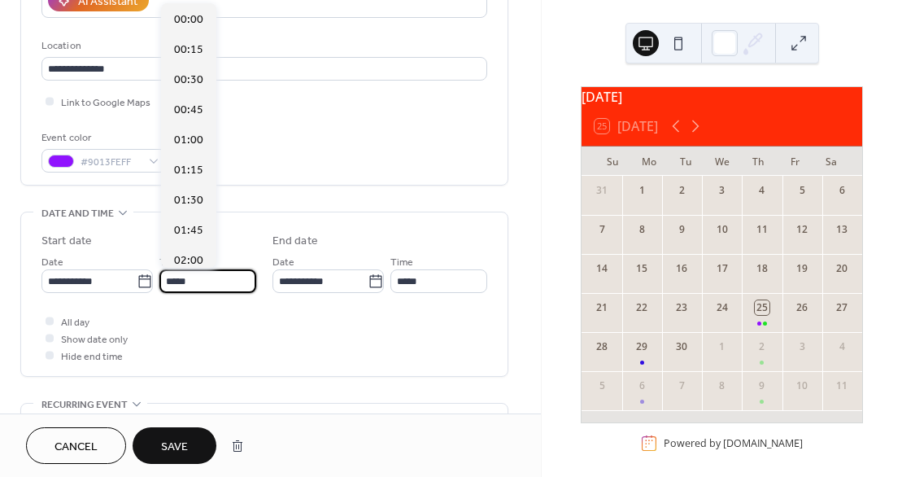
click at [202, 274] on input "*****" at bounding box center [207, 281] width 97 height 24
type input "*"
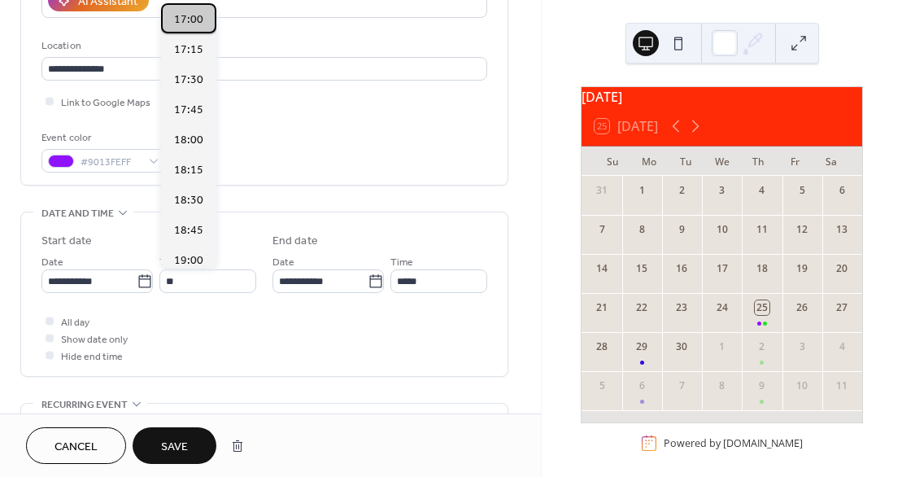
click at [199, 20] on span "17:00" at bounding box center [188, 19] width 29 height 17
type input "*****"
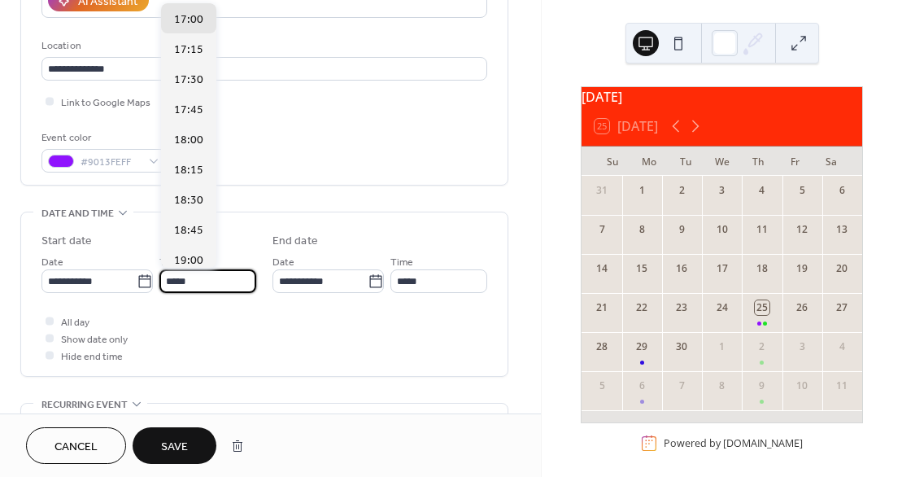
click at [196, 280] on input "*****" at bounding box center [207, 281] width 97 height 24
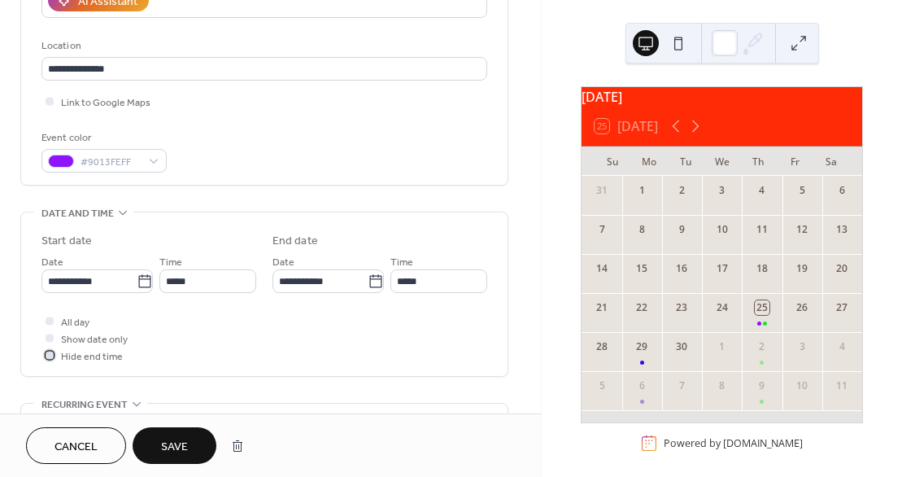
click at [48, 354] on div at bounding box center [50, 355] width 8 height 8
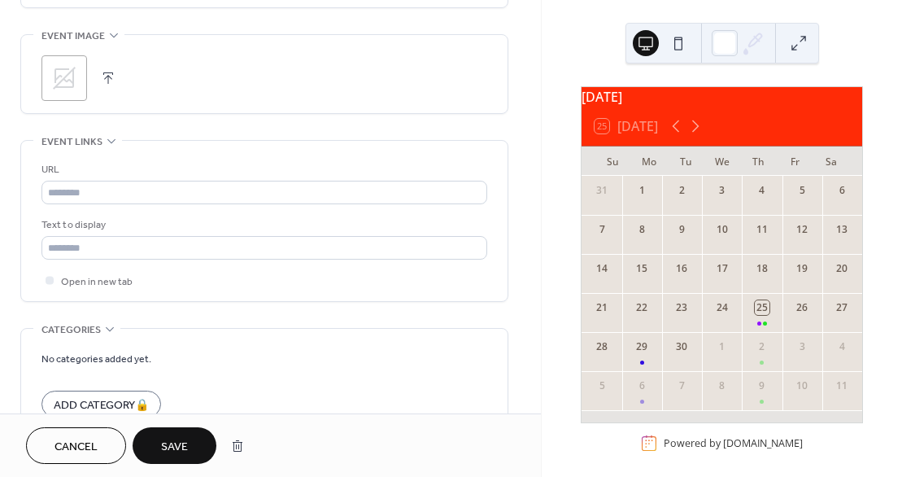
scroll to position [775, 0]
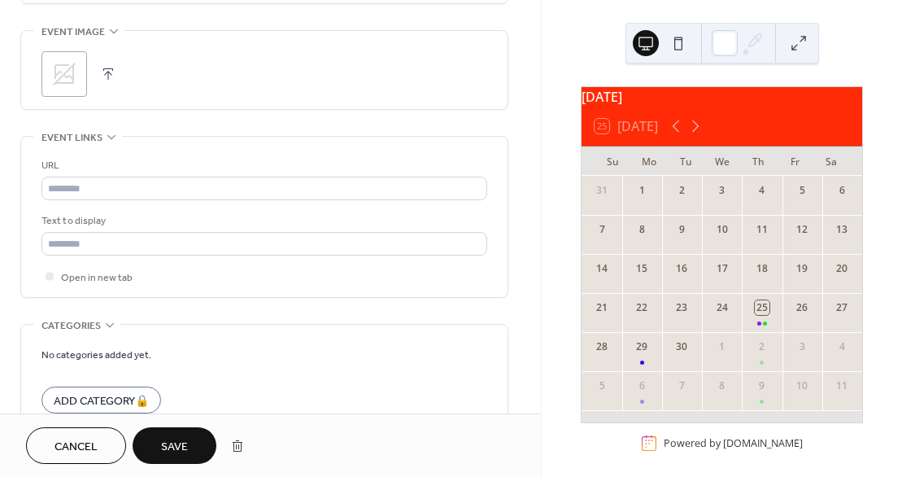
click at [108, 68] on button "button" at bounding box center [108, 74] width 23 height 23
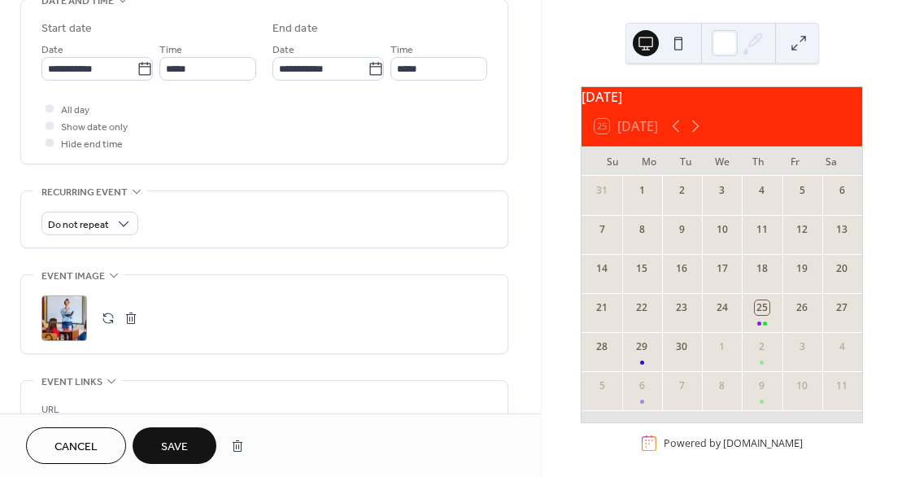
scroll to position [462, 0]
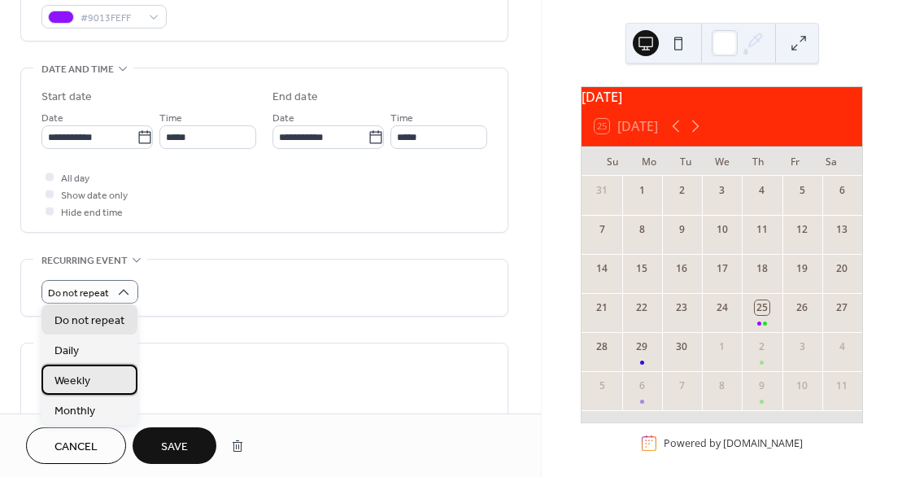
click at [81, 386] on span "Weekly" at bounding box center [73, 381] width 36 height 17
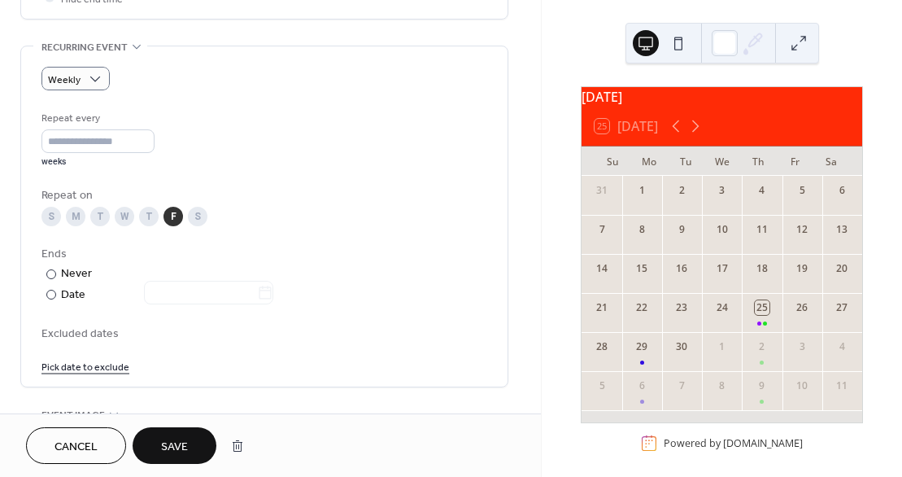
scroll to position [684, 0]
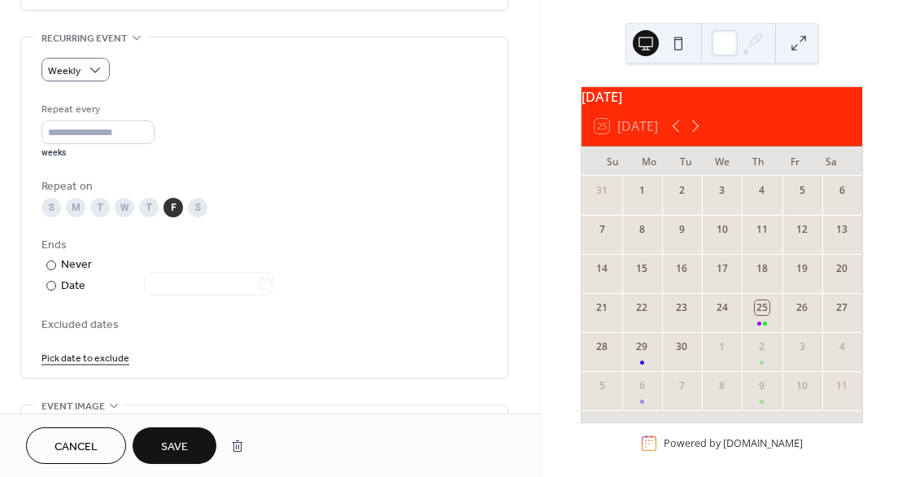
click at [174, 203] on div "F" at bounding box center [174, 208] width 20 height 20
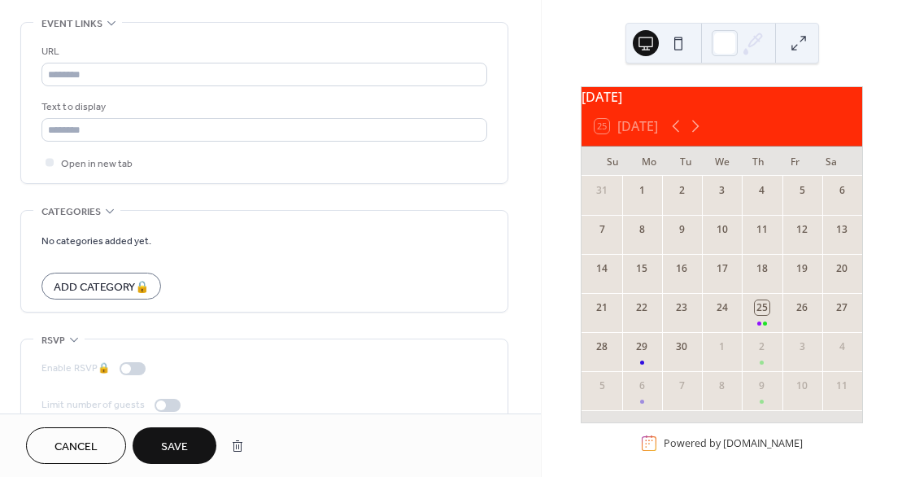
scroll to position [1198, 0]
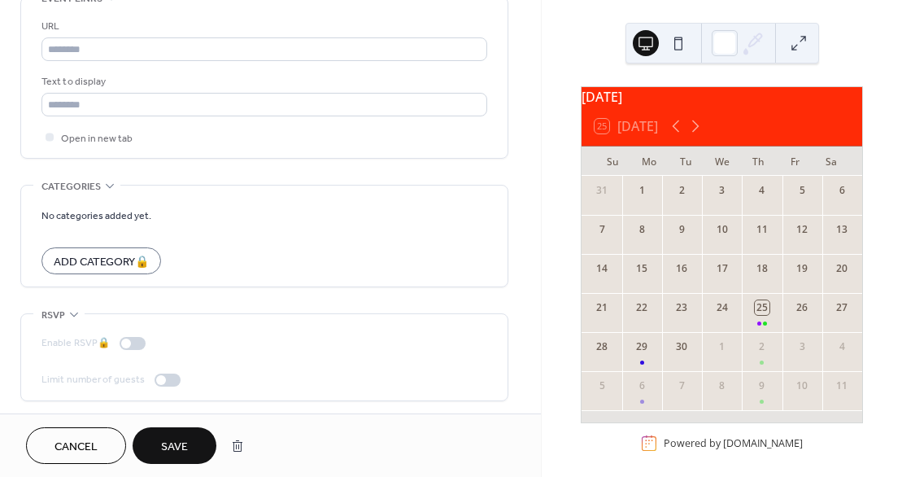
click at [186, 448] on span "Save" at bounding box center [174, 447] width 27 height 17
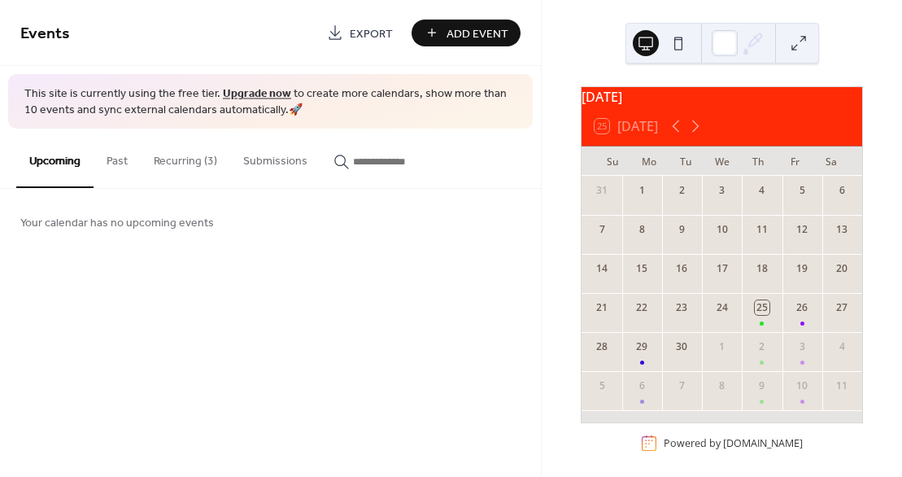
click at [194, 164] on button "Recurring (3)" at bounding box center [186, 158] width 90 height 58
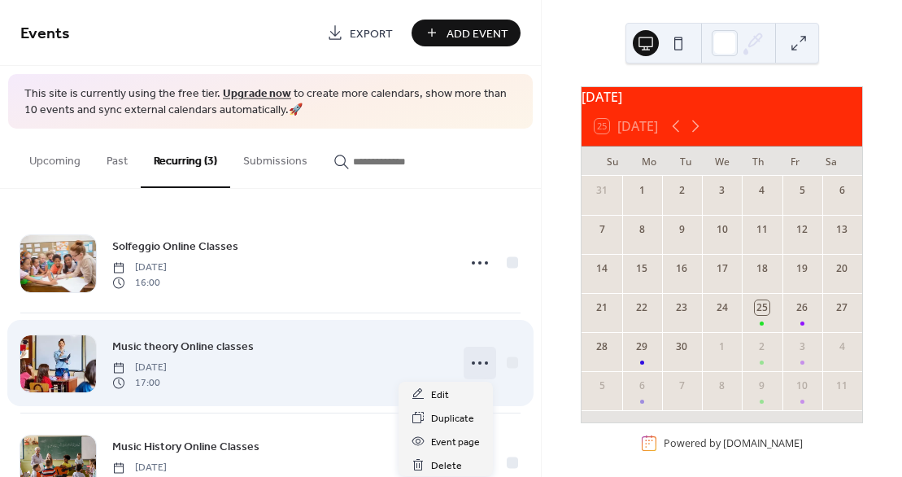
click at [476, 364] on icon at bounding box center [480, 363] width 26 height 26
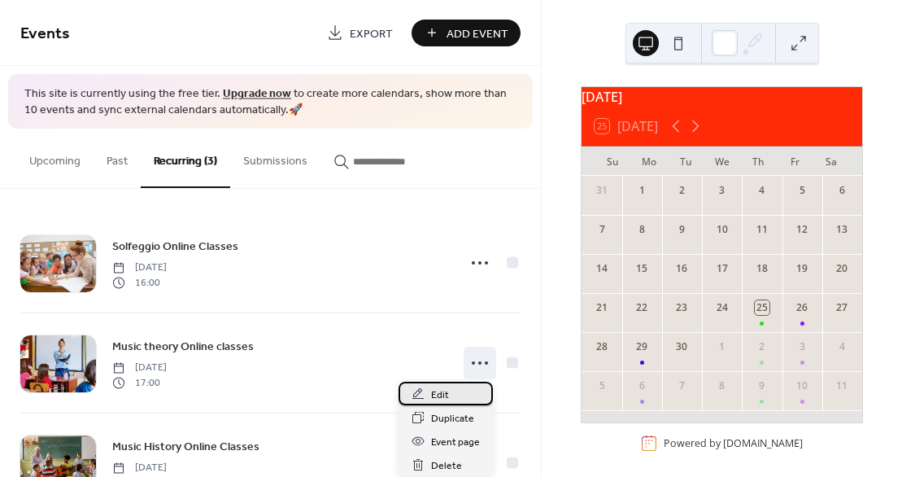
click at [443, 398] on span "Edit" at bounding box center [440, 395] width 18 height 17
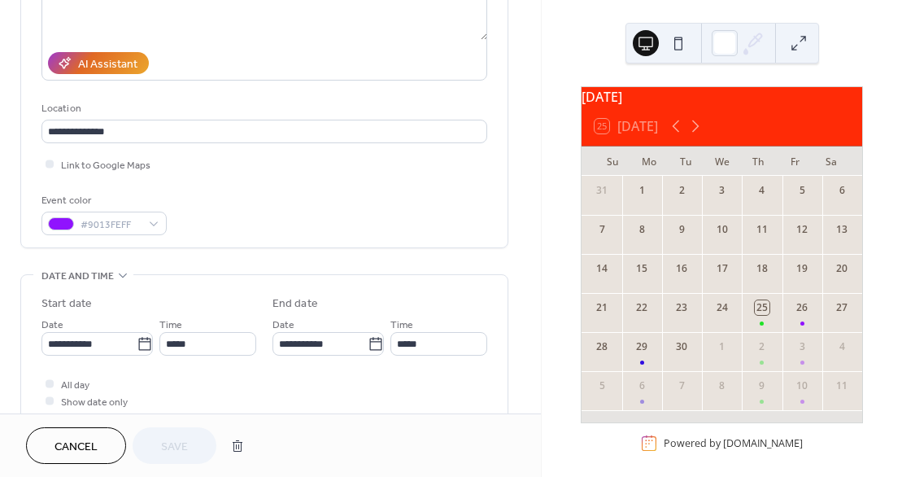
scroll to position [281, 0]
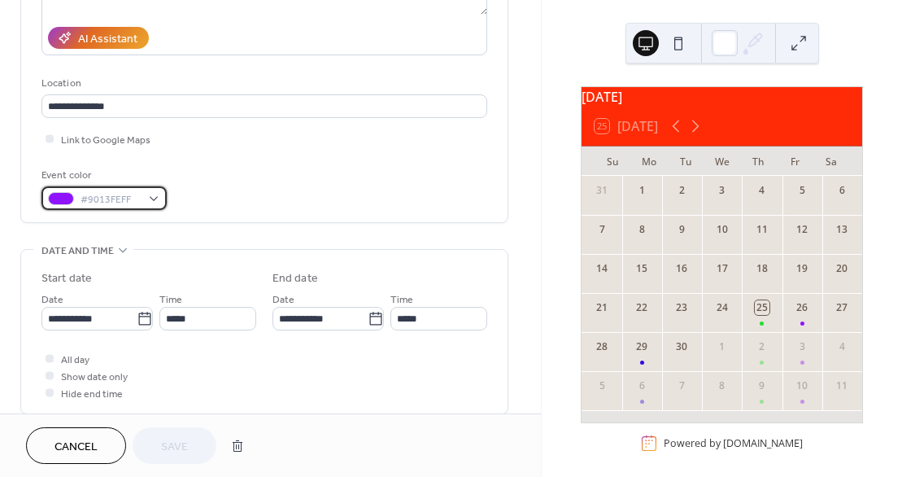
click at [147, 199] on div "#9013FEFF" at bounding box center [103, 198] width 125 height 24
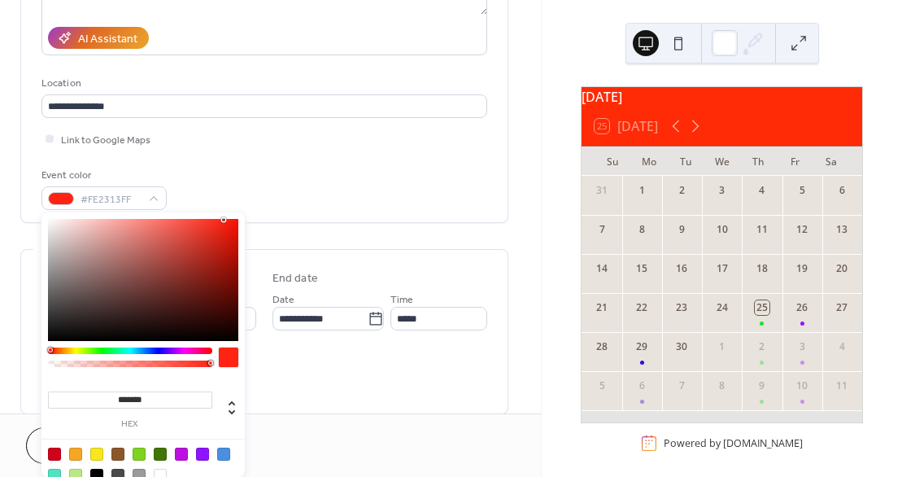
click at [50, 348] on div at bounding box center [130, 350] width 164 height 7
click at [53, 453] on div at bounding box center [54, 454] width 13 height 13
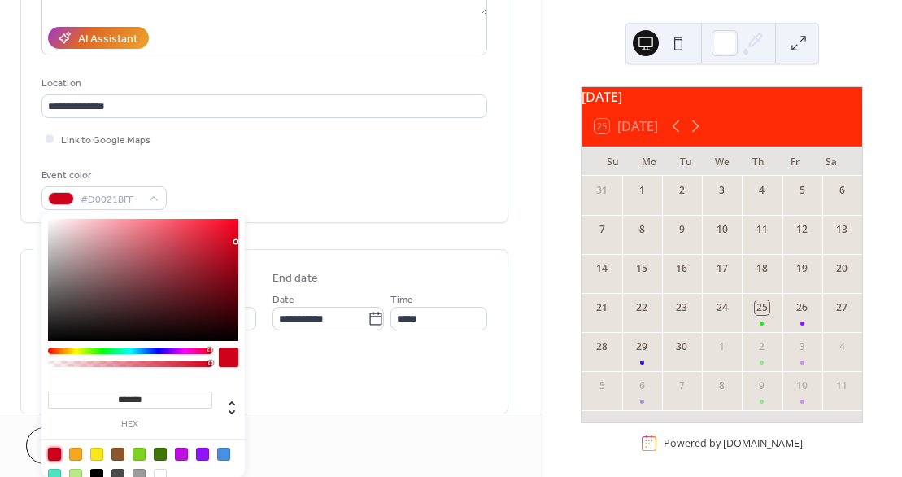
click at [96, 452] on div at bounding box center [96, 454] width 13 height 13
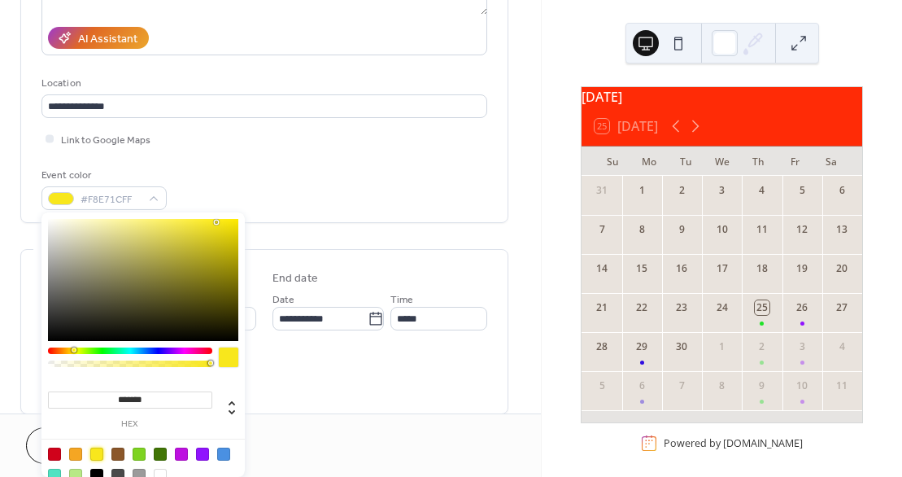
type input "*******"
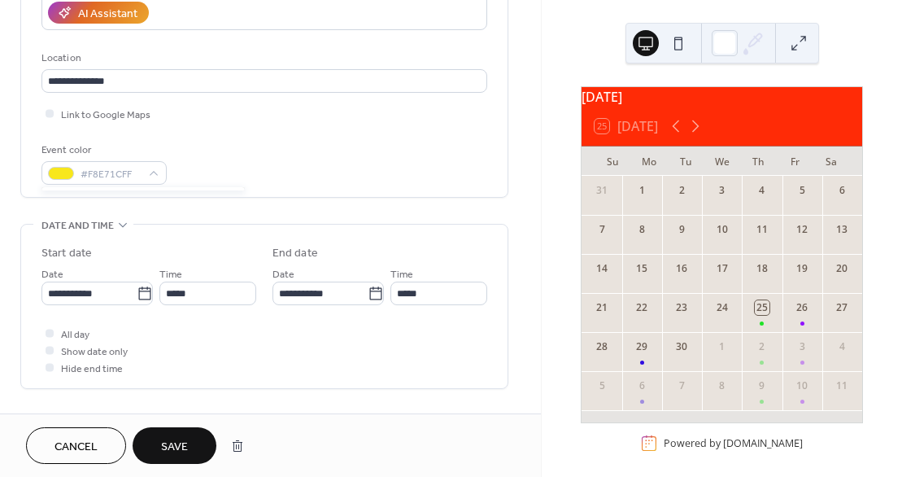
scroll to position [304, 0]
click at [180, 439] on span "Save" at bounding box center [174, 447] width 27 height 17
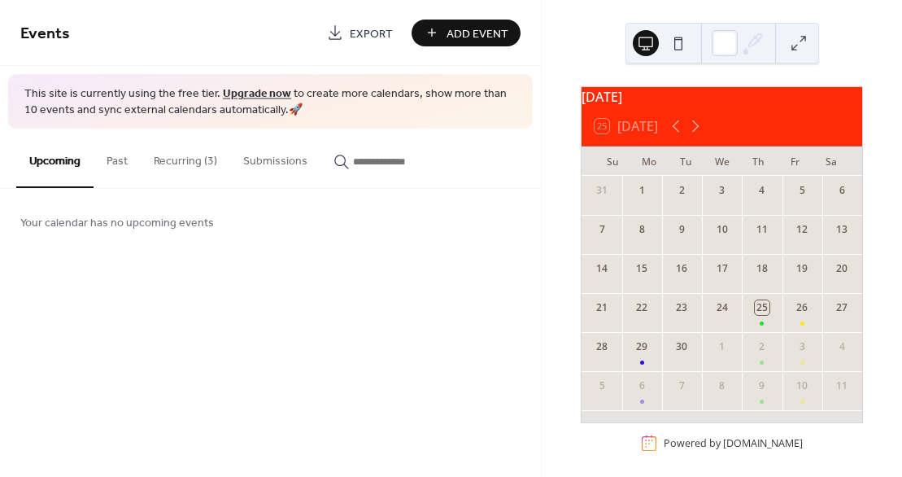
click at [194, 161] on button "Recurring (3)" at bounding box center [186, 158] width 90 height 58
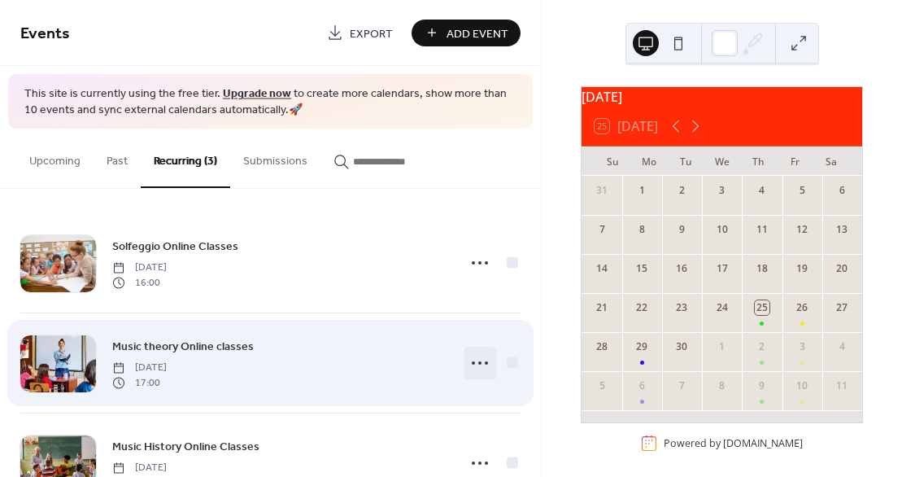
click at [484, 364] on icon at bounding box center [480, 363] width 26 height 26
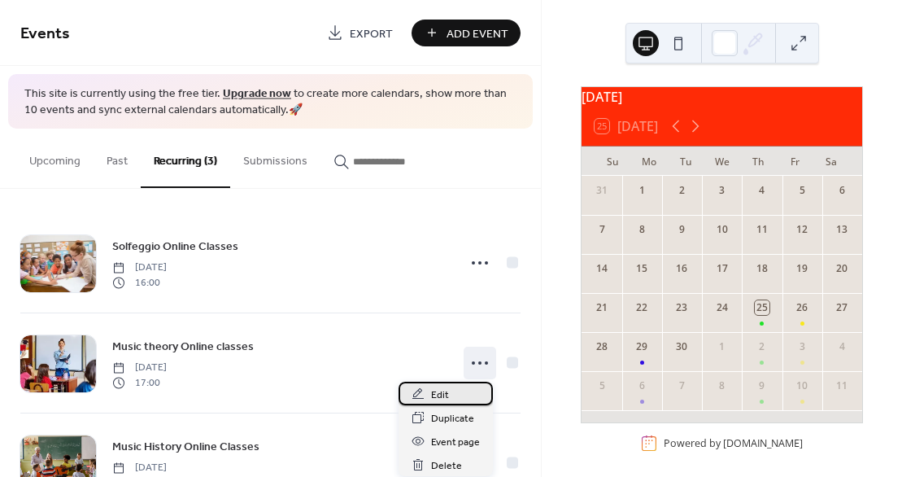
click at [447, 396] on span "Edit" at bounding box center [440, 395] width 18 height 17
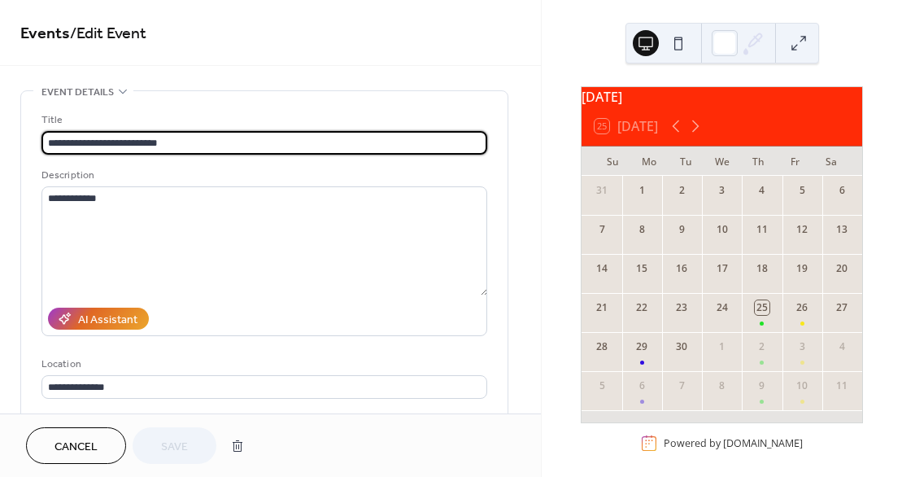
scroll to position [362, 0]
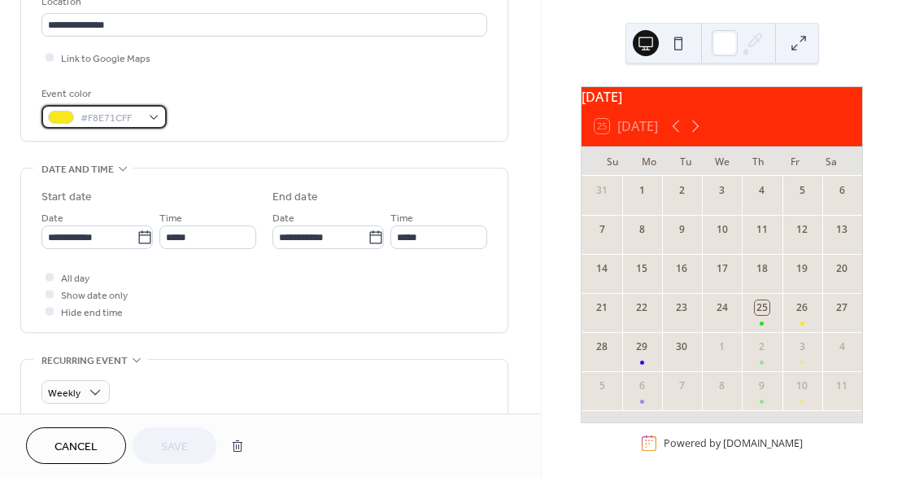
click at [149, 113] on div "#F8E71CFF" at bounding box center [103, 117] width 125 height 24
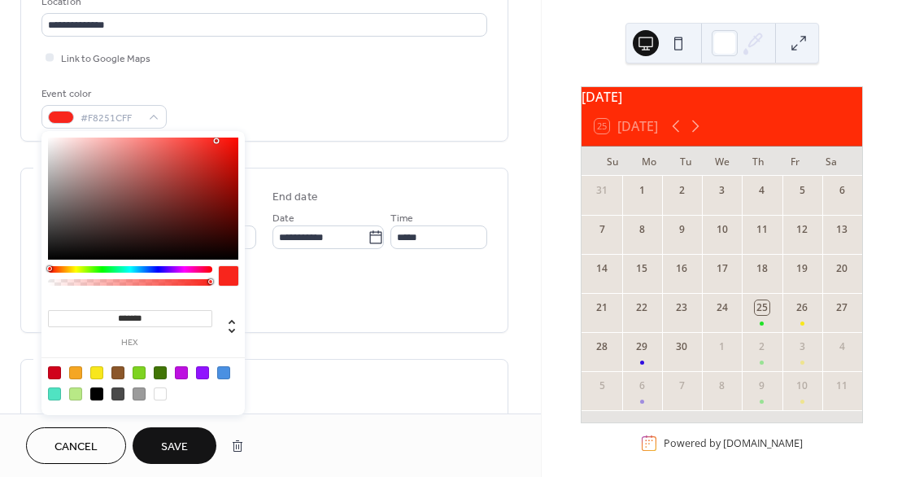
click at [49, 270] on div at bounding box center [130, 269] width 164 height 7
click at [55, 373] on div at bounding box center [54, 372] width 13 height 13
type input "*******"
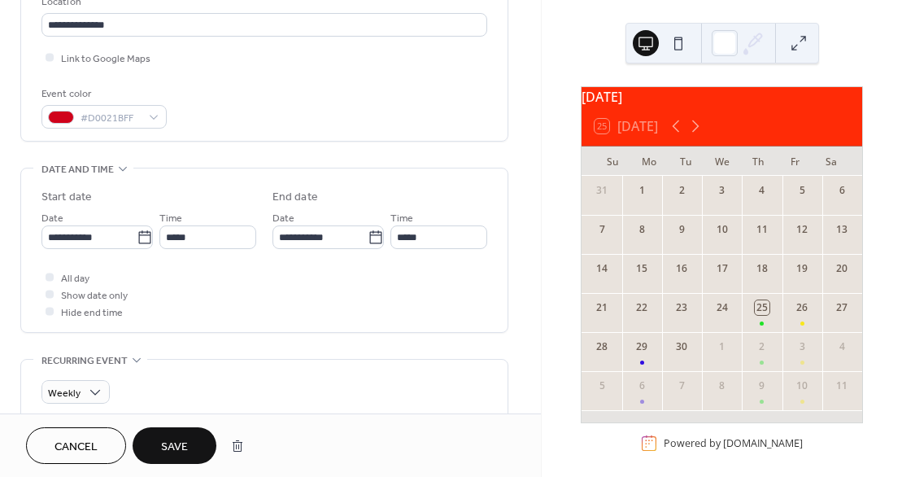
click at [190, 444] on button "Save" at bounding box center [175, 445] width 84 height 37
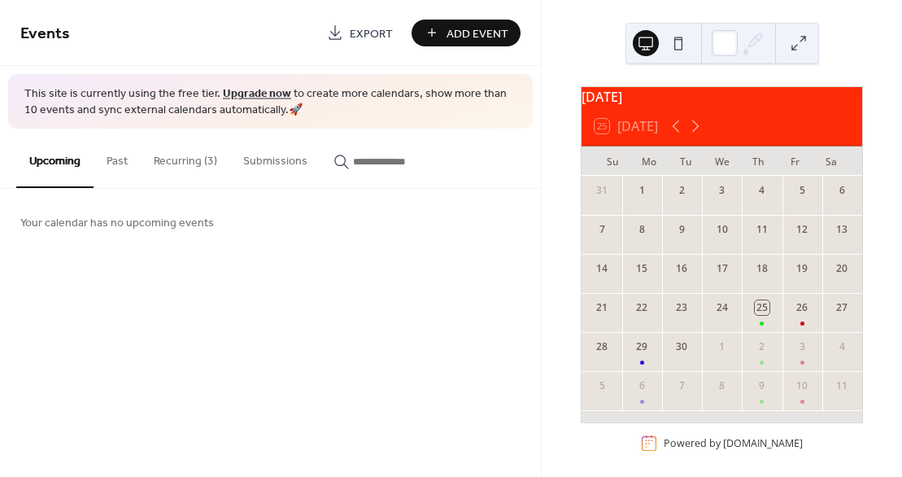
click at [483, 363] on div "Events Export Add Event This site is currently using the free tier. Upgrade now…" at bounding box center [270, 238] width 541 height 477
